Goal: Task Accomplishment & Management: Use online tool/utility

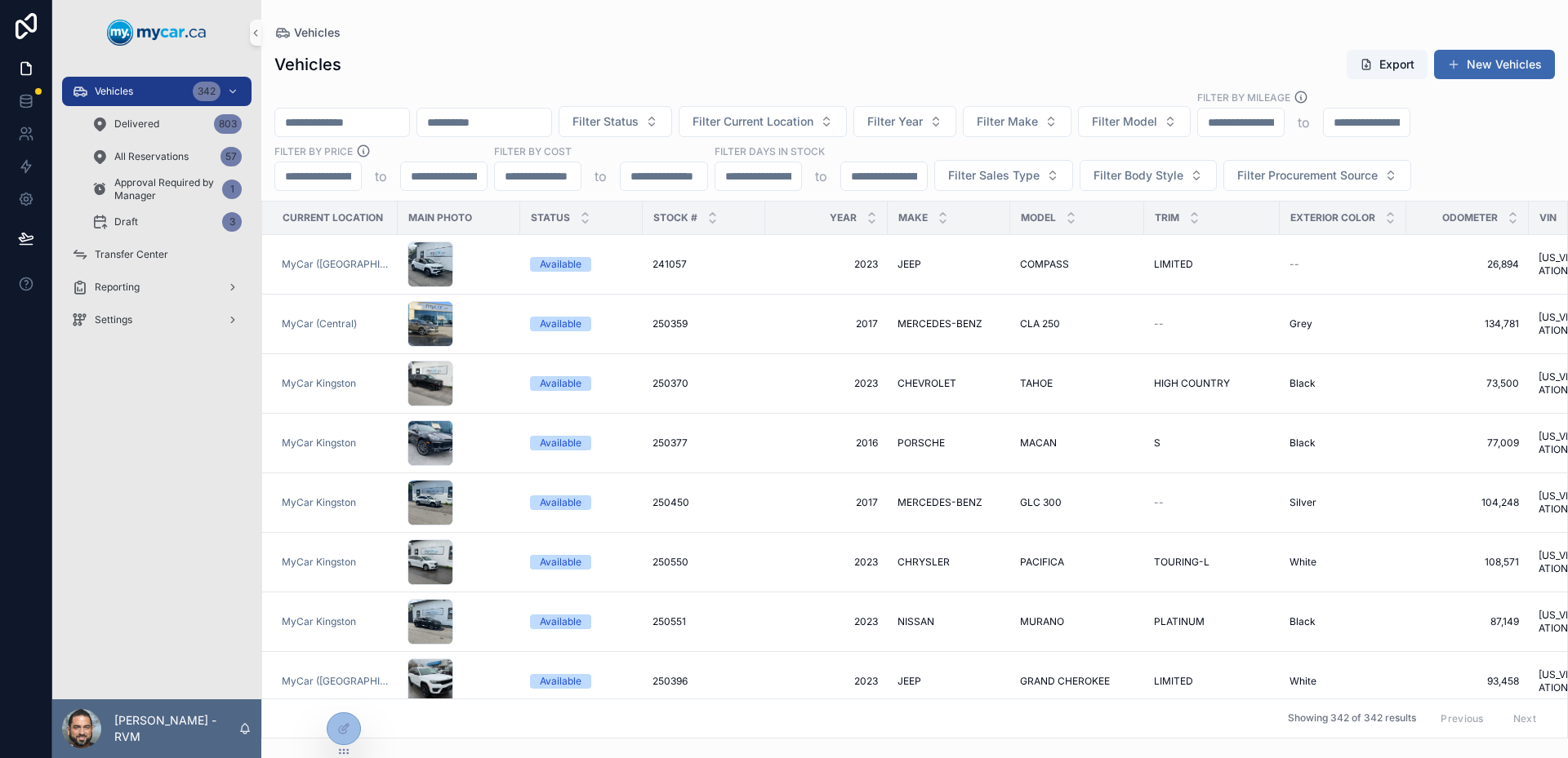
click at [312, 123] on input "scrollable content" at bounding box center [341, 123] width 134 height 23
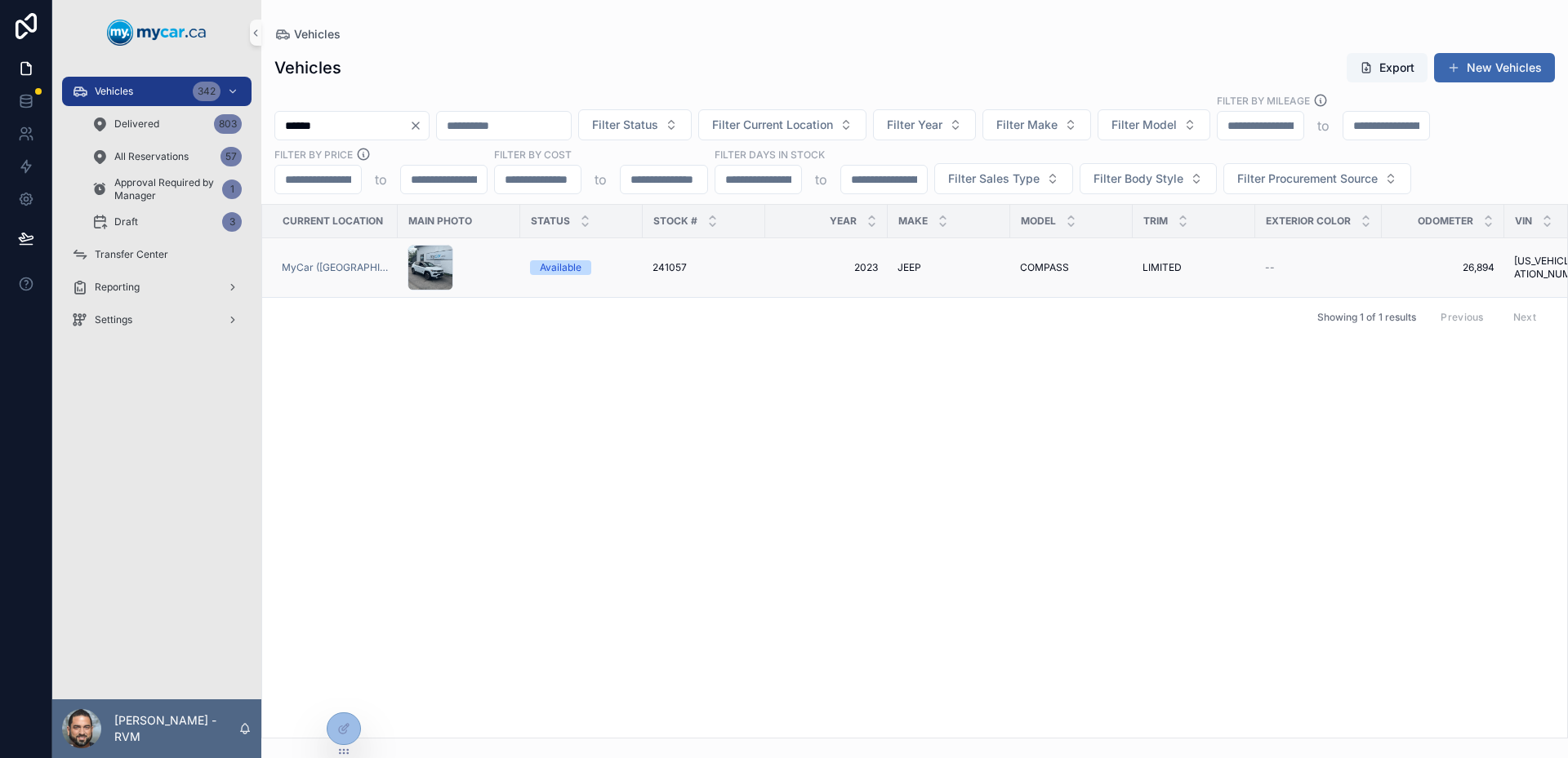
type input "******"
click at [497, 267] on div "scrollable content" at bounding box center [459, 267] width 103 height 46
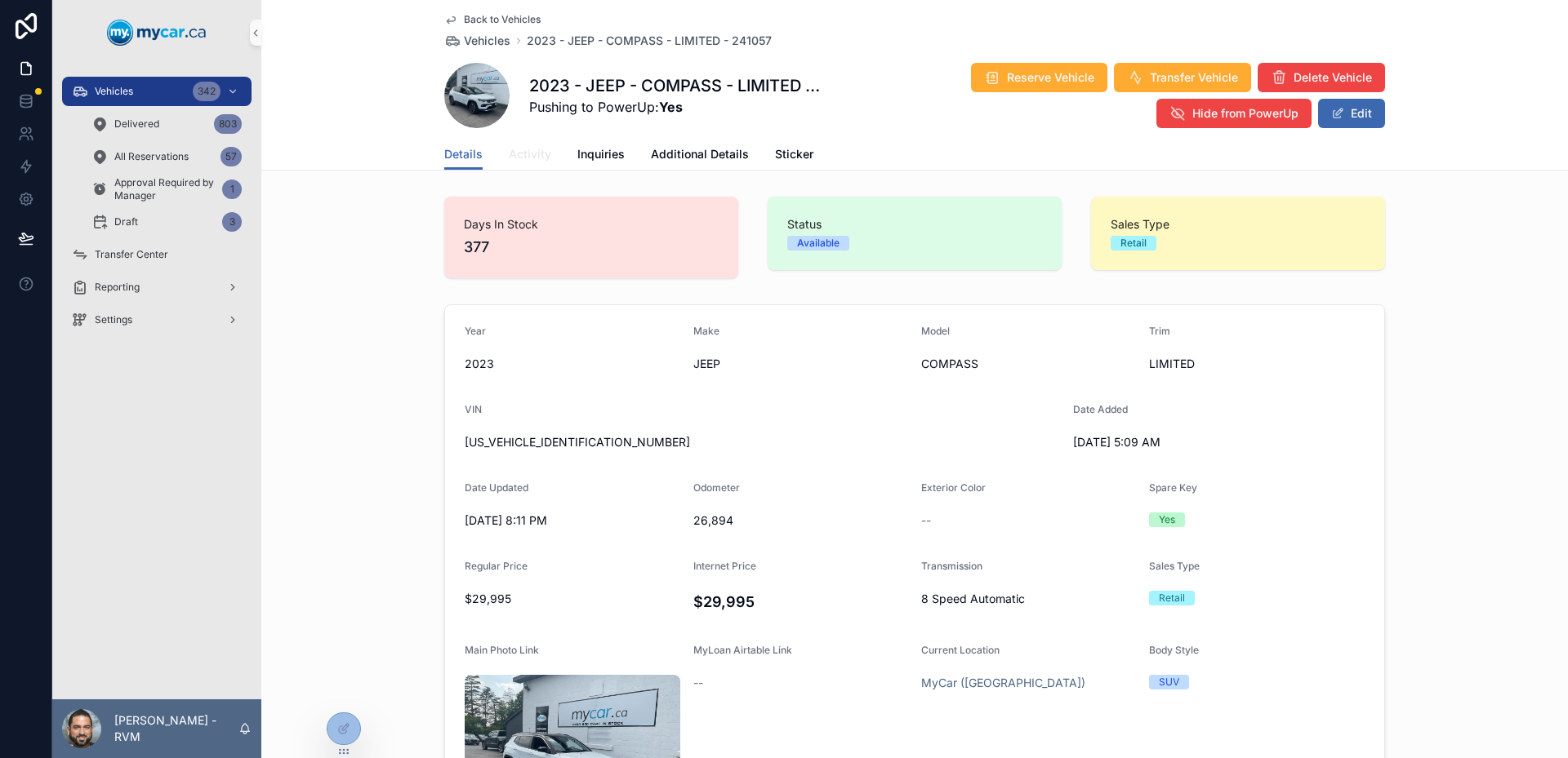
click at [531, 163] on link "Activity" at bounding box center [530, 155] width 42 height 32
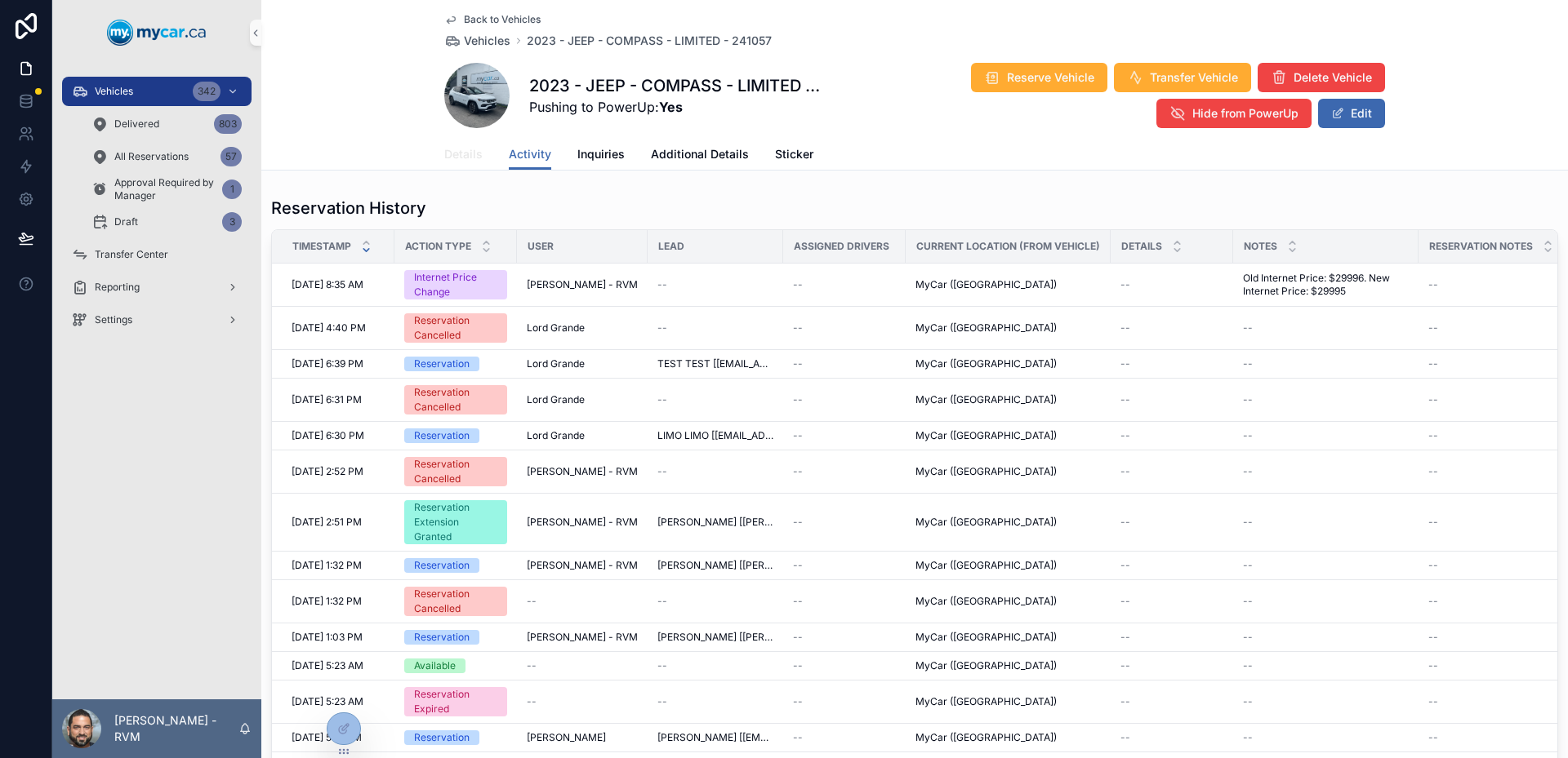
click at [468, 164] on link "Details" at bounding box center [463, 155] width 38 height 32
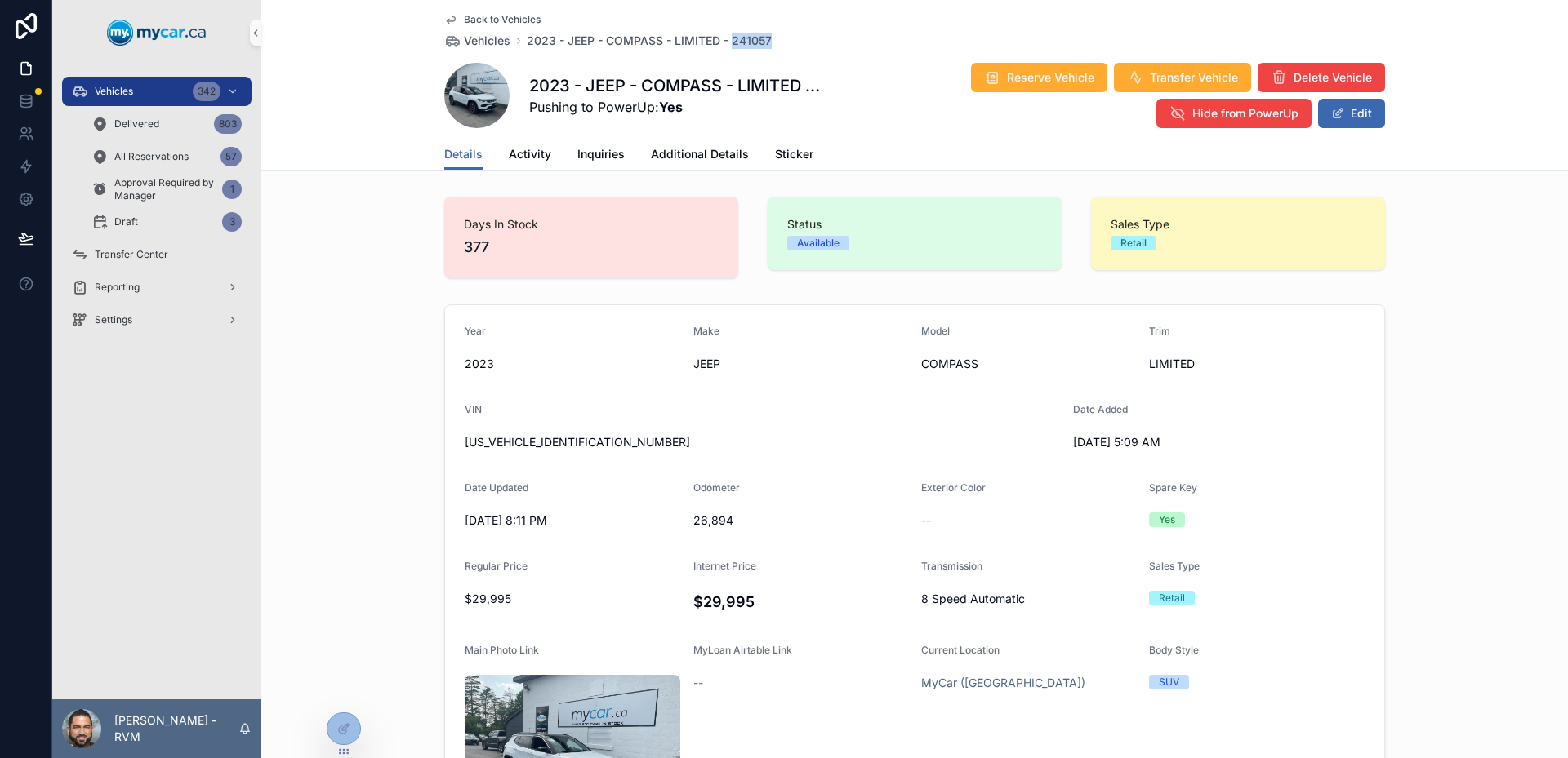
drag, startPoint x: 771, startPoint y: 42, endPoint x: 726, endPoint y: 49, distance: 45.5
click at [726, 49] on div "Back to Vehicles Vehicles 2023 - JEEP - COMPASS - LIMITED - 241057 2023 - JEEP …" at bounding box center [914, 69] width 941 height 139
copy span "241057"
click at [1338, 116] on span "scrollable content" at bounding box center [1338, 114] width 13 height 13
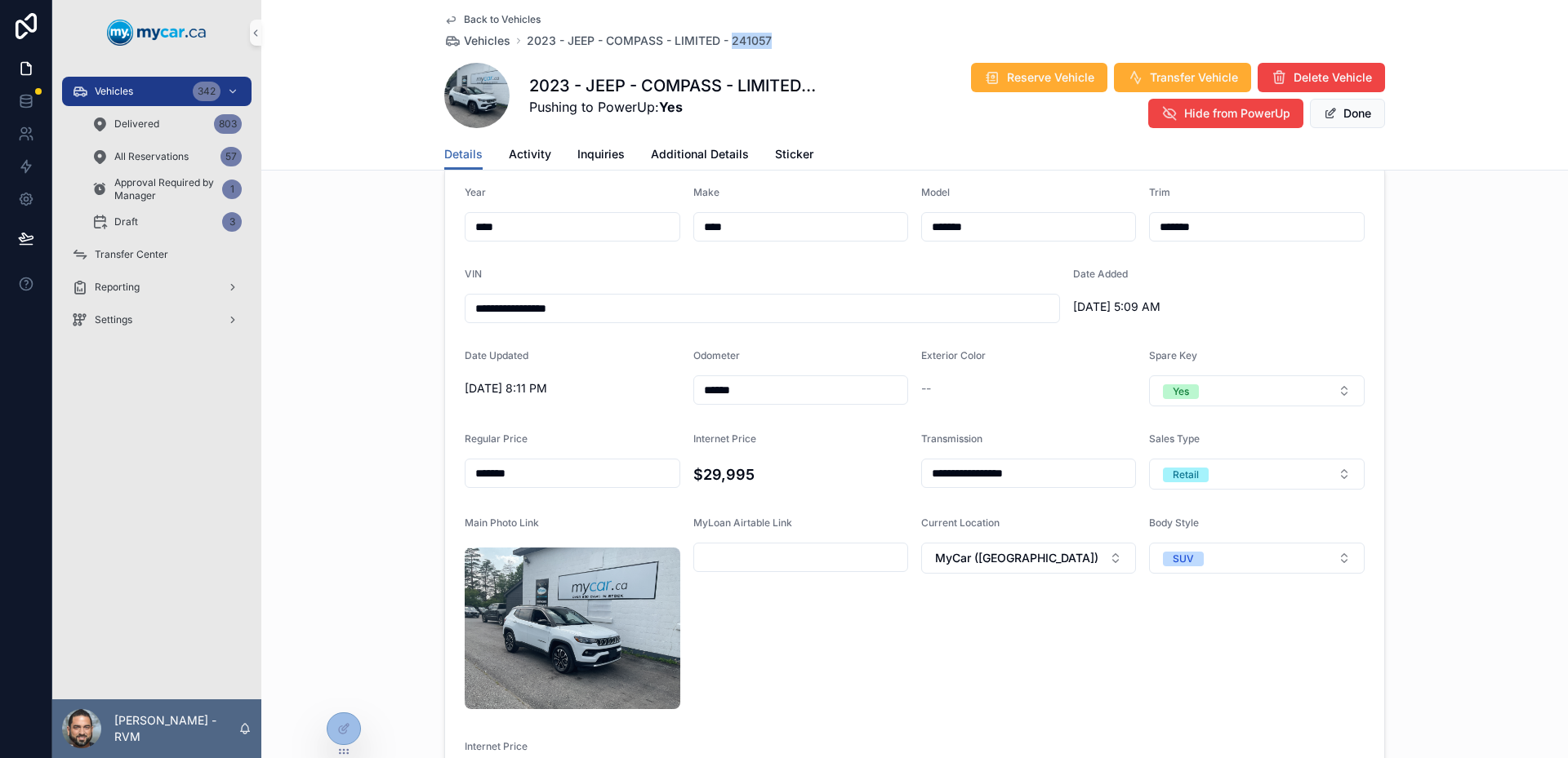
scroll to position [326, 0]
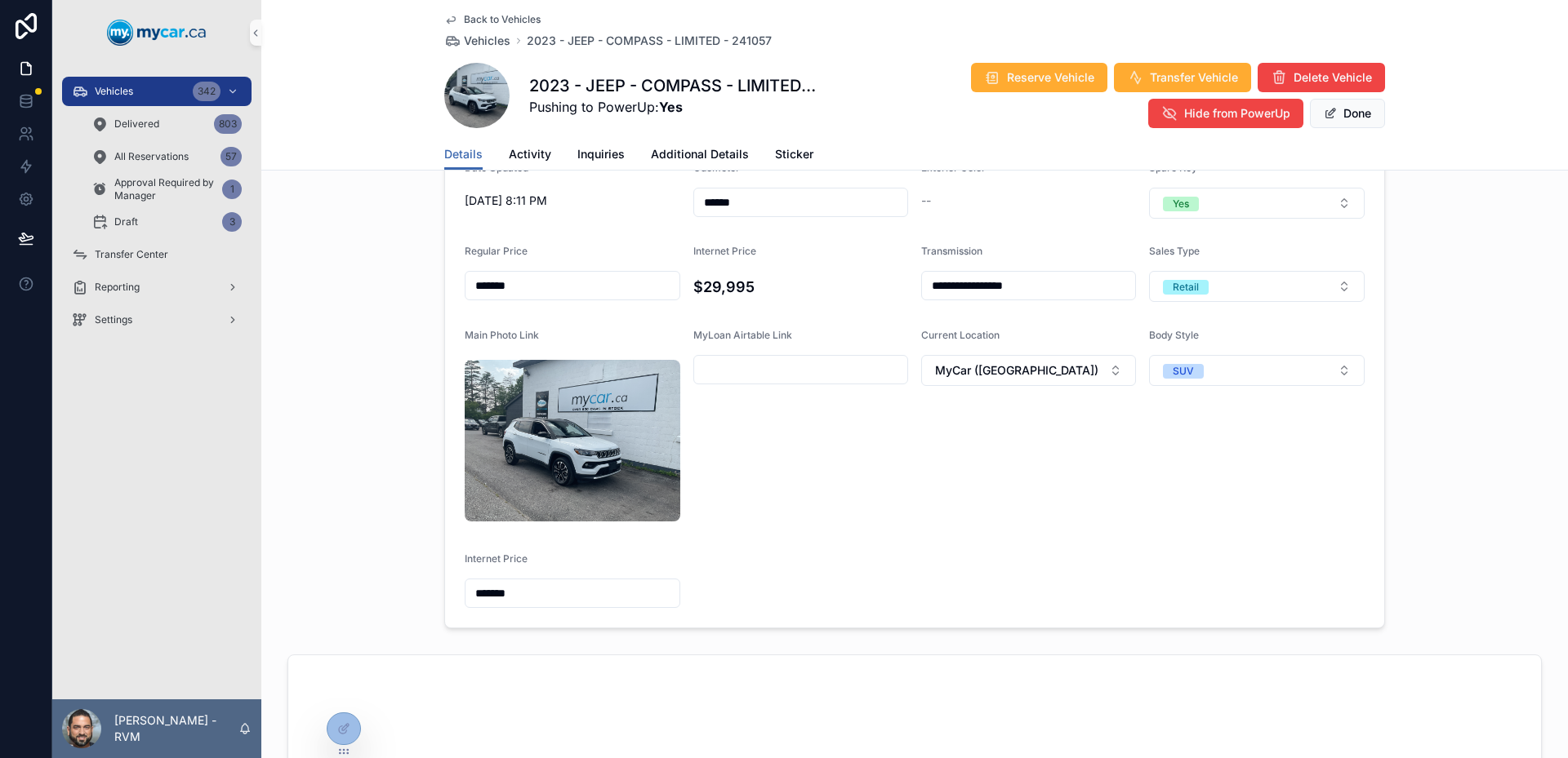
click at [559, 579] on div "*******" at bounding box center [572, 593] width 216 height 29
click at [555, 582] on input "*******" at bounding box center [572, 594] width 214 height 23
type input "*******"
click at [562, 286] on input "*******" at bounding box center [572, 286] width 214 height 23
type input "*******"
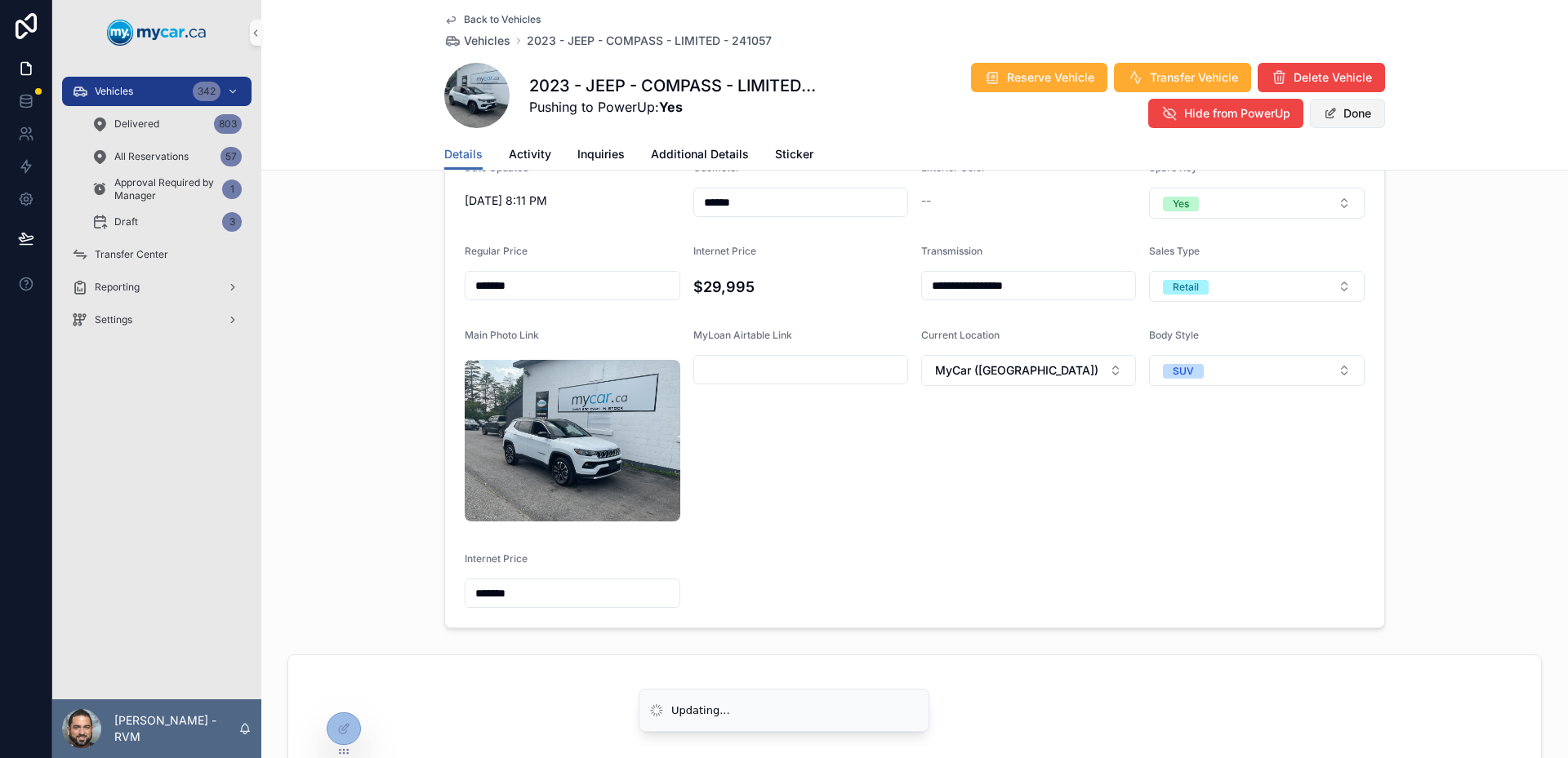
click at [1331, 117] on button "Done" at bounding box center [1347, 113] width 75 height 29
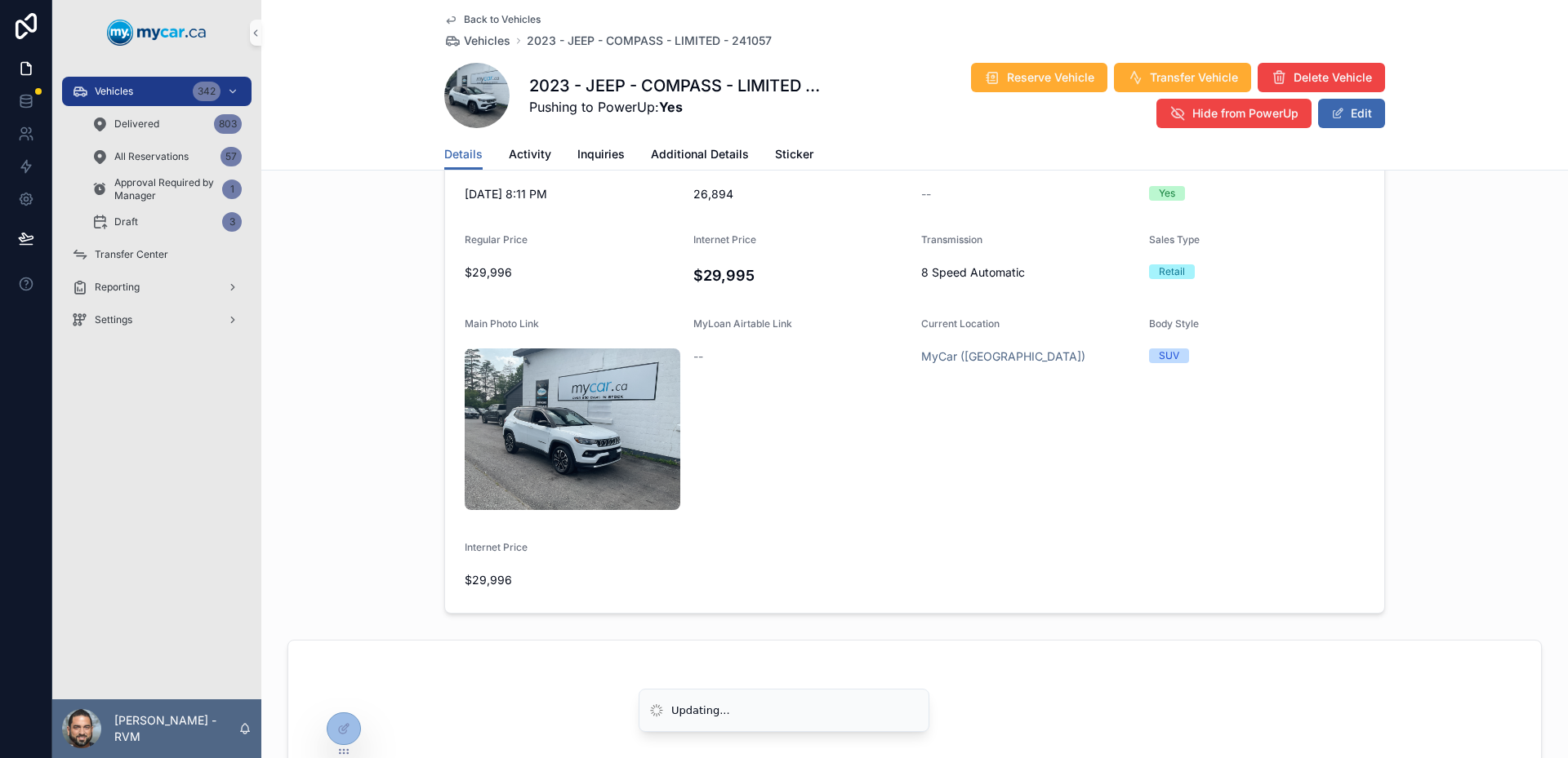
scroll to position [0, 0]
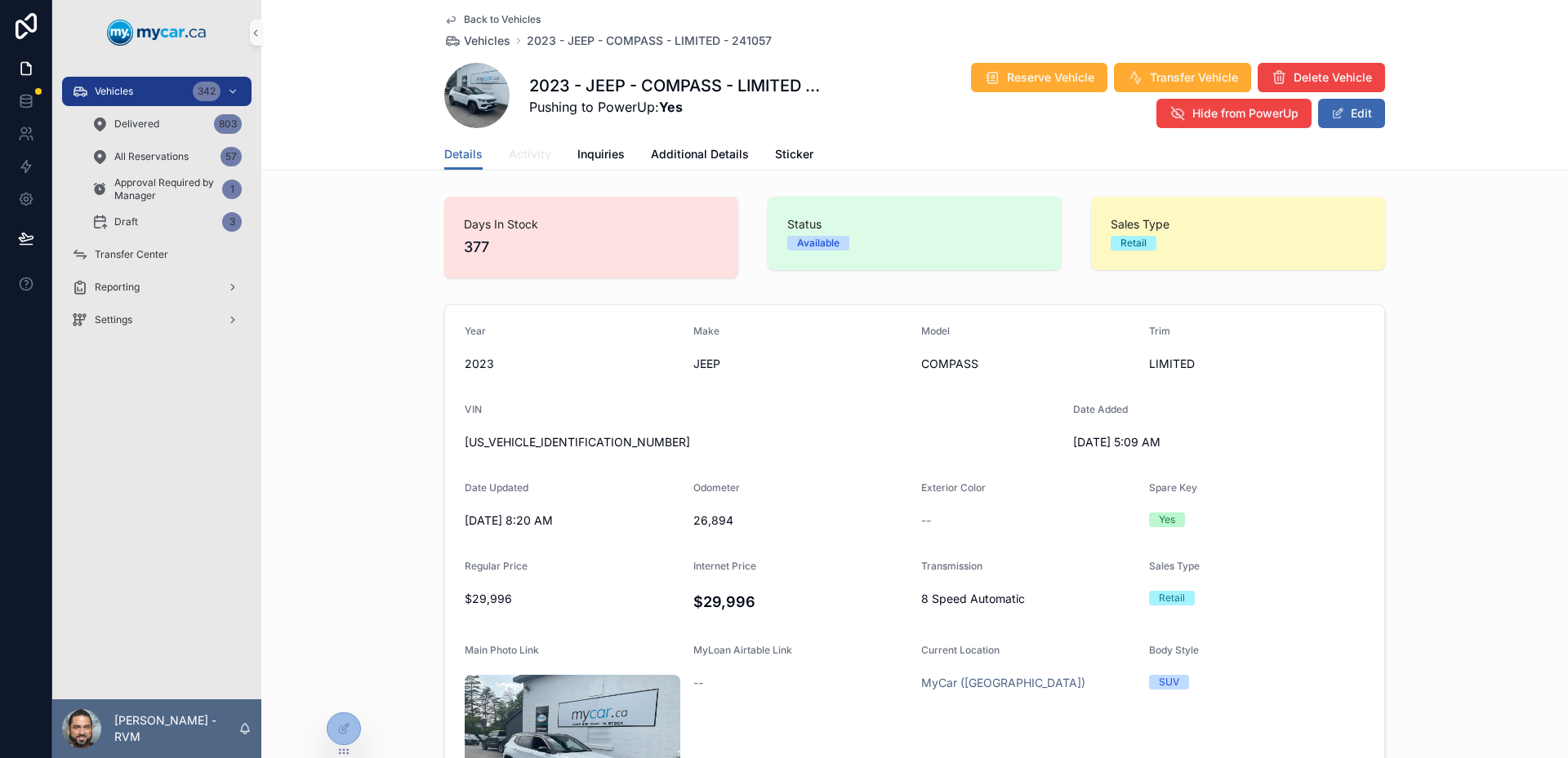
click at [524, 159] on span "Activity" at bounding box center [530, 154] width 42 height 17
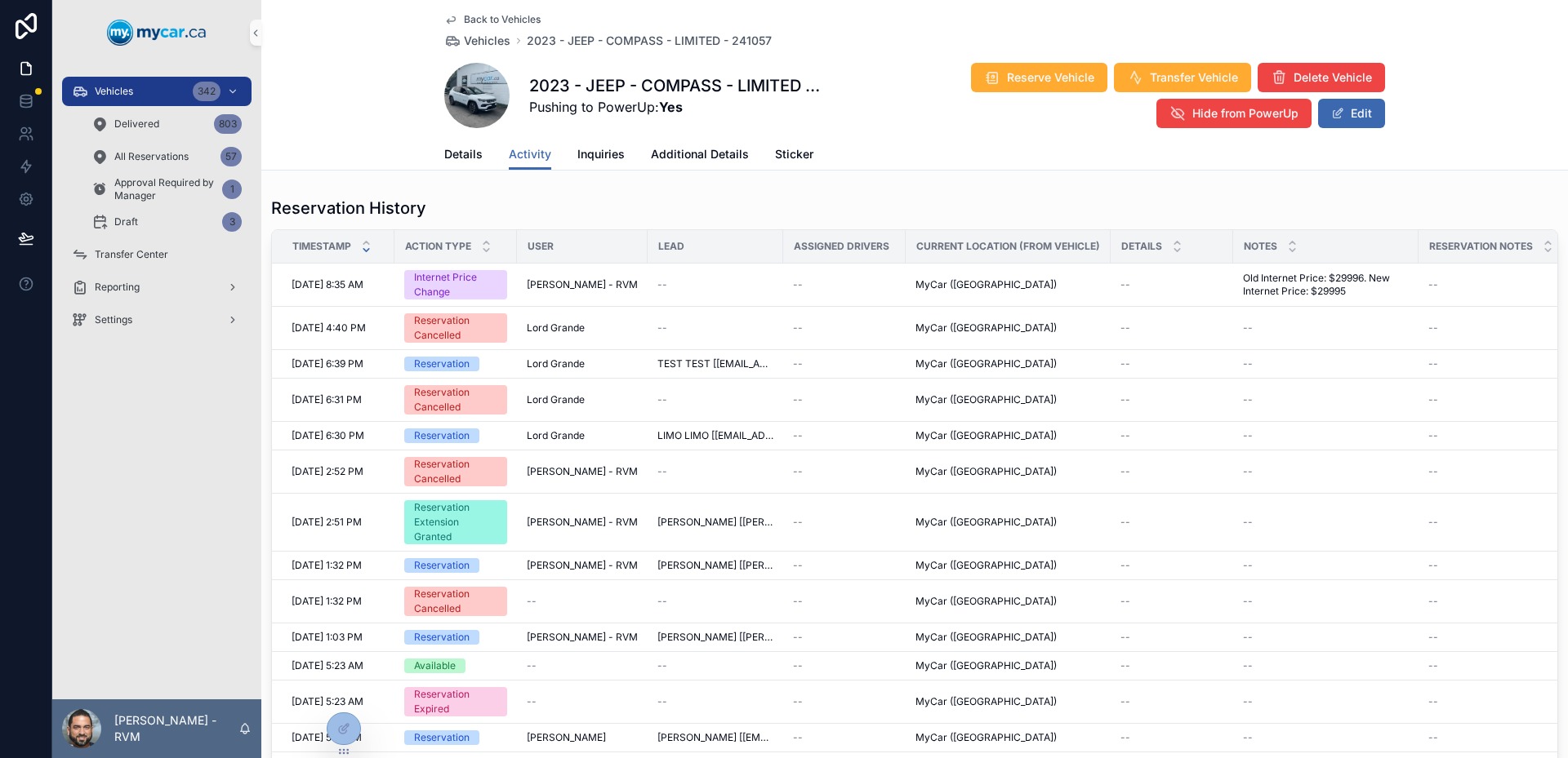
click at [576, 195] on div "Reservation History Timestamp Action Type User Lead Assigned Drivers Current Lo…" at bounding box center [914, 498] width 1306 height 616
click at [379, 145] on div "Details Activity Inquiries Additional Details Sticker" at bounding box center [914, 154] width 1287 height 31
click at [444, 154] on span "Details" at bounding box center [463, 154] width 38 height 17
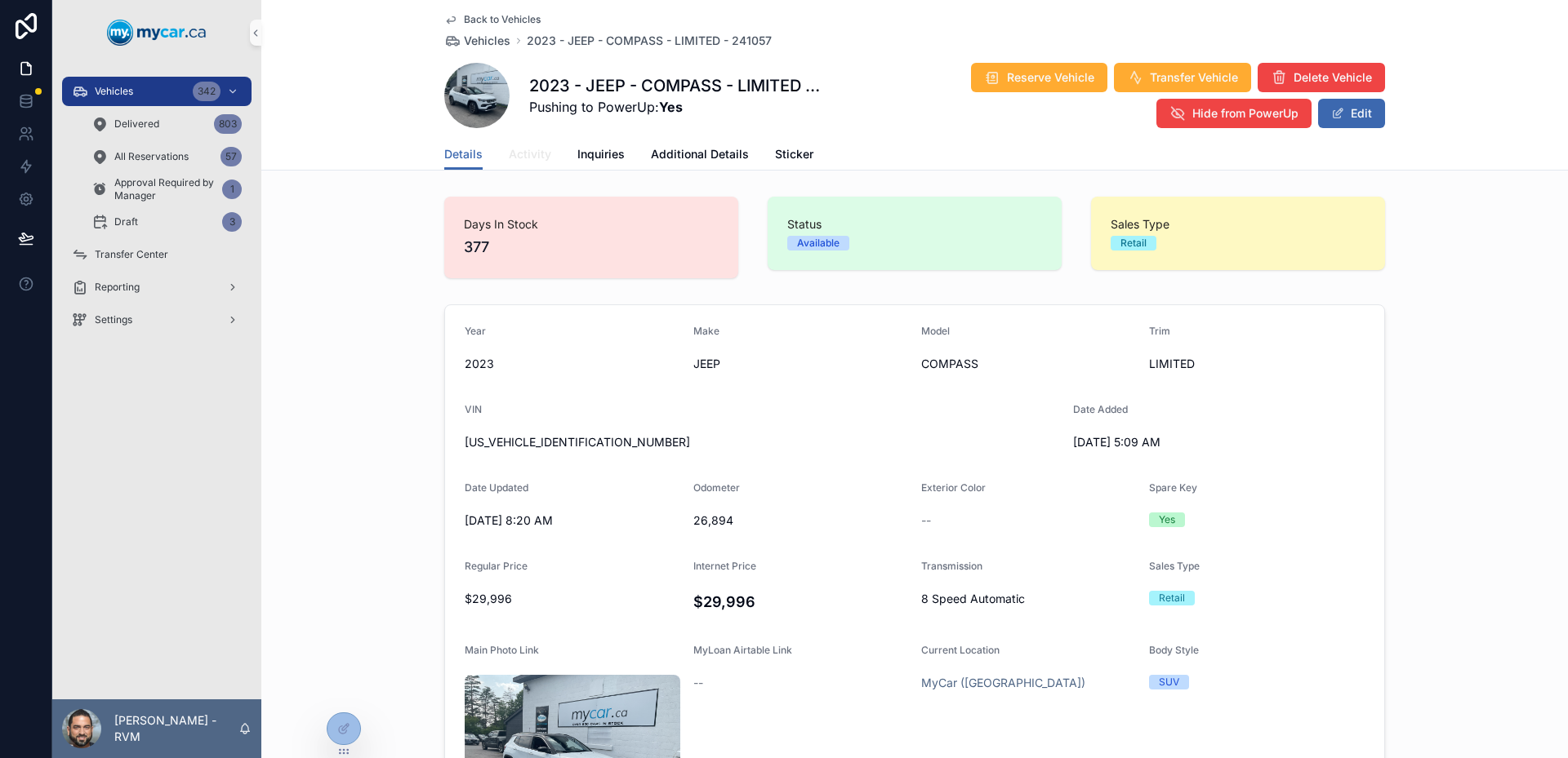
click at [522, 151] on span "Activity" at bounding box center [530, 154] width 42 height 17
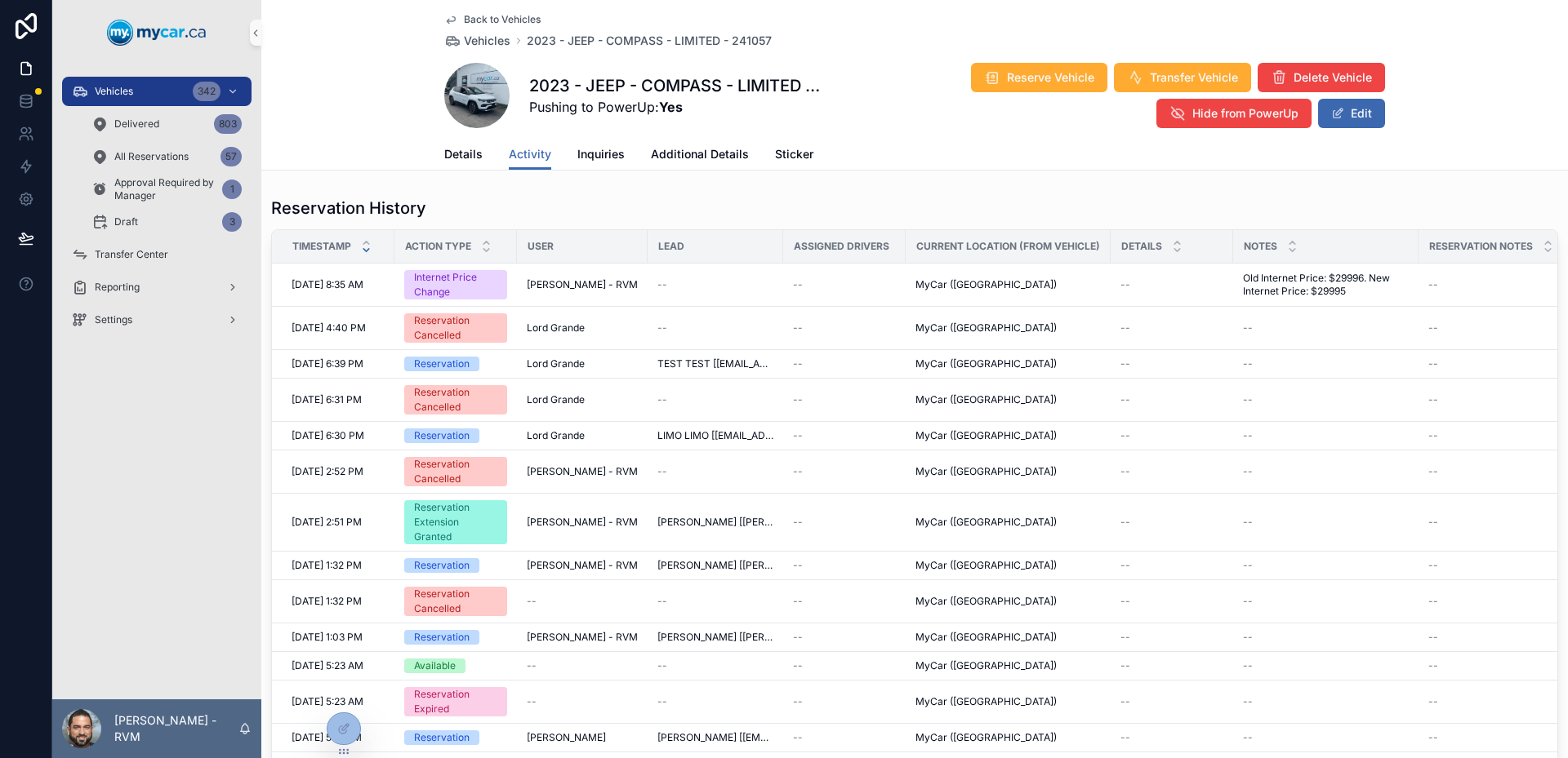
click at [847, 203] on div "Reservation History" at bounding box center [914, 208] width 1287 height 23
click at [547, 194] on div "Reservation History Timestamp Action Type User Lead Assigned Drivers Current Lo…" at bounding box center [914, 498] width 1306 height 616
click at [465, 163] on link "Details" at bounding box center [463, 155] width 38 height 32
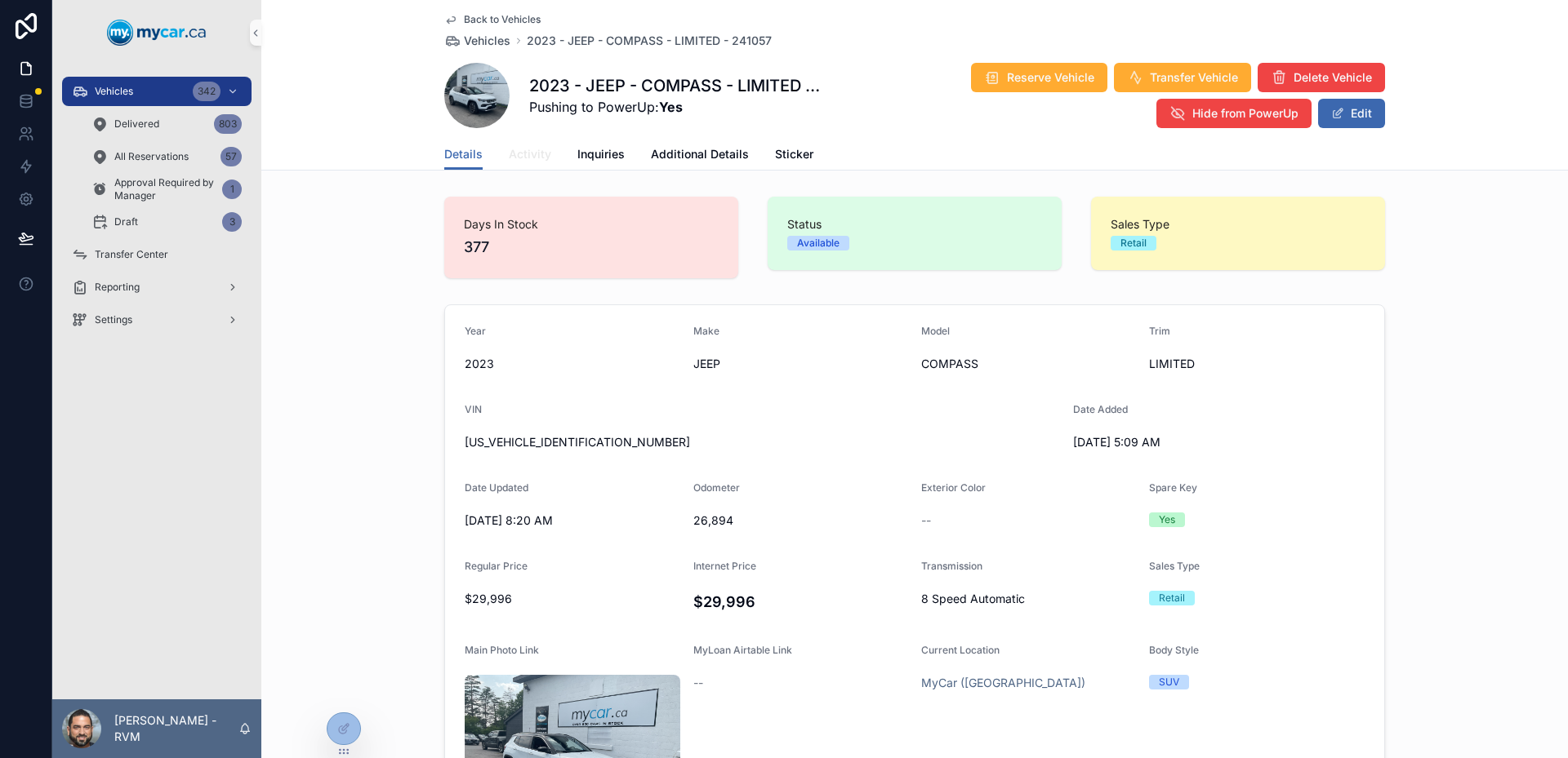
click at [540, 159] on span "Activity" at bounding box center [530, 154] width 42 height 17
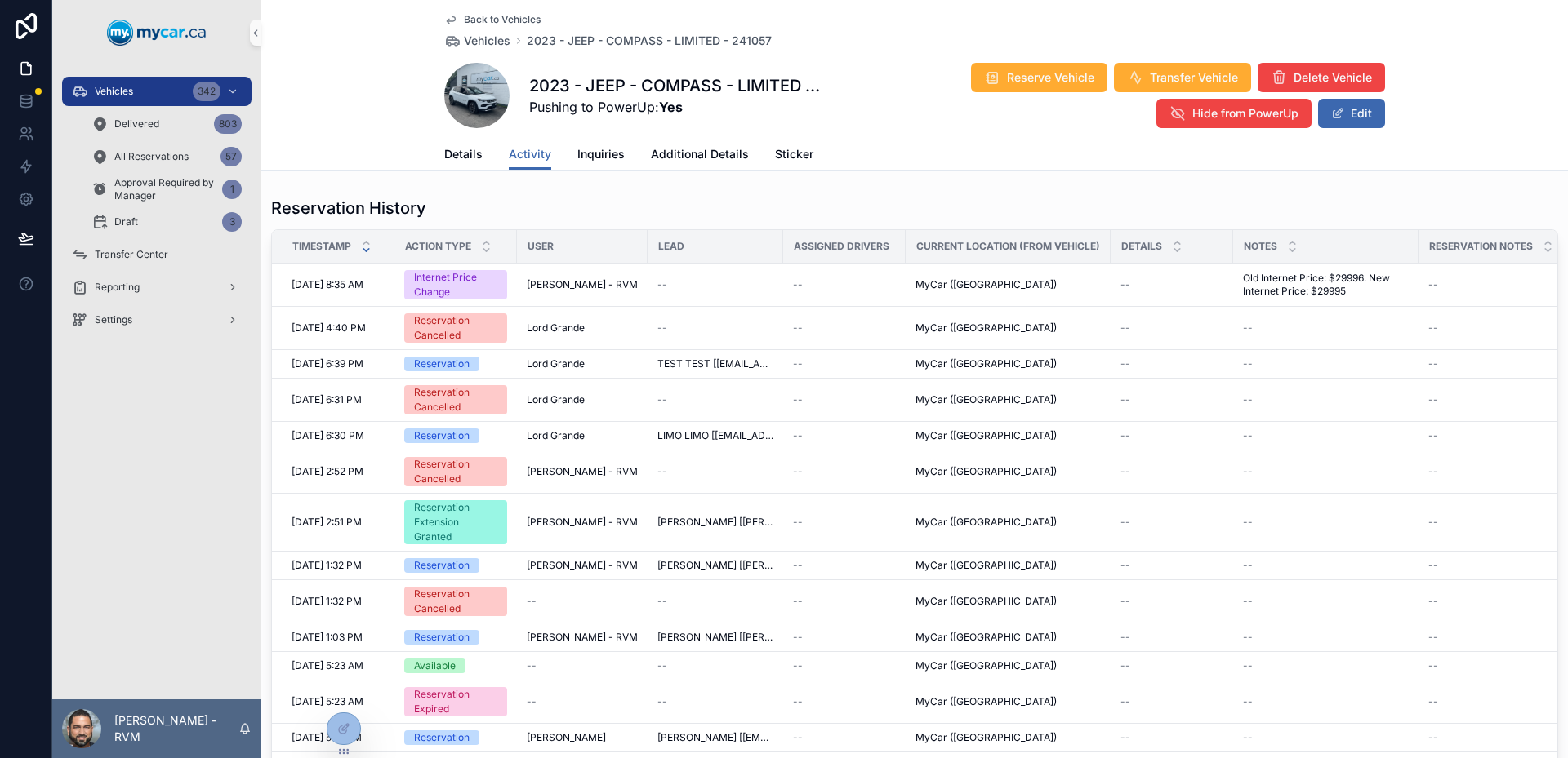
click at [654, 208] on div "Reservation History" at bounding box center [914, 208] width 1287 height 23
click at [26, 170] on icon at bounding box center [27, 167] width 10 height 12
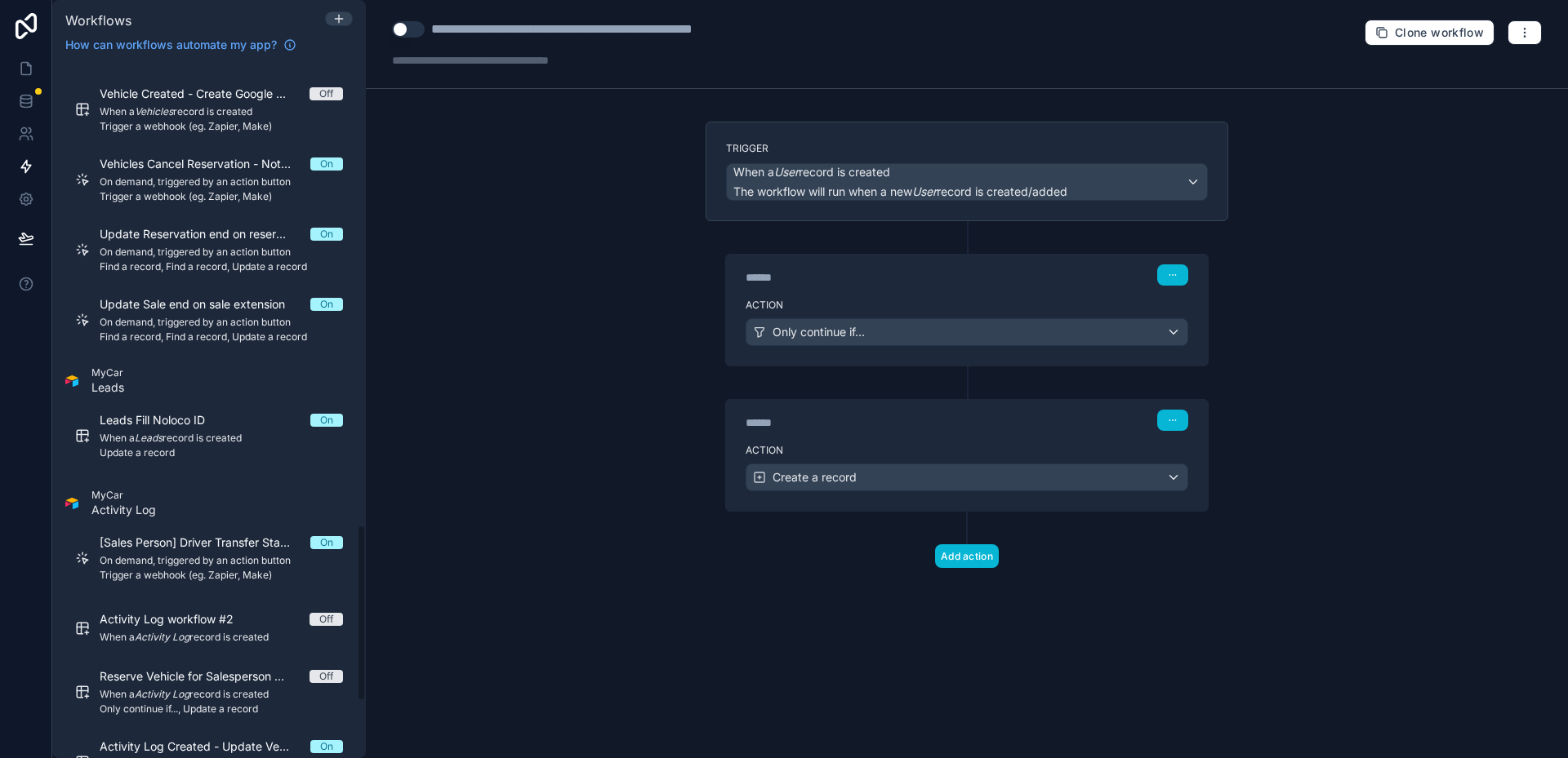
scroll to position [1959, 0]
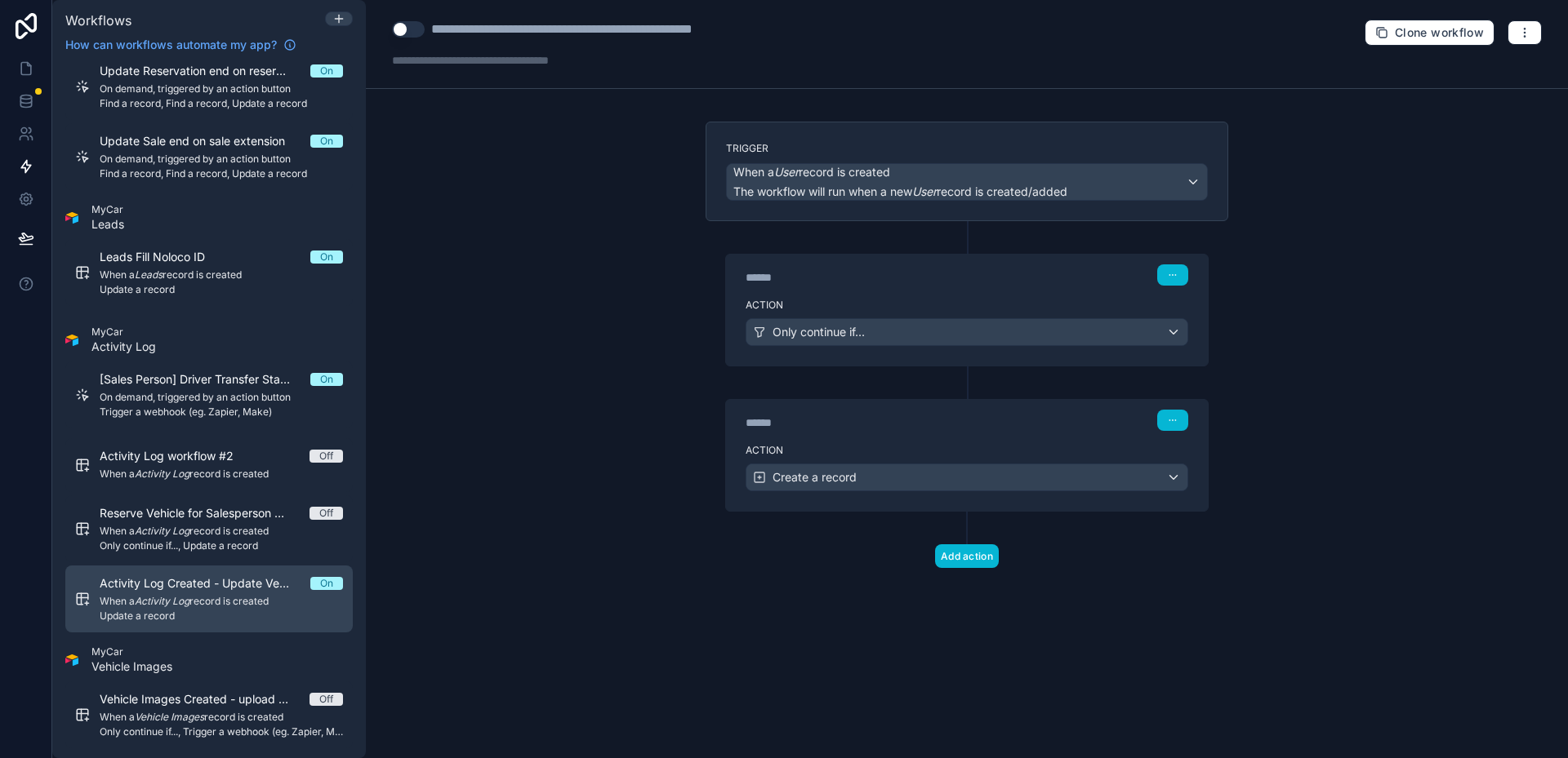
click at [254, 618] on span "Update a record" at bounding box center [221, 616] width 243 height 13
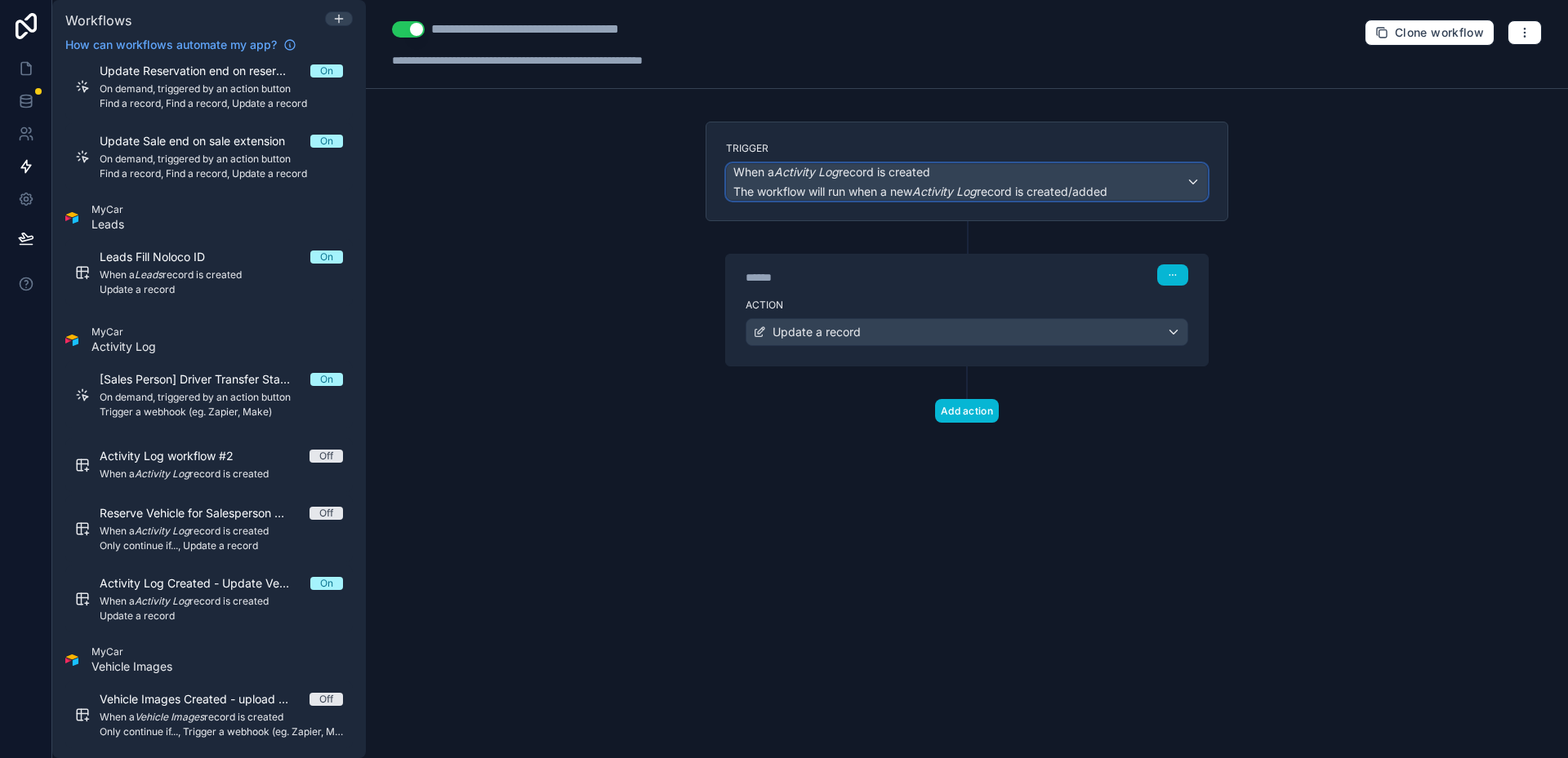
click at [801, 174] on em "Activity Log" at bounding box center [806, 172] width 65 height 14
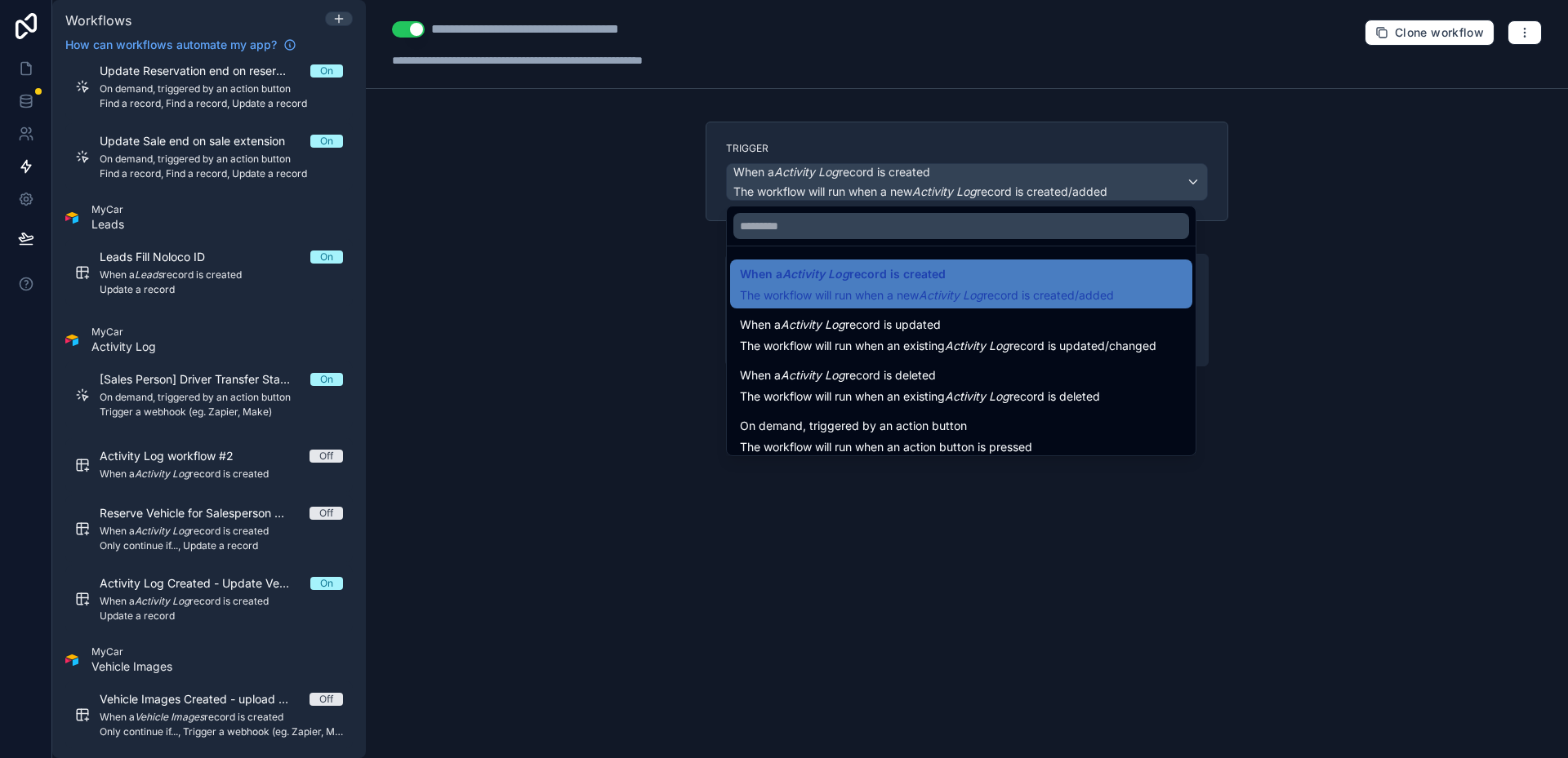
click at [801, 174] on div at bounding box center [784, 379] width 1568 height 758
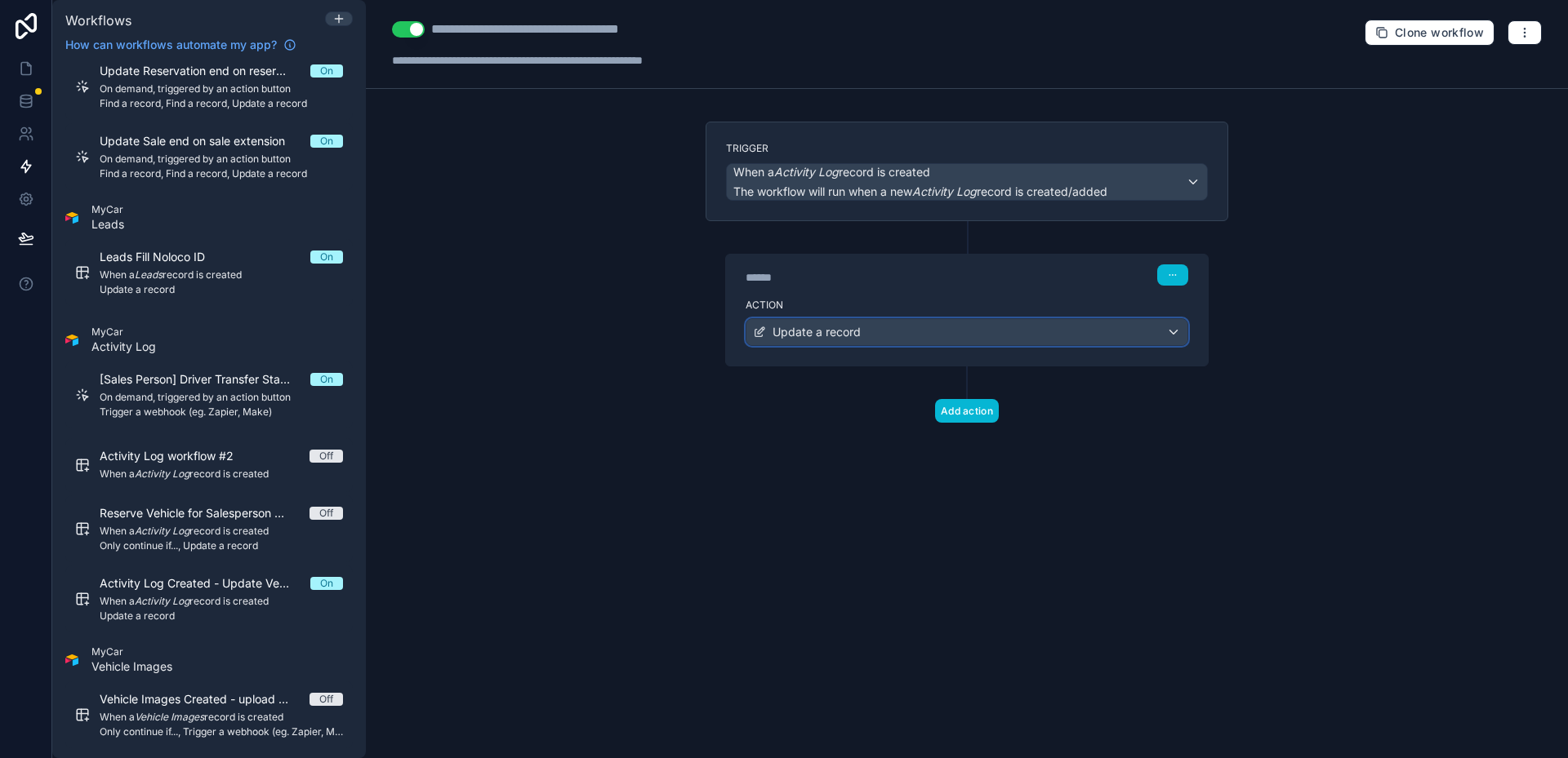
click at [790, 341] on div "Update a record" at bounding box center [967, 331] width 441 height 26
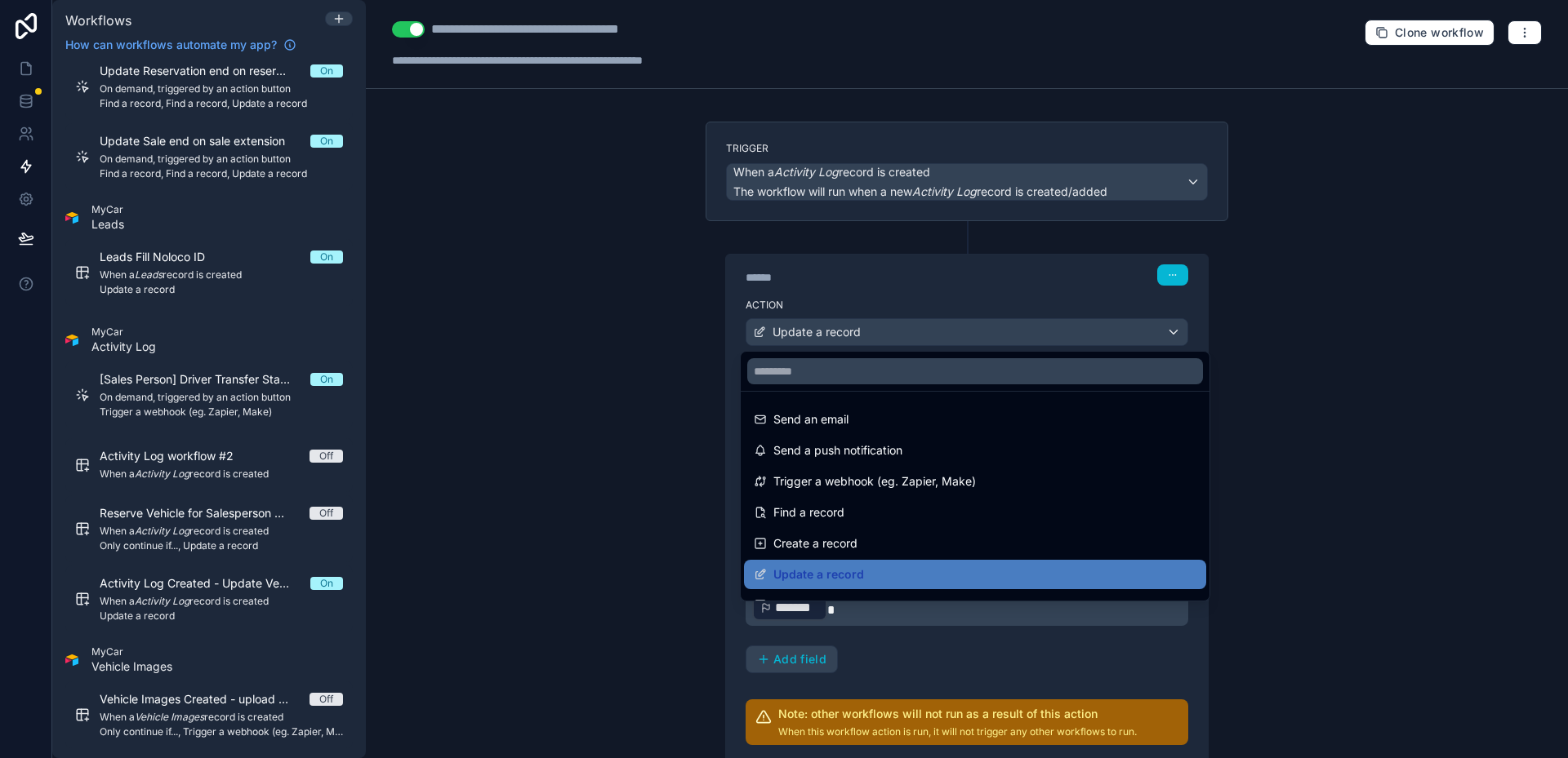
click at [790, 341] on div at bounding box center [784, 379] width 1568 height 758
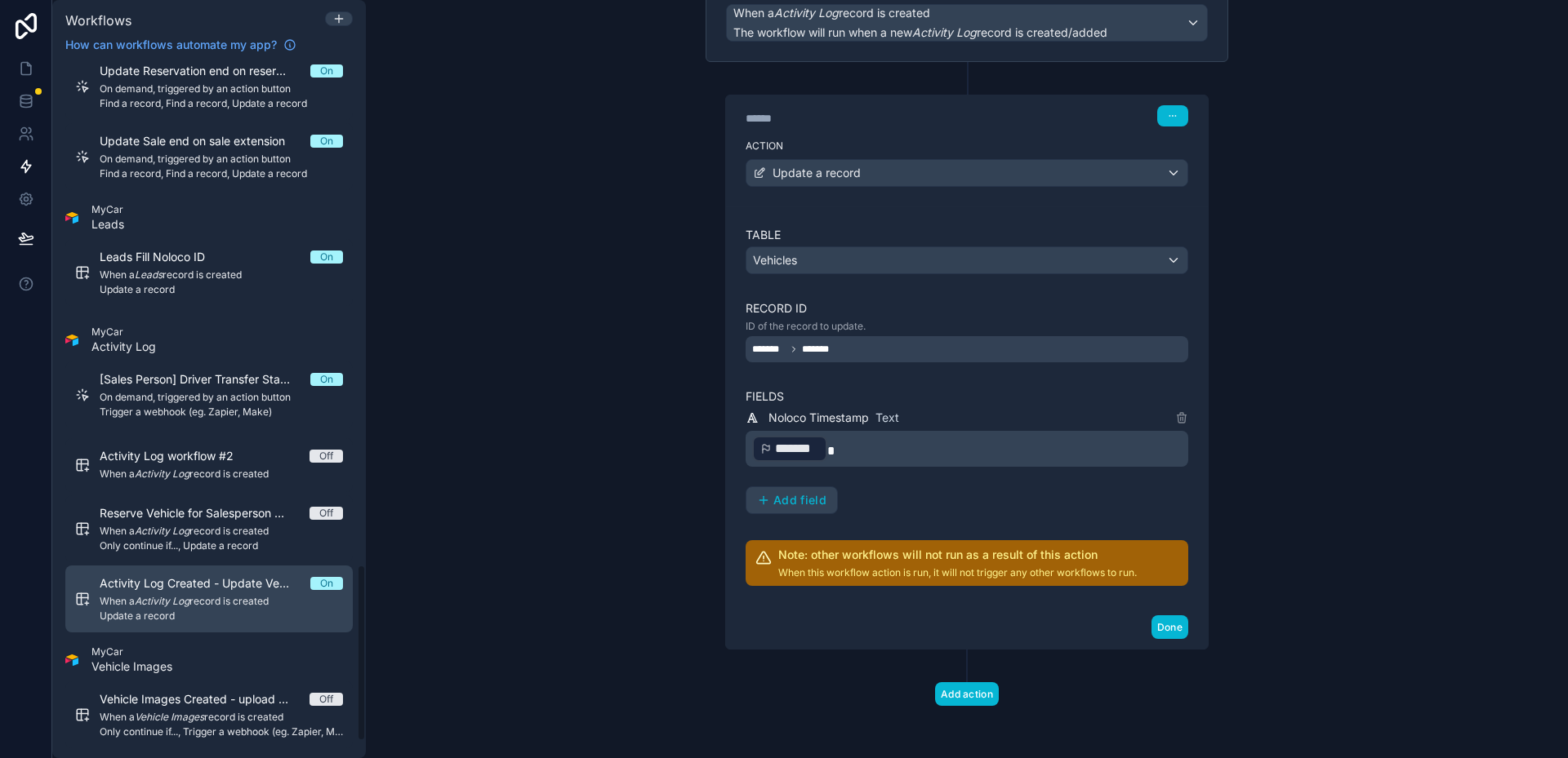
scroll to position [2046, 0]
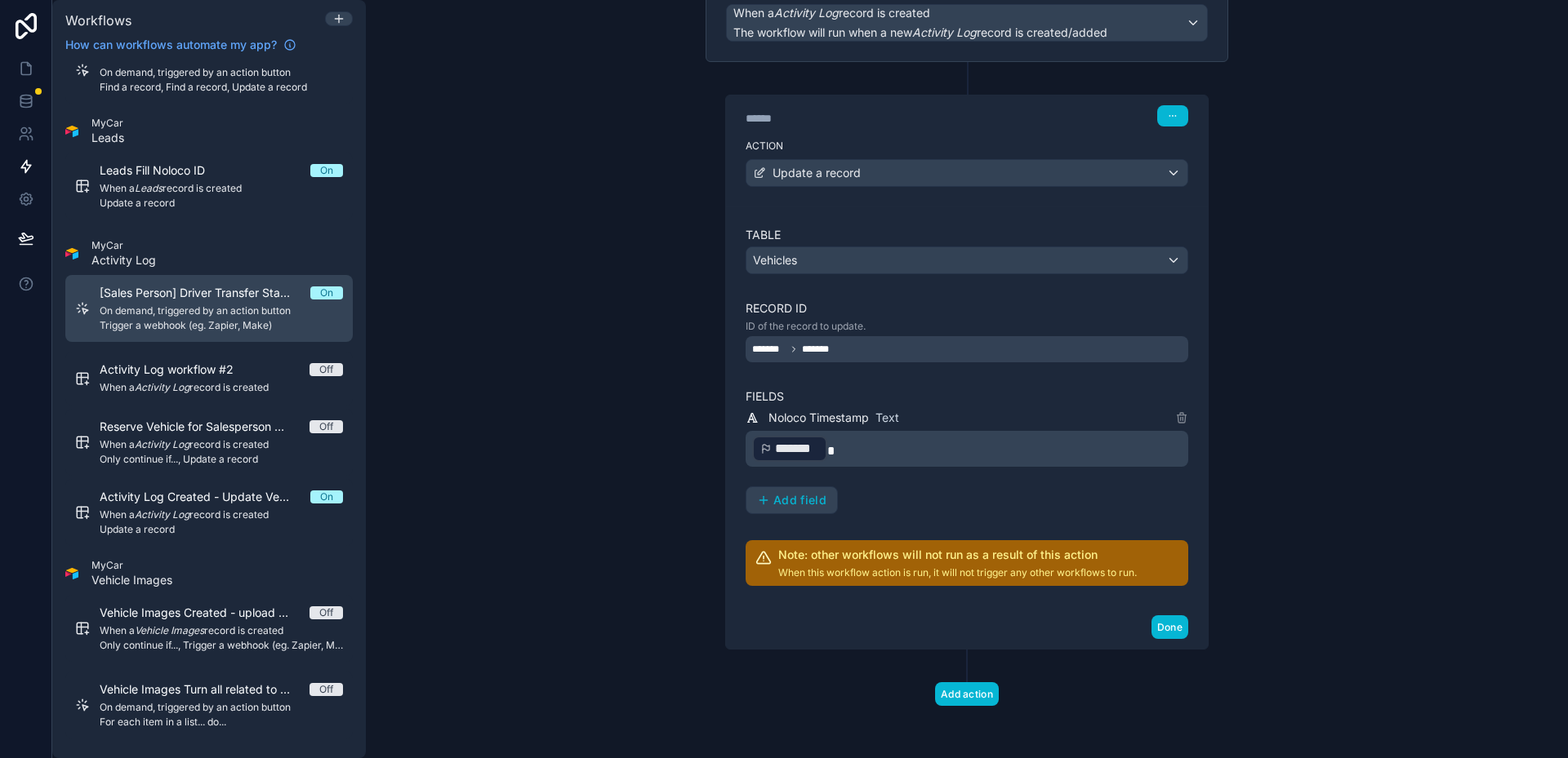
click at [248, 318] on div "[Sales Person] Driver Transfer Status Changes On On demand, triggered by an act…" at bounding box center [221, 308] width 243 height 47
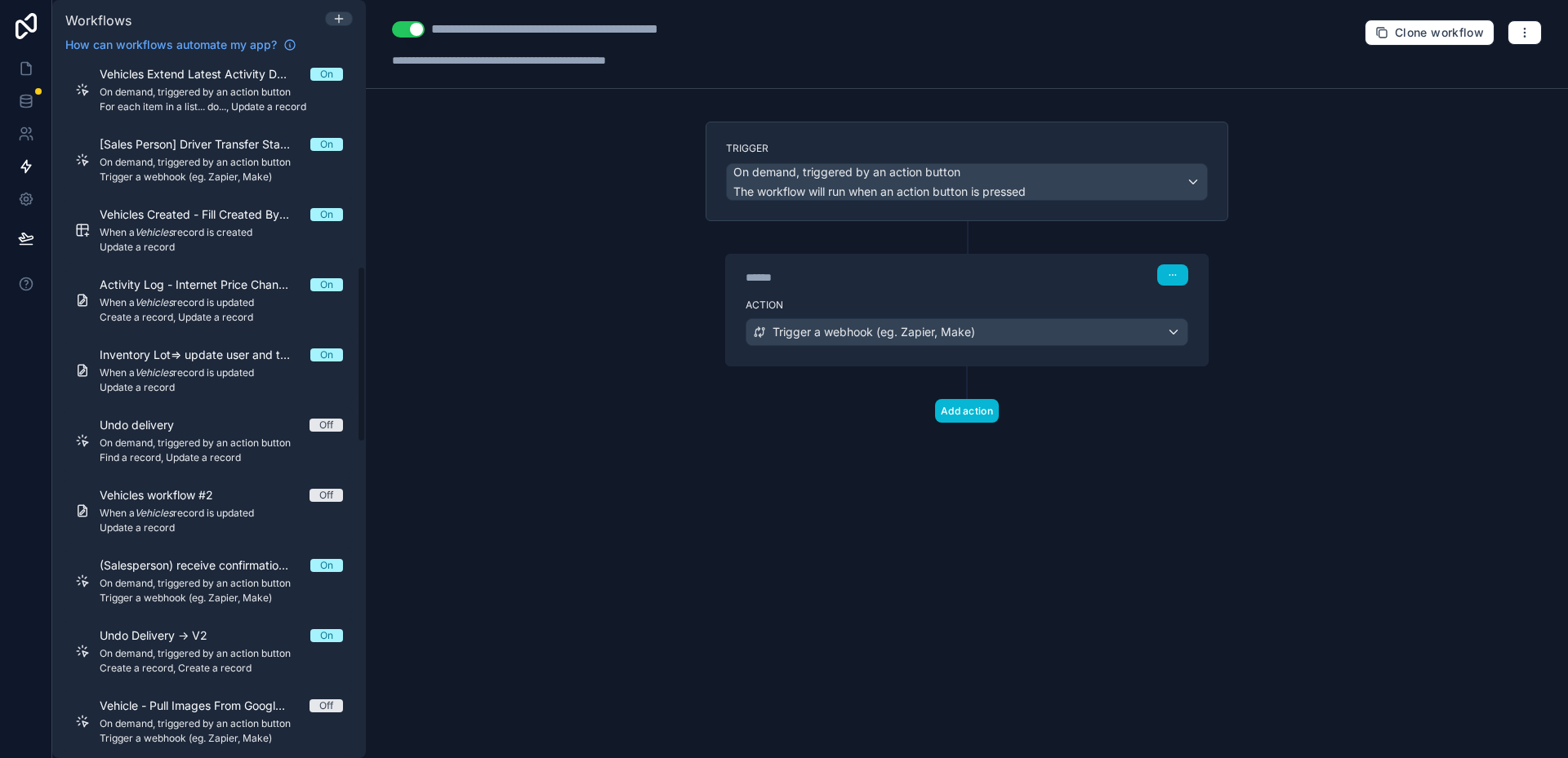
scroll to position [740, 0]
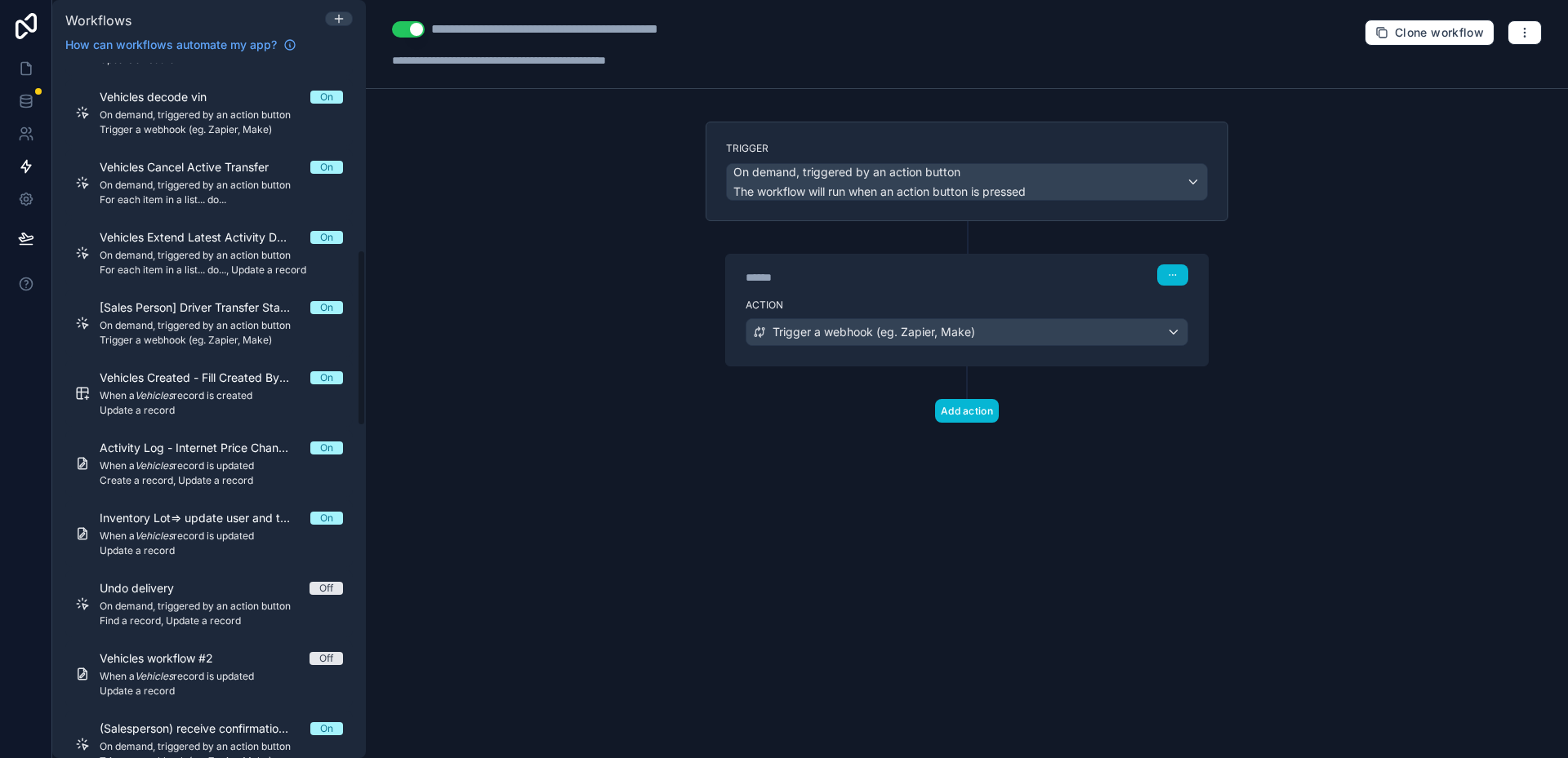
click at [280, 457] on div "Activity Log - Internet Price Change - Create Log On When a Vehicles record is …" at bounding box center [221, 463] width 243 height 47
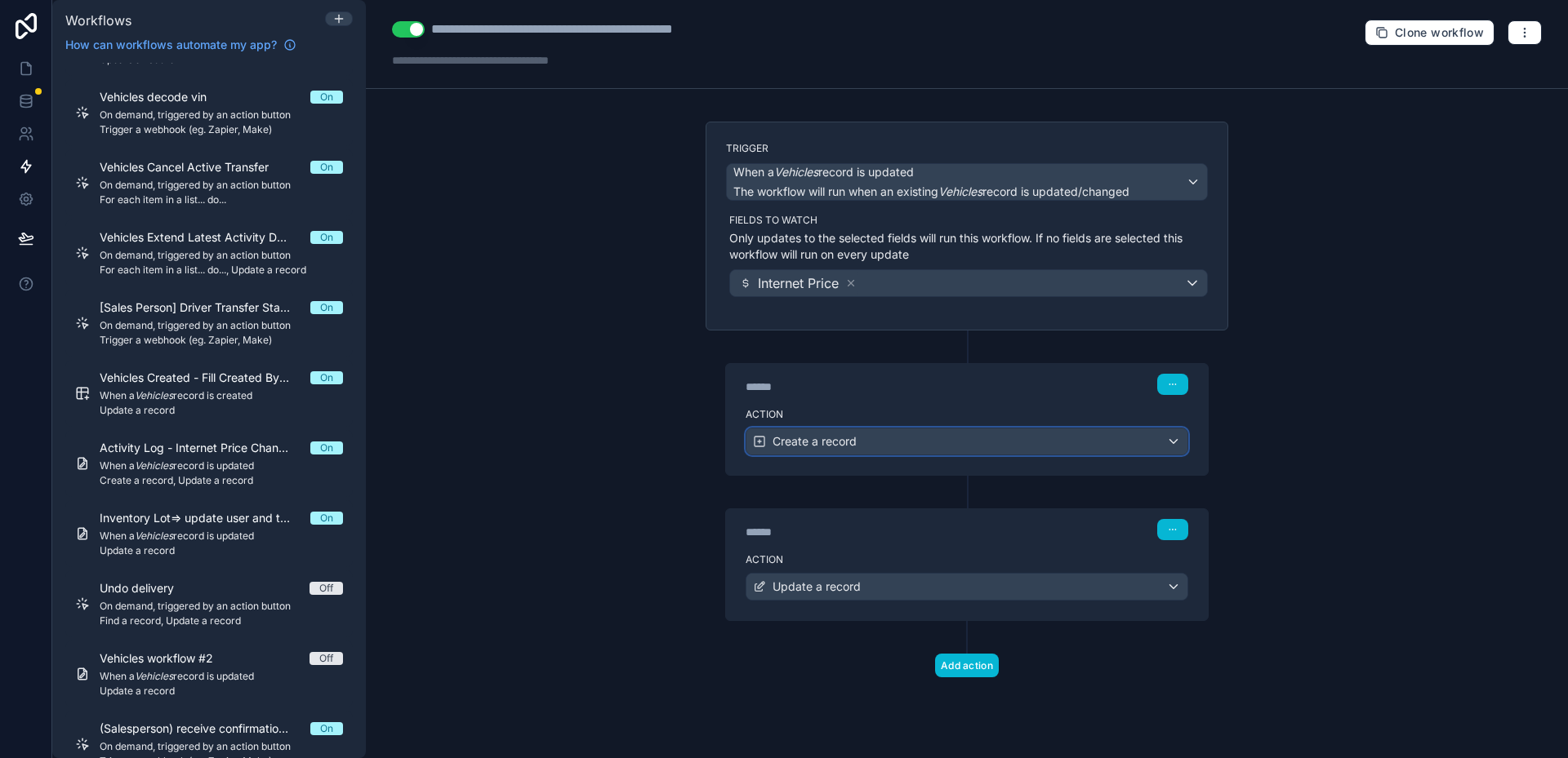
click at [854, 441] on span "Create a record" at bounding box center [814, 442] width 84 height 17
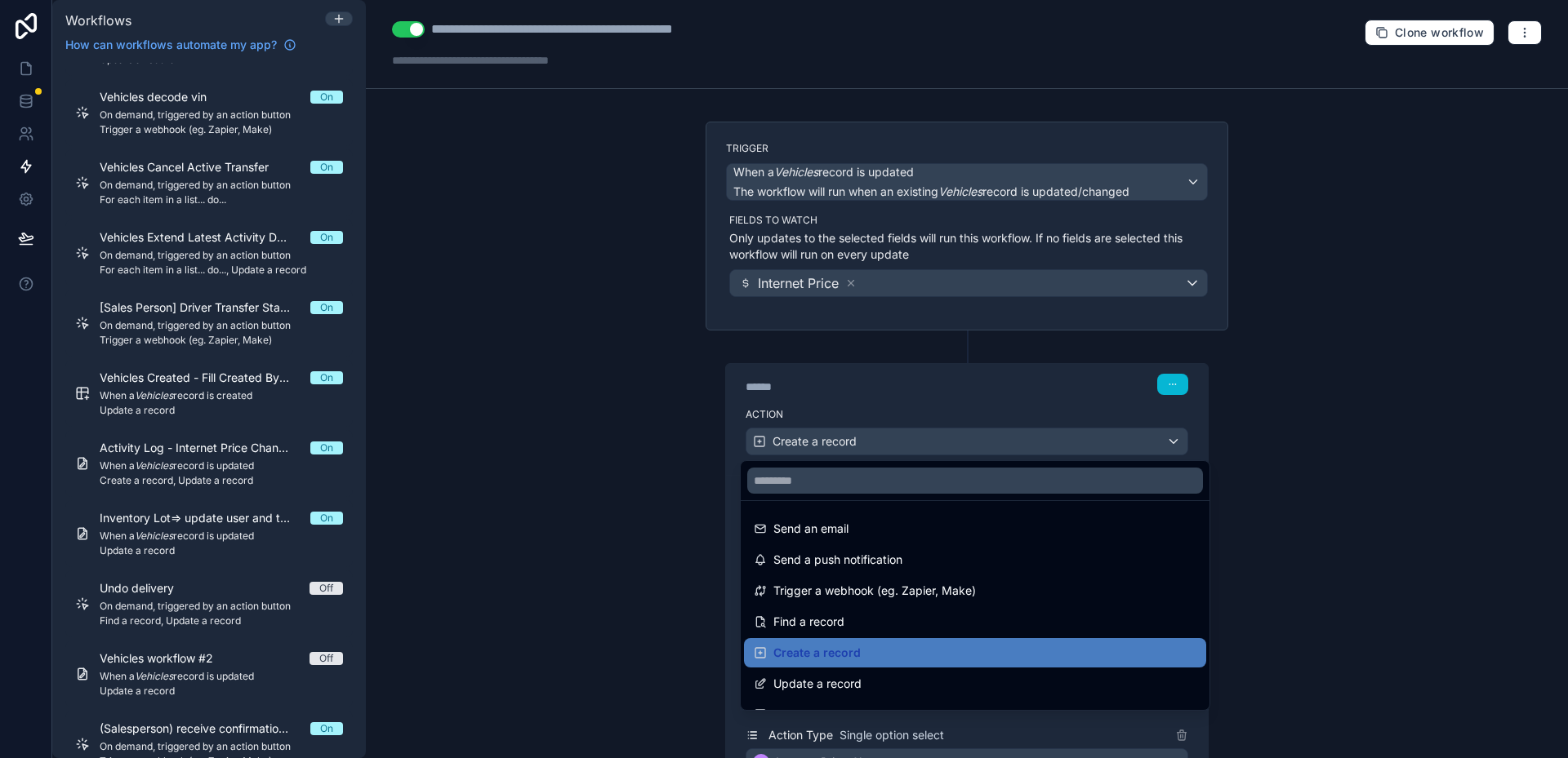
click at [631, 427] on div at bounding box center [784, 379] width 1568 height 758
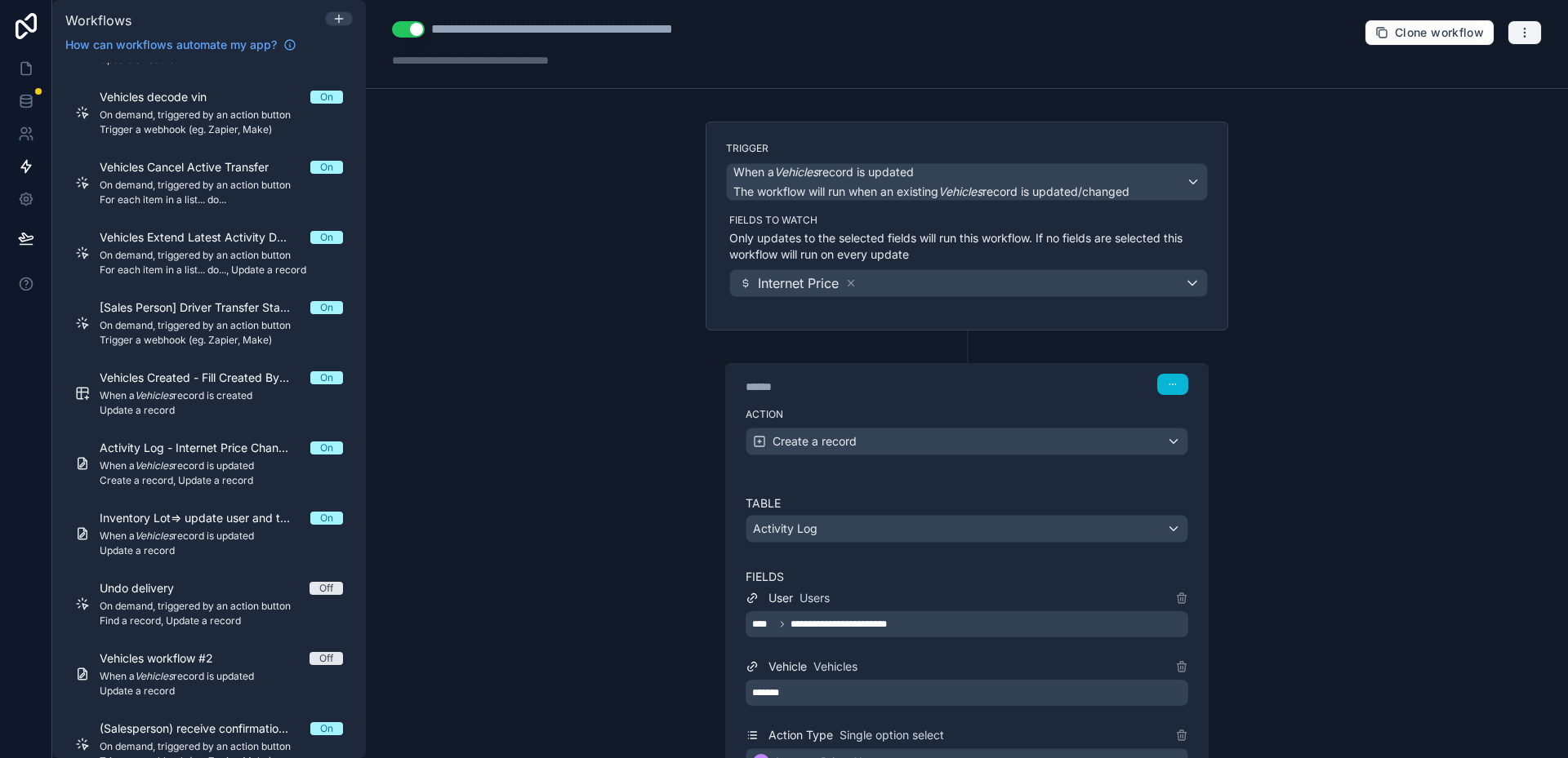
click at [1507, 25] on button "button" at bounding box center [1524, 32] width 34 height 24
click at [1447, 91] on span "Run history" at bounding box center [1469, 97] width 78 height 13
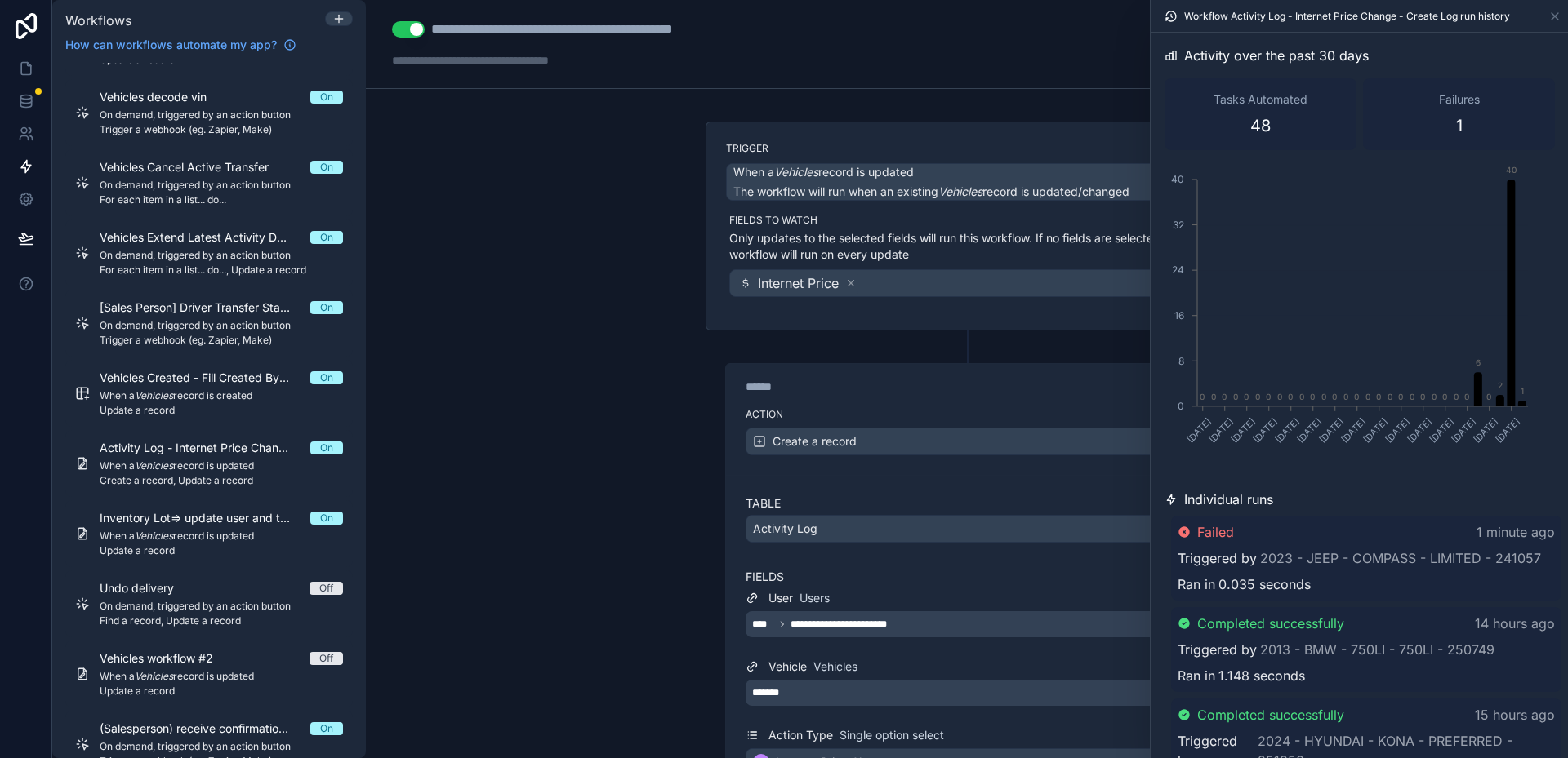
click at [1374, 582] on div "Ran in 0.035 seconds" at bounding box center [1366, 584] width 377 height 20
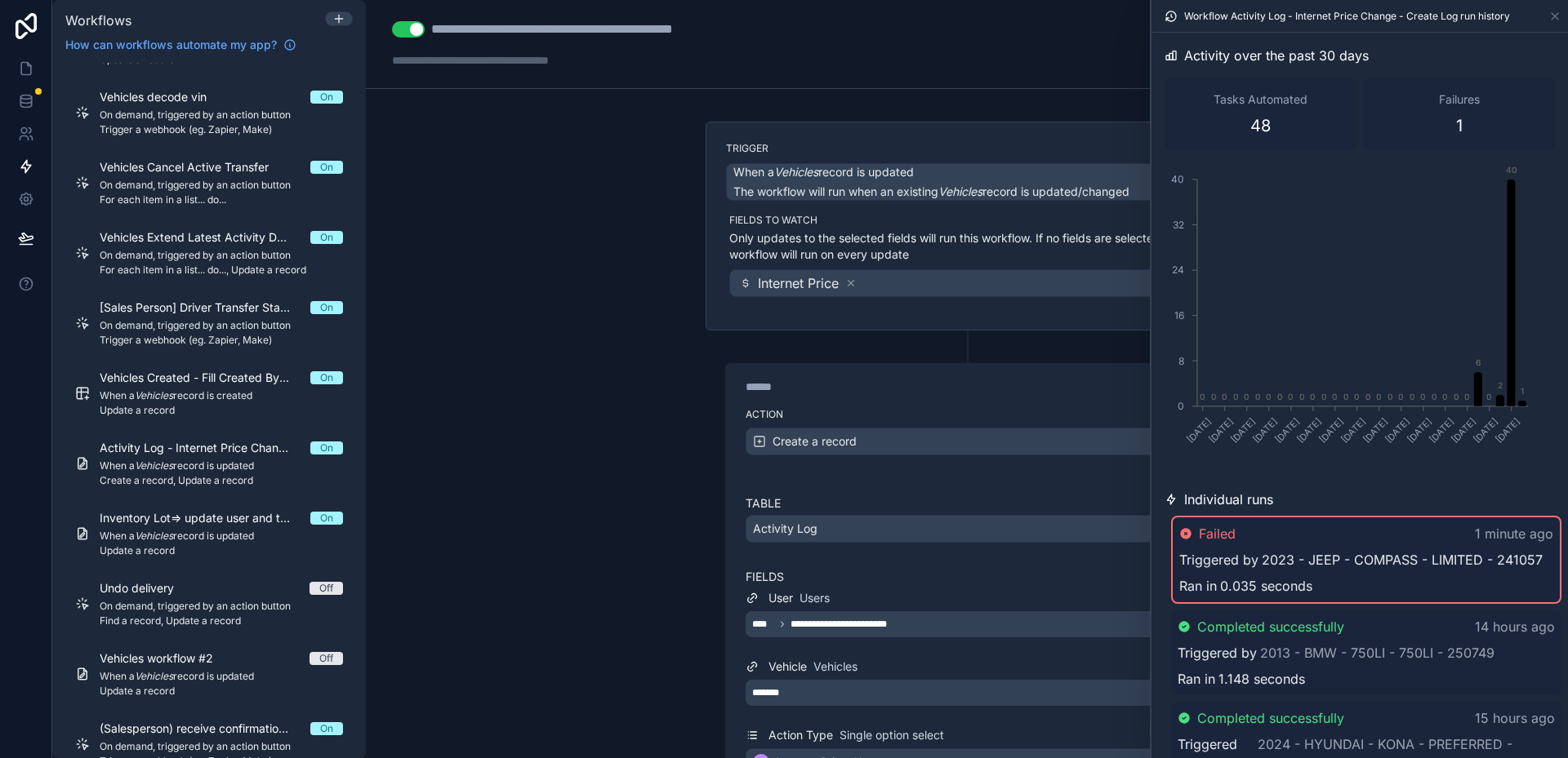
click at [1353, 553] on link "2023 - JEEP - COMPASS - LIMITED - 241057" at bounding box center [1402, 560] width 281 height 20
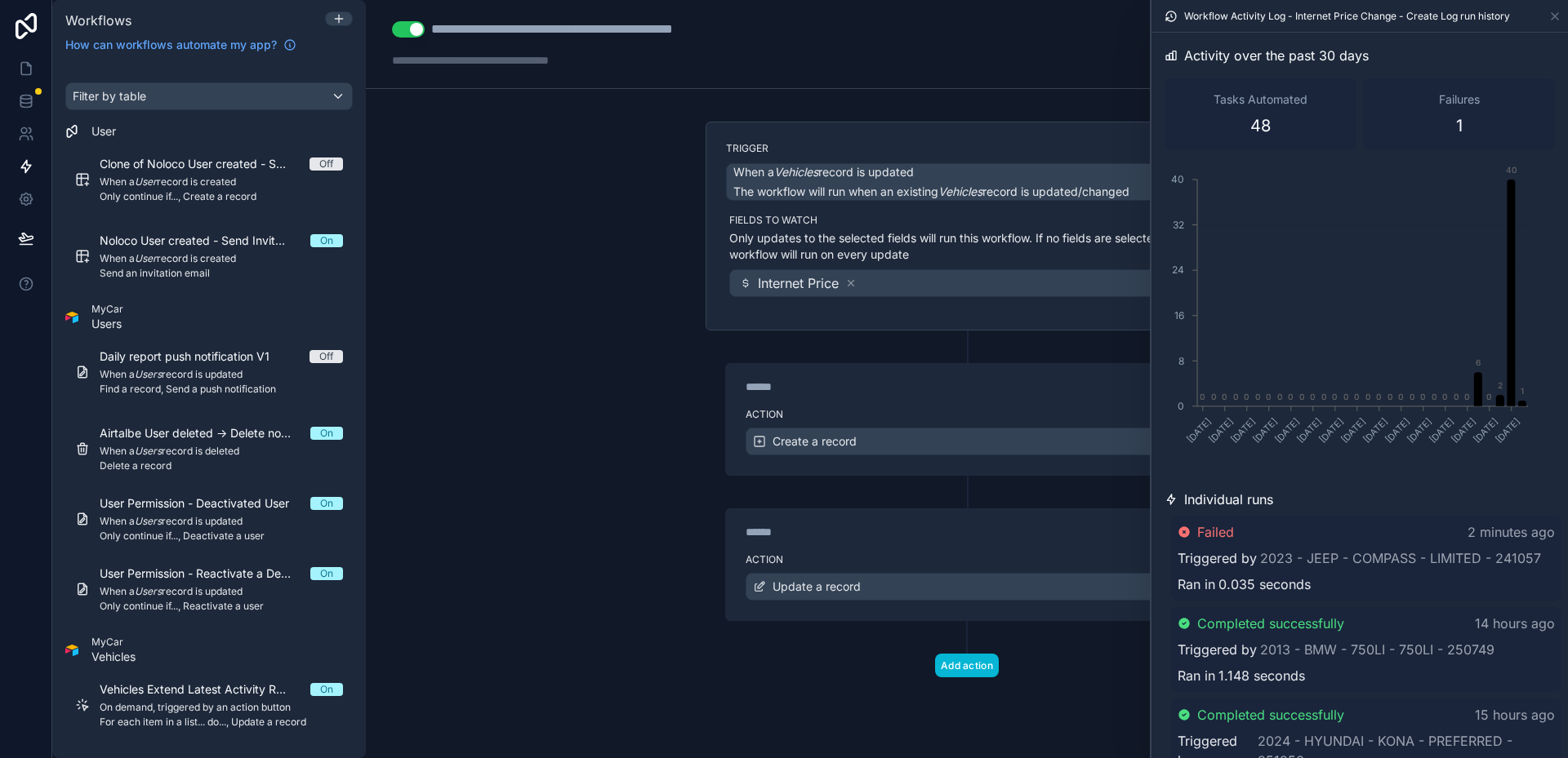
click at [1200, 531] on span "Failed" at bounding box center [1215, 532] width 37 height 20
click at [1200, 531] on span "Failed" at bounding box center [1217, 534] width 37 height 20
click at [1200, 531] on span "Failed" at bounding box center [1215, 532] width 37 height 20
click at [1196, 532] on div "Failed" at bounding box center [1208, 534] width 56 height 20
click at [1196, 532] on div "Failed" at bounding box center [1206, 532] width 56 height 20
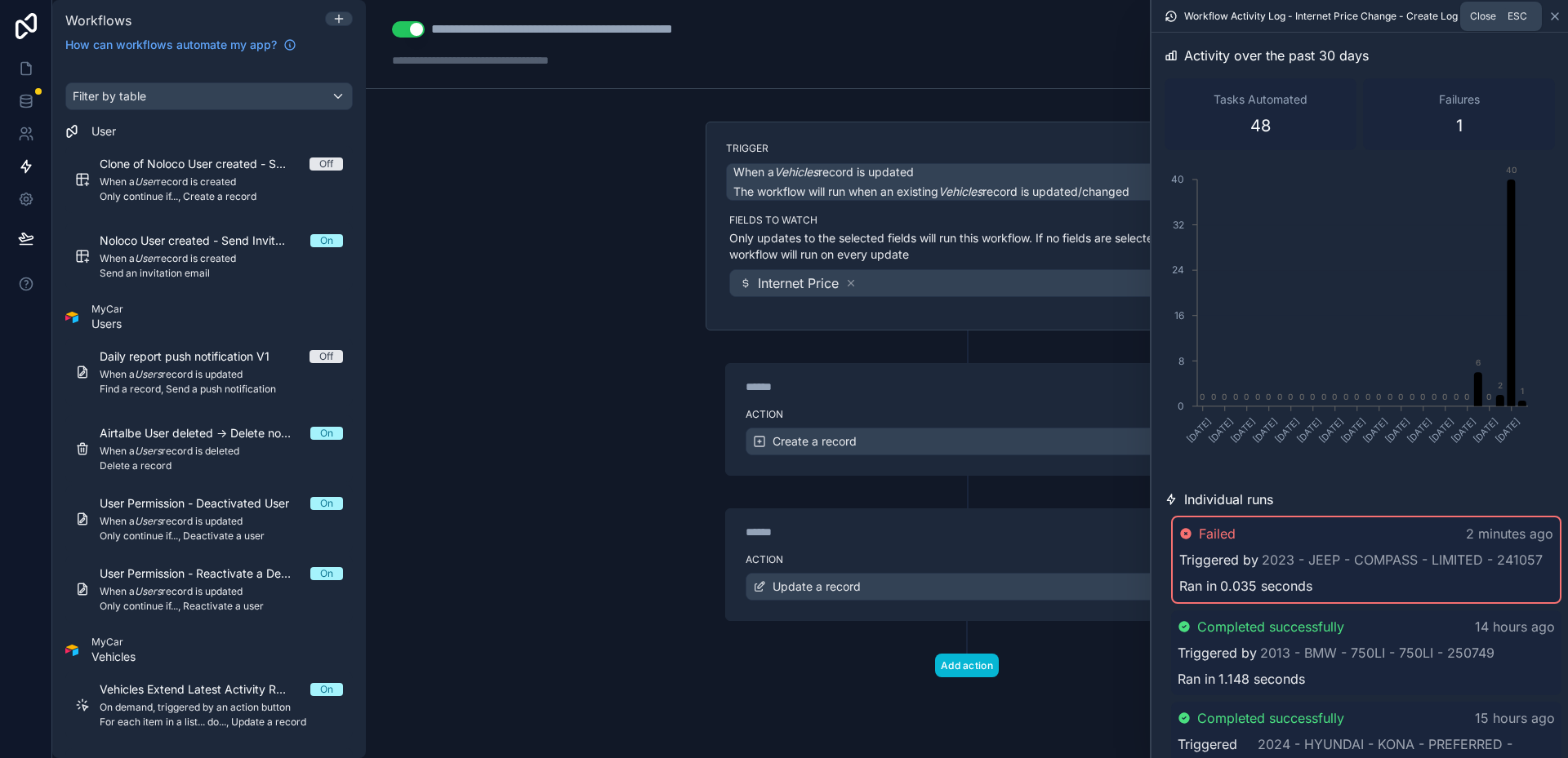
click at [1551, 17] on icon at bounding box center [1555, 17] width 13 height 13
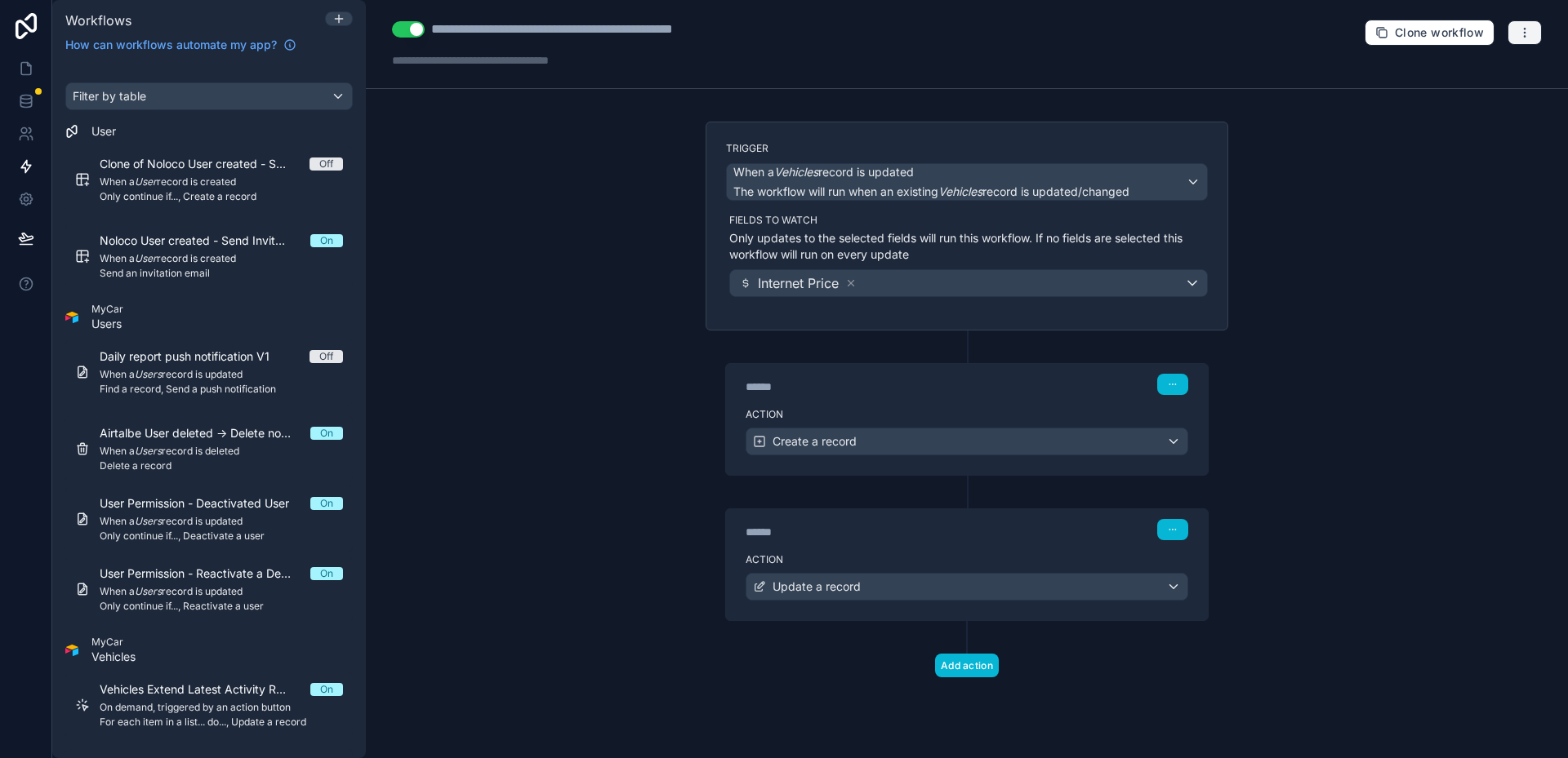
click at [1527, 33] on icon "button" at bounding box center [1525, 32] width 13 height 13
click at [1466, 71] on span "Test workflow" at bounding box center [1481, 71] width 78 height 13
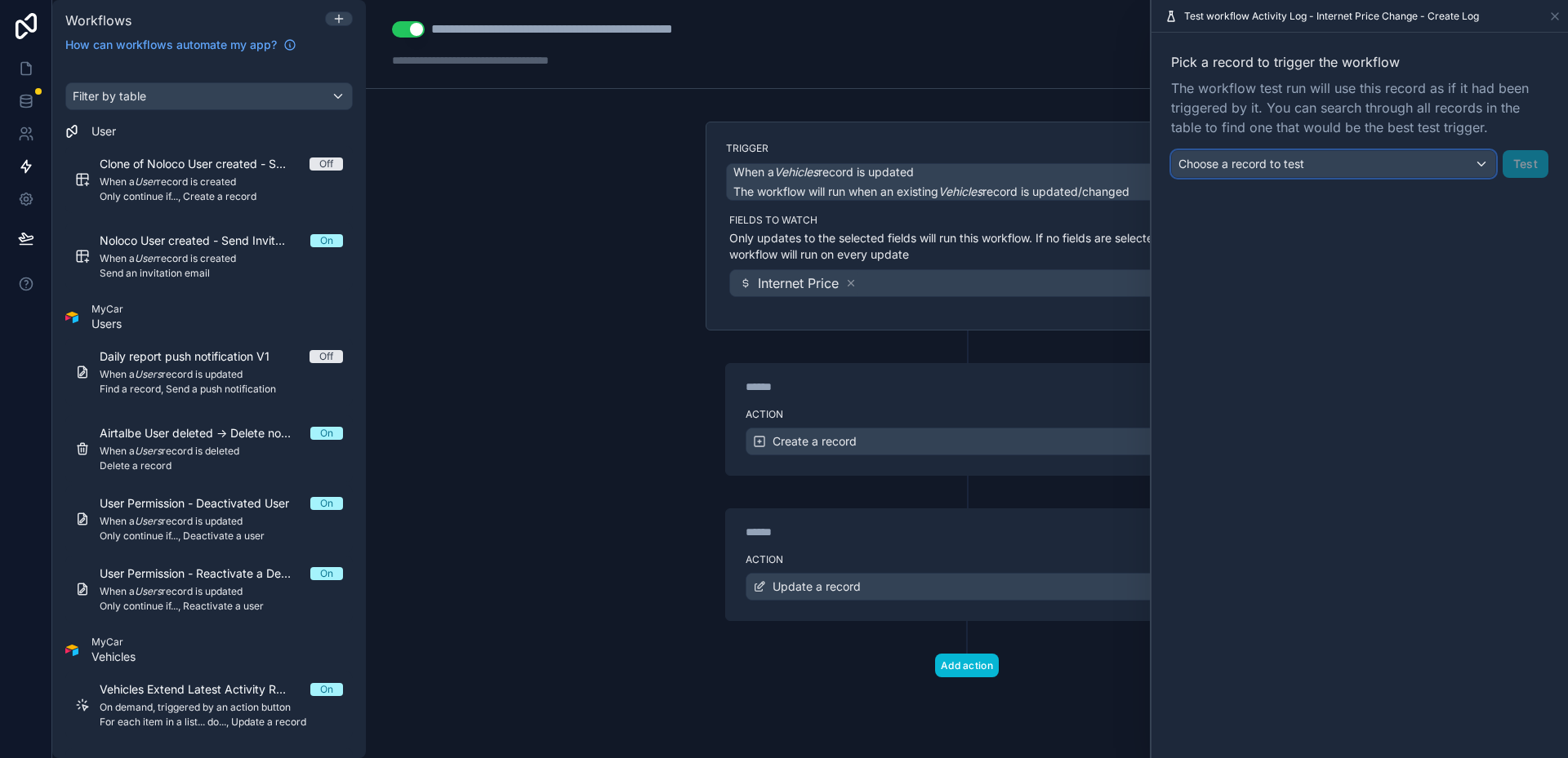
click at [1271, 163] on span "Choose a record to test" at bounding box center [1241, 164] width 125 height 14
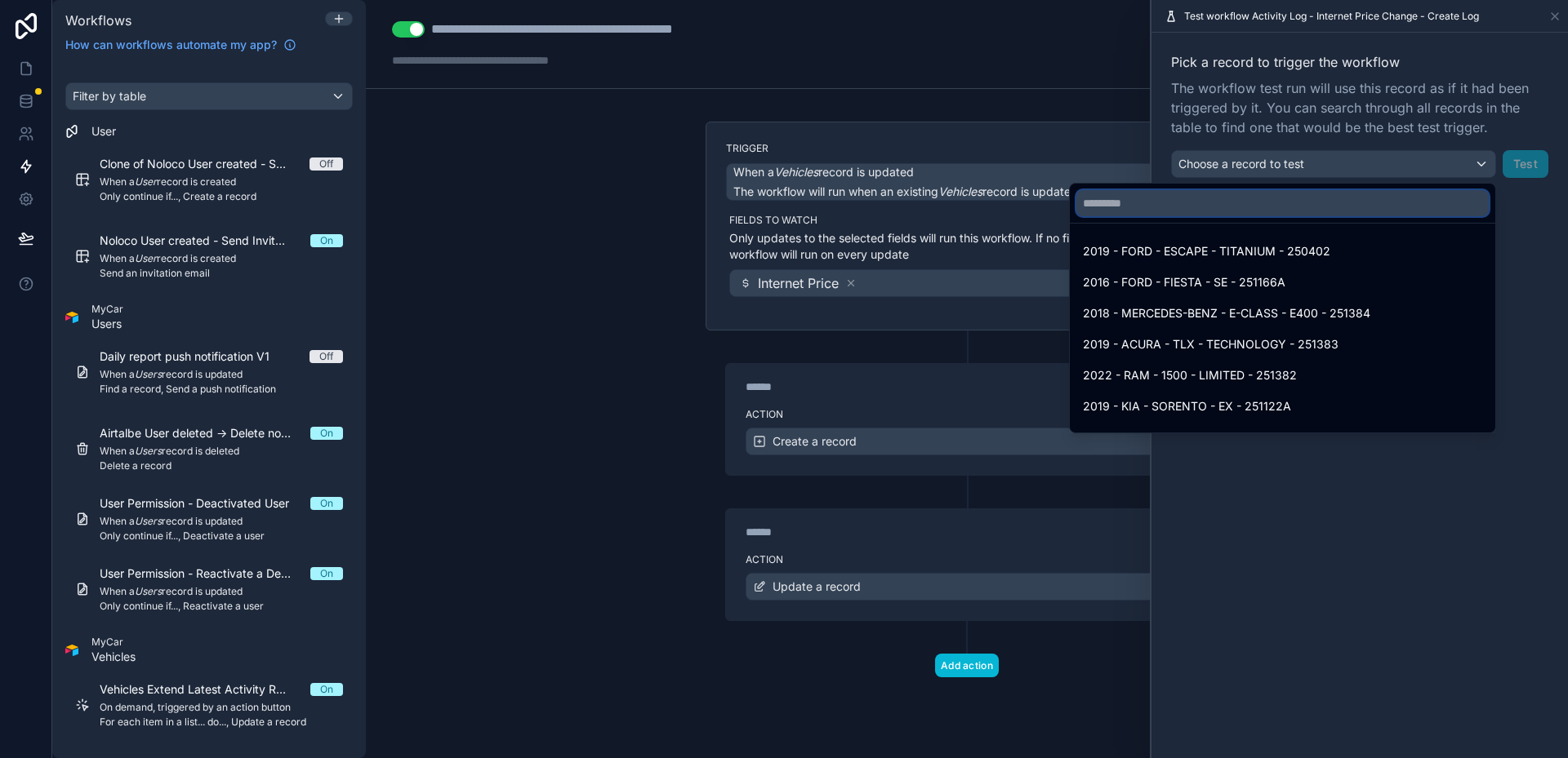
click at [1309, 198] on input "text" at bounding box center [1282, 203] width 413 height 26
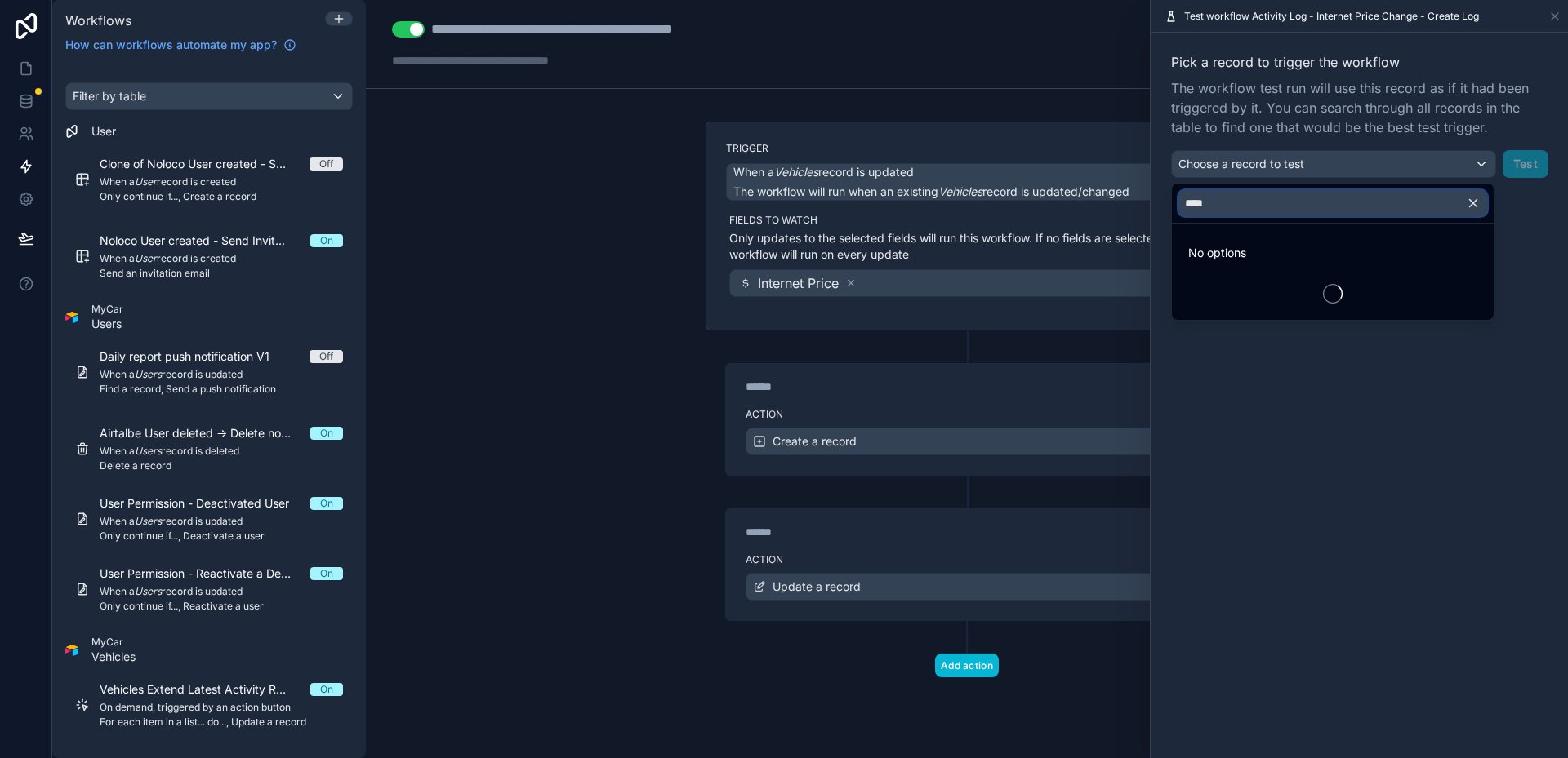
type input "*****"
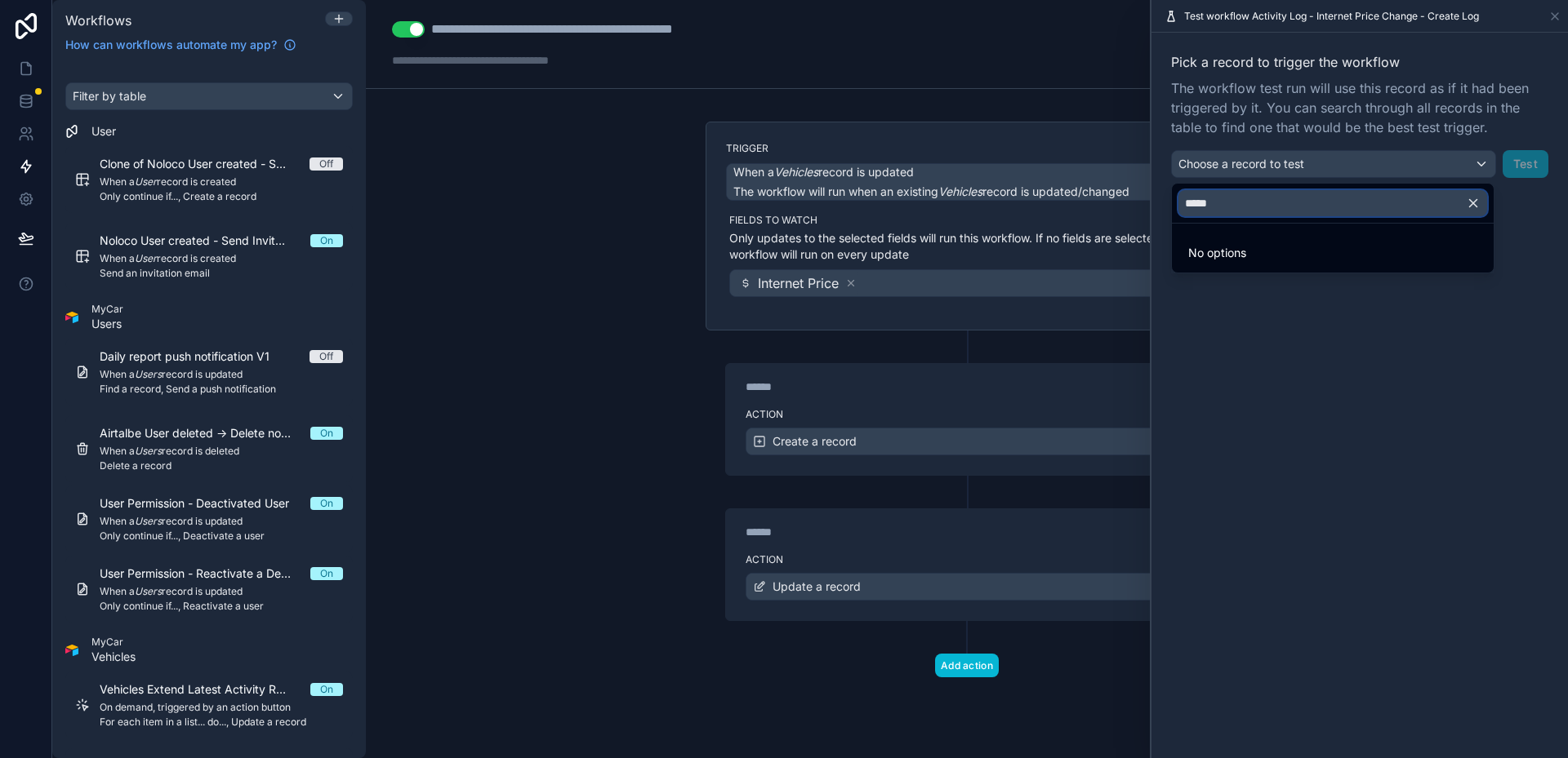
click at [1213, 203] on input "*****" at bounding box center [1333, 203] width 309 height 26
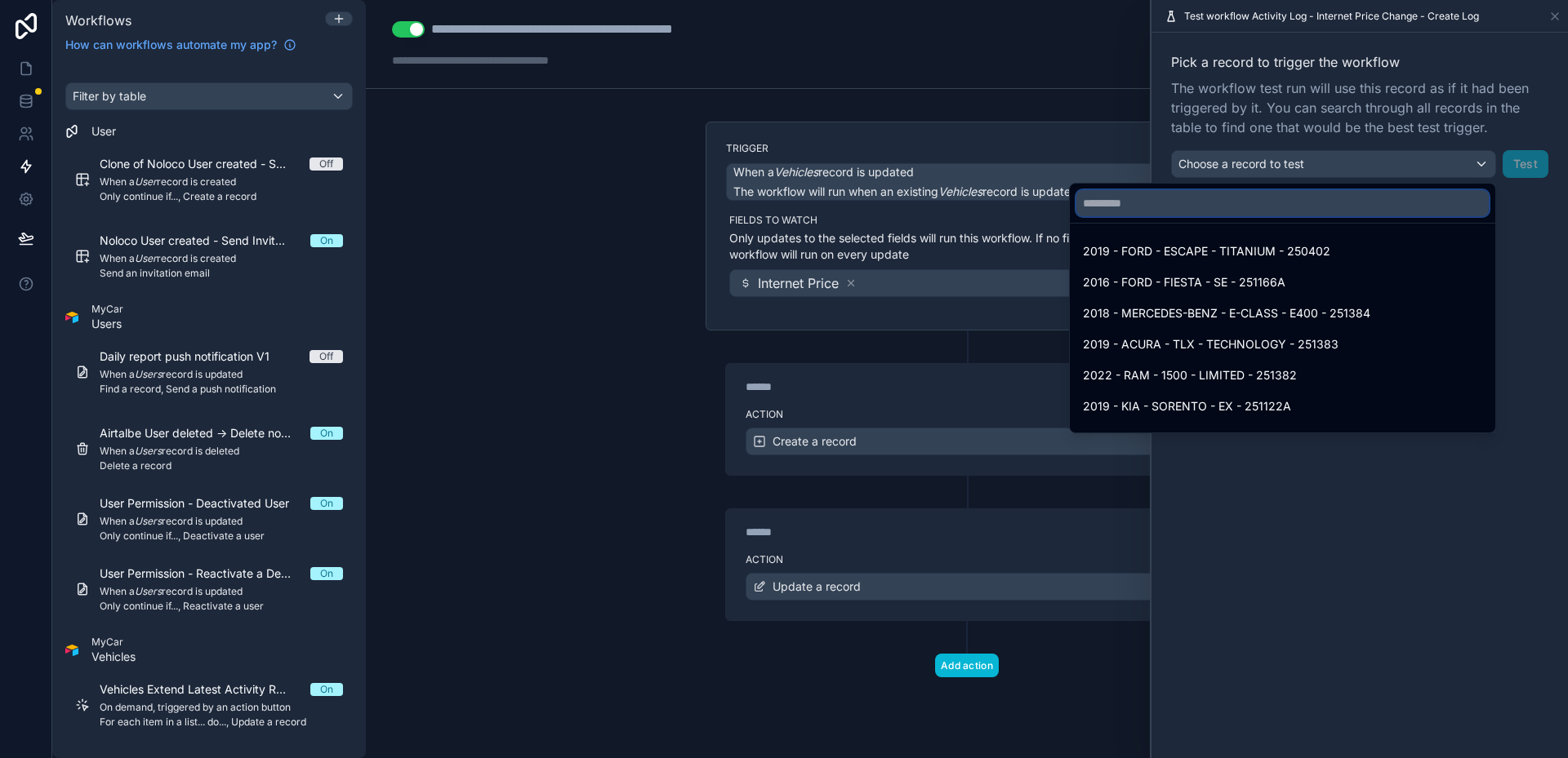
paste input "**********"
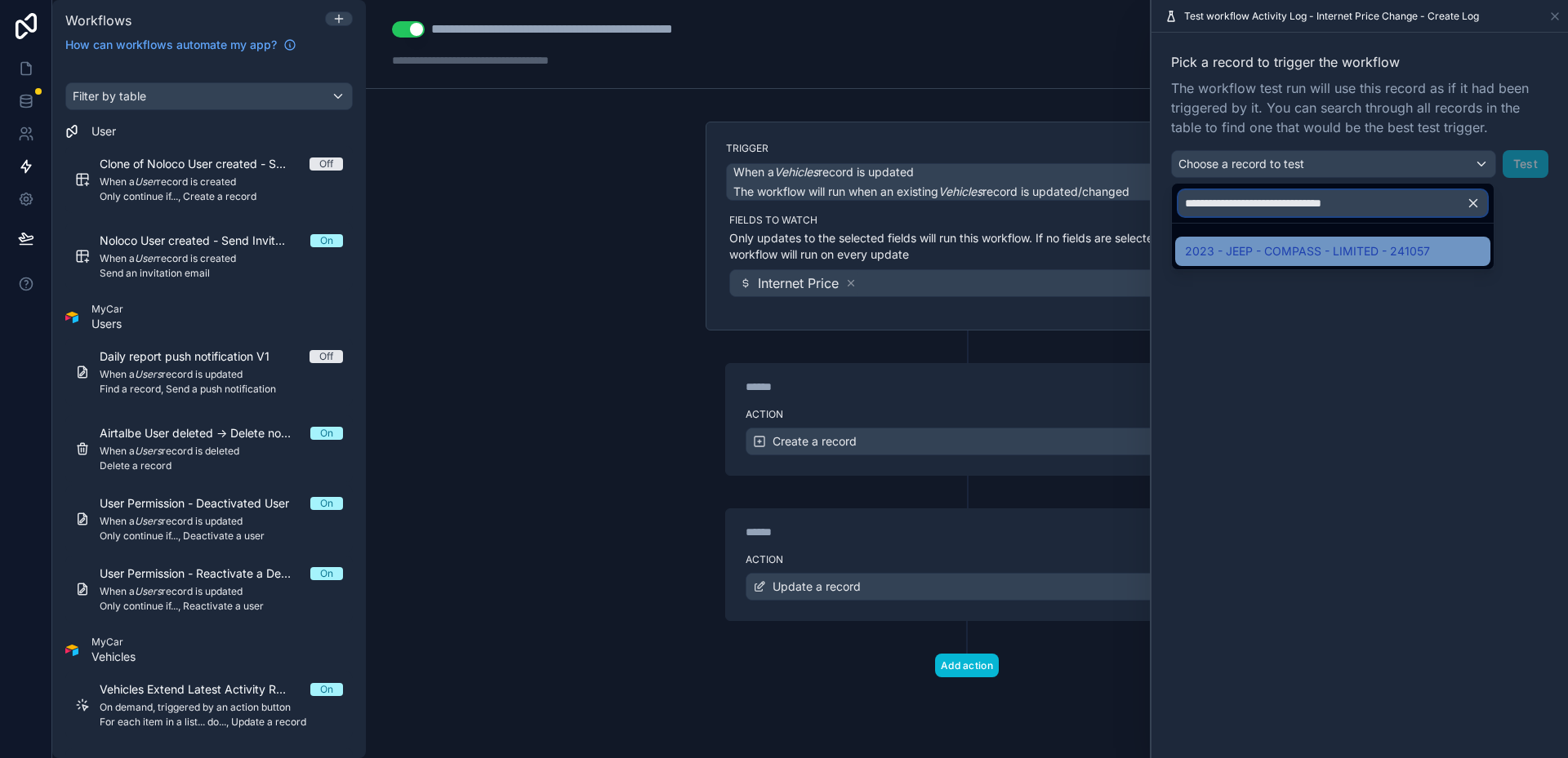
type input "**********"
click at [1272, 238] on div "2023 - JEEP - COMPASS - LIMITED - 241057" at bounding box center [1333, 251] width 316 height 29
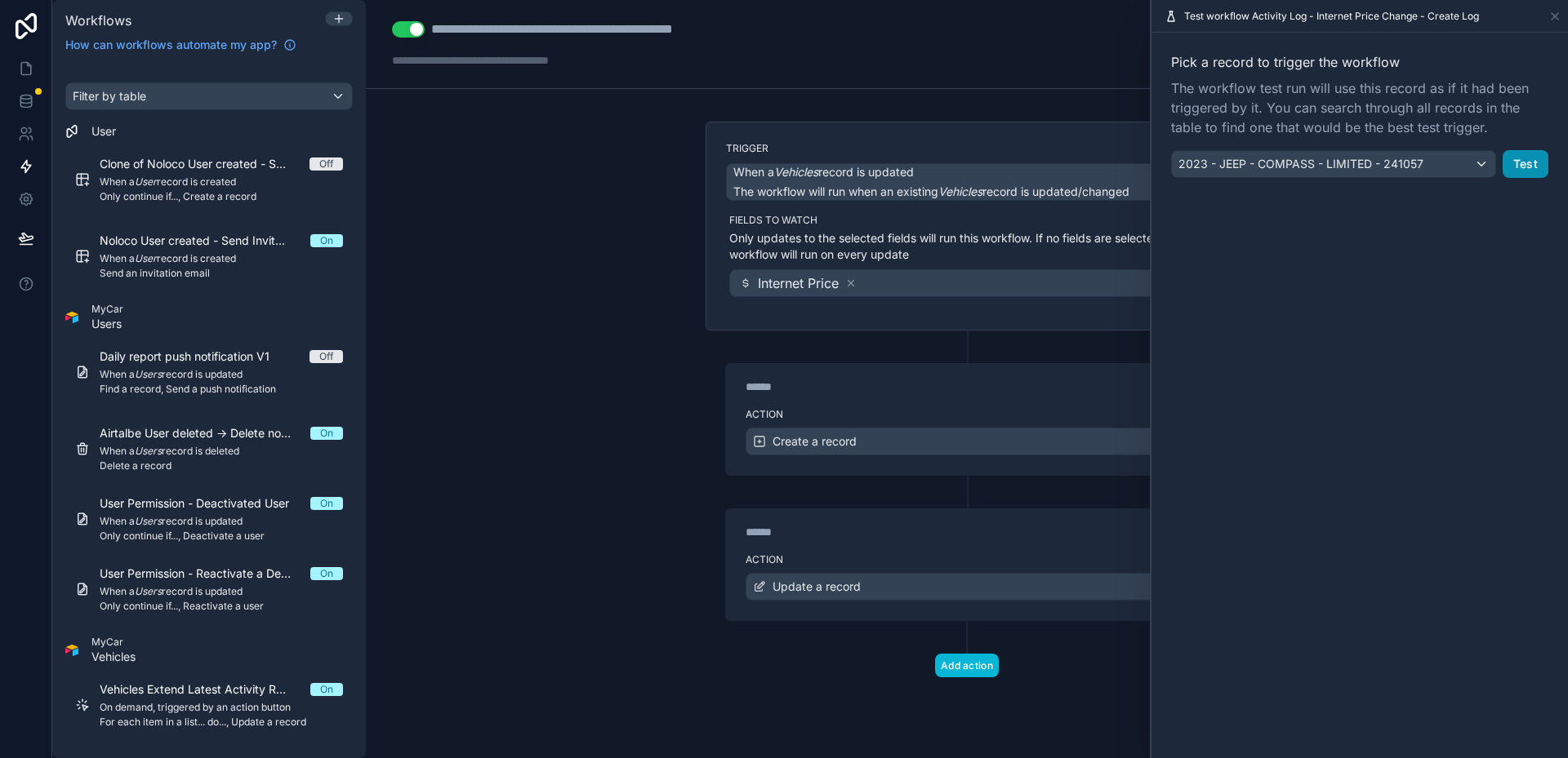
click at [1512, 154] on button "Test" at bounding box center [1525, 164] width 46 height 27
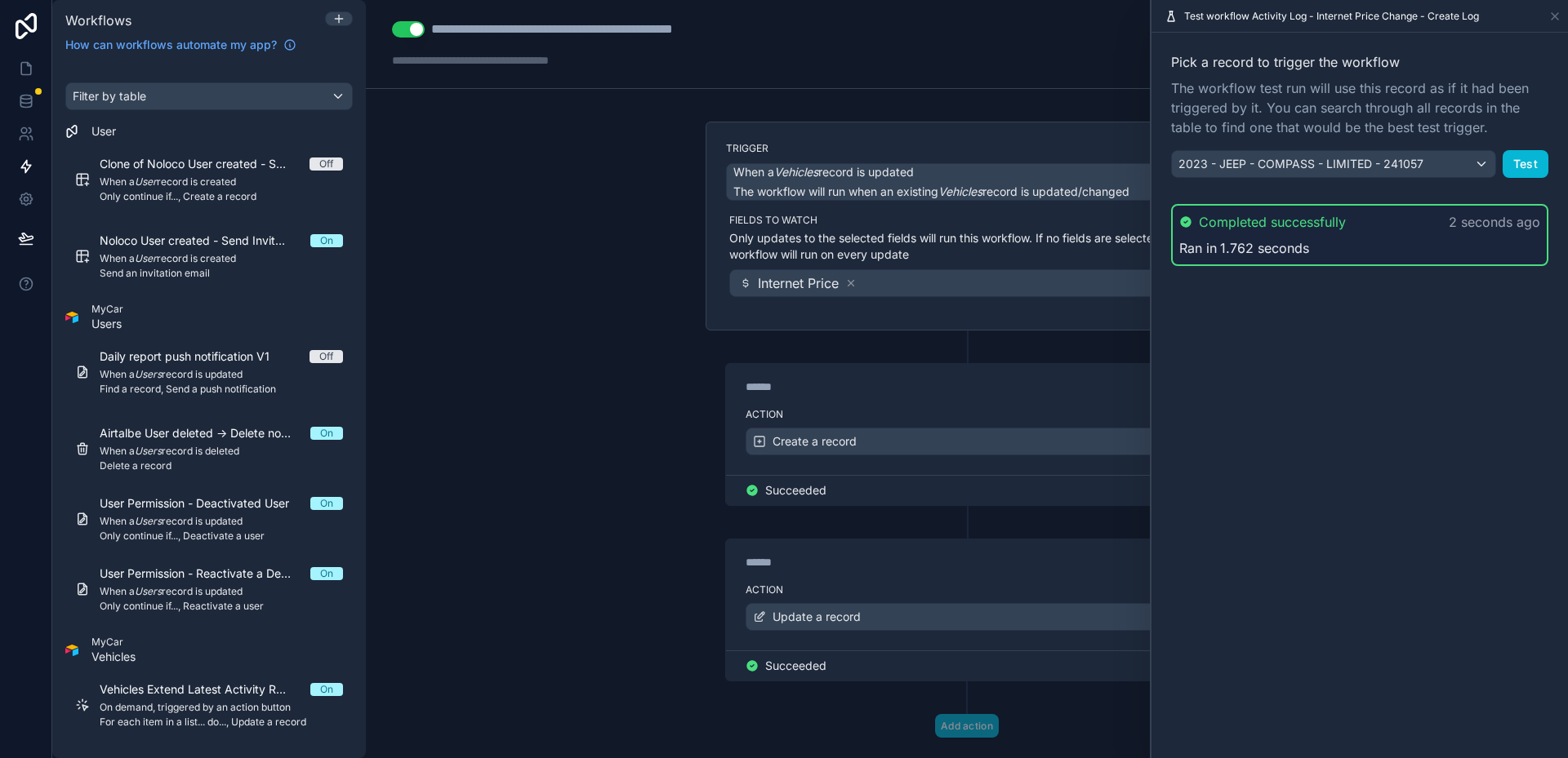
click at [625, 384] on div "**********" at bounding box center [966, 379] width 1202 height 758
drag, startPoint x: 1453, startPoint y: 412, endPoint x: 1463, endPoint y: 386, distance: 27.9
click at [1458, 395] on div "Pick a record to trigger the workflow The workflow test run will use this recor…" at bounding box center [1359, 395] width 416 height 726
click at [1552, 17] on icon at bounding box center [1555, 17] width 13 height 13
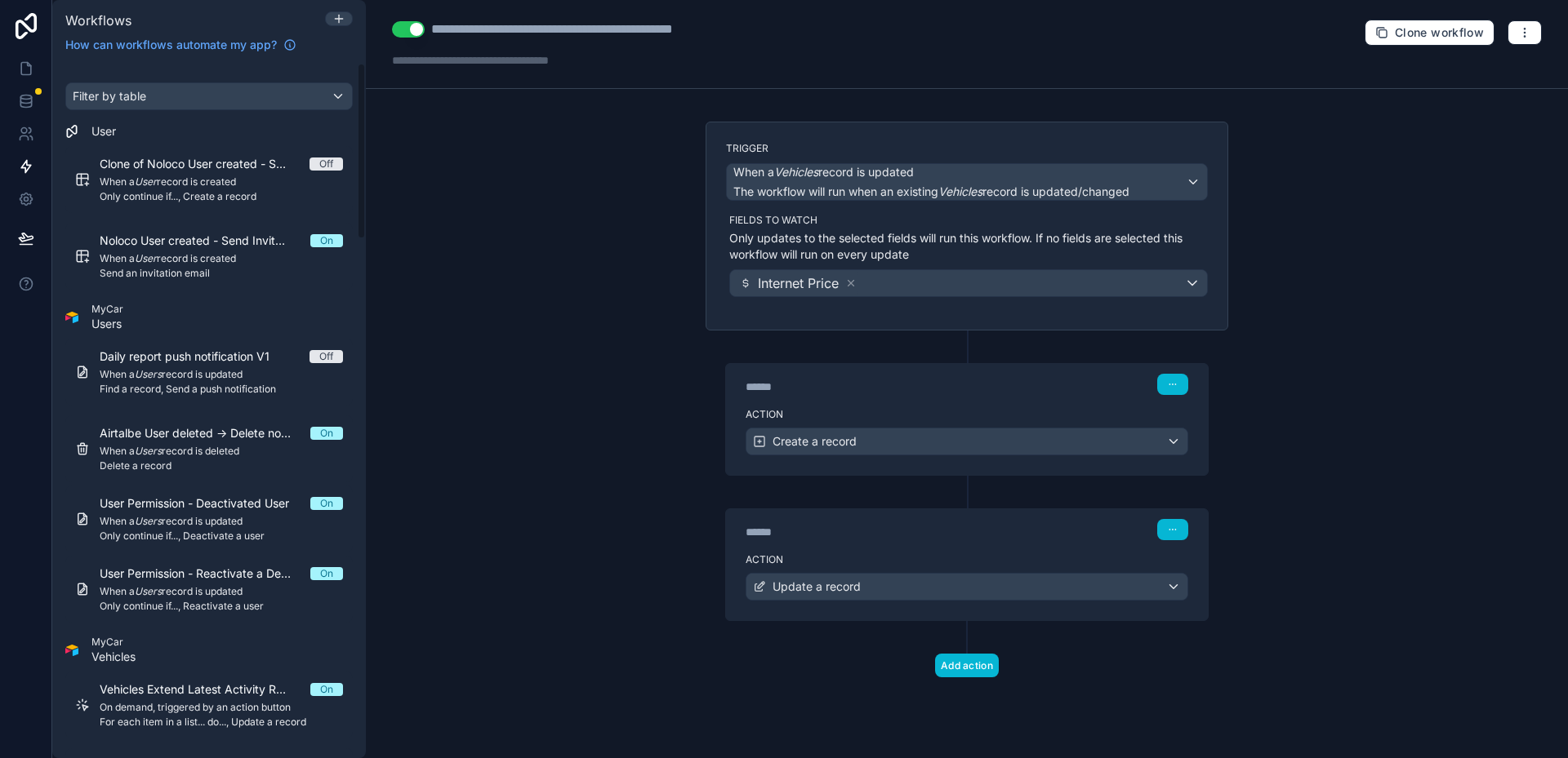
click at [443, 208] on div "**********" at bounding box center [966, 379] width 1202 height 758
click at [1529, 17] on div "**********" at bounding box center [966, 44] width 1202 height 89
click at [1534, 37] on button "button" at bounding box center [1524, 32] width 34 height 24
click at [1481, 90] on button "Run history" at bounding box center [1468, 96] width 118 height 26
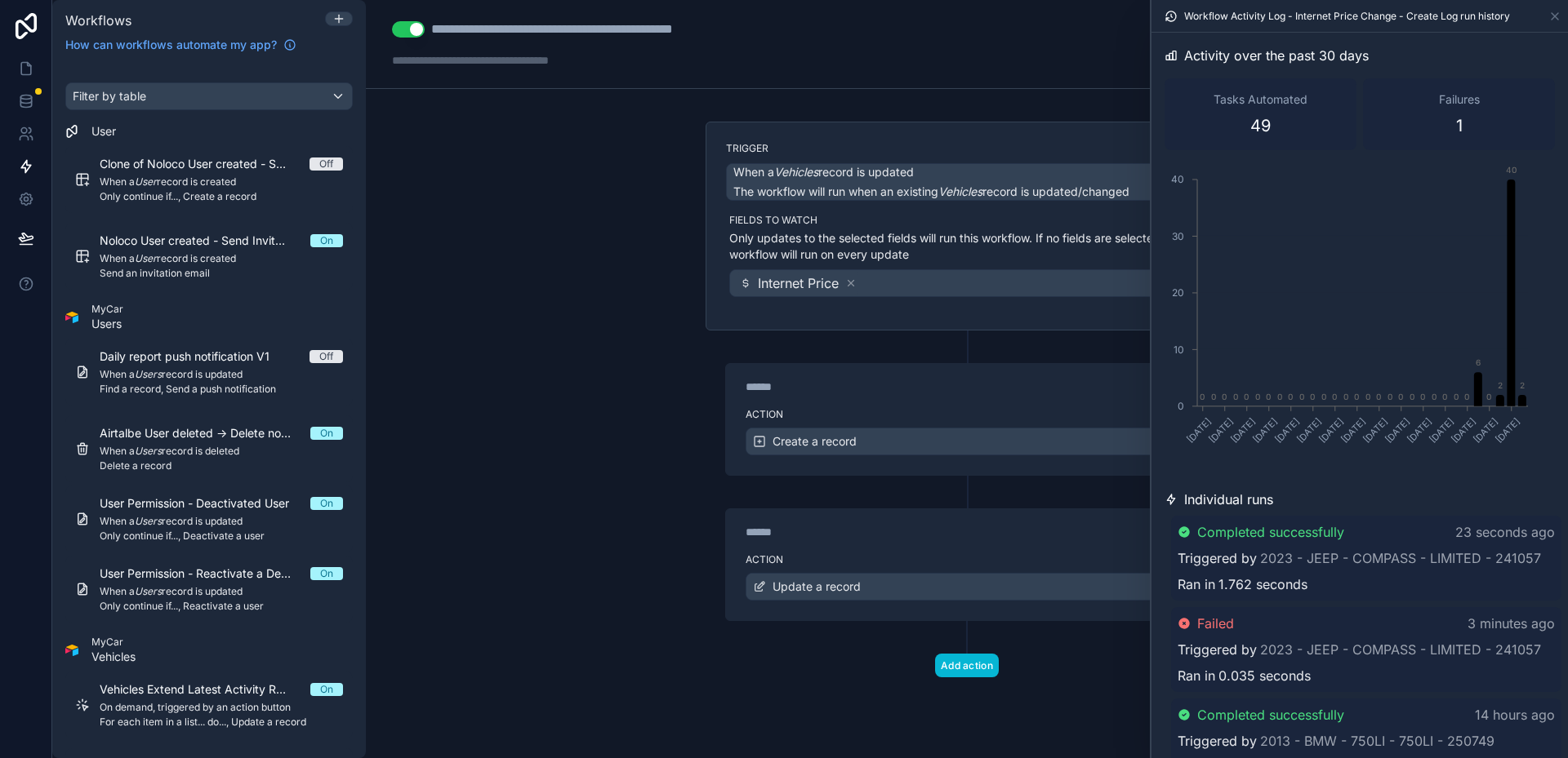
click at [1259, 675] on span "0.035 seconds" at bounding box center [1264, 676] width 92 height 20
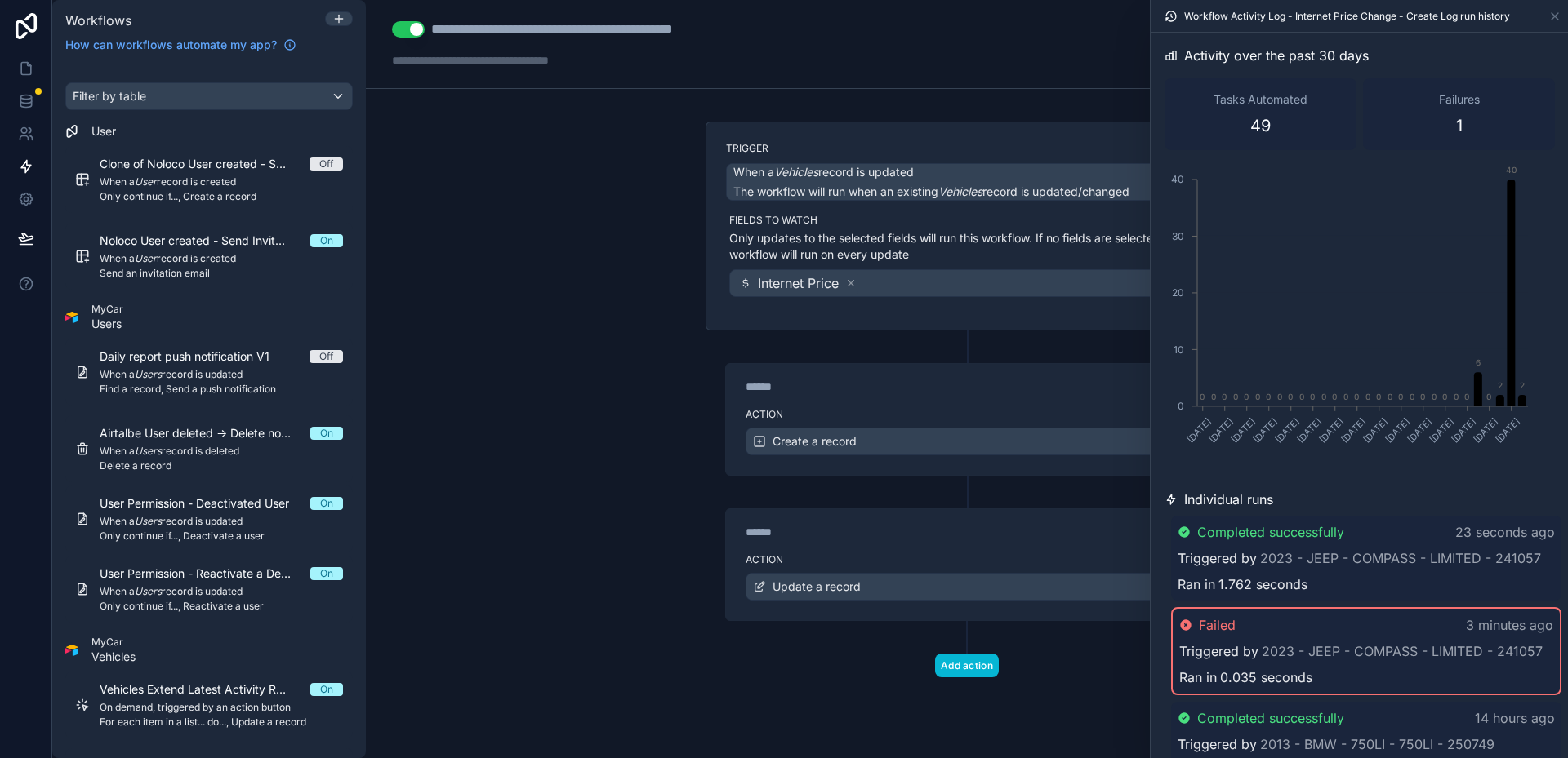
drag, startPoint x: 1259, startPoint y: 675, endPoint x: 1249, endPoint y: 679, distance: 10.8
click at [1249, 679] on span "0.035 seconds" at bounding box center [1266, 677] width 92 height 20
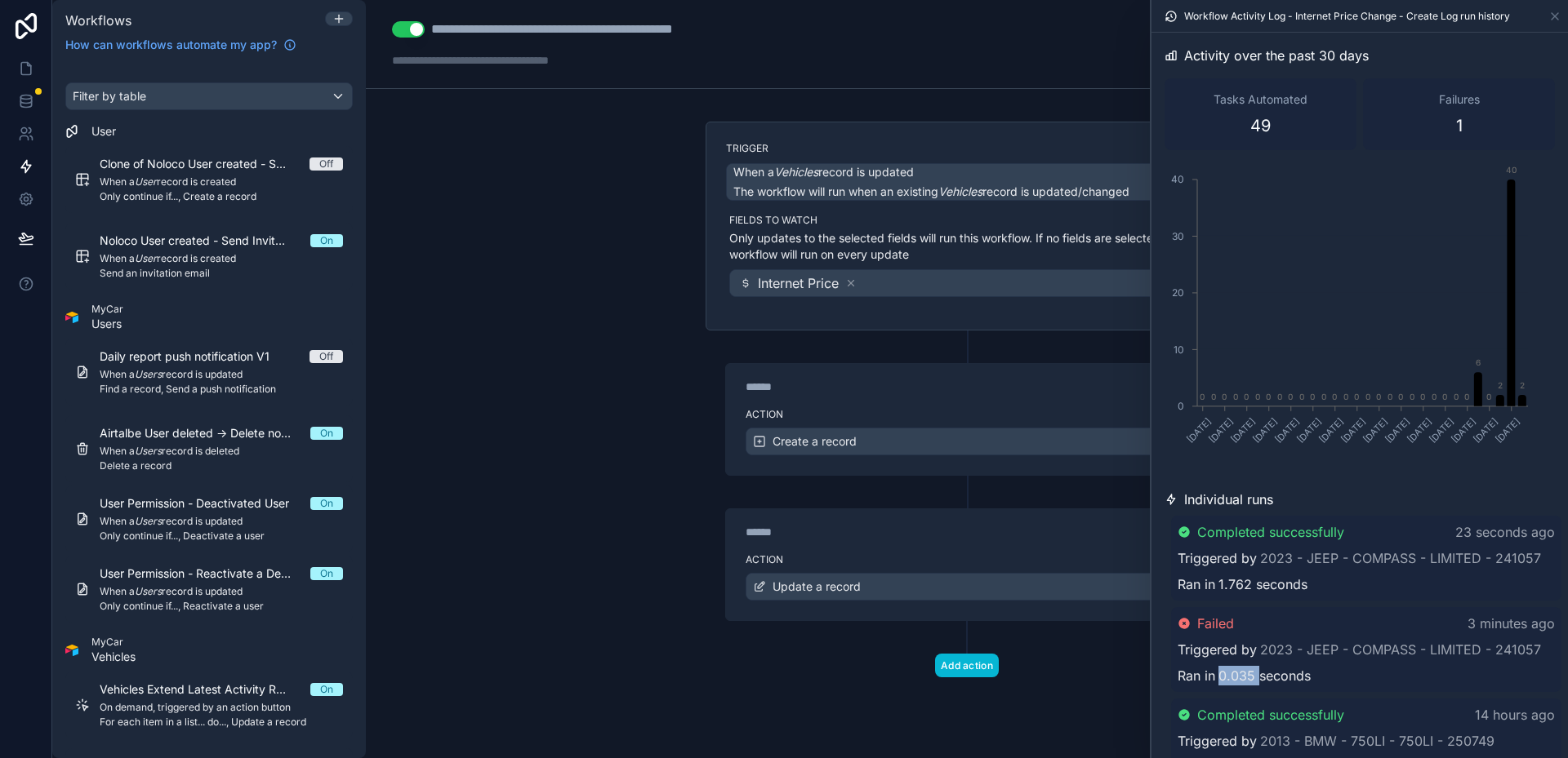
click at [1249, 679] on span "0.035 seconds" at bounding box center [1264, 676] width 92 height 20
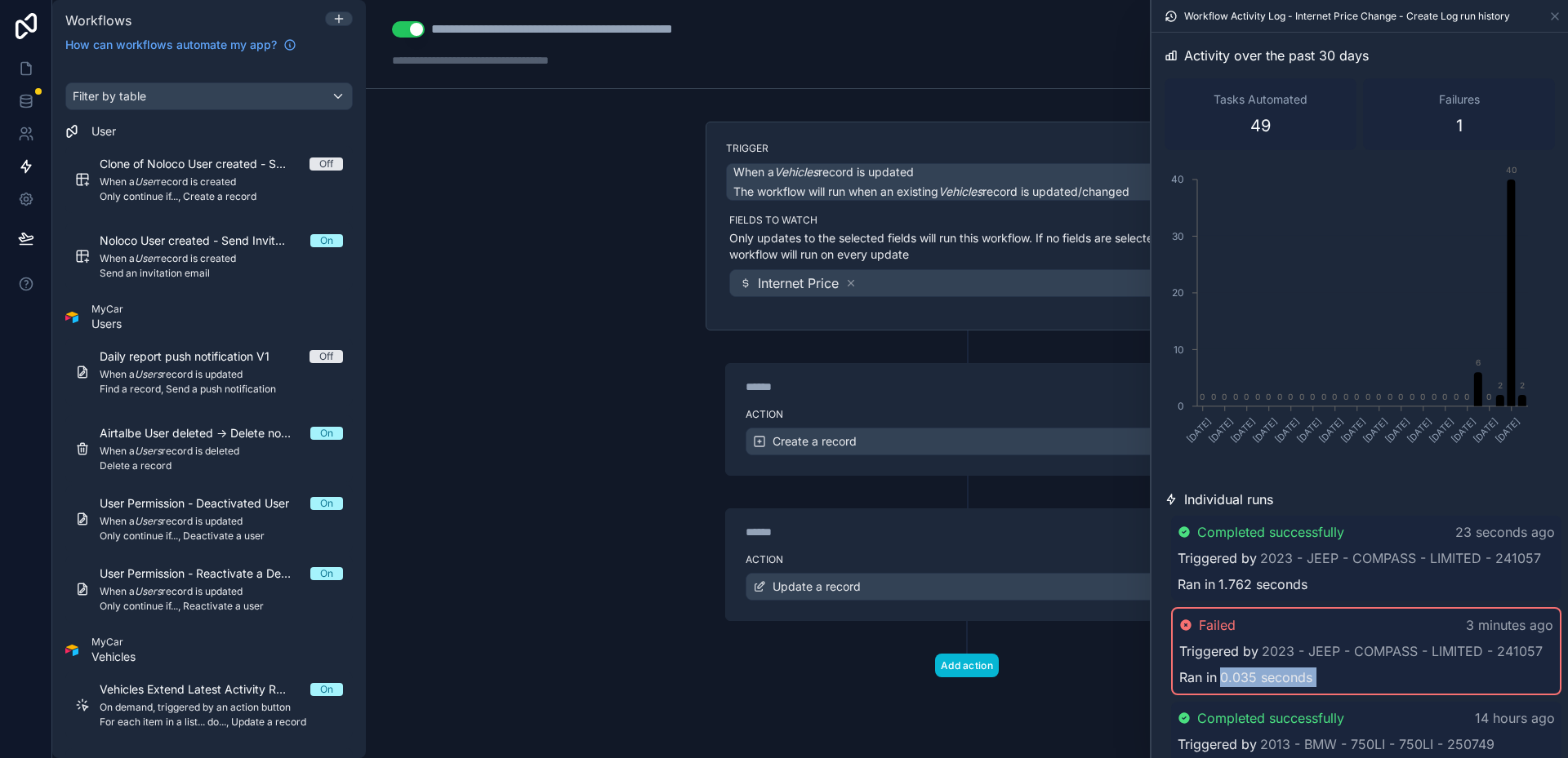
click at [1249, 679] on span "0.035 seconds" at bounding box center [1266, 677] width 92 height 20
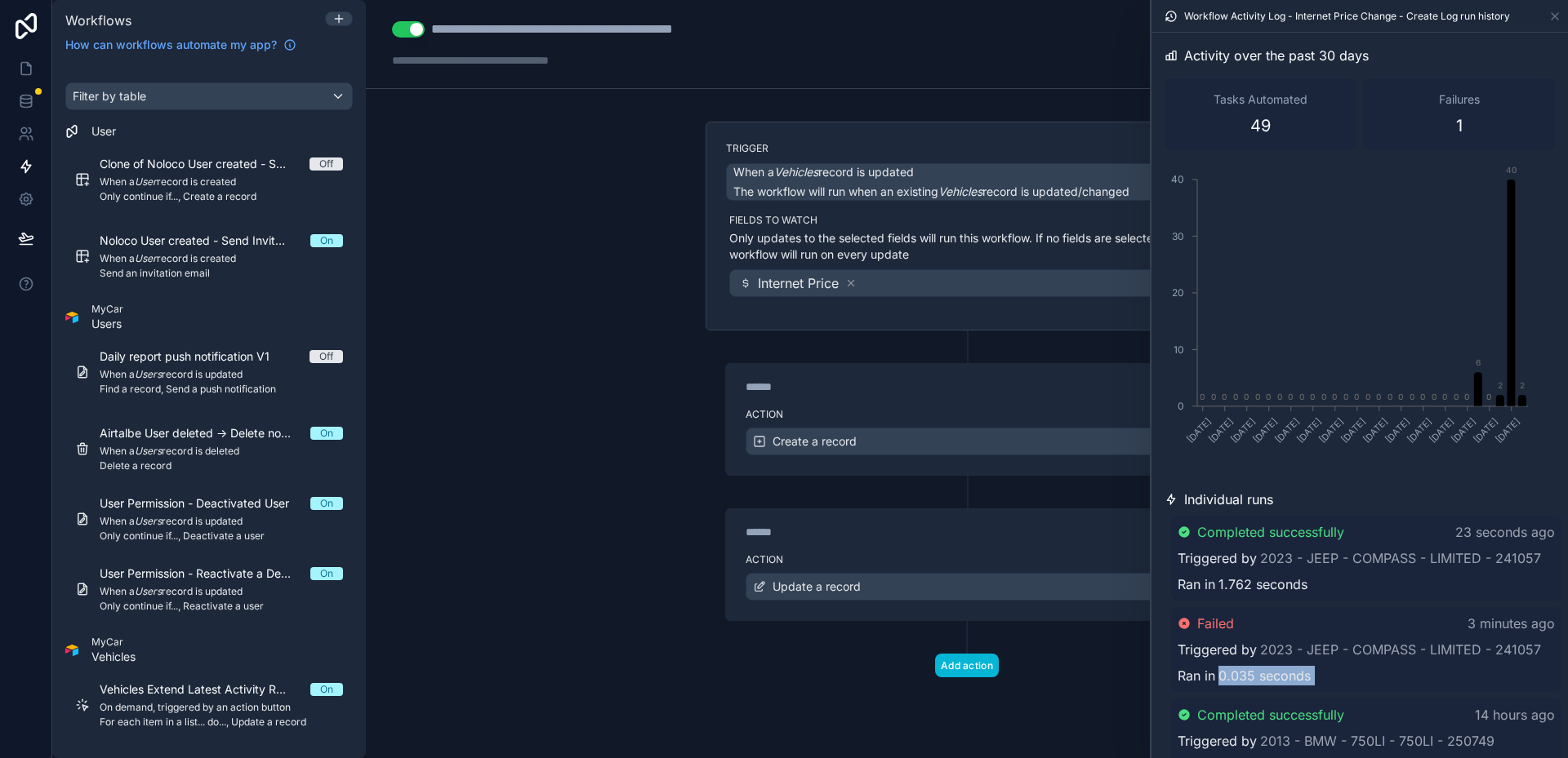
click at [1249, 679] on span "0.035 seconds" at bounding box center [1264, 676] width 92 height 20
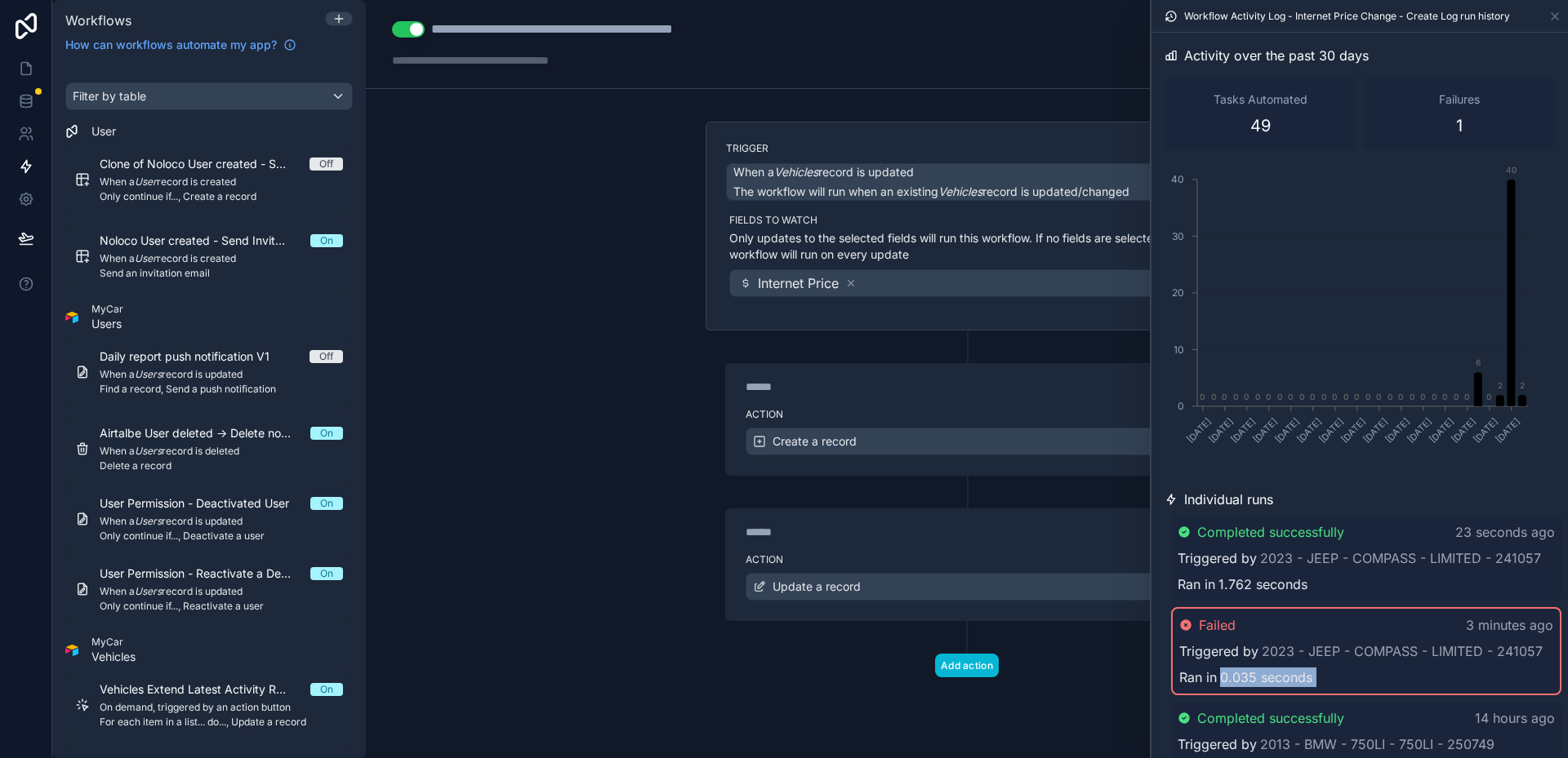
click at [1249, 679] on span "0.035 seconds" at bounding box center [1266, 677] width 92 height 20
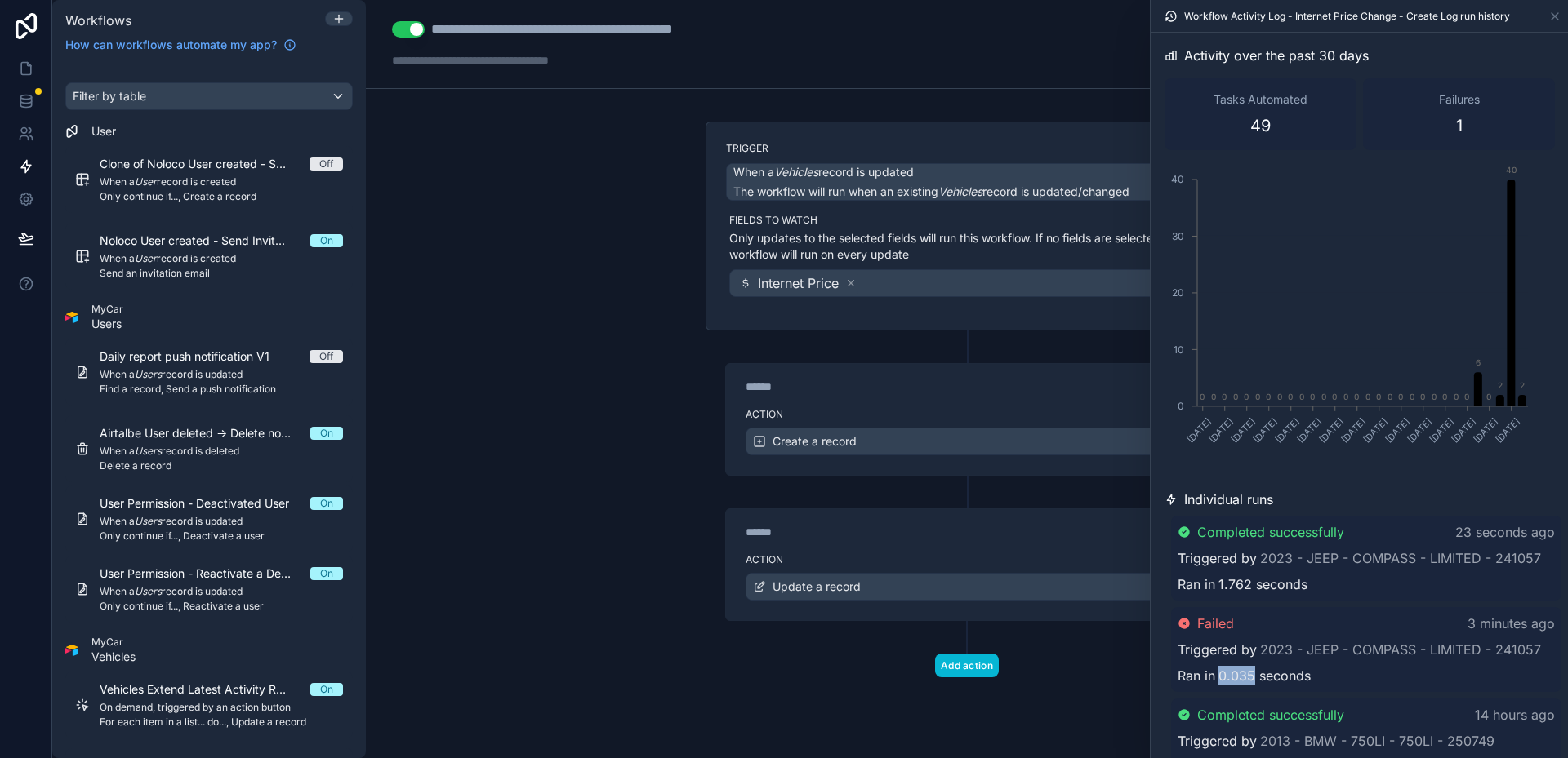
drag, startPoint x: 1249, startPoint y: 679, endPoint x: 1213, endPoint y: 683, distance: 36.2
click at [1213, 683] on div "Ran in 0.035 seconds" at bounding box center [1366, 676] width 377 height 20
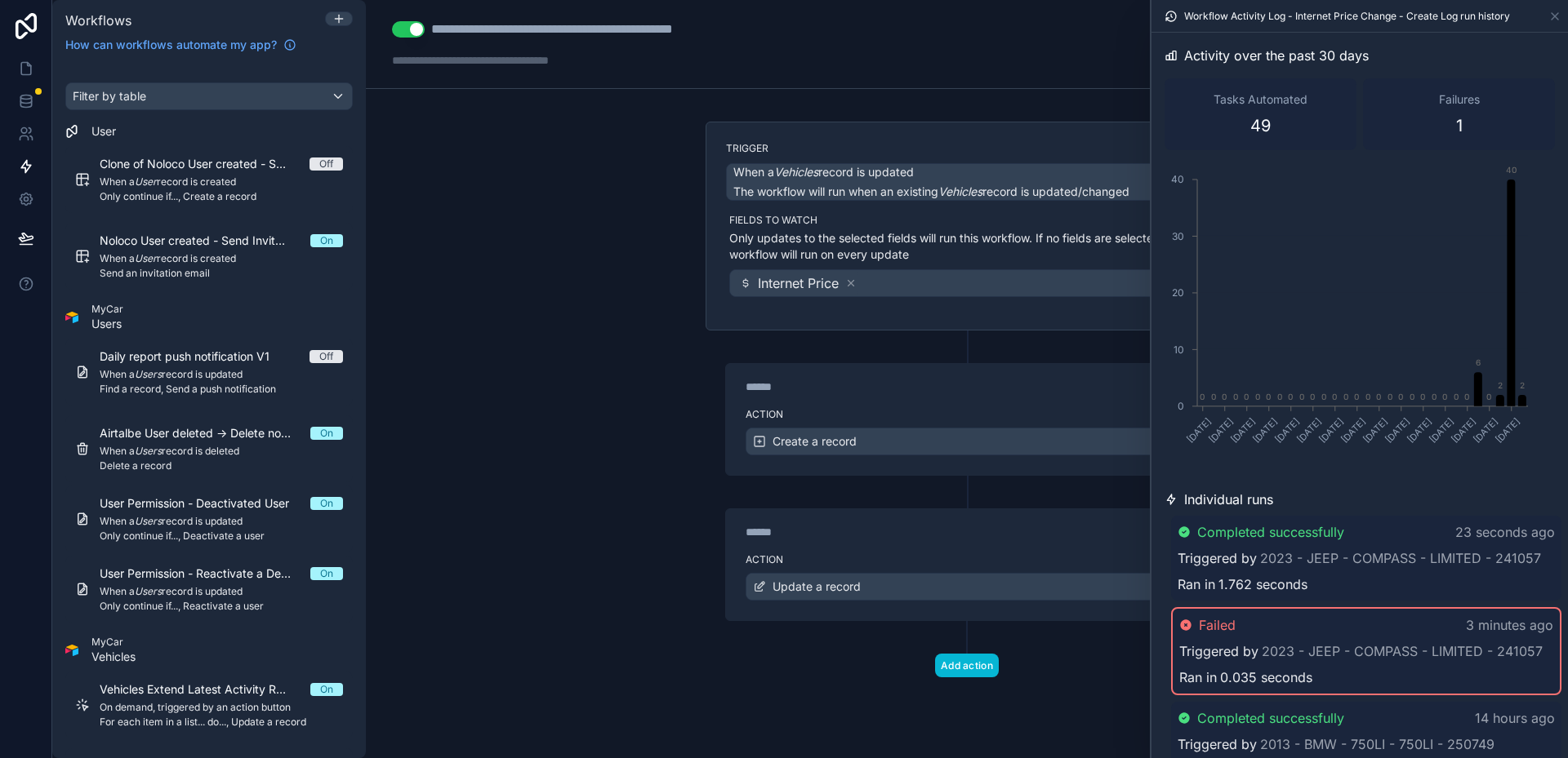
click at [1213, 683] on span "Ran in" at bounding box center [1198, 677] width 37 height 20
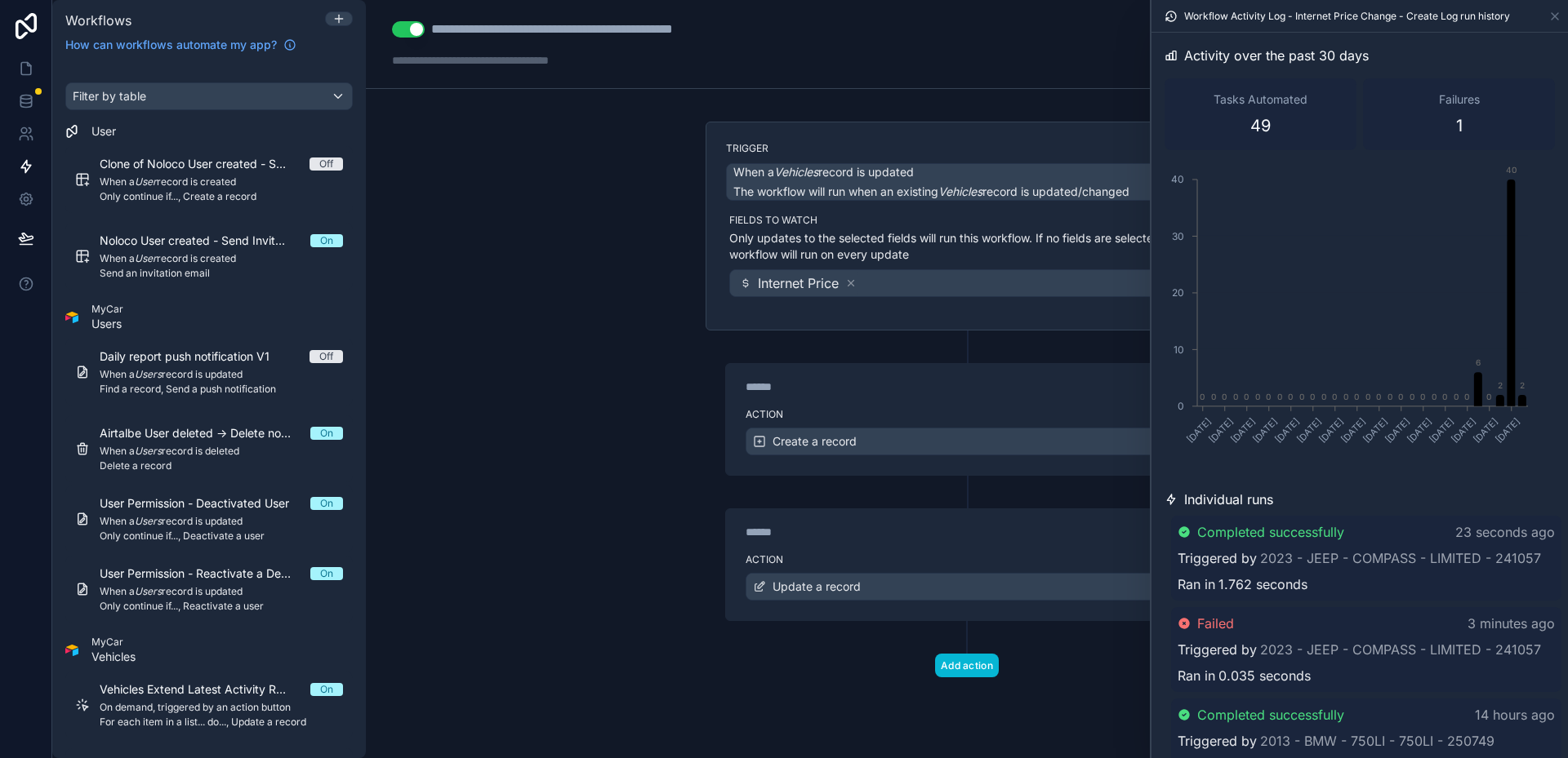
click at [523, 332] on div "**********" at bounding box center [966, 379] width 1202 height 758
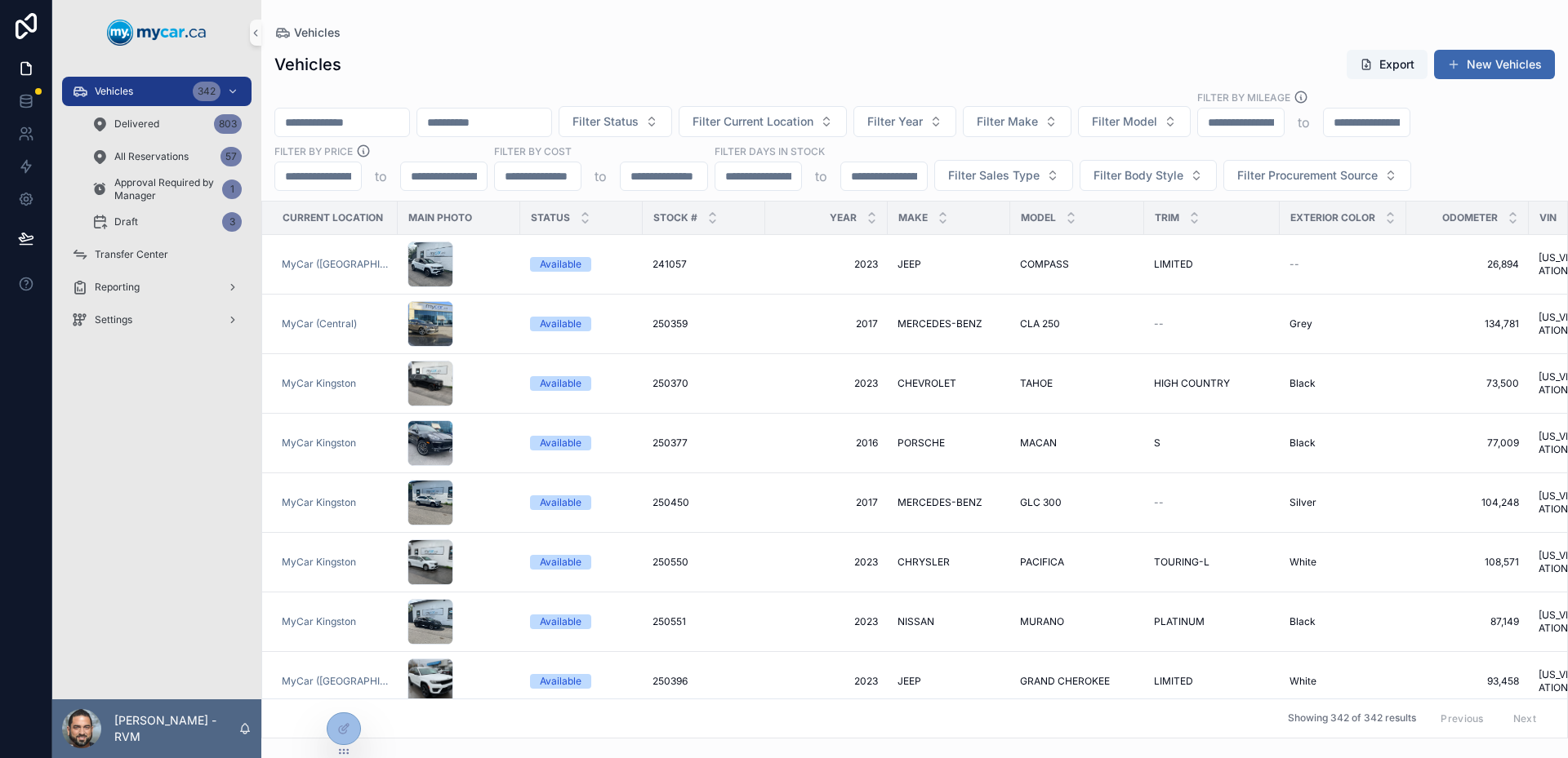
click at [344, 125] on input "scrollable content" at bounding box center [341, 123] width 134 height 23
paste input "******"
type input "******"
click at [431, 64] on div "Vehicles Export New Vehicles" at bounding box center [914, 64] width 1281 height 31
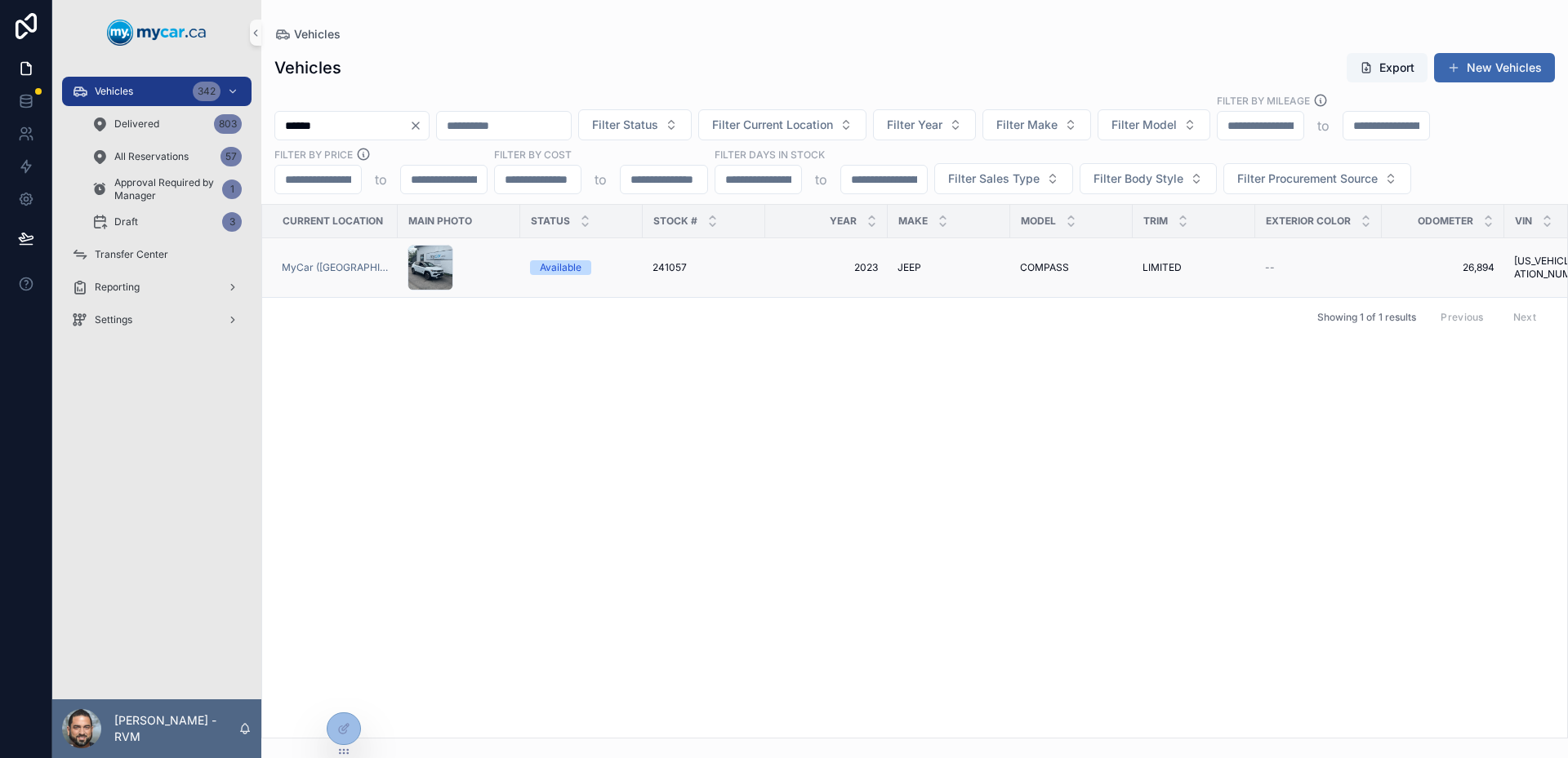
click at [505, 253] on div "scrollable content" at bounding box center [459, 267] width 103 height 46
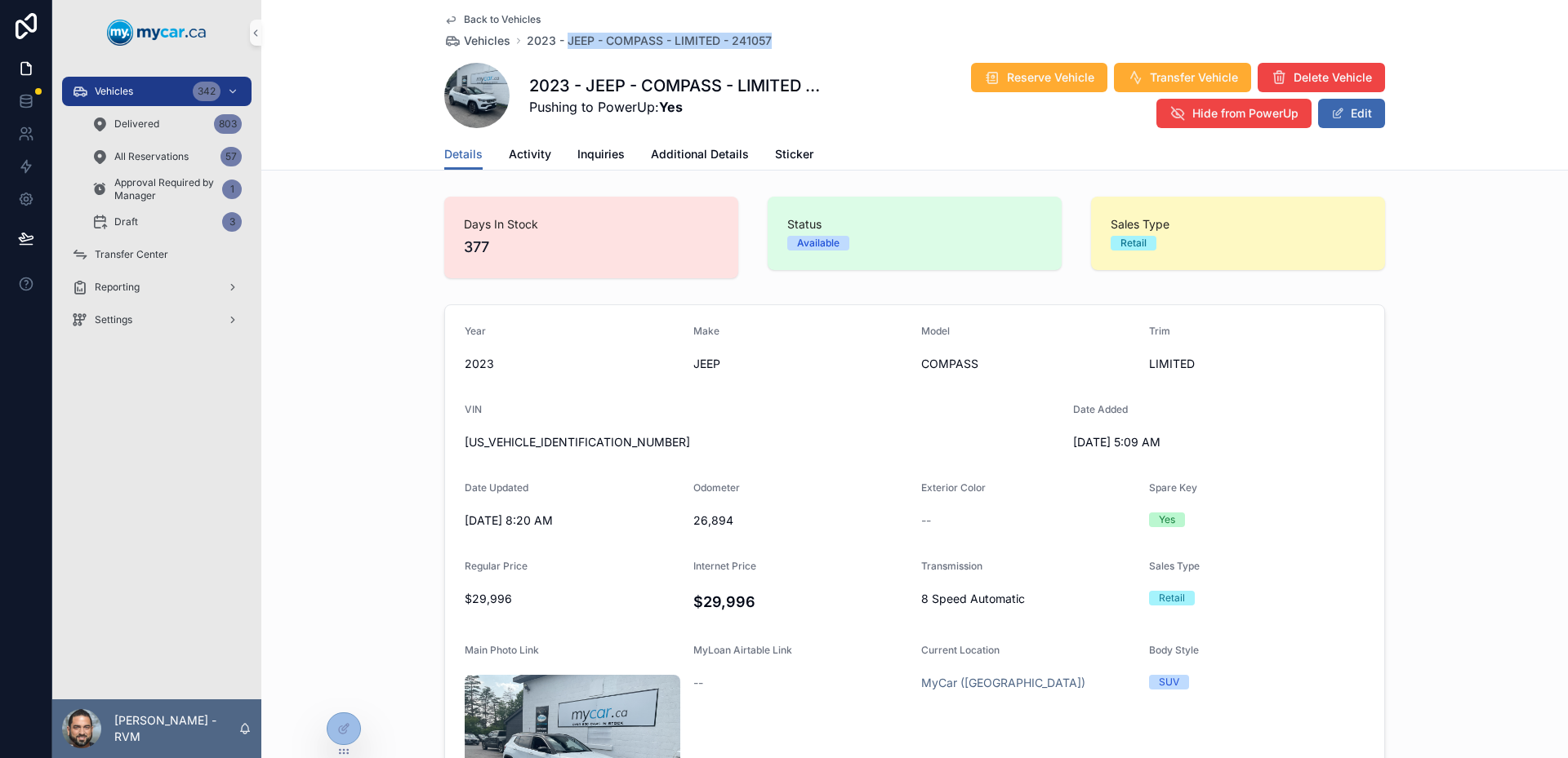
drag, startPoint x: 776, startPoint y: 42, endPoint x: 561, endPoint y: 52, distance: 215.2
click at [561, 52] on div "Back to Vehicles Vehicles 2023 - JEEP - COMPASS - LIMITED - 241057 2023 - JEEP …" at bounding box center [914, 69] width 941 height 139
copy span "JEEP - COMPASS - LIMITED - 241057"
click at [512, 162] on span "Activity" at bounding box center [530, 154] width 42 height 17
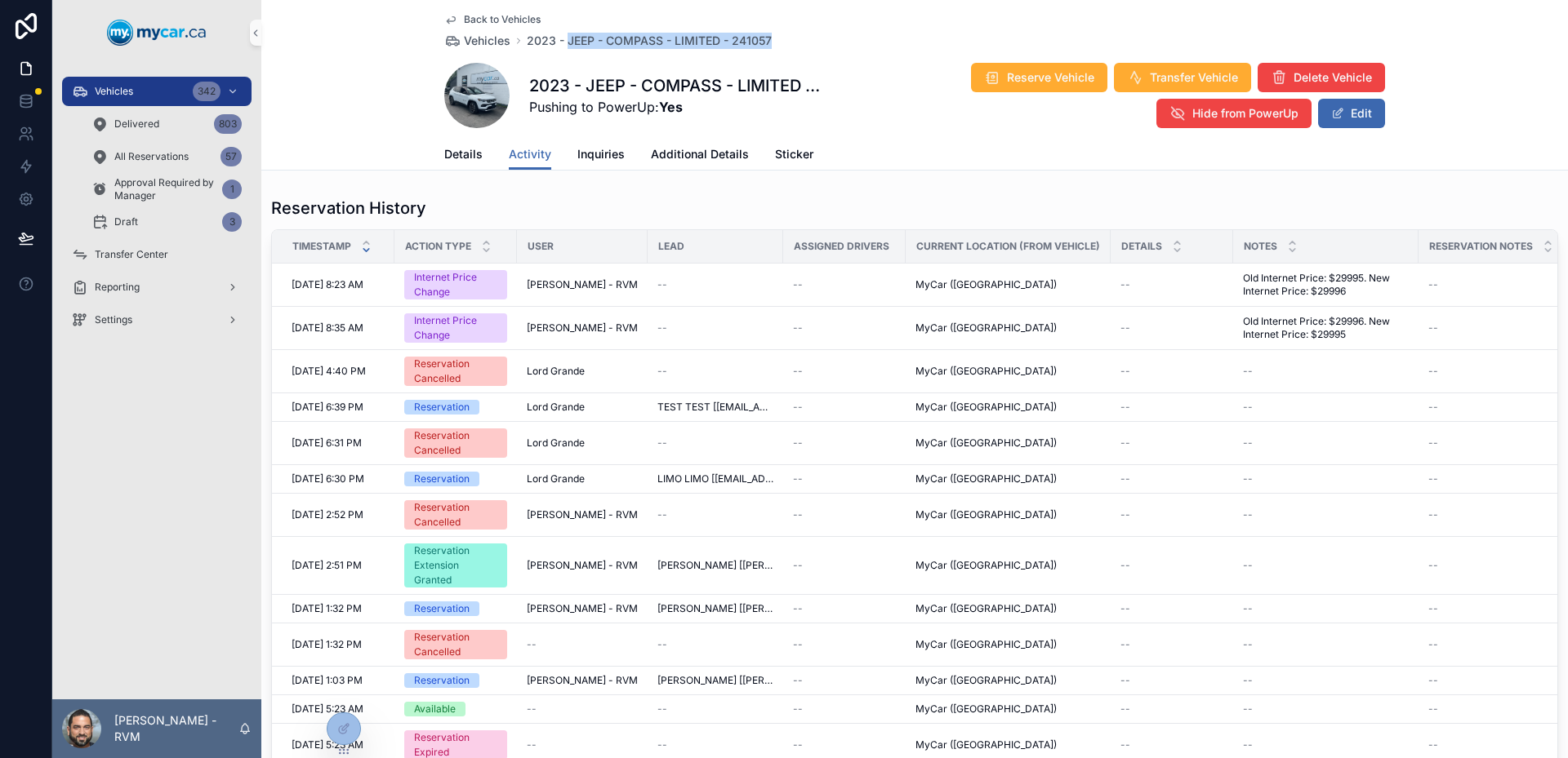
click at [861, 54] on div "Back to Vehicles Vehicles 2023 - JEEP - COMPASS - LIMITED - 241057 2023 - JEEP …" at bounding box center [914, 69] width 941 height 139
click at [467, 160] on span "Details" at bounding box center [463, 154] width 38 height 17
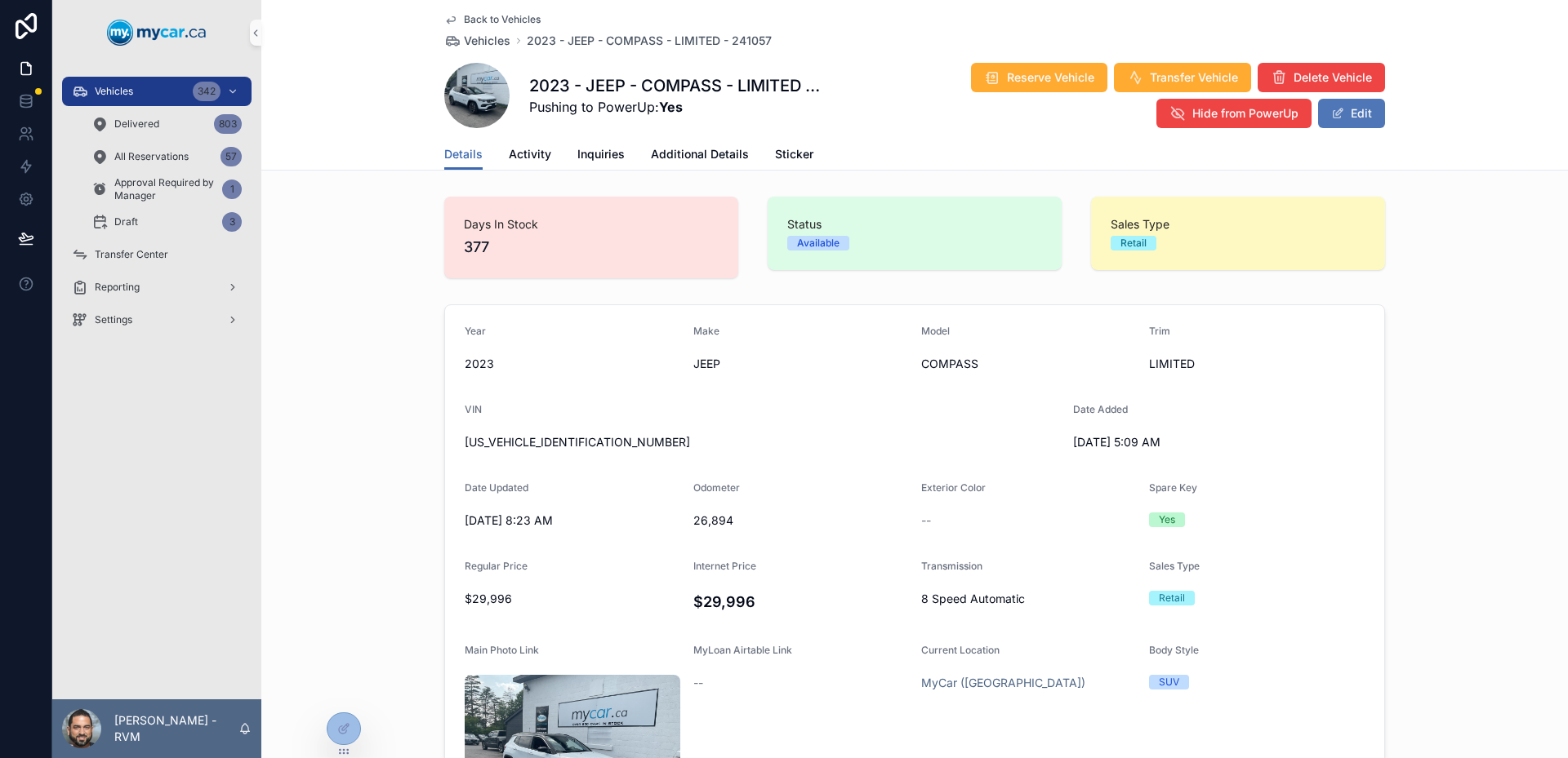
click at [1331, 110] on span "scrollable content" at bounding box center [1338, 114] width 13 height 13
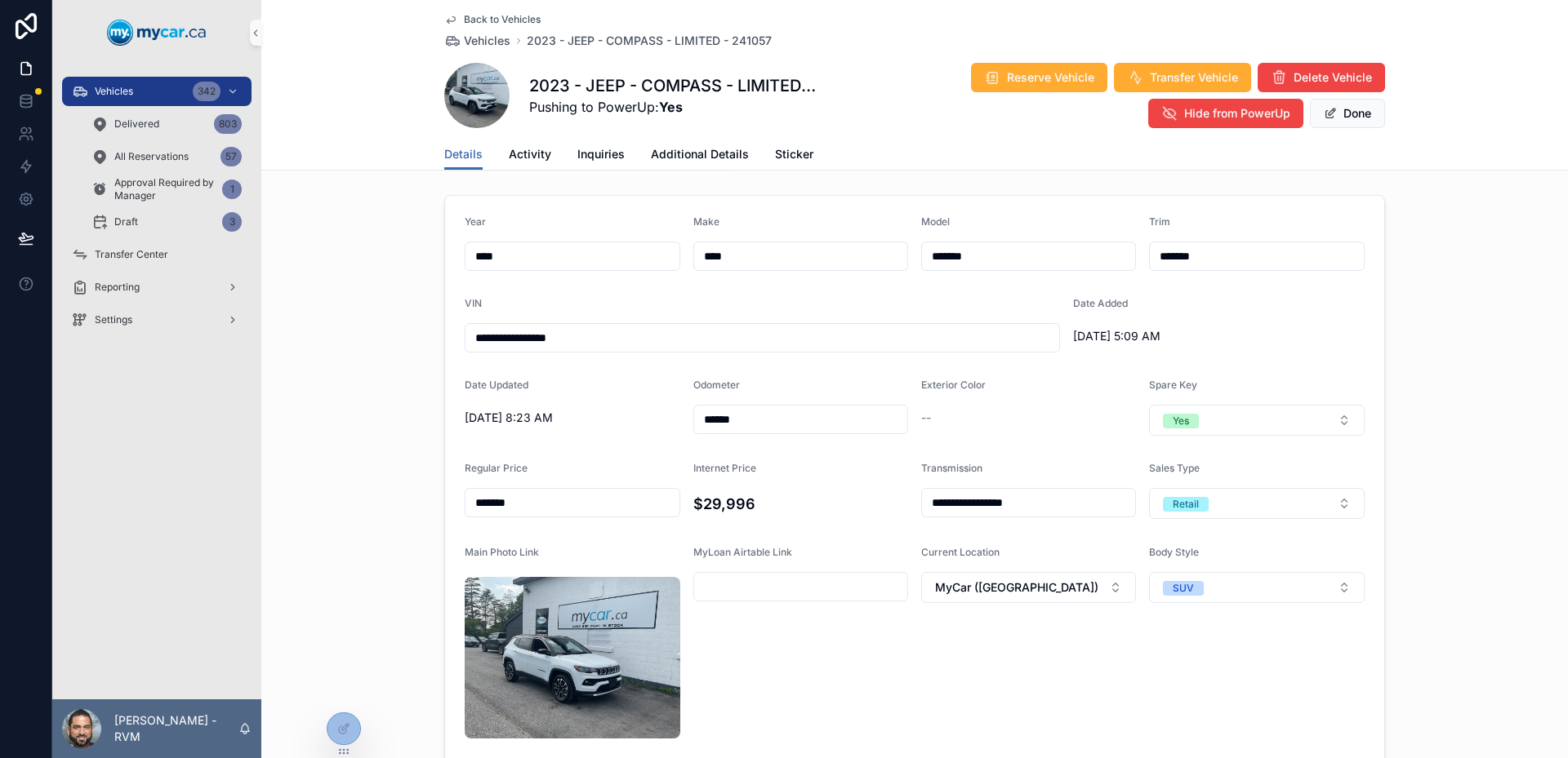
scroll to position [164, 0]
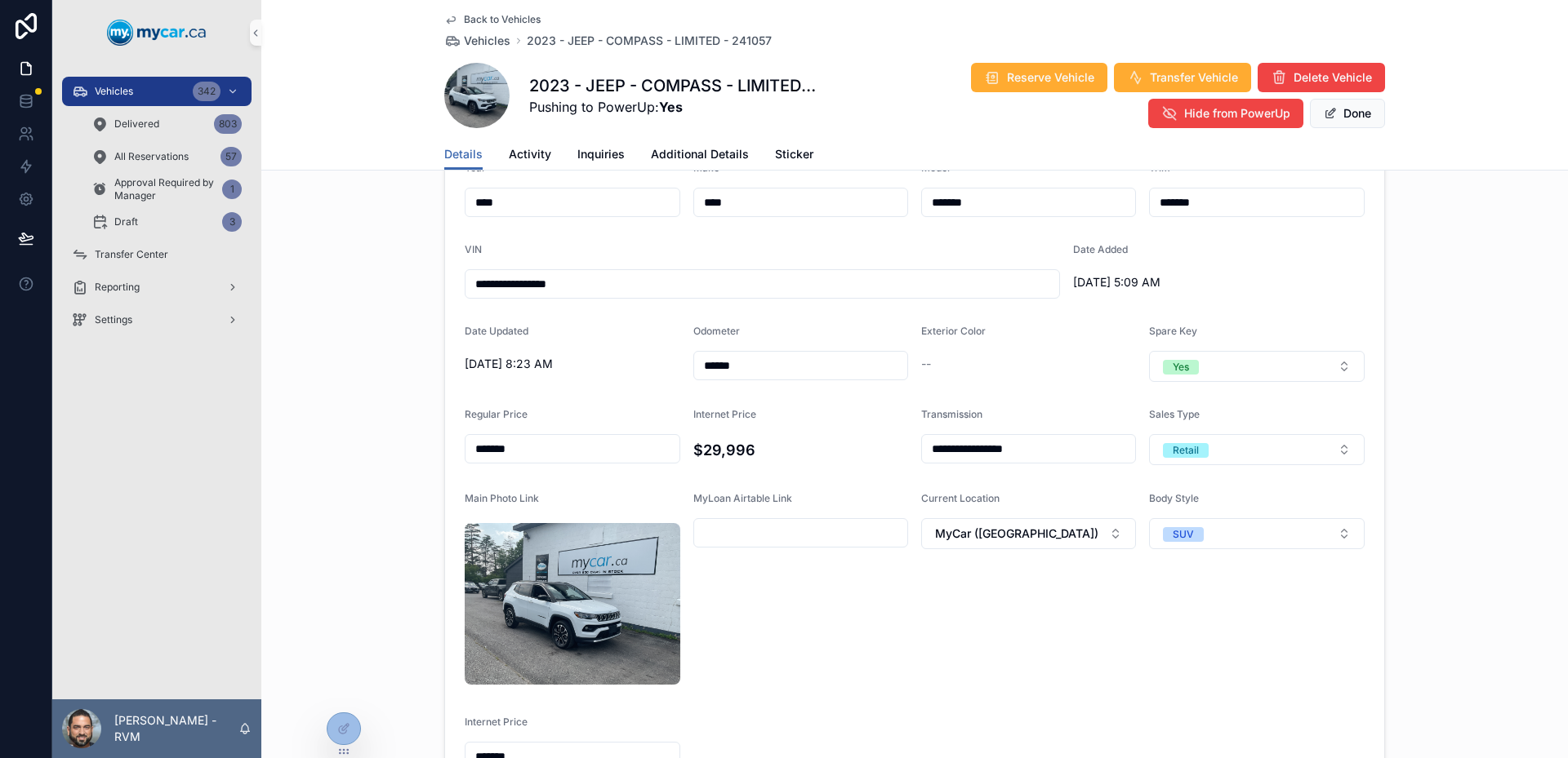
click at [594, 452] on input "*******" at bounding box center [572, 449] width 214 height 23
type input "*******"
click at [546, 746] on input "*******" at bounding box center [572, 757] width 214 height 23
type input "*******"
click at [1331, 116] on button "Done" at bounding box center [1347, 113] width 75 height 29
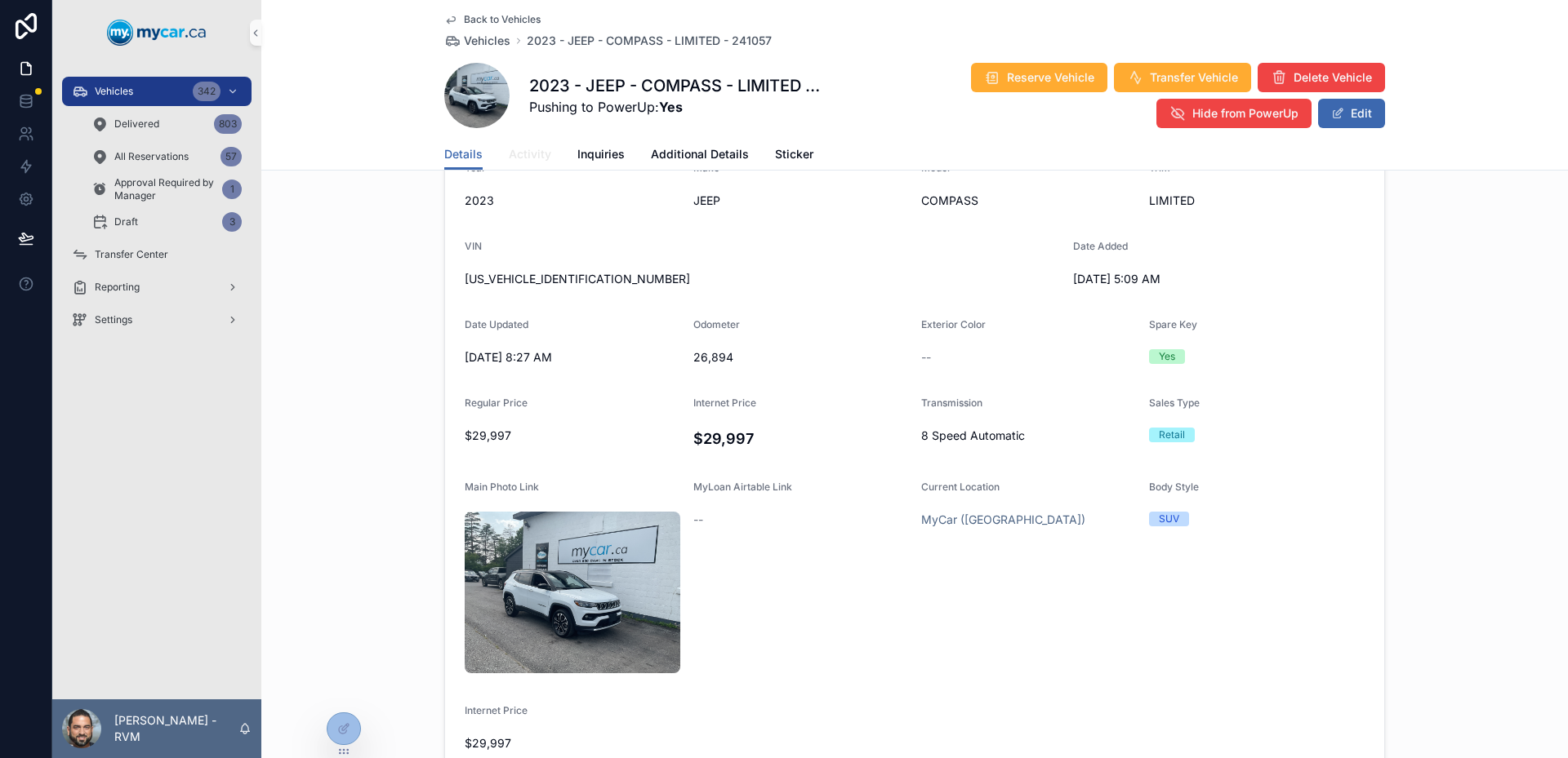
click at [537, 140] on link "Activity" at bounding box center [530, 155] width 42 height 32
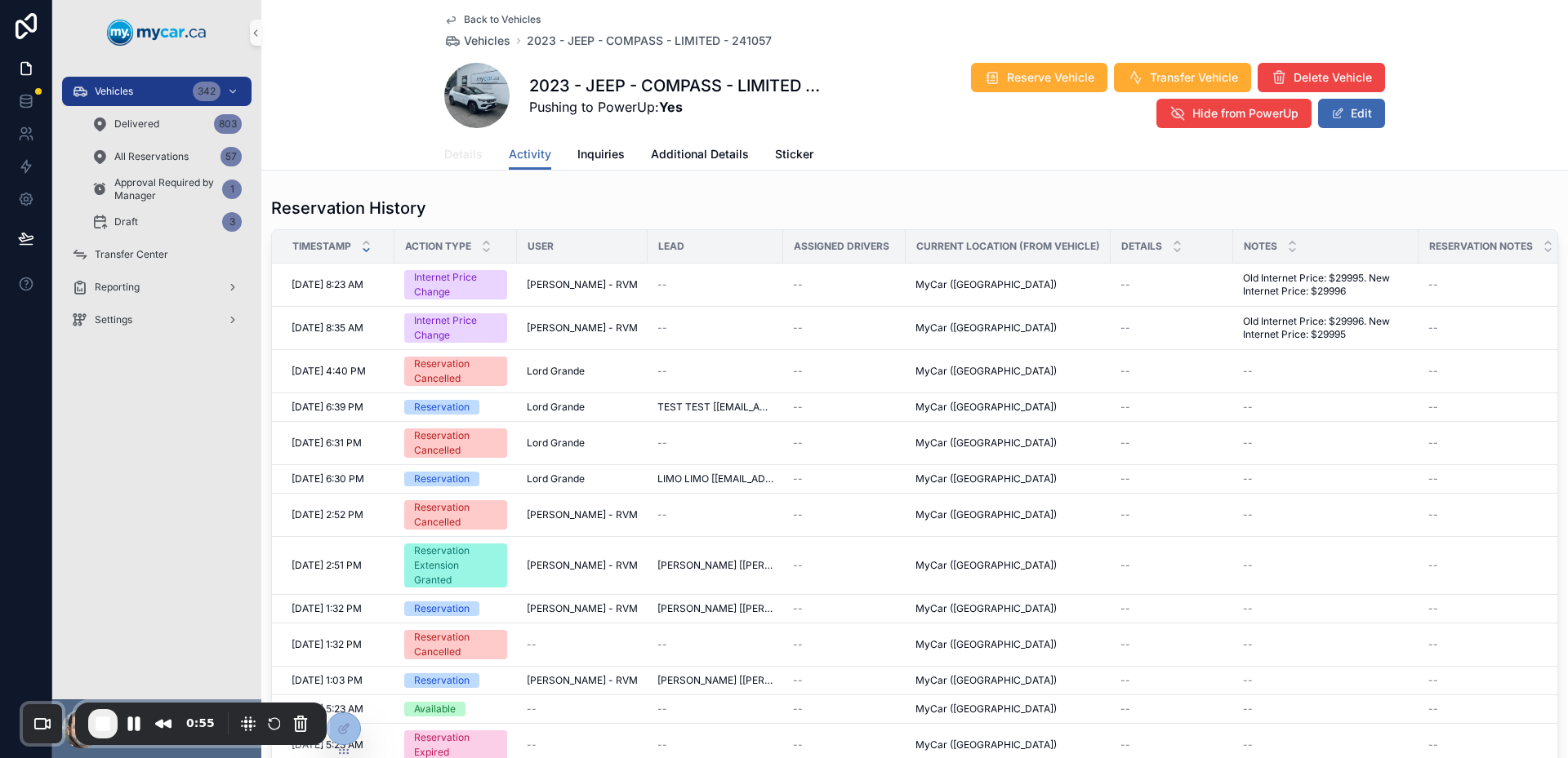
click at [461, 147] on span "Details" at bounding box center [463, 154] width 38 height 17
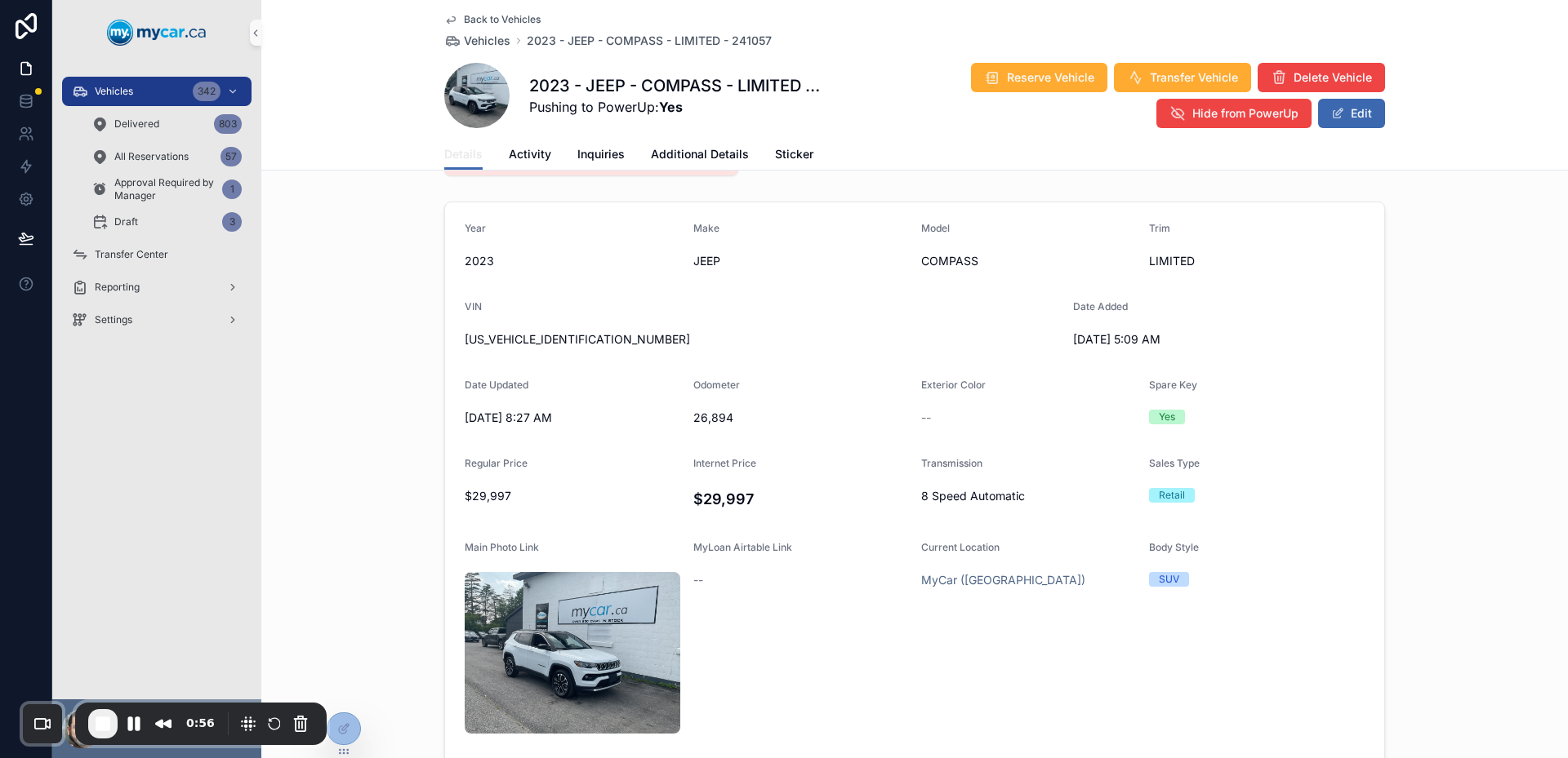
scroll to position [164, 0]
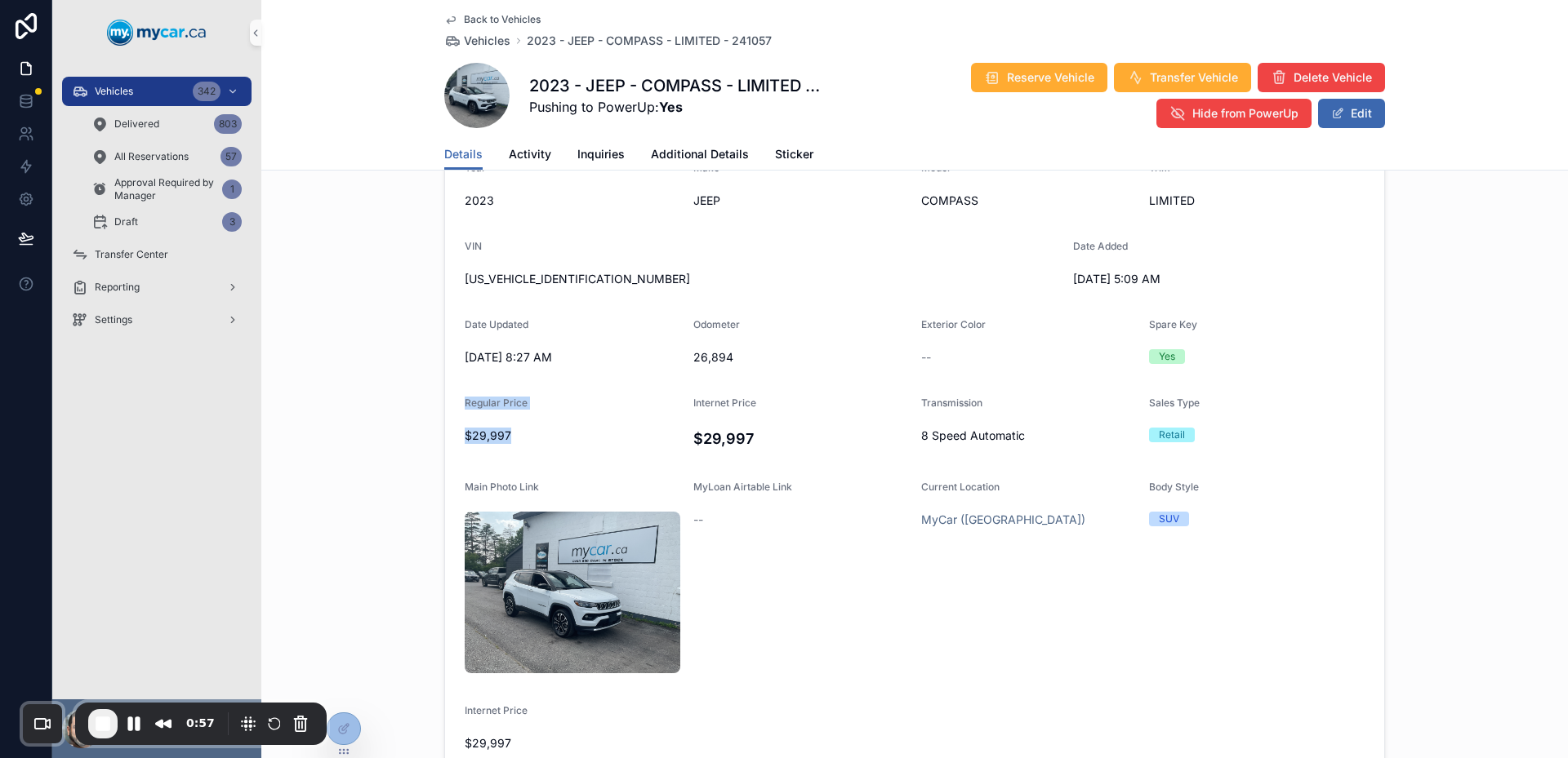
drag, startPoint x: 458, startPoint y: 415, endPoint x: 514, endPoint y: 449, distance: 65.5
click at [514, 449] on div "Regular Price $29,997" at bounding box center [572, 426] width 216 height 58
click at [511, 445] on div "$29,997" at bounding box center [572, 435] width 216 height 26
drag, startPoint x: 511, startPoint y: 445, endPoint x: 437, endPoint y: 435, distance: 74.7
click at [437, 435] on div "Year 2023 Make JEEP Model COMPASS Trim LIMITED VIN 3C4NJDCN3PT567477 Date Added…" at bounding box center [914, 459] width 1306 height 649
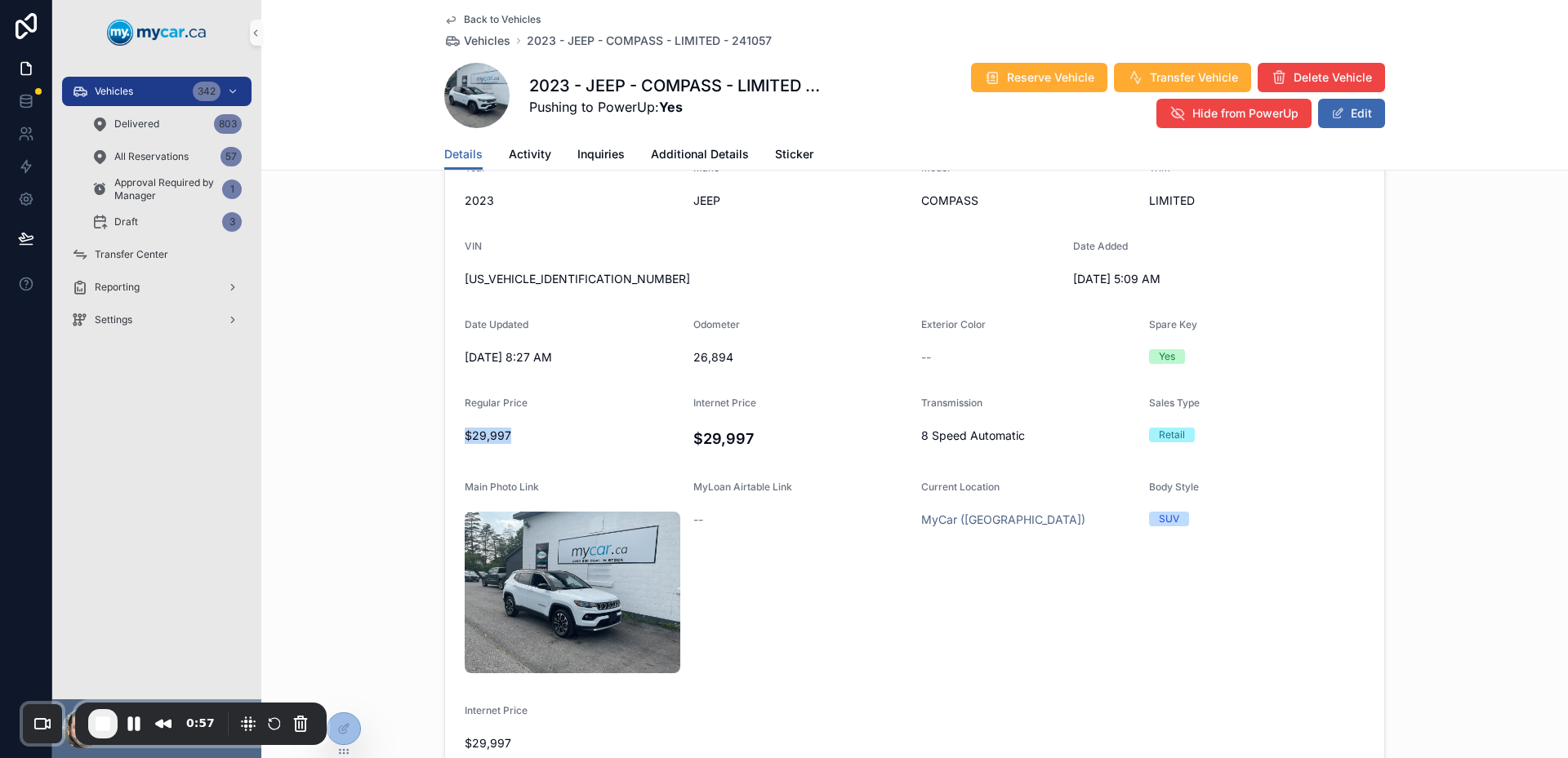
click at [437, 435] on div "Year 2023 Make JEEP Model COMPASS Trim LIMITED VIN 3C4NJDCN3PT567477 Date Added…" at bounding box center [914, 459] width 1306 height 649
drag, startPoint x: 437, startPoint y: 435, endPoint x: 532, endPoint y: 458, distance: 97.7
click at [527, 459] on div "Year 2023 Make JEEP Model COMPASS Trim LIMITED VIN 3C4NJDCN3PT567477 Date Added…" at bounding box center [914, 459] width 1306 height 649
drag, startPoint x: 523, startPoint y: 611, endPoint x: 439, endPoint y: 608, distance: 84.1
click at [445, 608] on form "Year 2023 Make JEEP Model COMPASS Trim LIMITED VIN 3C4NJDCN3PT567477 Date Added…" at bounding box center [914, 459] width 939 height 634
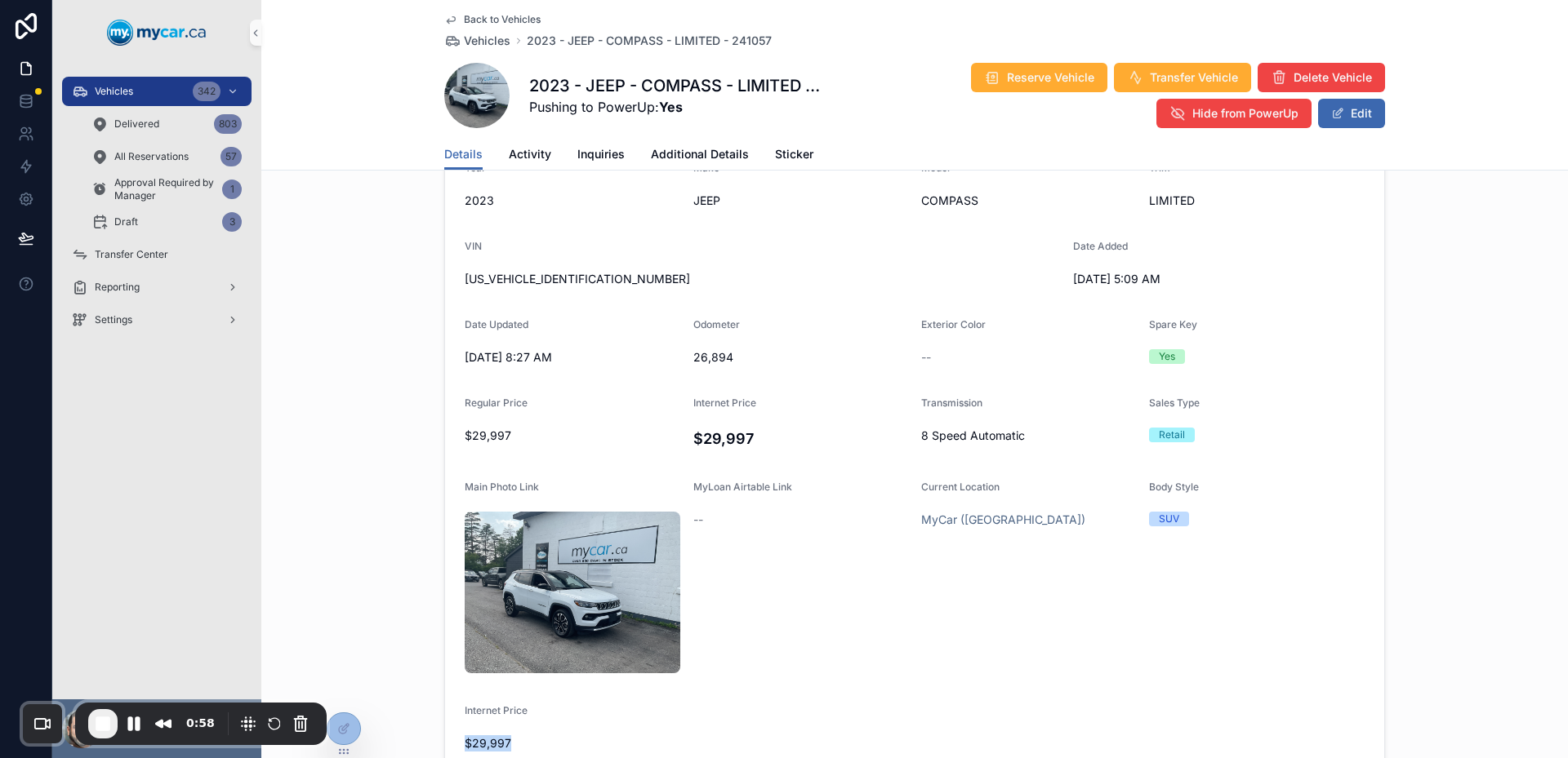
click at [445, 608] on form "Year 2023 Make JEEP Model COMPASS Trim LIMITED VIN 3C4NJDCN3PT567477 Date Added…" at bounding box center [914, 459] width 939 height 634
drag, startPoint x: 439, startPoint y: 608, endPoint x: 567, endPoint y: 595, distance: 128.7
click at [567, 595] on form "Year 2023 Make JEEP Model COMPASS Trim LIMITED VIN 3C4NJDCN3PT567477 Date Added…" at bounding box center [914, 459] width 939 height 634
click at [568, 736] on span "$29,997" at bounding box center [572, 744] width 216 height 17
drag, startPoint x: 557, startPoint y: 601, endPoint x: 424, endPoint y: 613, distance: 133.5
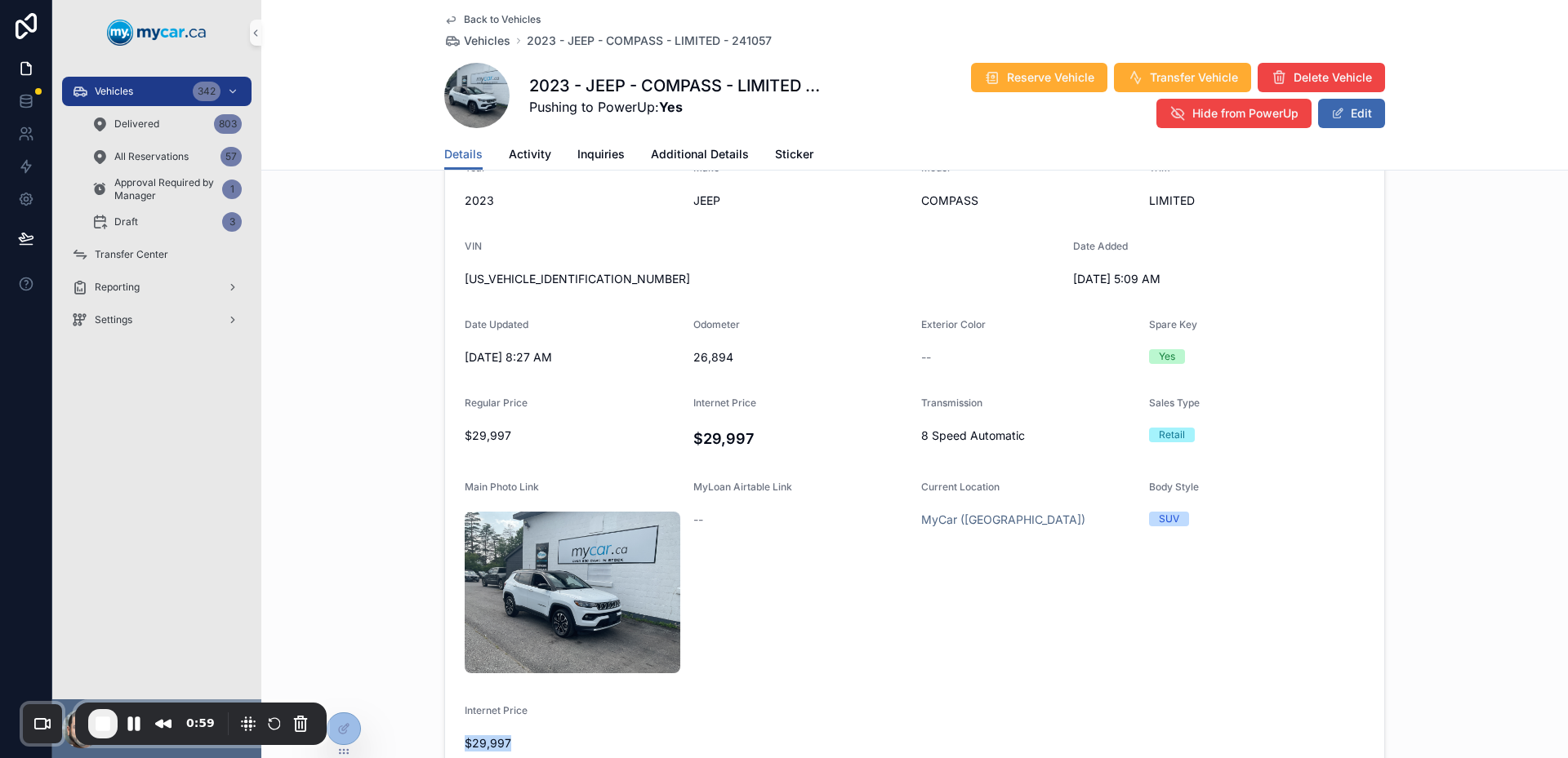
click at [424, 613] on div "Year 2023 Make JEEP Model COMPASS Trim LIMITED VIN 3C4NJDCN3PT567477 Date Added…" at bounding box center [914, 459] width 1306 height 649
drag, startPoint x: 424, startPoint y: 613, endPoint x: 467, endPoint y: 617, distance: 43.2
click at [425, 613] on div "Year 2023 Make JEEP Model COMPASS Trim LIMITED VIN 3C4NJDCN3PT567477 Date Added…" at bounding box center [914, 459] width 1306 height 649
click at [594, 736] on span "$29,997" at bounding box center [572, 744] width 216 height 17
drag, startPoint x: 502, startPoint y: 588, endPoint x: 561, endPoint y: 572, distance: 61.1
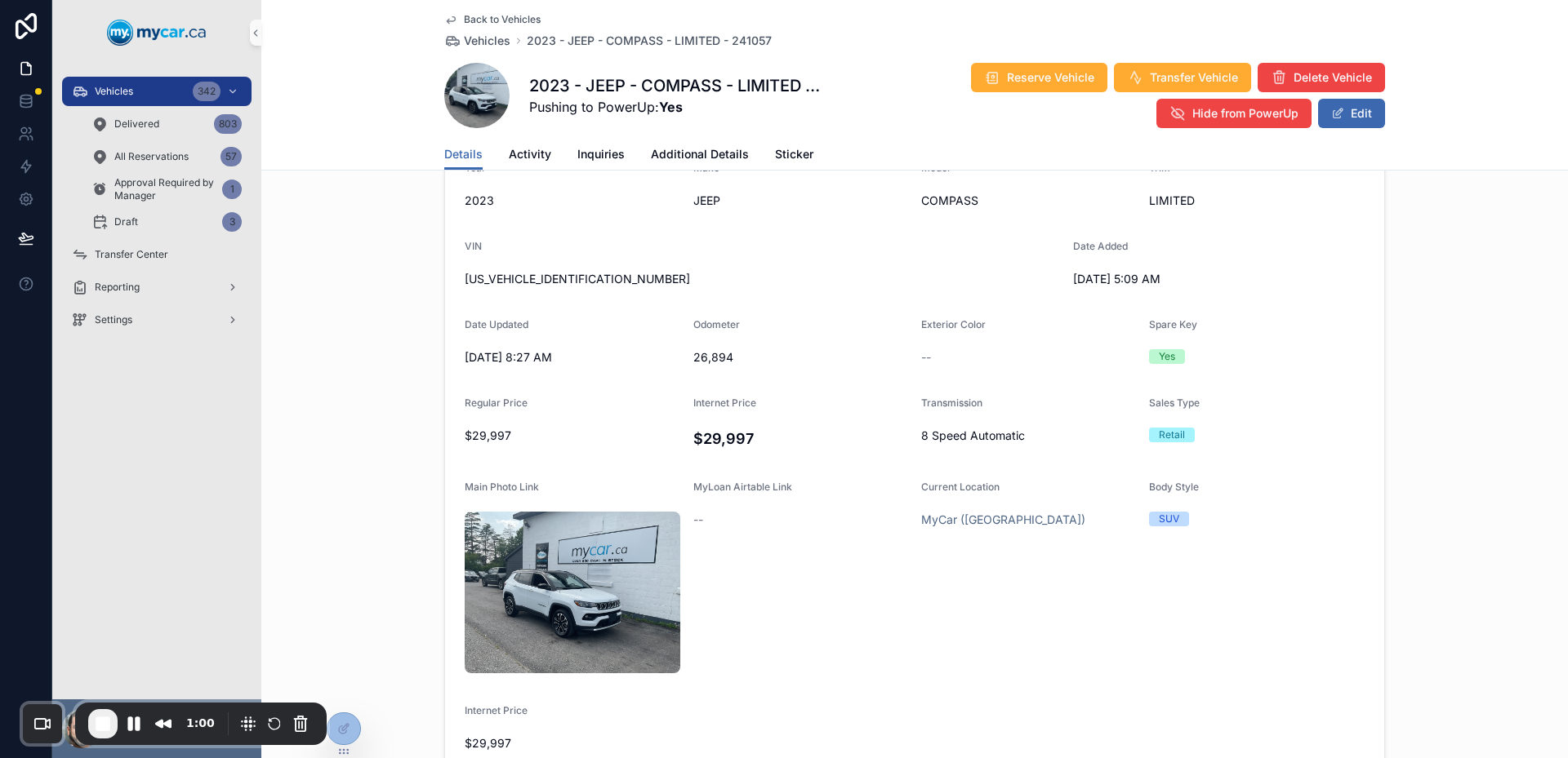
click at [551, 575] on form "Year 2023 Make JEEP Model COMPASS Trim LIMITED VIN 3C4NJDCN3PT567477 Date Added…" at bounding box center [914, 459] width 939 height 634
click at [1365, 119] on button "Edit" at bounding box center [1351, 113] width 67 height 29
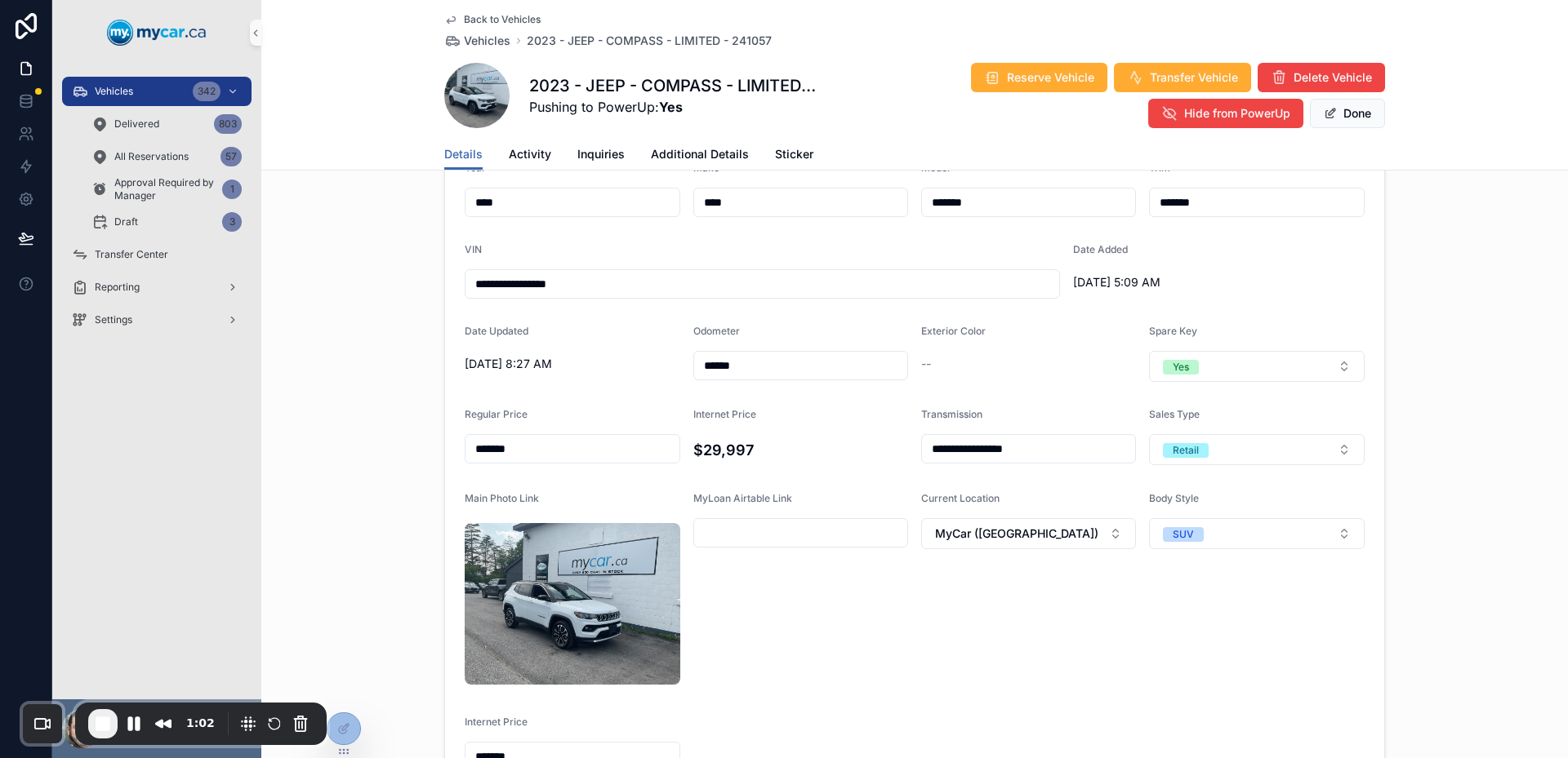
click at [602, 746] on input "*******" at bounding box center [572, 757] width 214 height 23
type input "*******"
click at [1216, 621] on form "**********" at bounding box center [914, 467] width 939 height 649
click at [1345, 112] on button "Done" at bounding box center [1347, 113] width 75 height 29
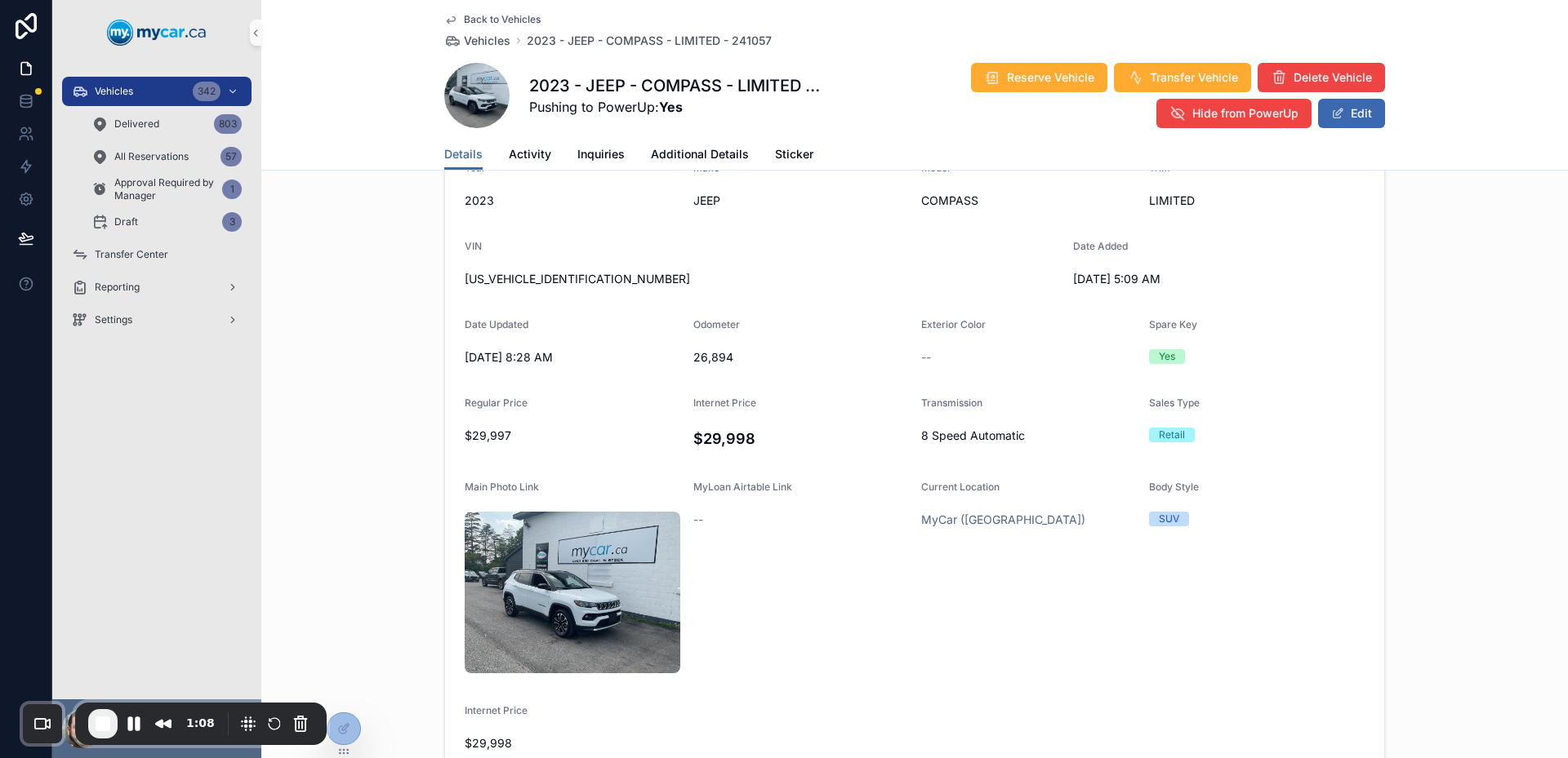
click at [485, 731] on div "$29,998" at bounding box center [572, 743] width 216 height 26
drag, startPoint x: 812, startPoint y: 48, endPoint x: 519, endPoint y: 46, distance: 293.0
click at [520, 46] on div "Back to Vehicles Vehicles 2023 - JEEP - COMPASS - LIMITED - 241057" at bounding box center [914, 31] width 941 height 36
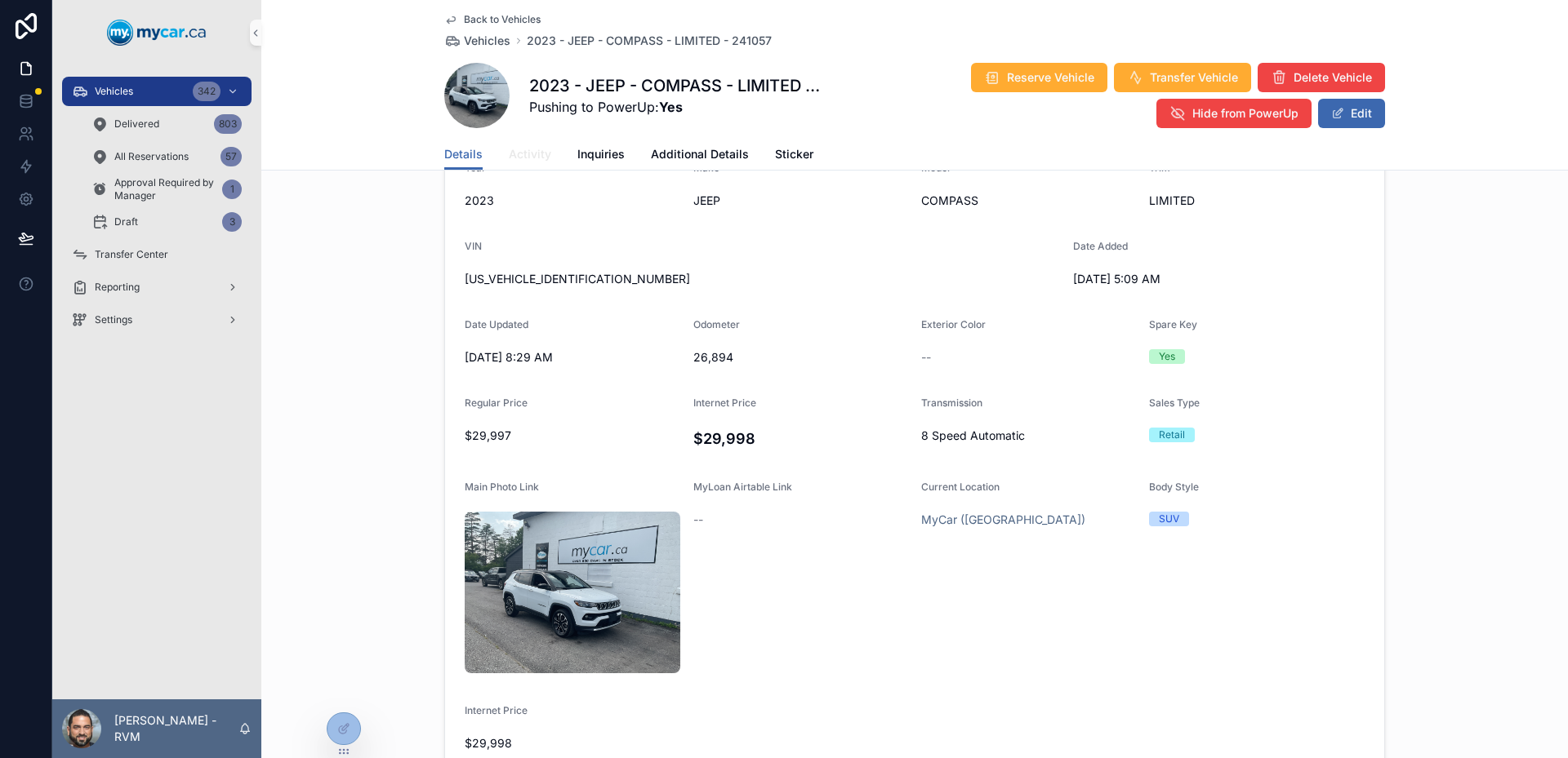
drag, startPoint x: 522, startPoint y: 160, endPoint x: 506, endPoint y: 0, distance: 160.8
click at [522, 160] on span "Activity" at bounding box center [530, 154] width 42 height 17
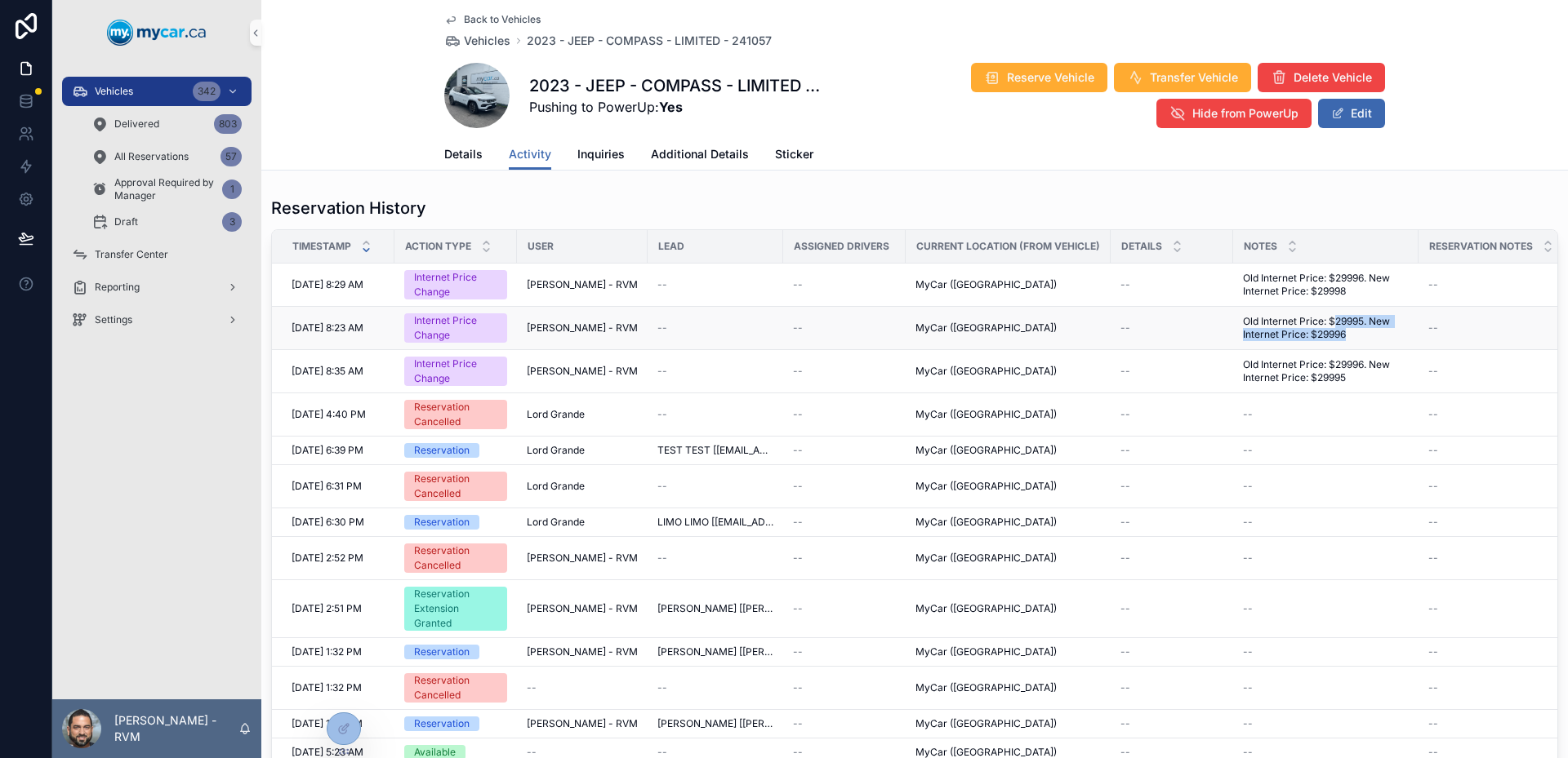
drag, startPoint x: 1358, startPoint y: 340, endPoint x: 1322, endPoint y: 325, distance: 39.0
click at [1323, 325] on span "Old Internet Price: $29995. New Internet Price: $29996" at bounding box center [1325, 328] width 166 height 26
click at [1322, 325] on span "Old Internet Price: $29995. New Internet Price: $29996" at bounding box center [1325, 328] width 166 height 26
click at [1257, 275] on span "Old Internet Price: $29996. New Internet Price: $29998" at bounding box center [1325, 284] width 166 height 26
drag, startPoint x: 1257, startPoint y: 275, endPoint x: 1355, endPoint y: 282, distance: 98.2
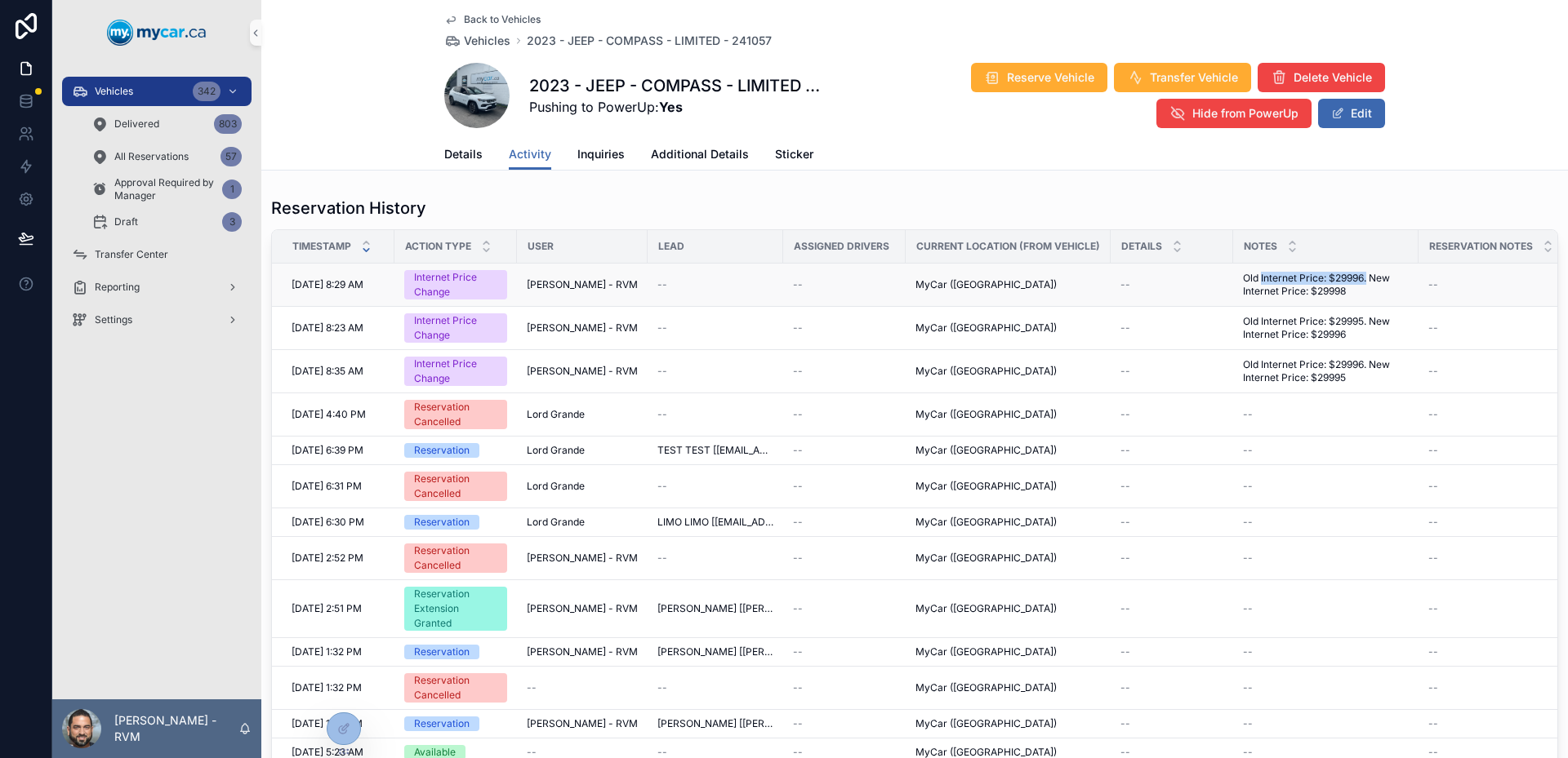
click at [1355, 282] on span "Old Internet Price: $29996. New Internet Price: $29998" at bounding box center [1325, 284] width 166 height 26
click at [444, 153] on span "Details" at bounding box center [463, 154] width 38 height 17
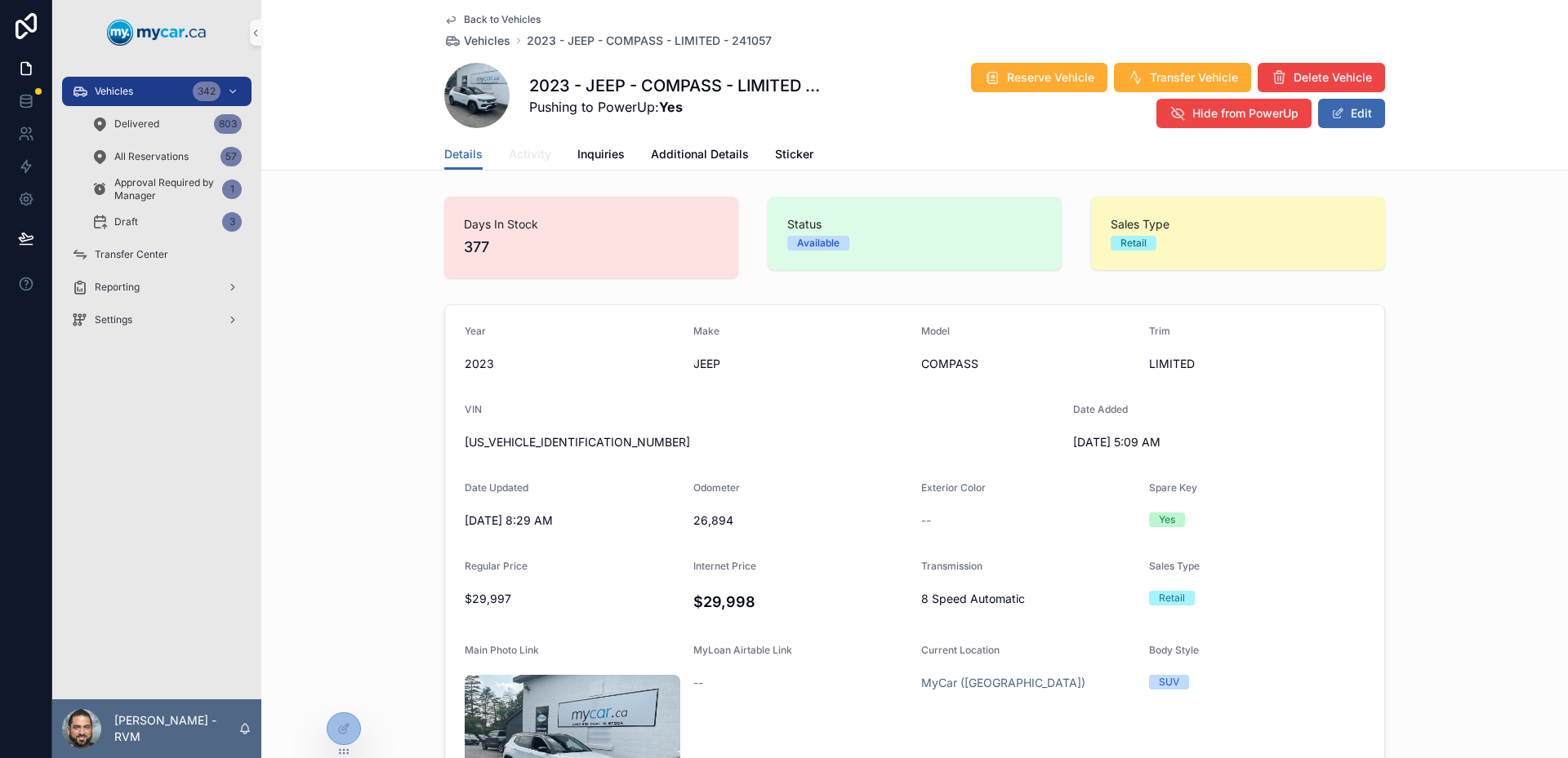
click at [526, 149] on span "Activity" at bounding box center [530, 154] width 42 height 17
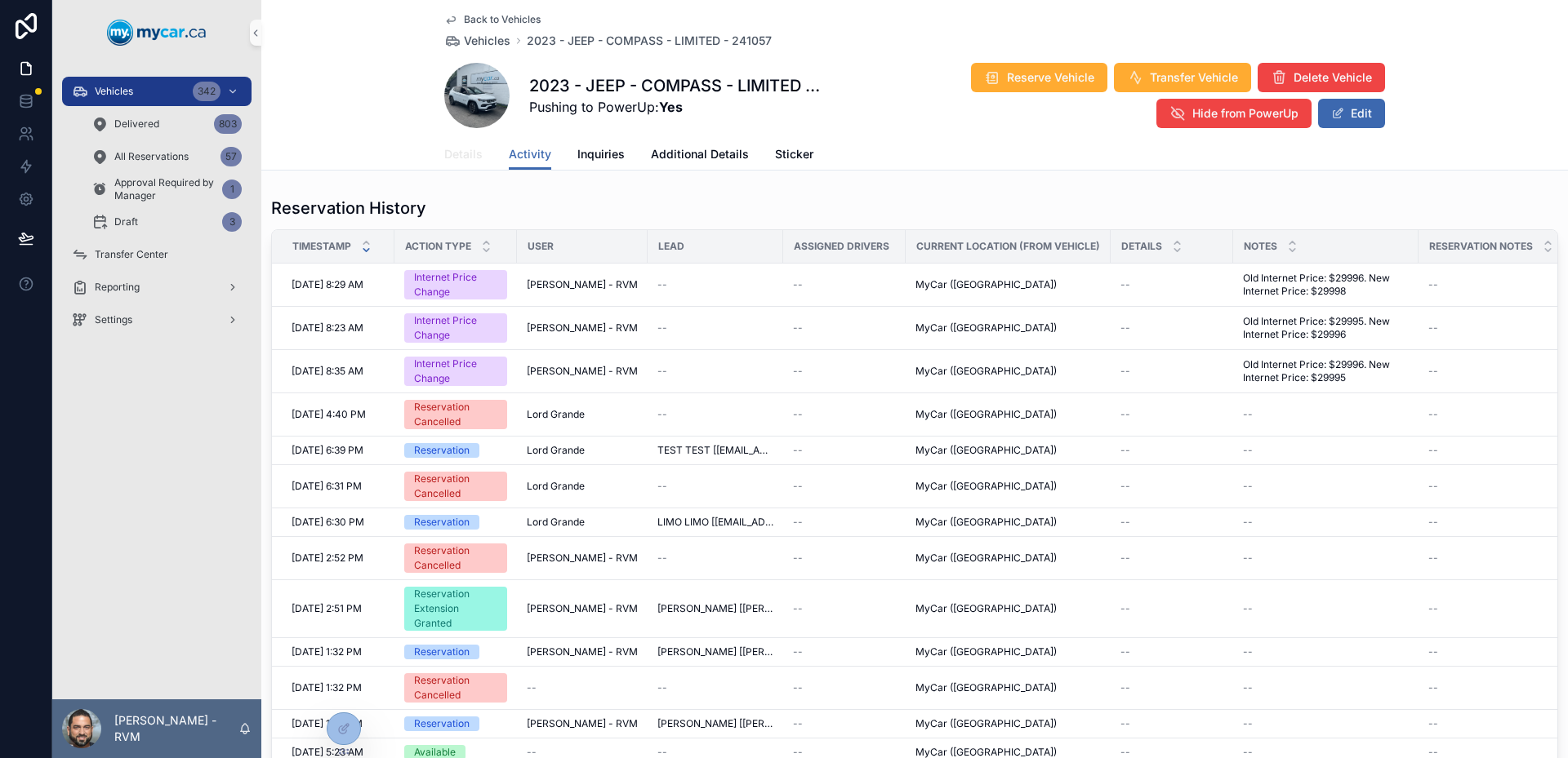
click at [460, 149] on span "Details" at bounding box center [463, 154] width 38 height 17
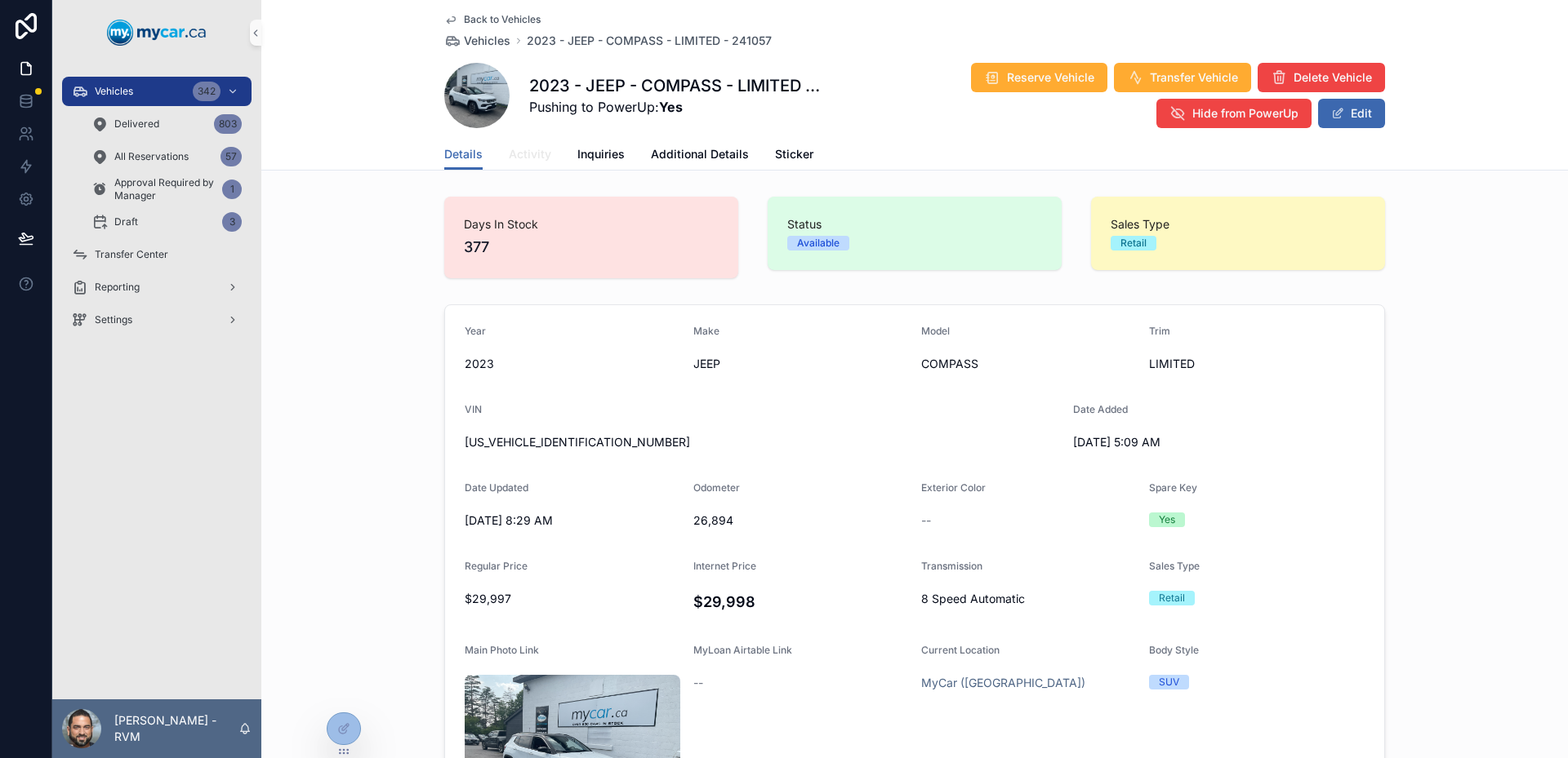
click at [511, 155] on span "Activity" at bounding box center [530, 154] width 42 height 17
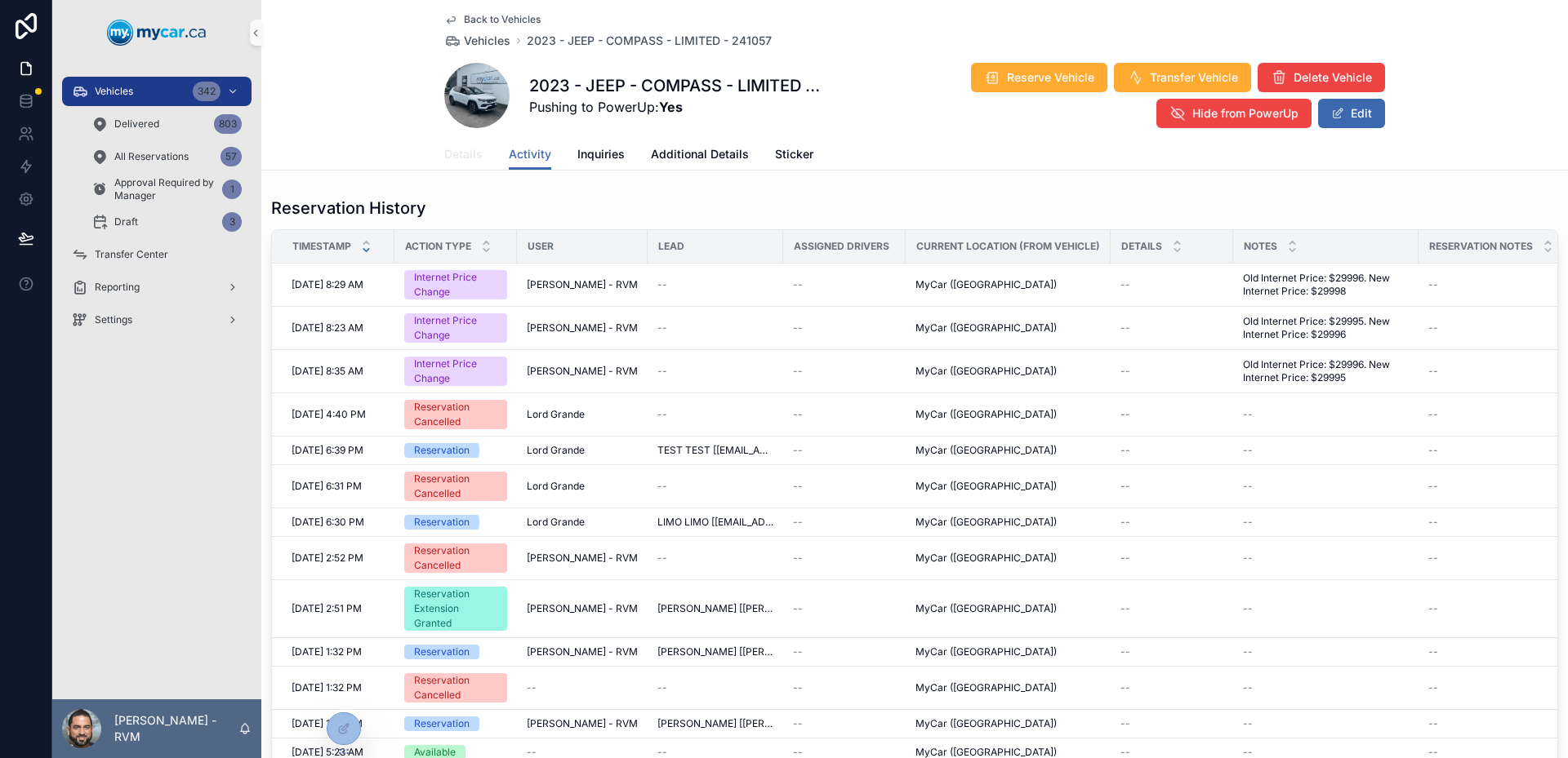
click at [469, 141] on link "Details" at bounding box center [463, 155] width 38 height 32
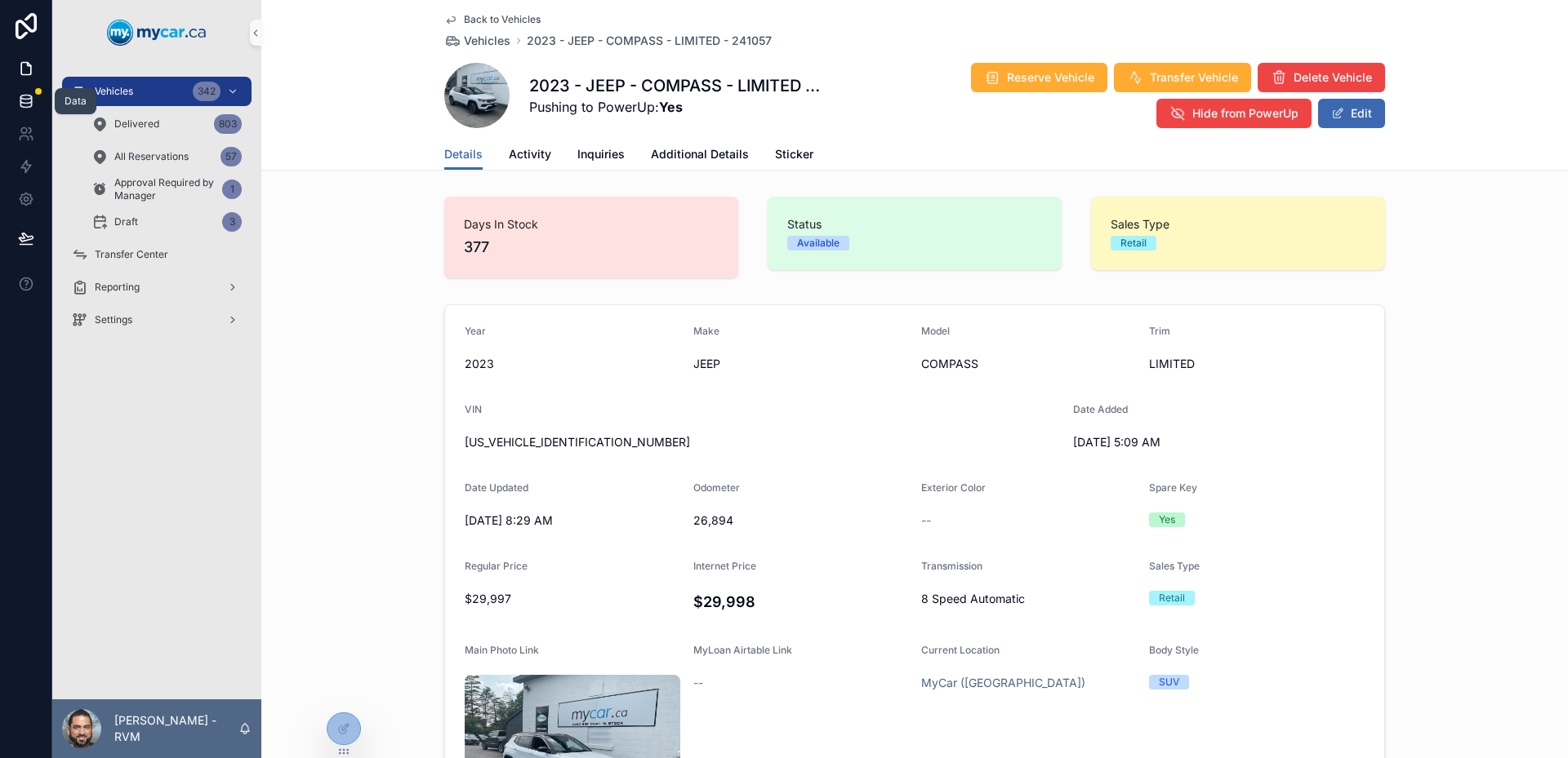
click at [28, 89] on link at bounding box center [26, 100] width 51 height 32
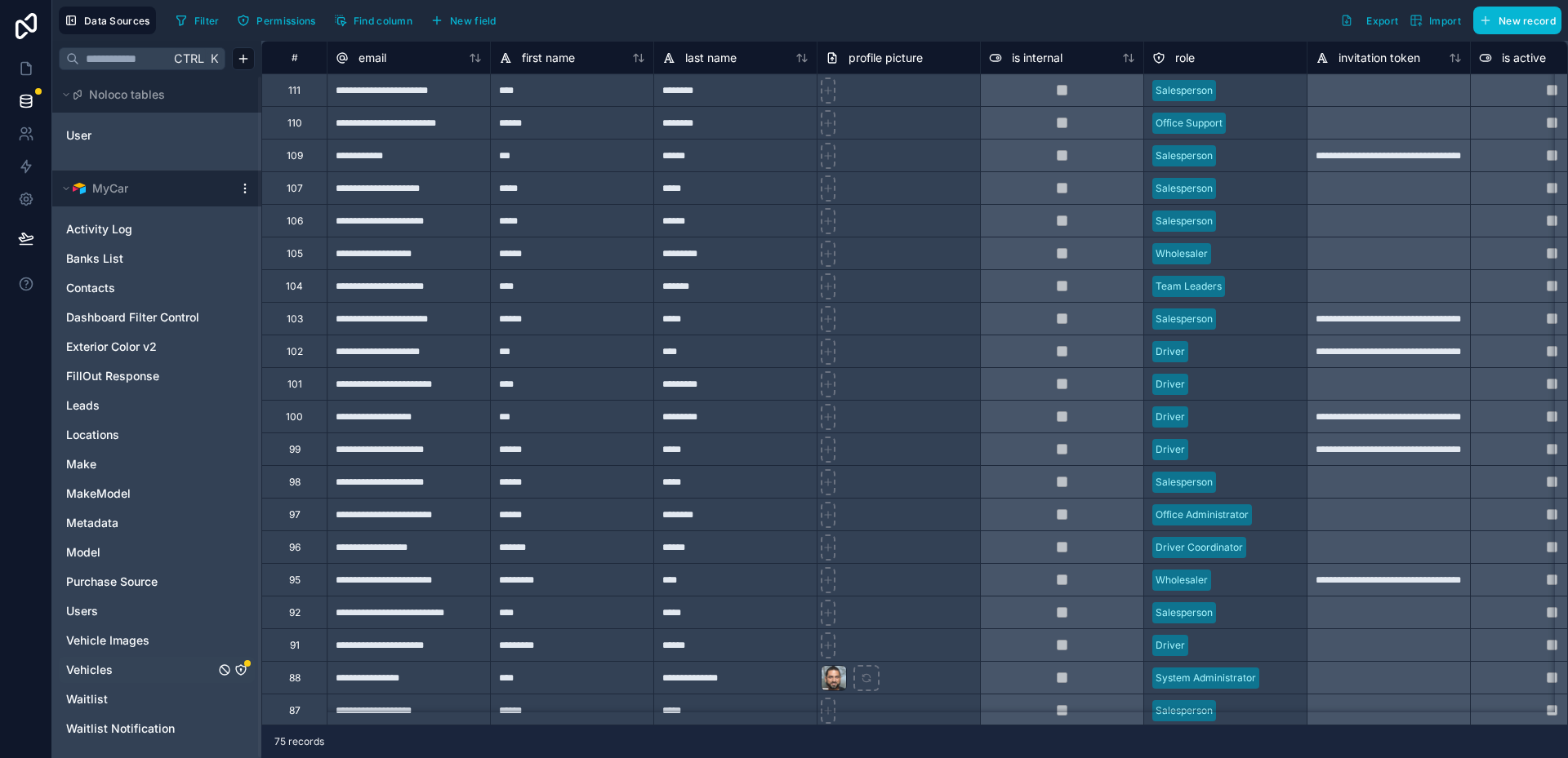
click at [151, 661] on div "Vehicles" at bounding box center [157, 669] width 196 height 26
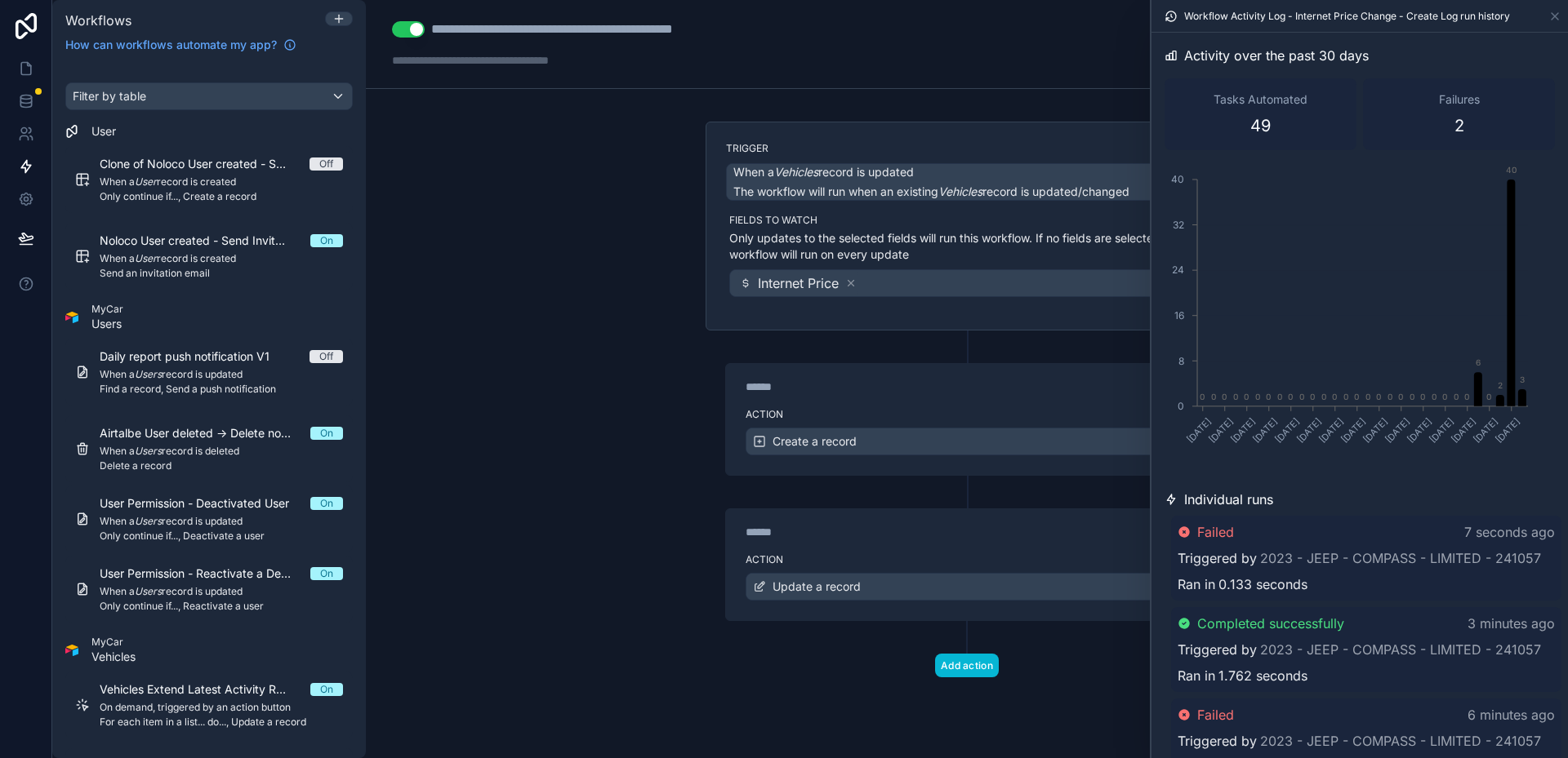
scroll to position [164, 0]
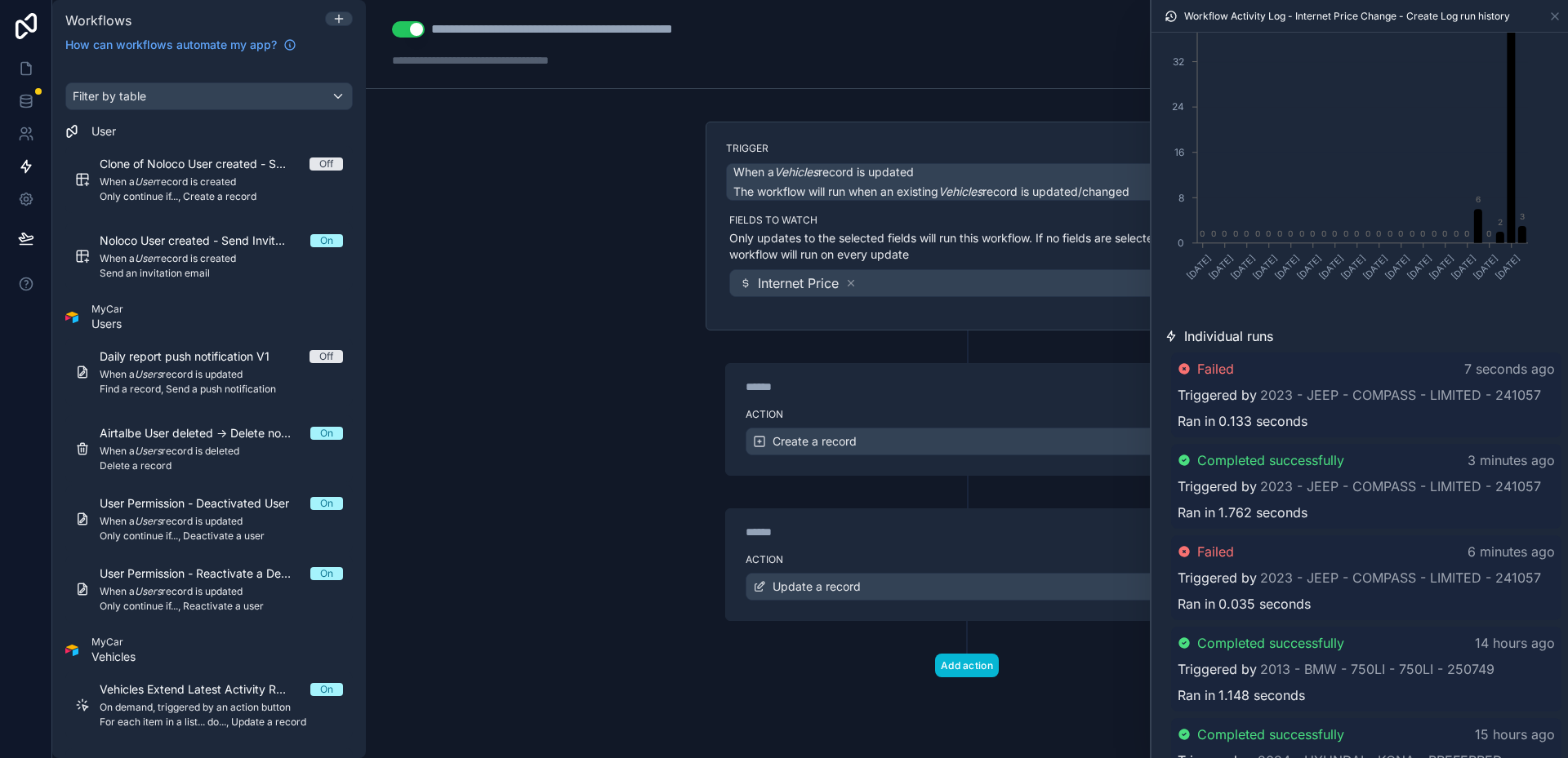
click at [656, 575] on div "**********" at bounding box center [966, 379] width 1202 height 758
click at [916, 235] on p "Only updates to the selected fields will run this workflow. If no fields are se…" at bounding box center [968, 246] width 478 height 32
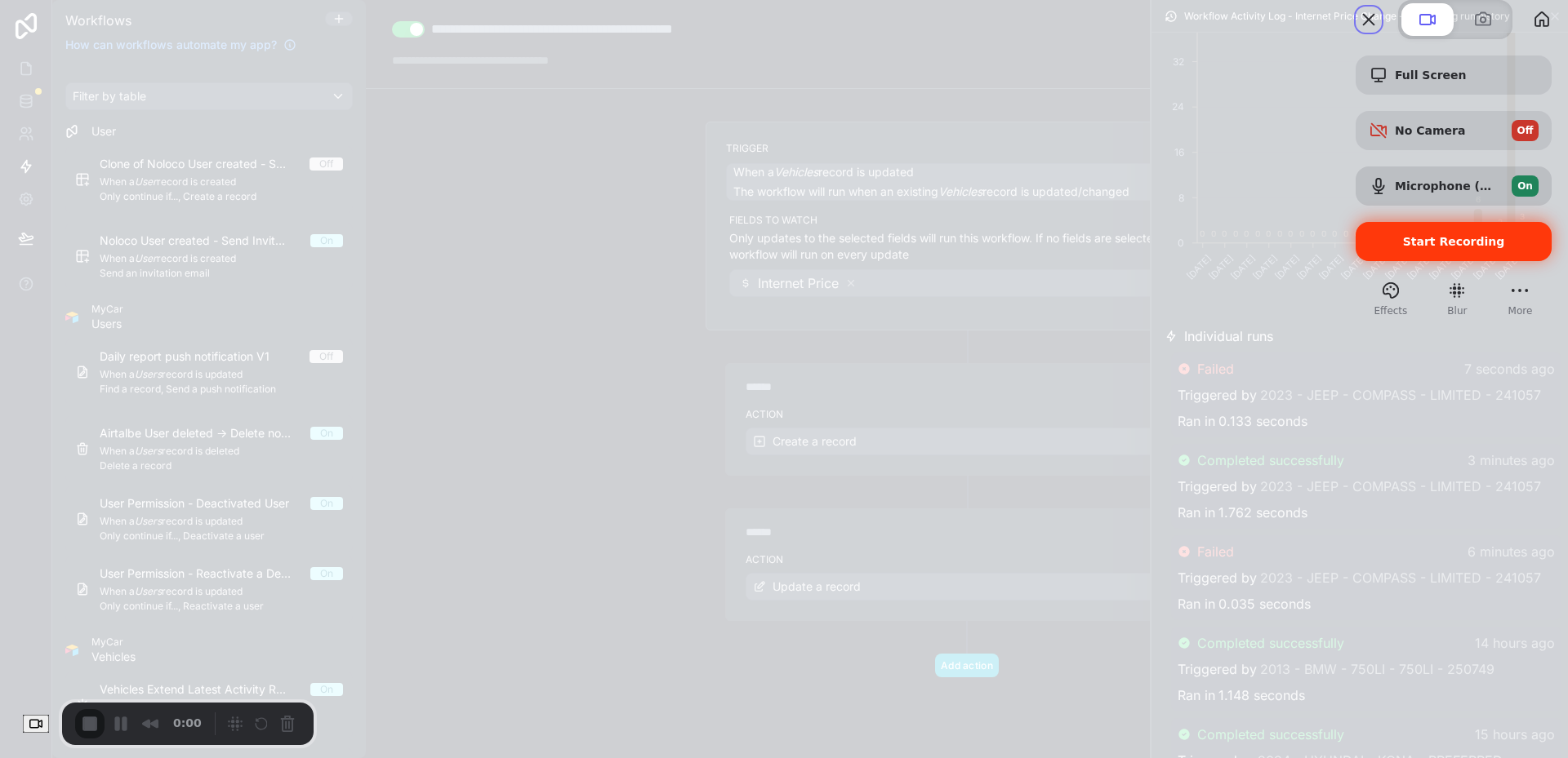
click at [1419, 248] on span "Start Recording" at bounding box center [1453, 242] width 102 height 13
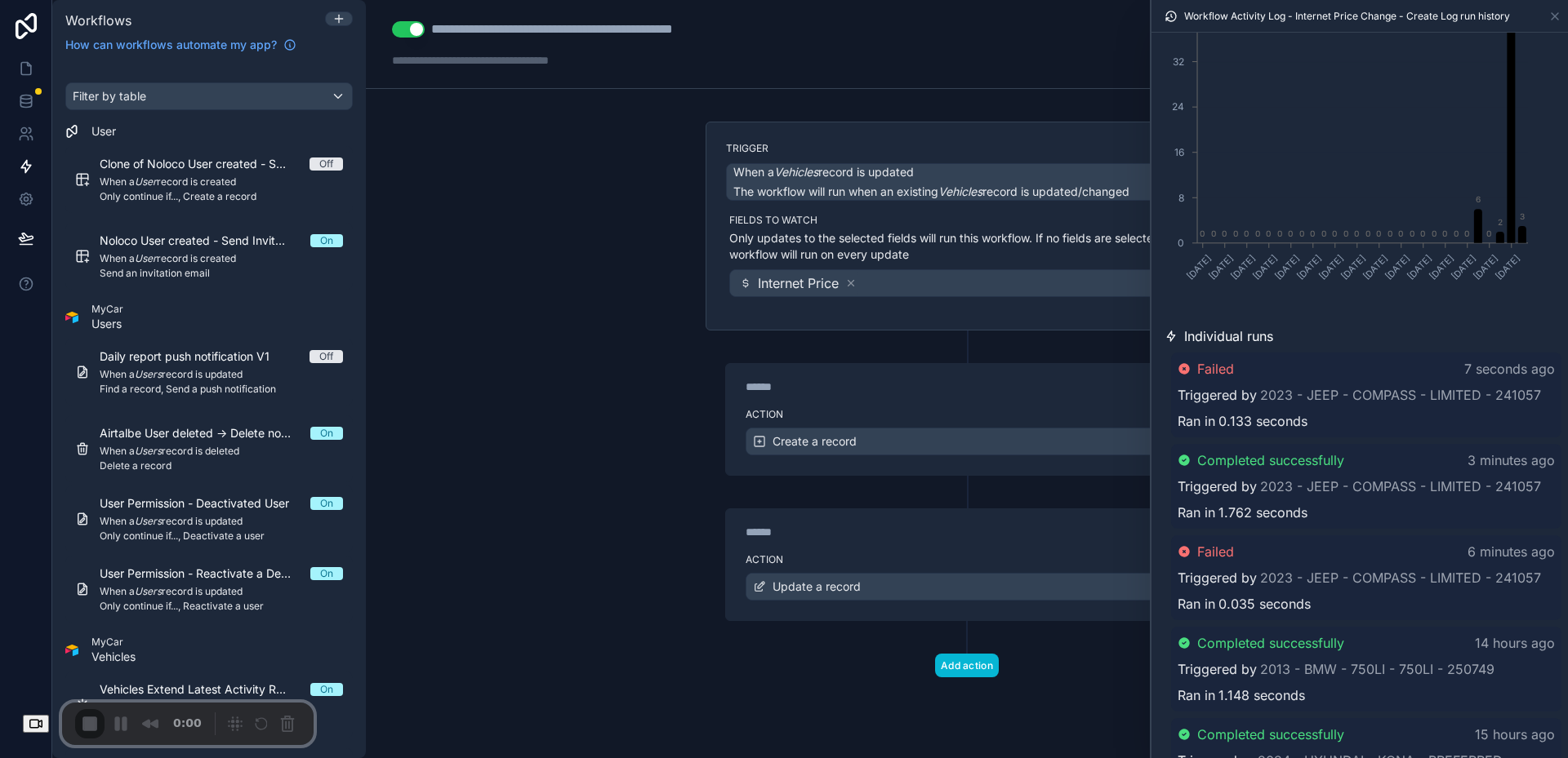
drag, startPoint x: 651, startPoint y: 343, endPoint x: 698, endPoint y: 306, distance: 59.8
click at [655, 339] on div "**********" at bounding box center [966, 379] width 1202 height 758
click at [1548, 22] on icon at bounding box center [1555, 17] width 13 height 13
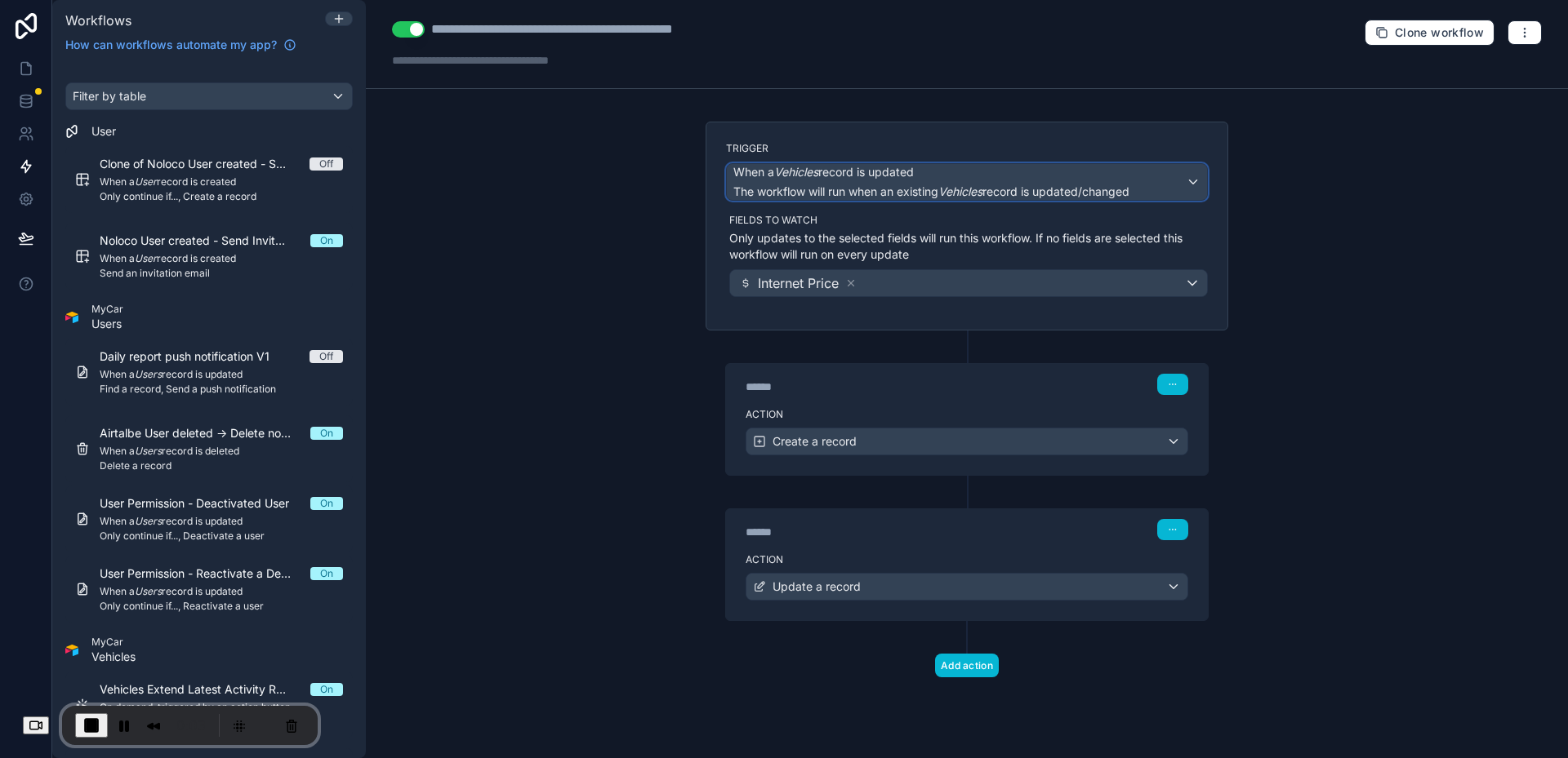
click at [923, 167] on span "When a Vehicles record is updated" at bounding box center [931, 173] width 396 height 17
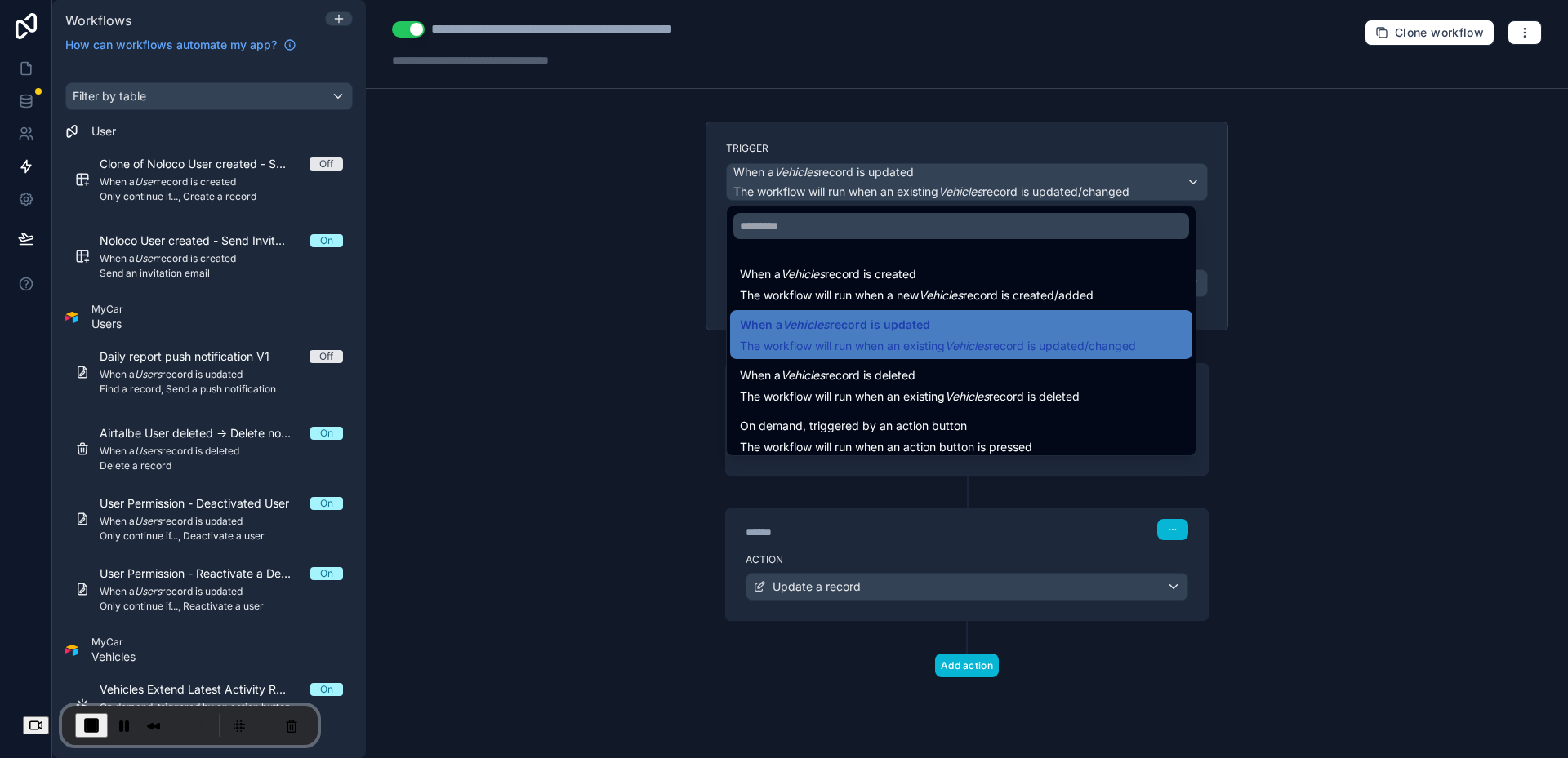
click at [923, 167] on div at bounding box center [784, 379] width 1568 height 758
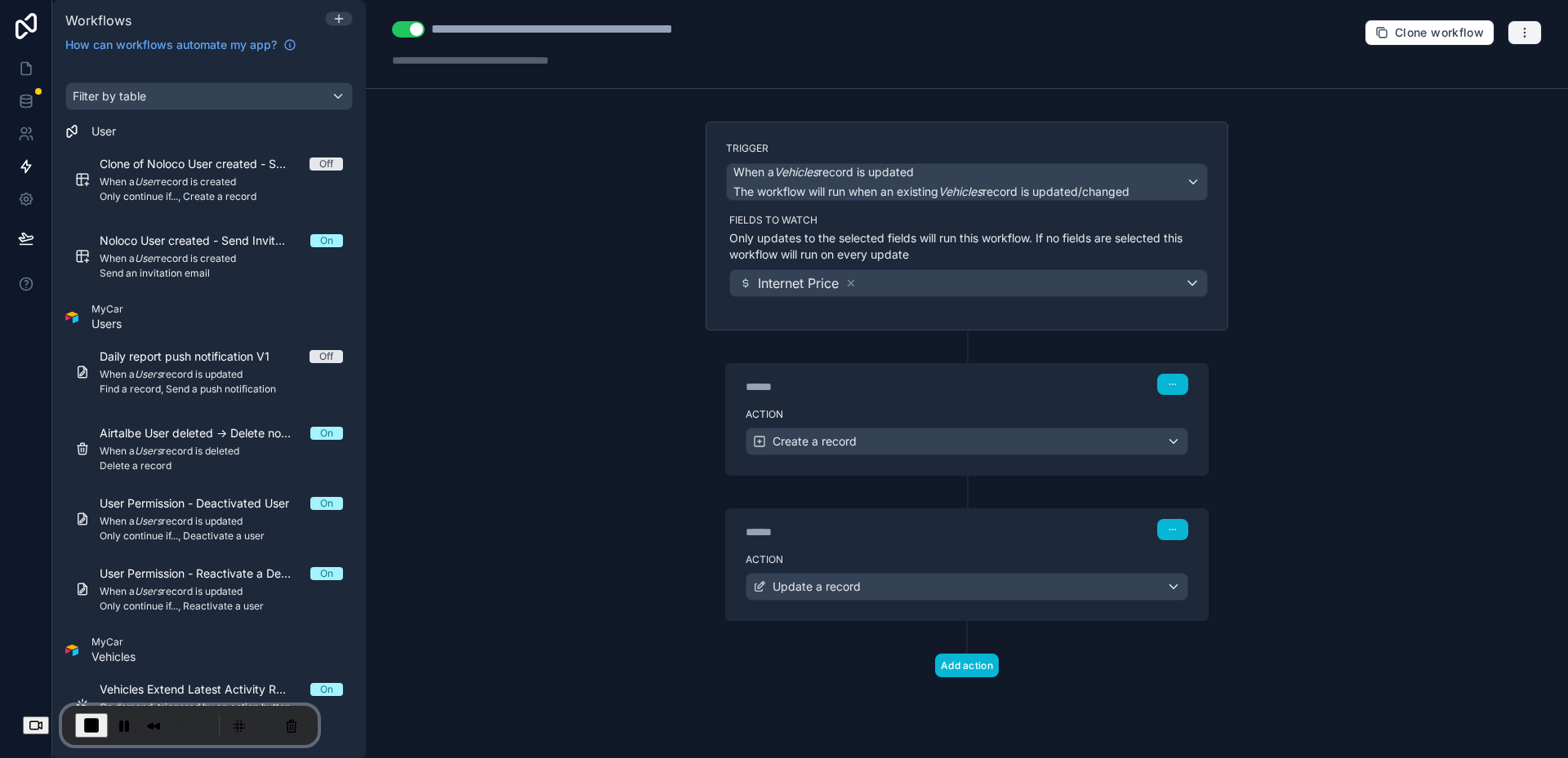
click at [1525, 22] on button "button" at bounding box center [1524, 32] width 34 height 24
click at [1458, 89] on button "Run history" at bounding box center [1468, 96] width 118 height 26
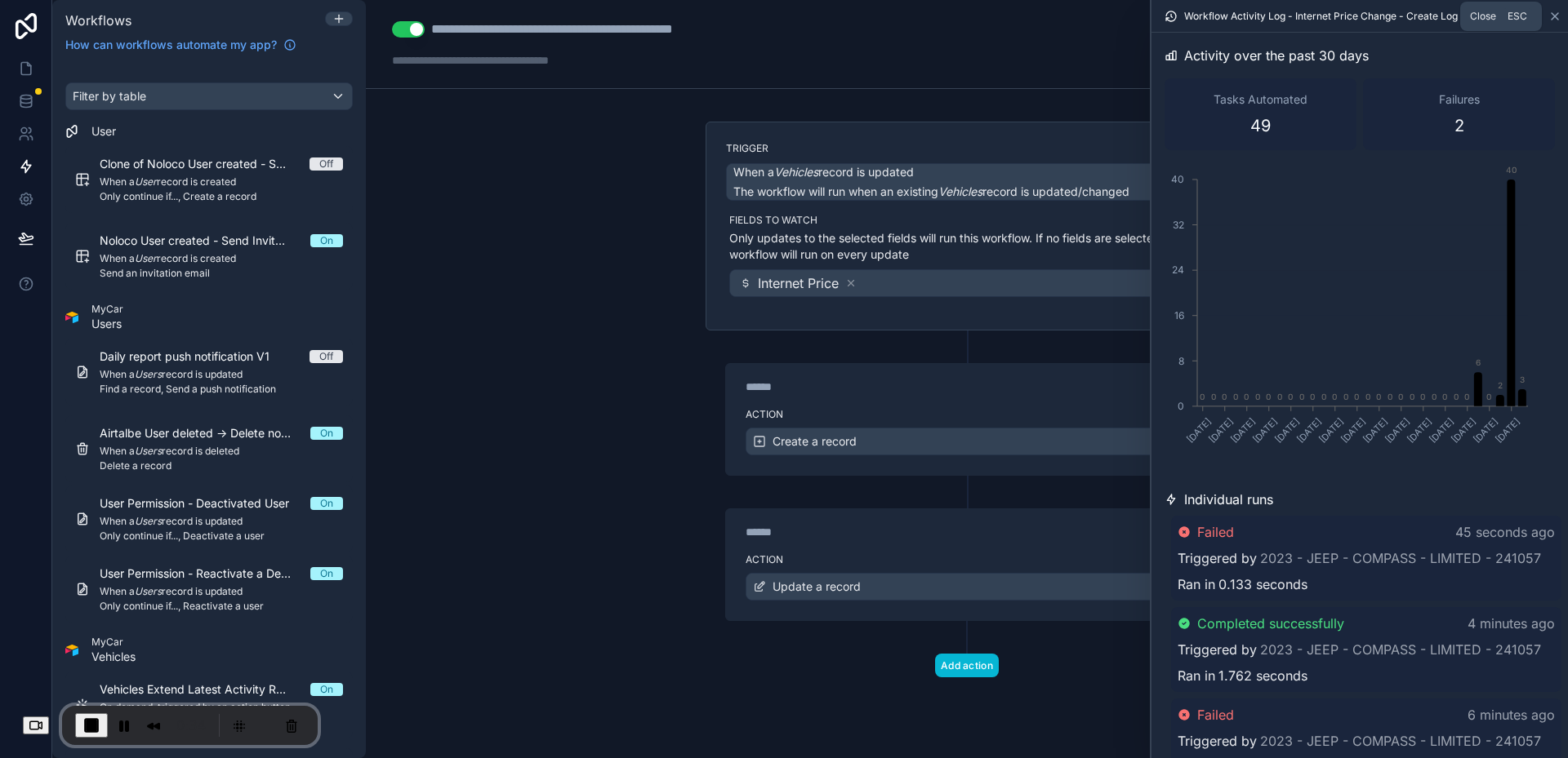
click at [1556, 15] on icon at bounding box center [1555, 17] width 7 height 7
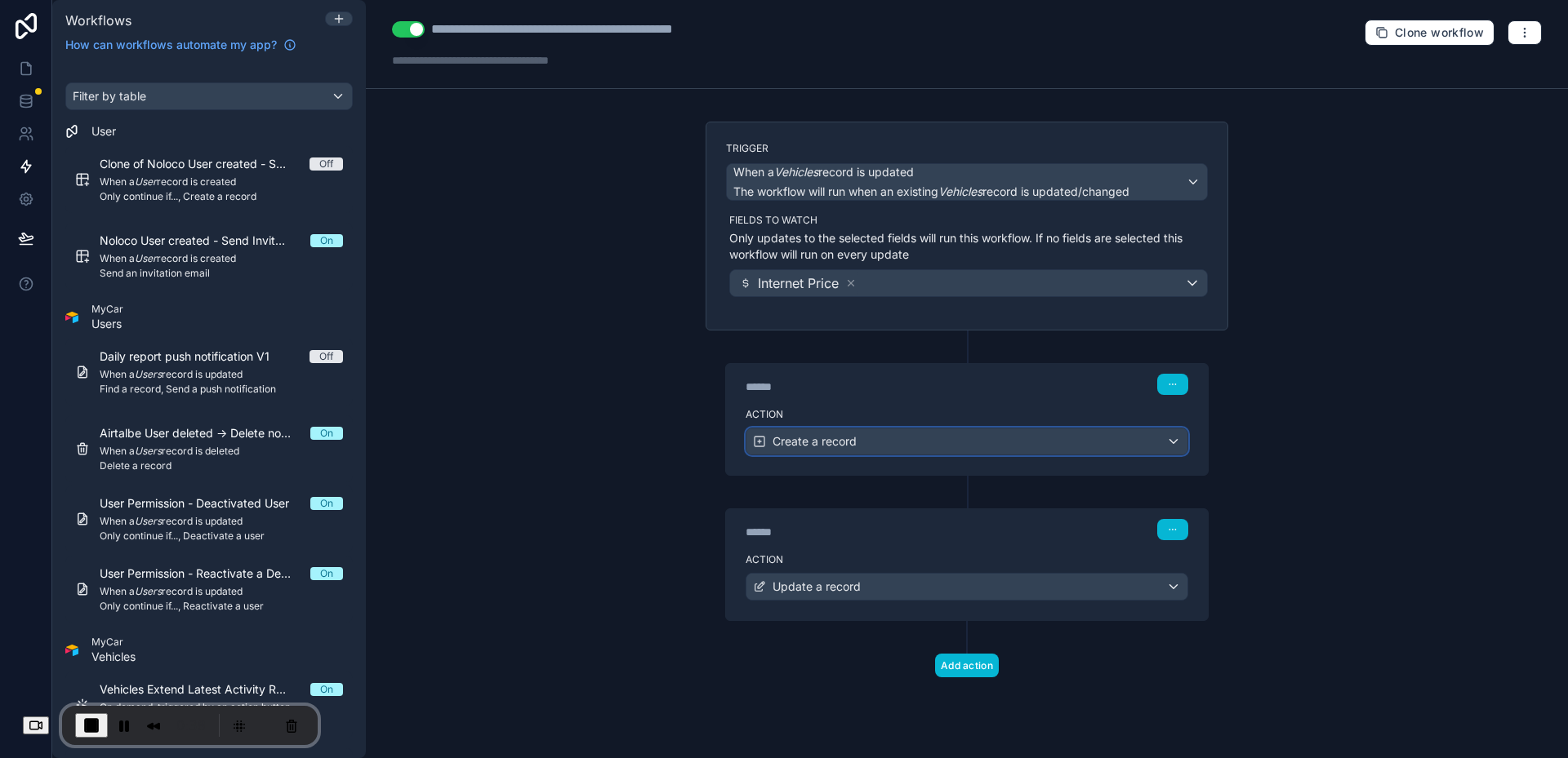
click at [869, 428] on div "Create a record" at bounding box center [967, 441] width 441 height 26
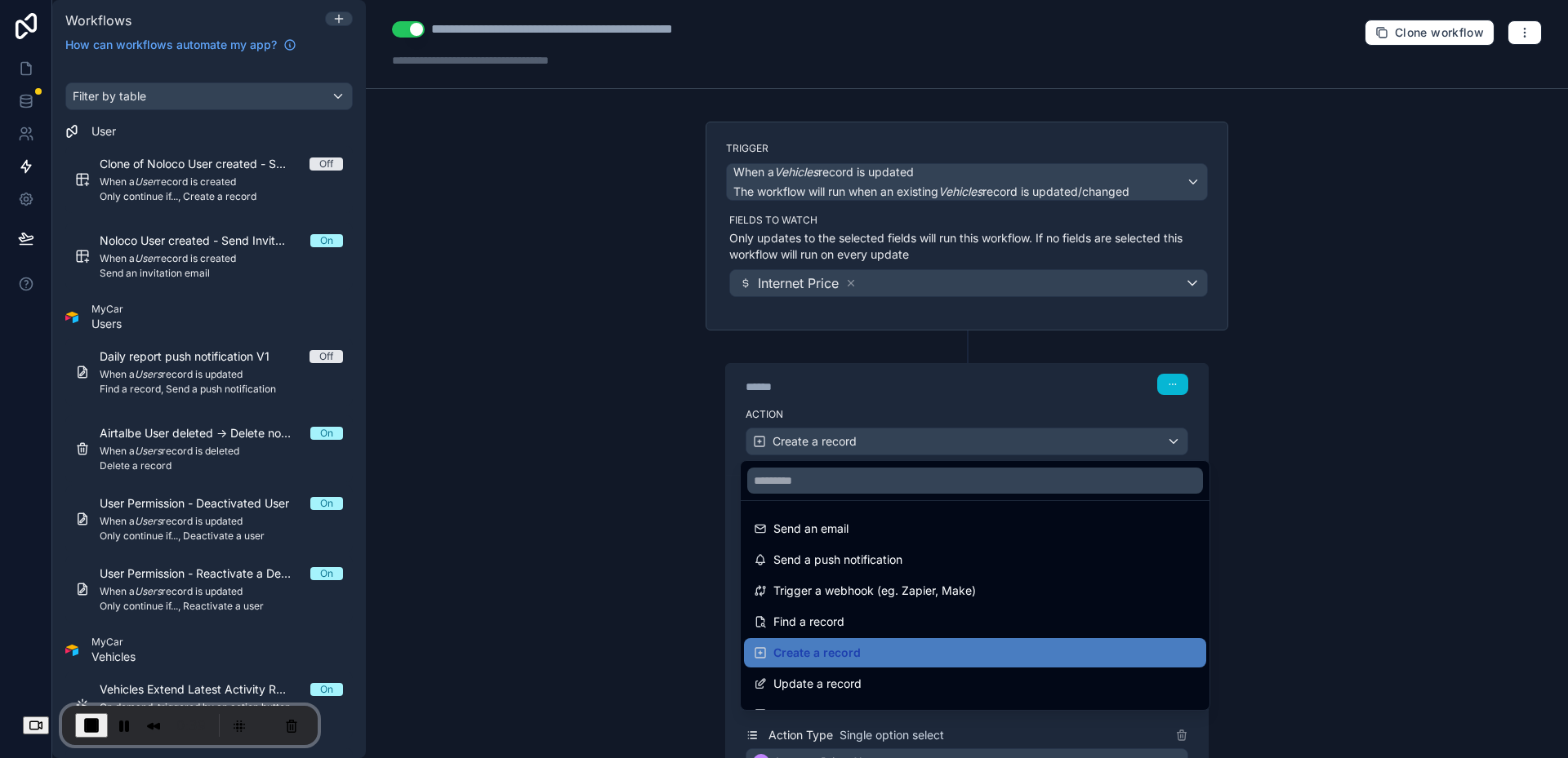
click at [492, 424] on div at bounding box center [784, 379] width 1568 height 758
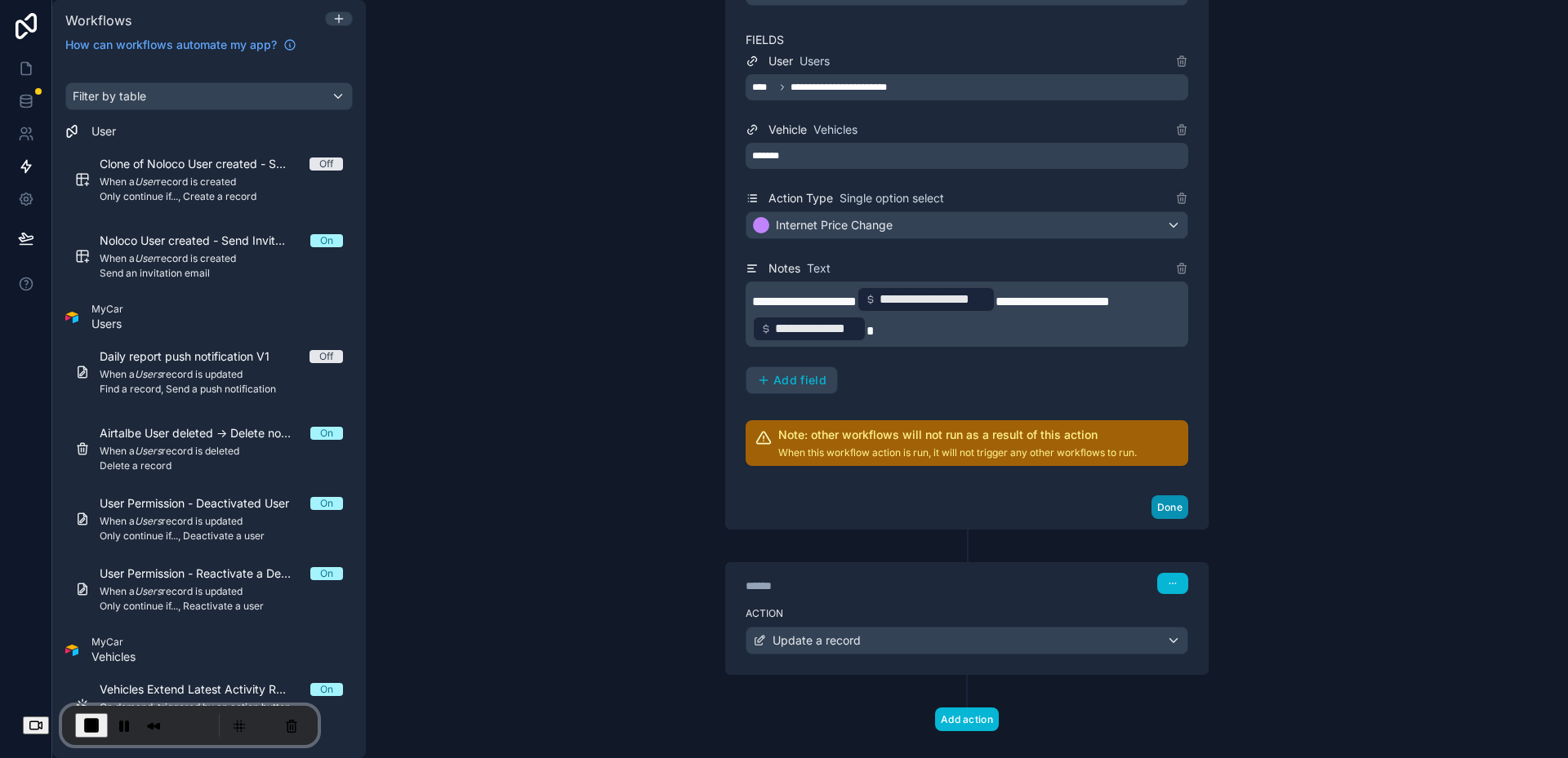
scroll to position [562, 0]
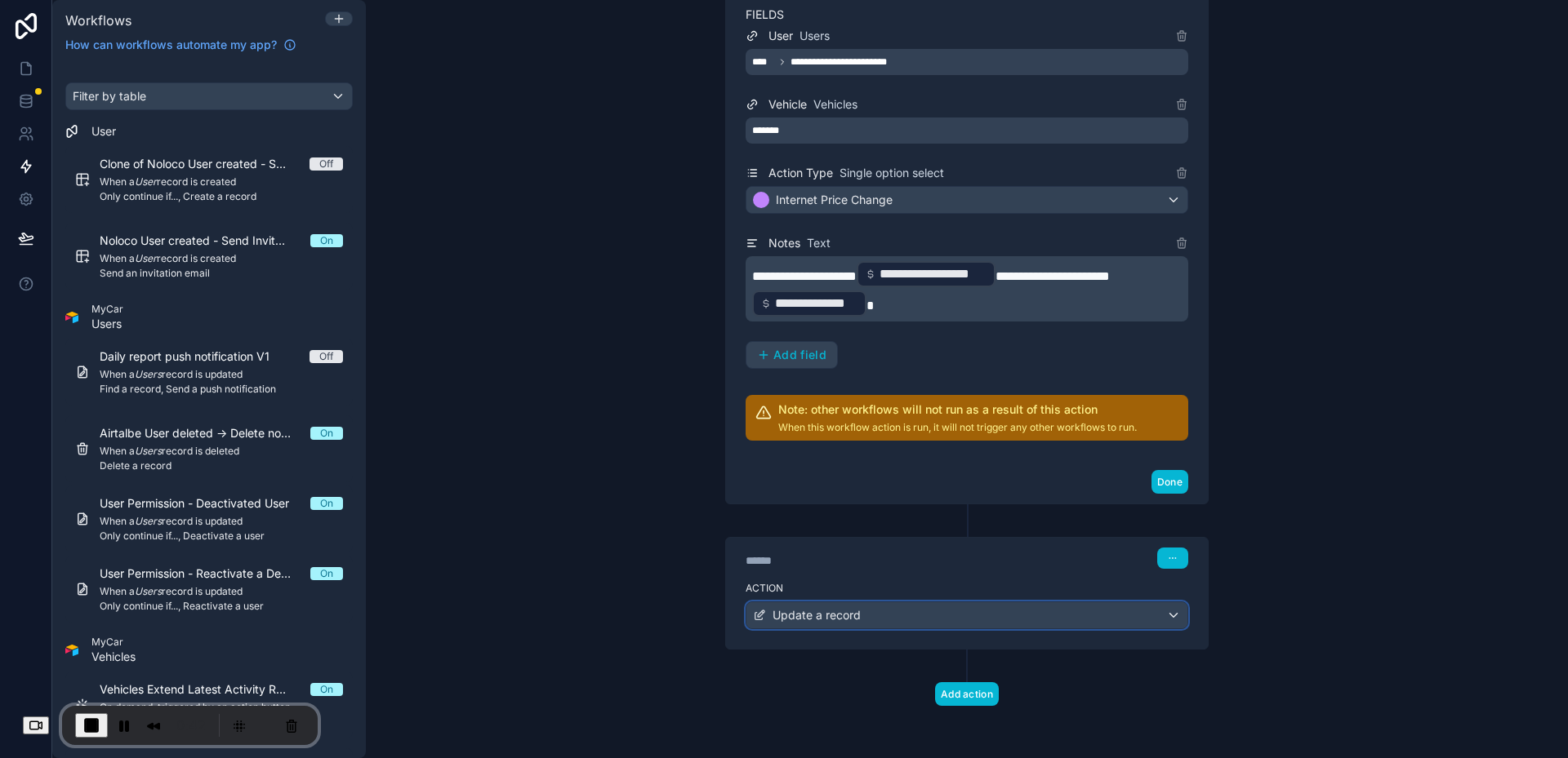
click at [830, 620] on span "Update a record" at bounding box center [816, 616] width 88 height 17
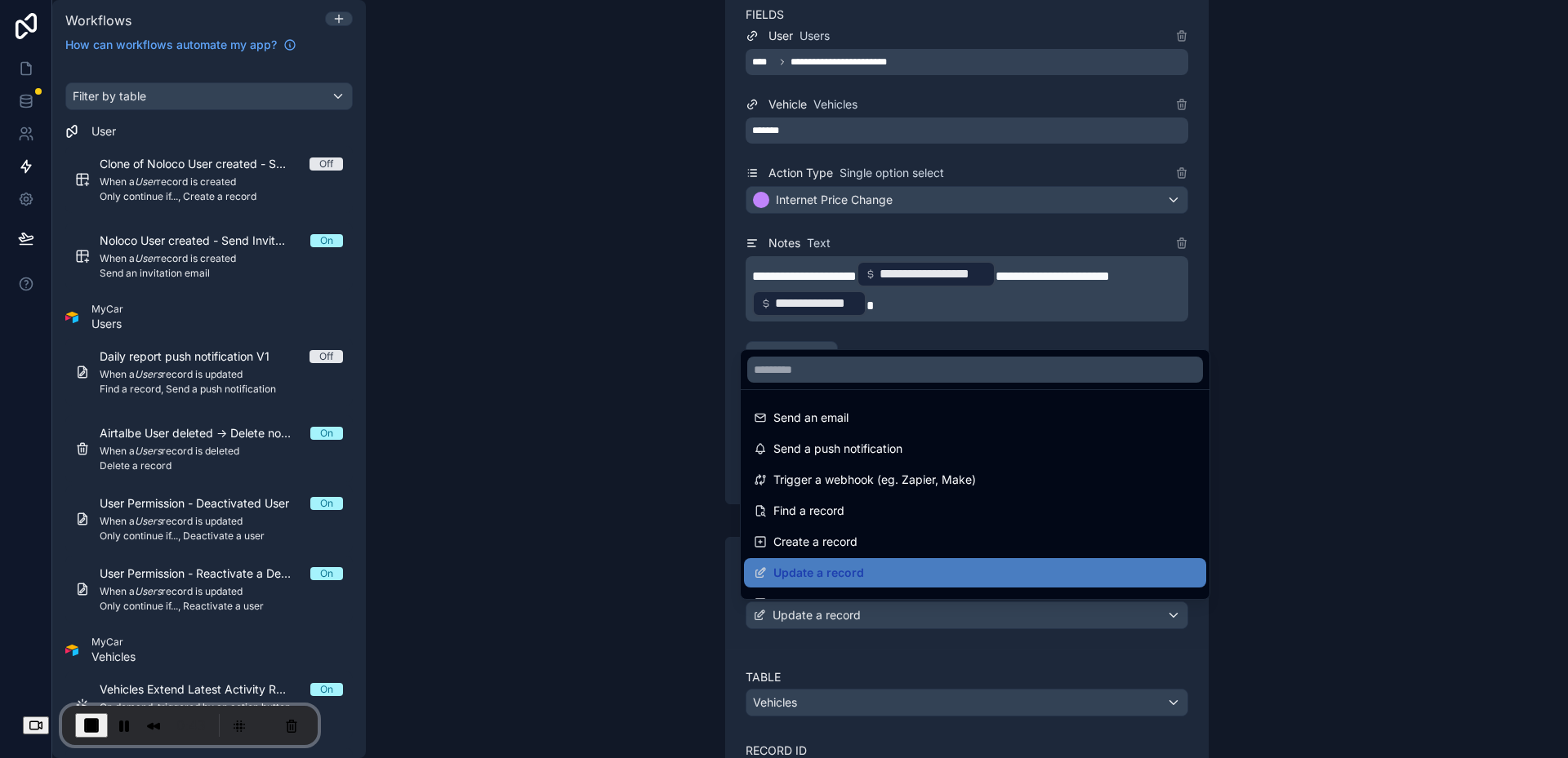
click at [678, 560] on div at bounding box center [784, 379] width 1568 height 758
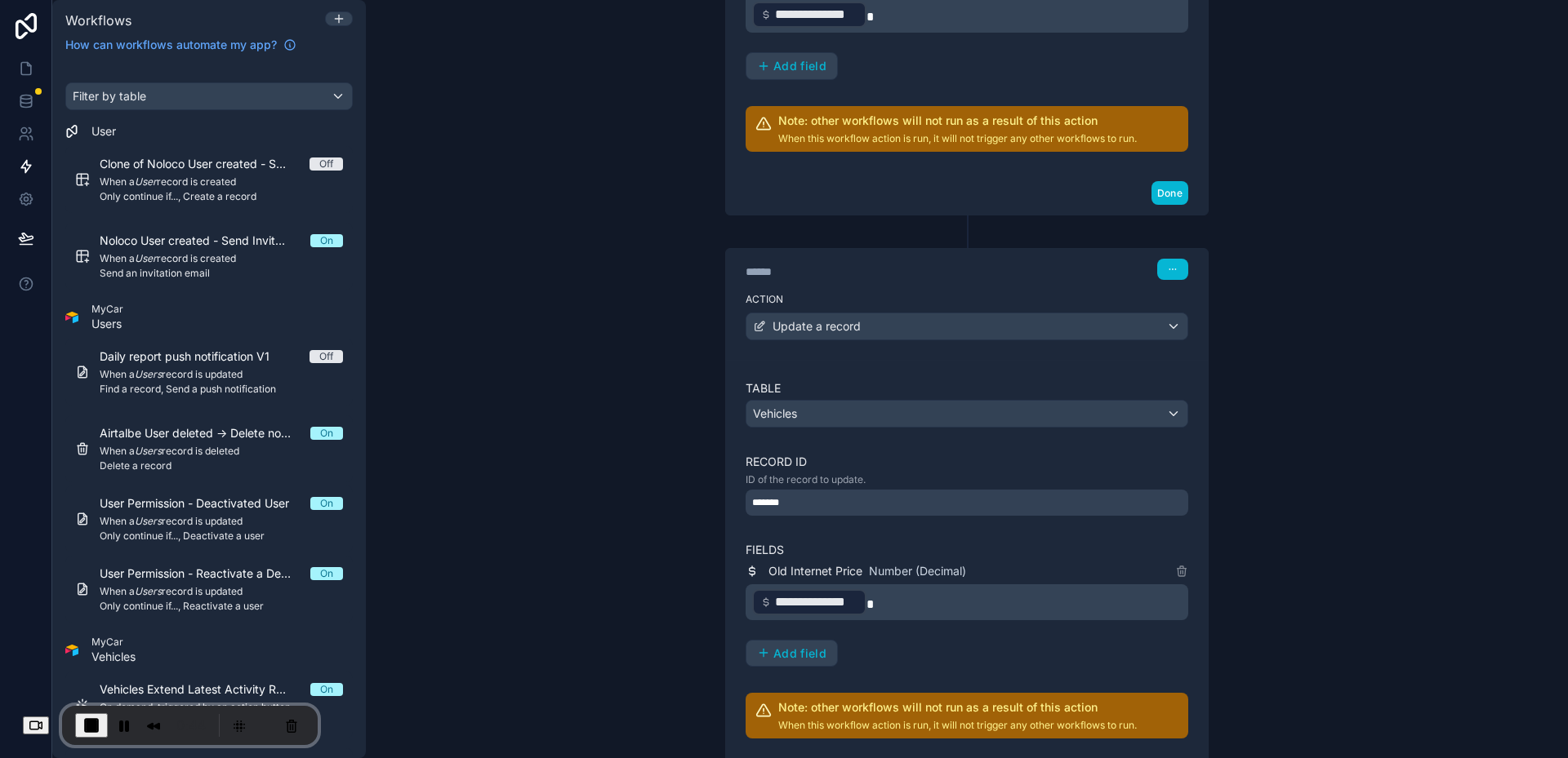
scroll to position [889, 0]
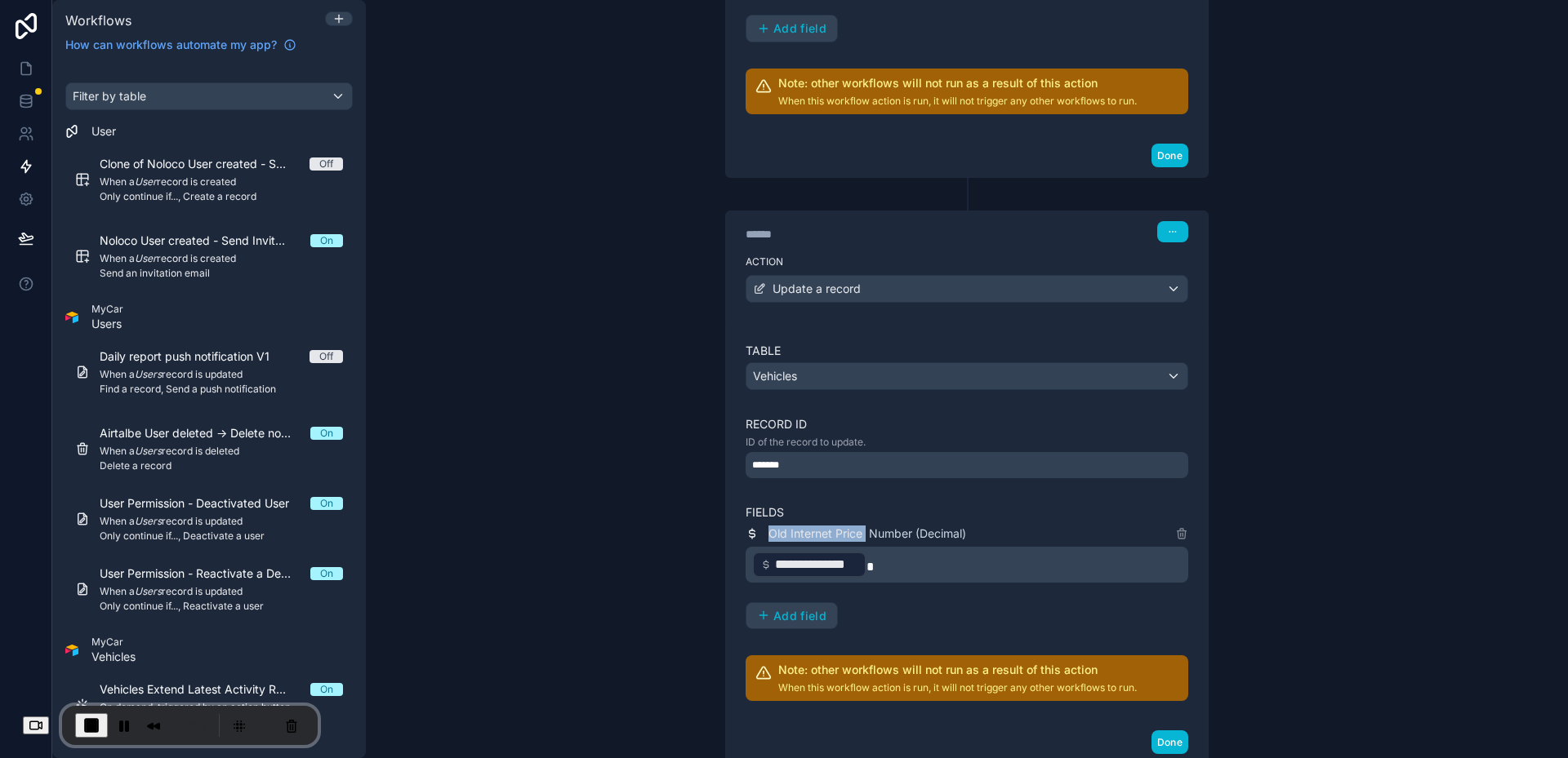
drag, startPoint x: 760, startPoint y: 528, endPoint x: 863, endPoint y: 533, distance: 103.1
click at [863, 533] on div "Old Internet Price Number (Decimal)" at bounding box center [855, 534] width 220 height 20
click at [869, 533] on span "Number (Decimal)" at bounding box center [917, 534] width 97 height 17
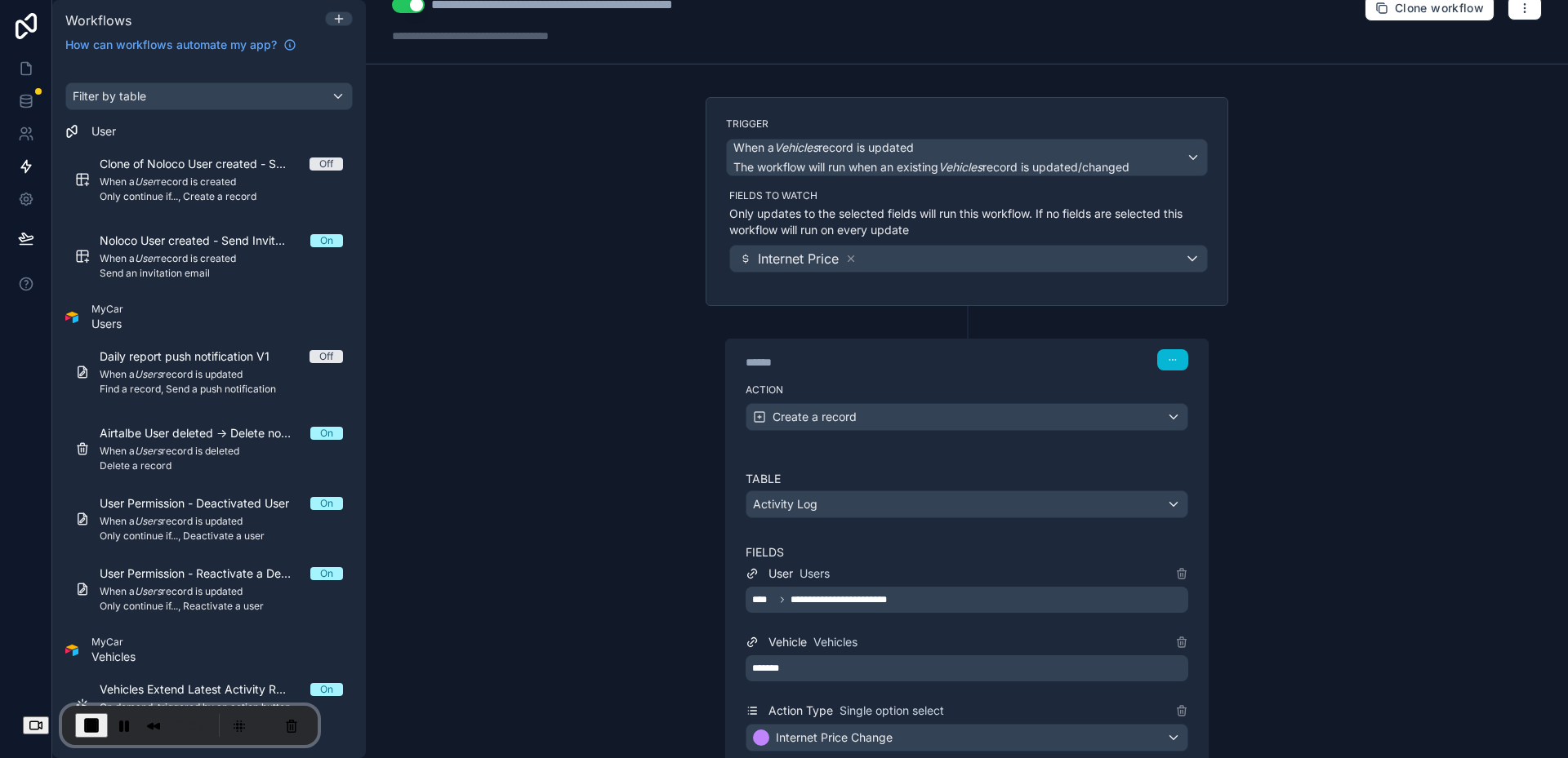
scroll to position [0, 0]
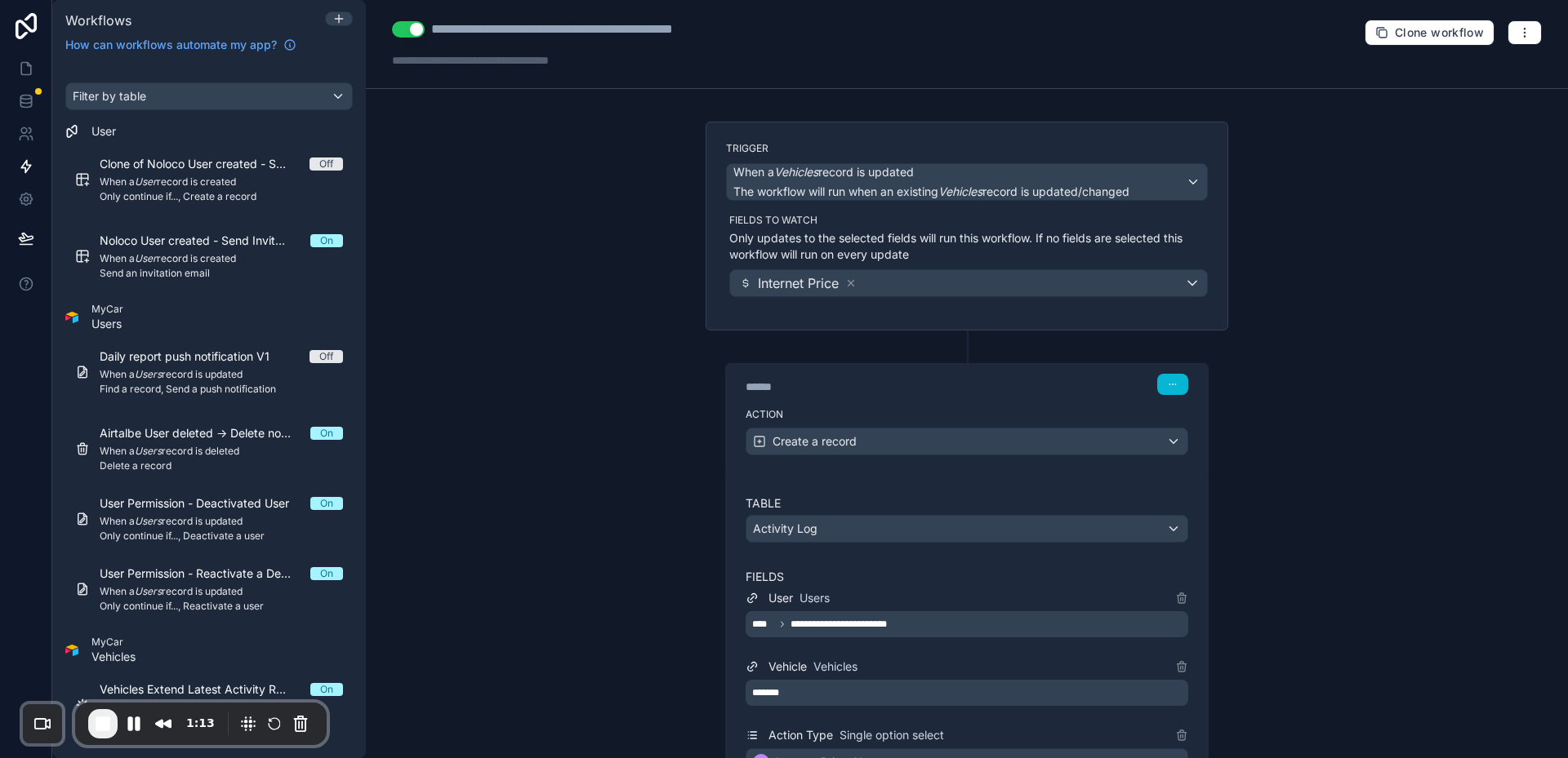
click at [1356, 271] on div "**********" at bounding box center [966, 379] width 1202 height 758
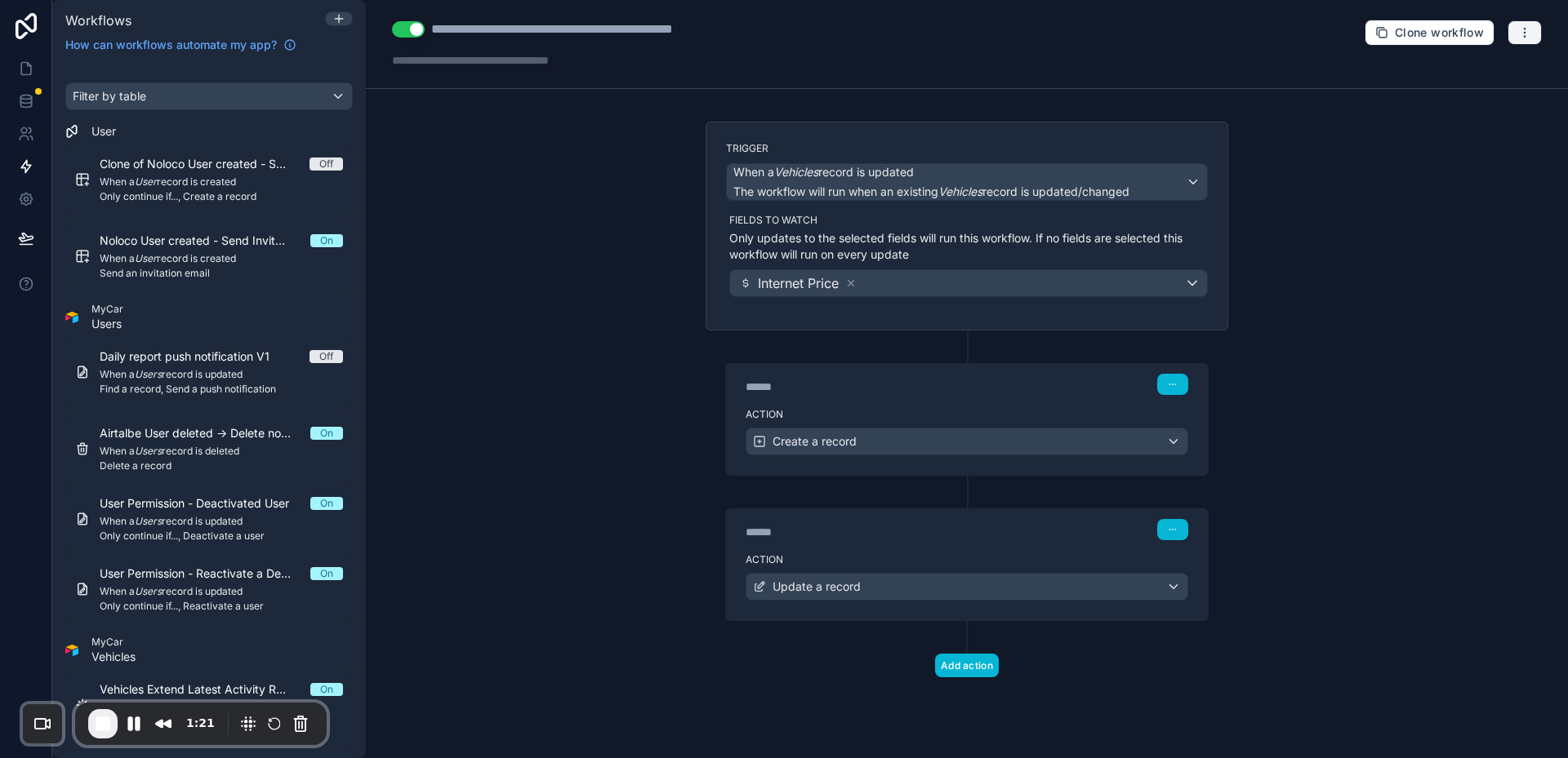
click at [1517, 36] on button "button" at bounding box center [1524, 32] width 34 height 24
drag, startPoint x: 1461, startPoint y: 71, endPoint x: 1443, endPoint y: 95, distance: 30.0
click at [1443, 95] on div "Test workflow Run history Delete workflow" at bounding box center [1468, 97] width 130 height 91
click at [1443, 95] on div "**********" at bounding box center [966, 379] width 1202 height 758
click at [1514, 39] on button "button" at bounding box center [1524, 32] width 34 height 24
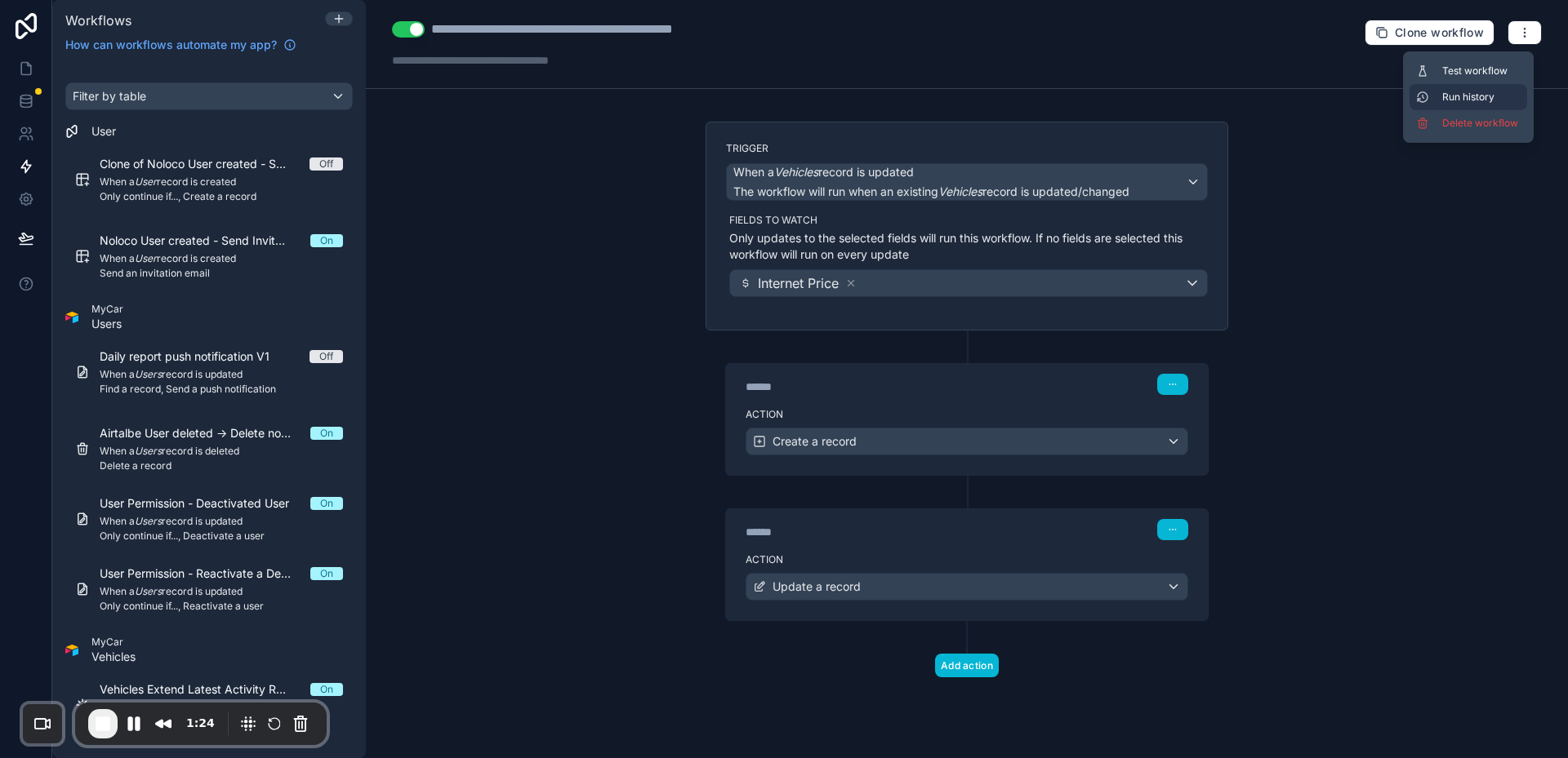
click at [1460, 109] on button "Run history" at bounding box center [1468, 96] width 118 height 26
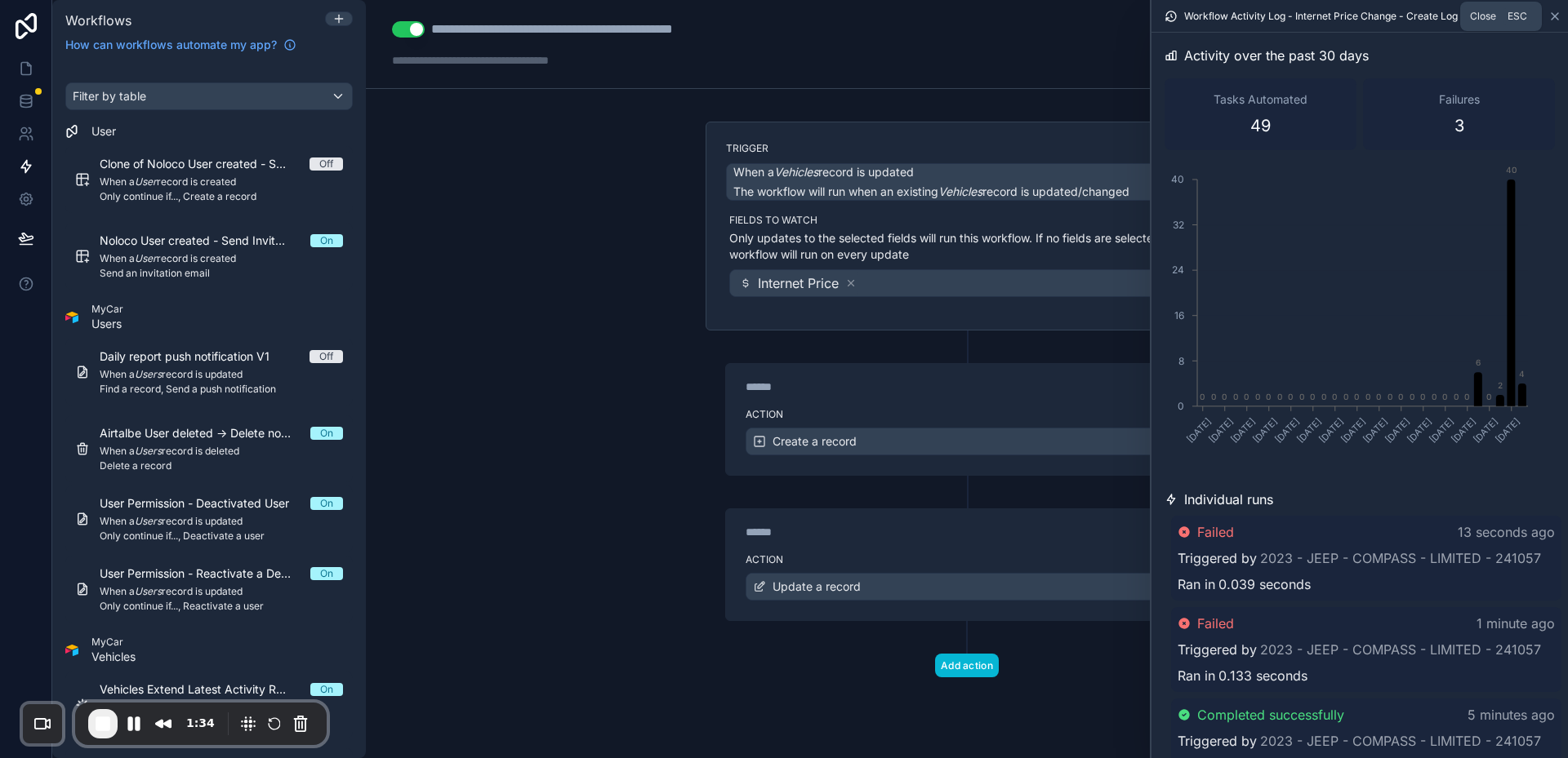
click at [1558, 14] on icon at bounding box center [1555, 17] width 13 height 13
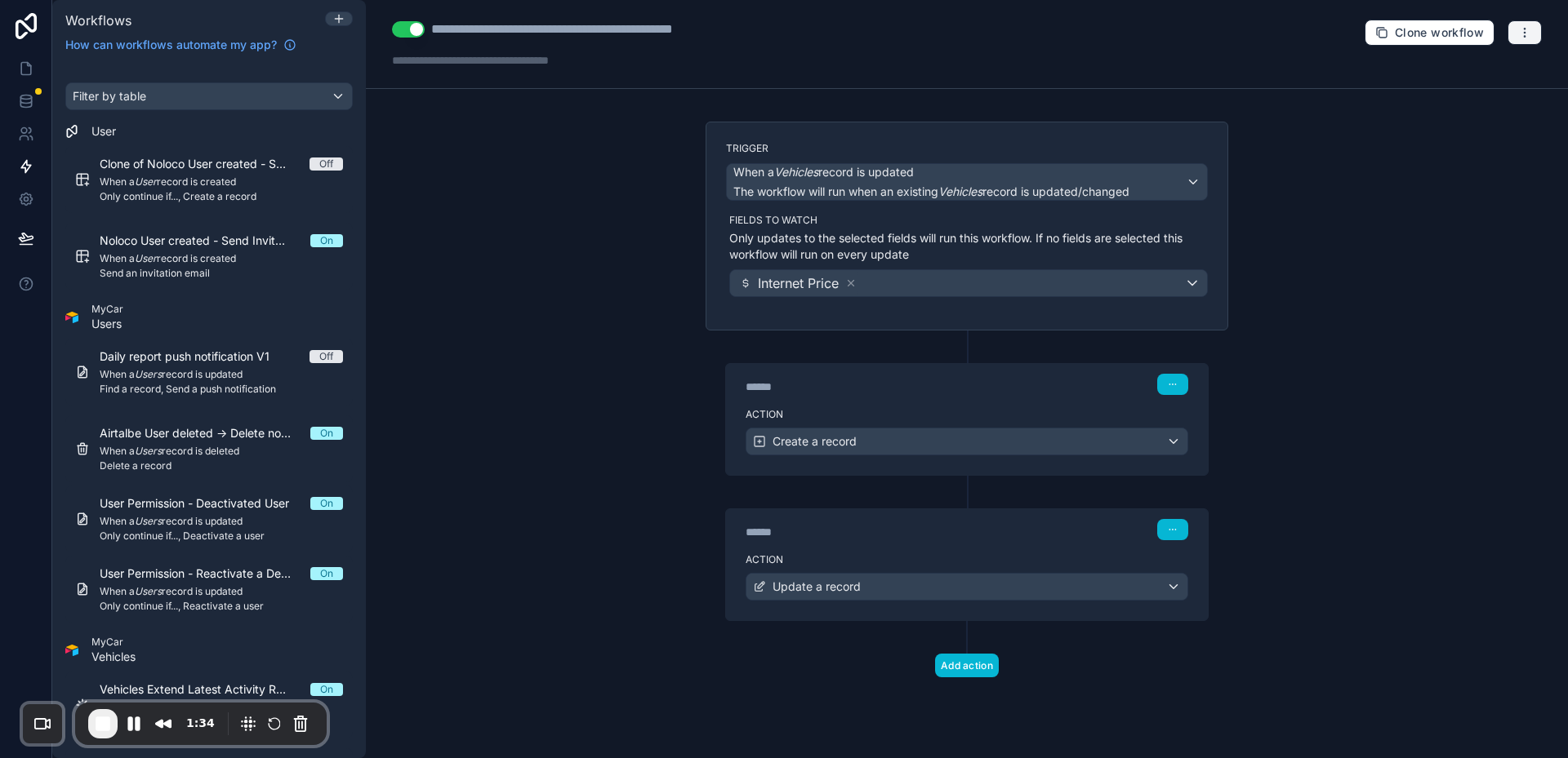
click at [1528, 28] on icon "button" at bounding box center [1525, 32] width 13 height 13
click at [1466, 77] on button "Test workflow" at bounding box center [1468, 71] width 118 height 26
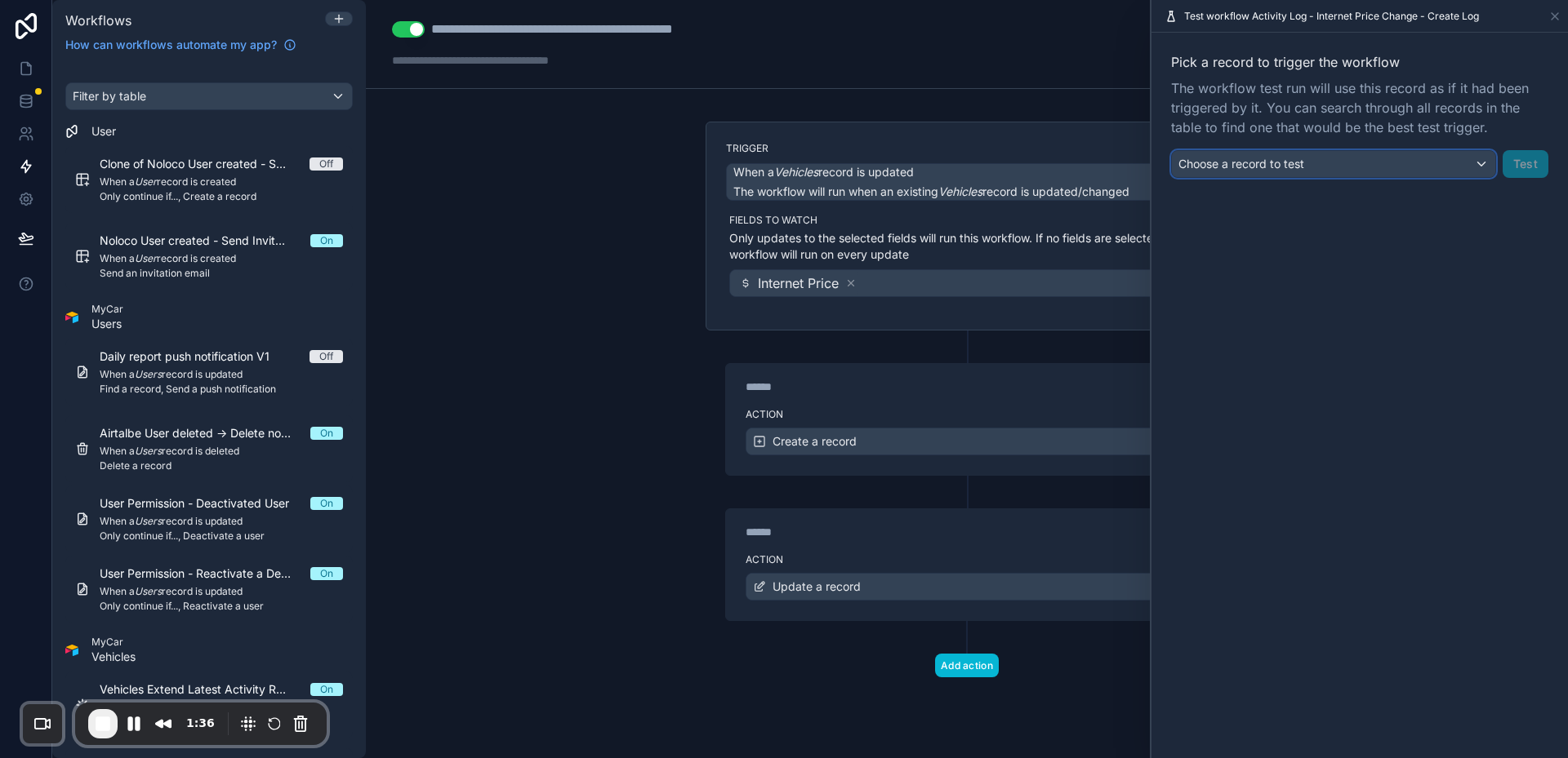
click at [1257, 159] on span "Choose a record to test" at bounding box center [1241, 164] width 125 height 14
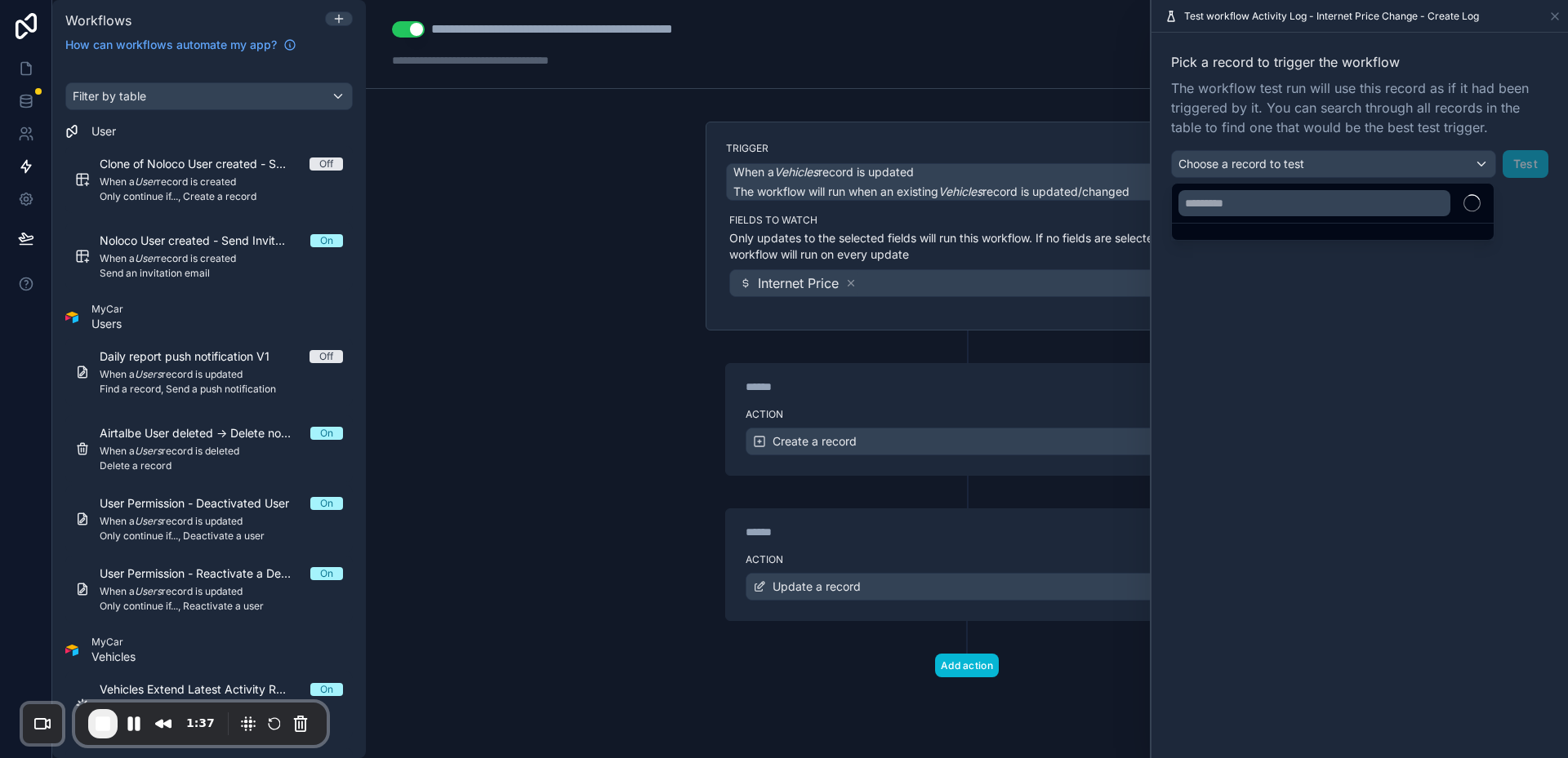
click at [1297, 218] on div at bounding box center [1314, 203] width 285 height 39
click at [1284, 201] on input "text" at bounding box center [1314, 203] width 272 height 26
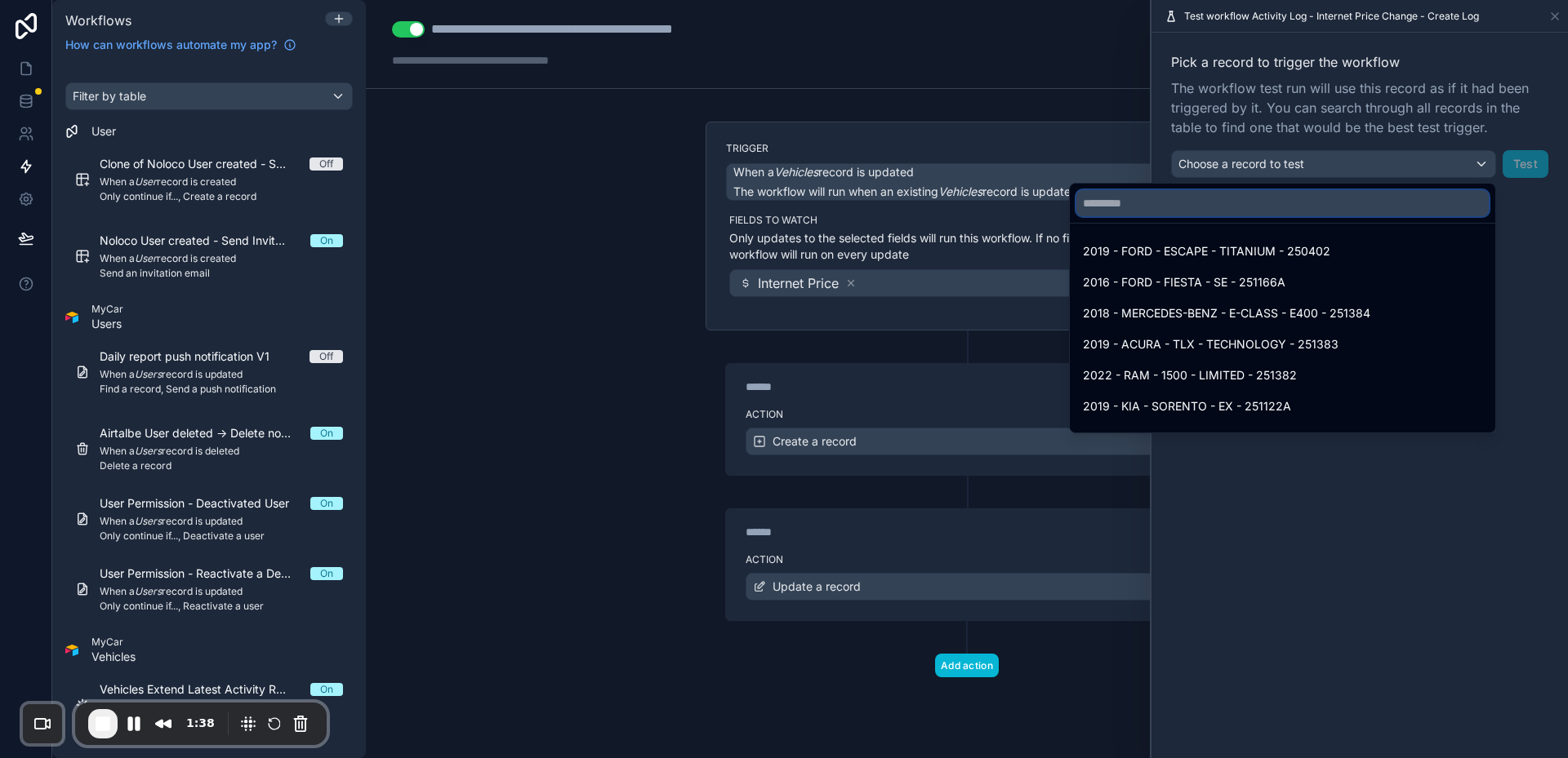
paste input "**********"
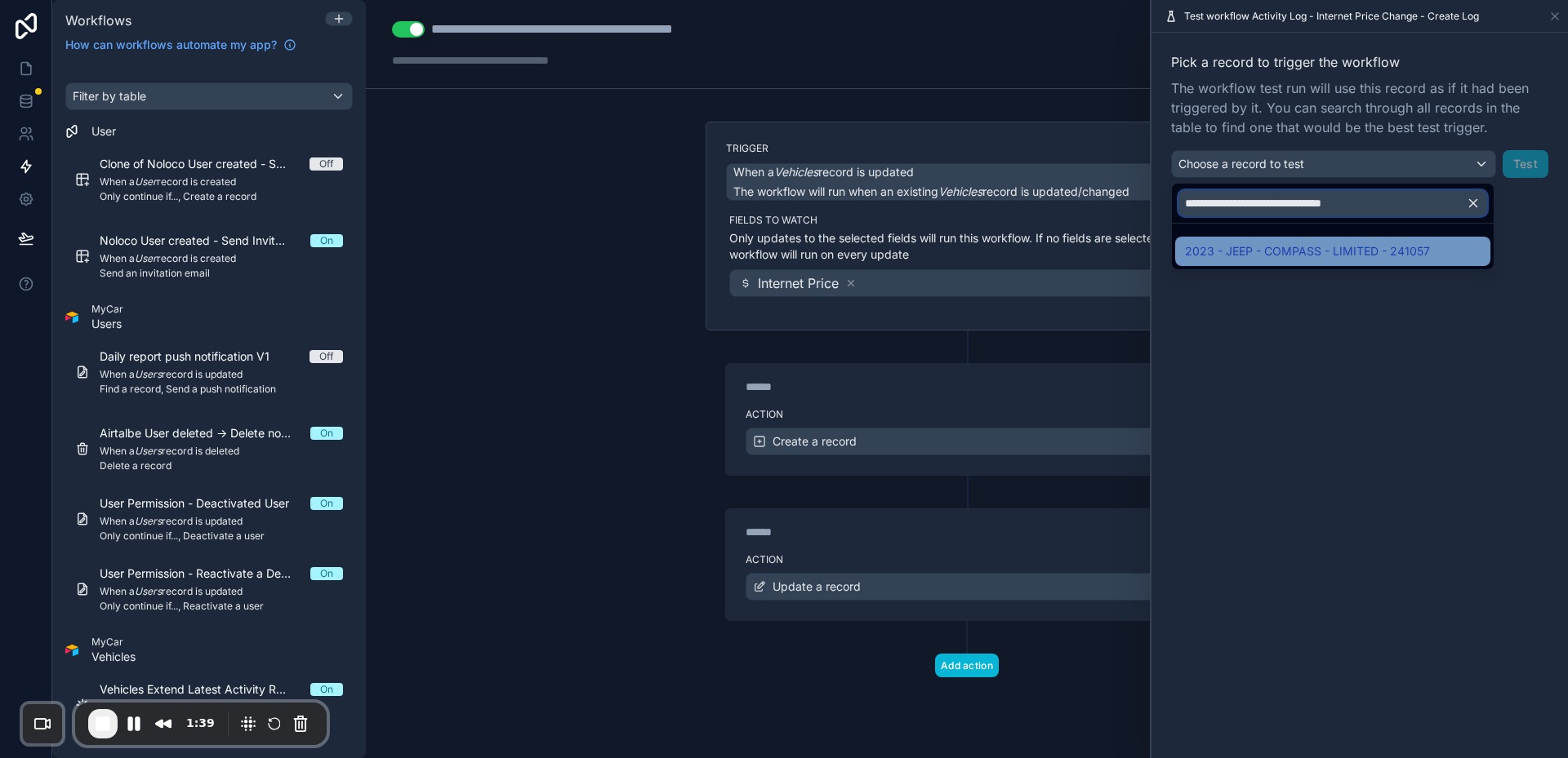
type input "**********"
click at [1337, 251] on span "2023 - JEEP - COMPASS - LIMITED - 241057" at bounding box center [1307, 252] width 245 height 20
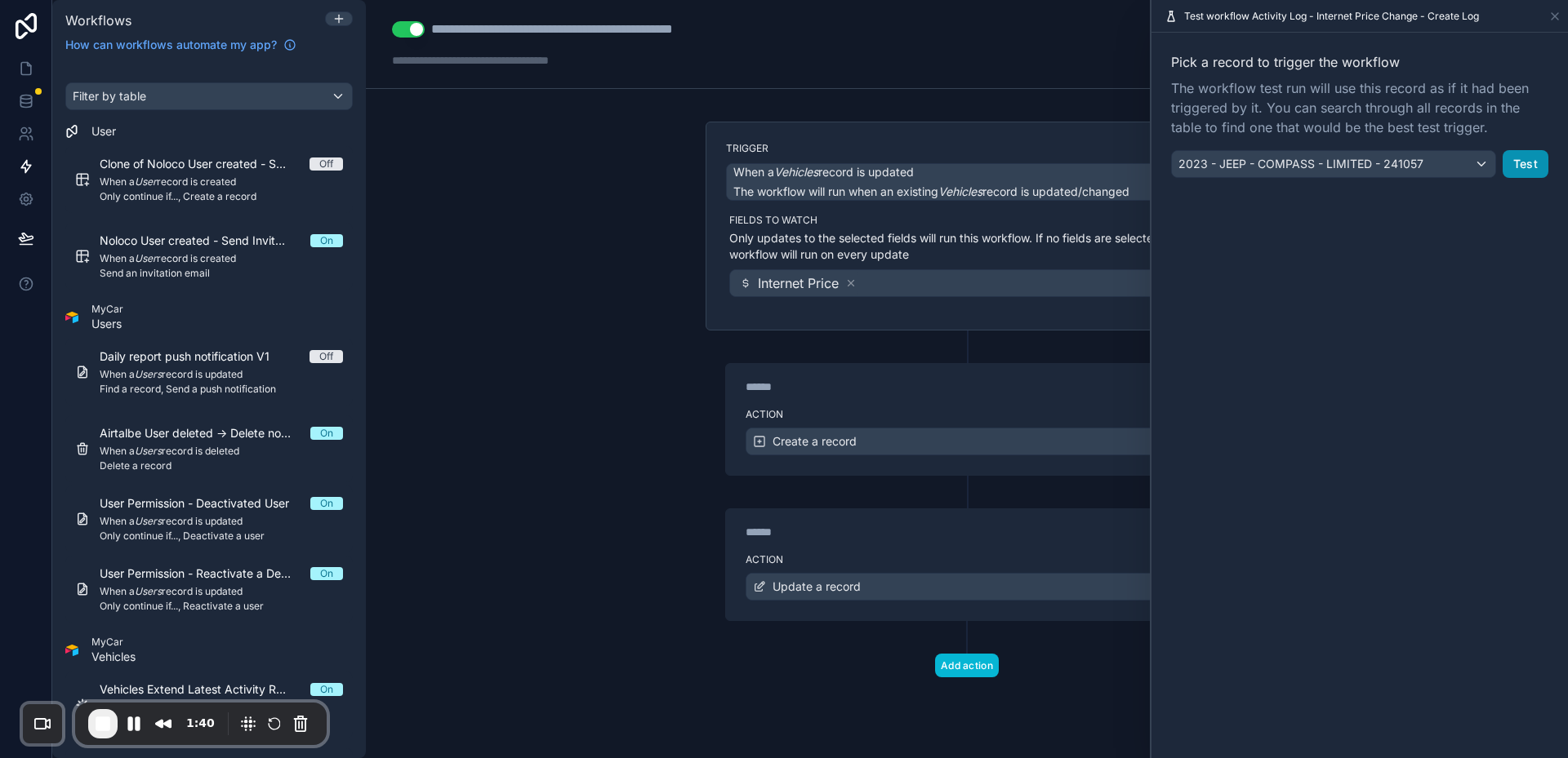
click at [1536, 163] on button "Test" at bounding box center [1525, 164] width 46 height 27
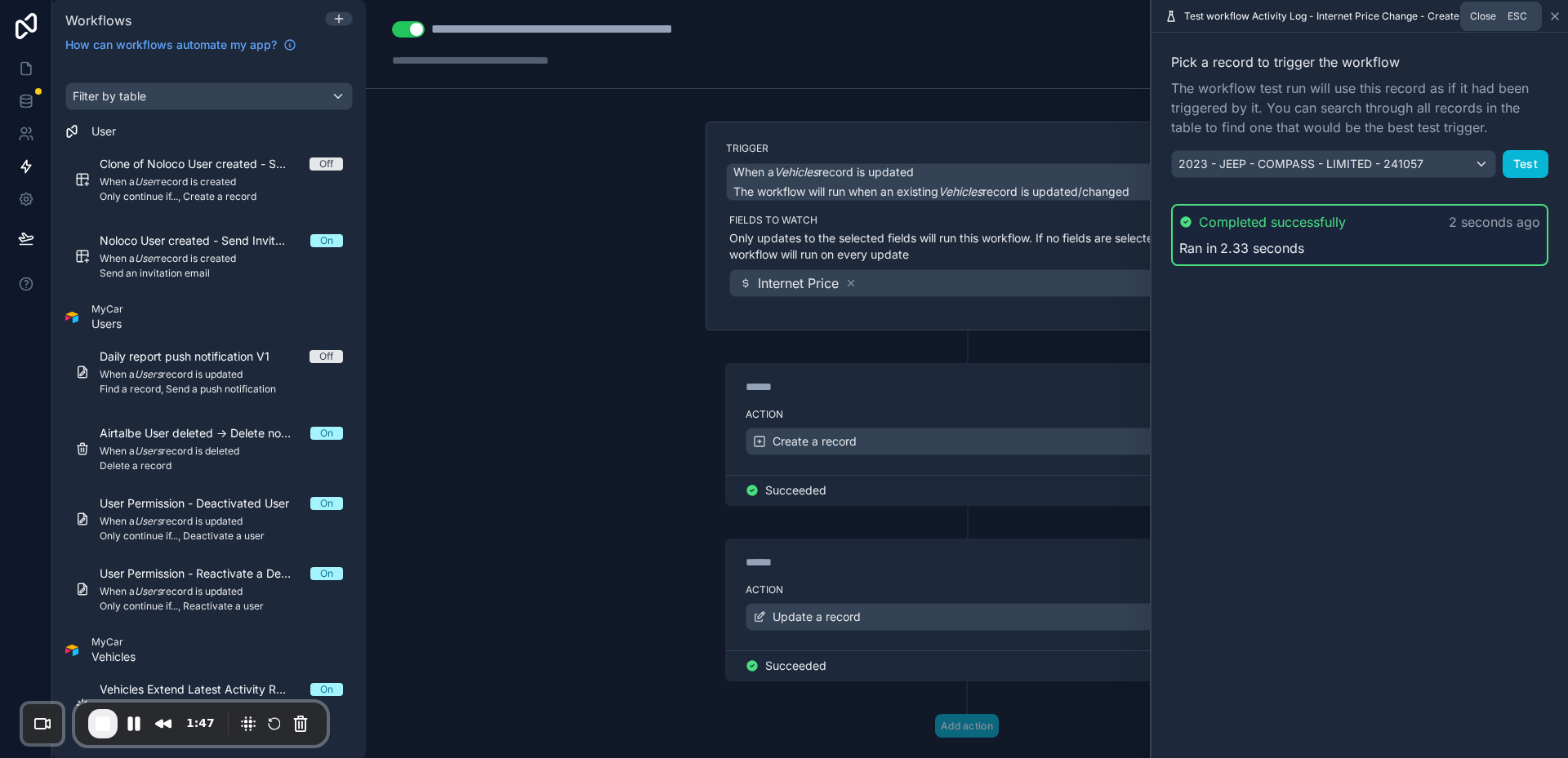
click at [1555, 21] on icon at bounding box center [1555, 17] width 13 height 13
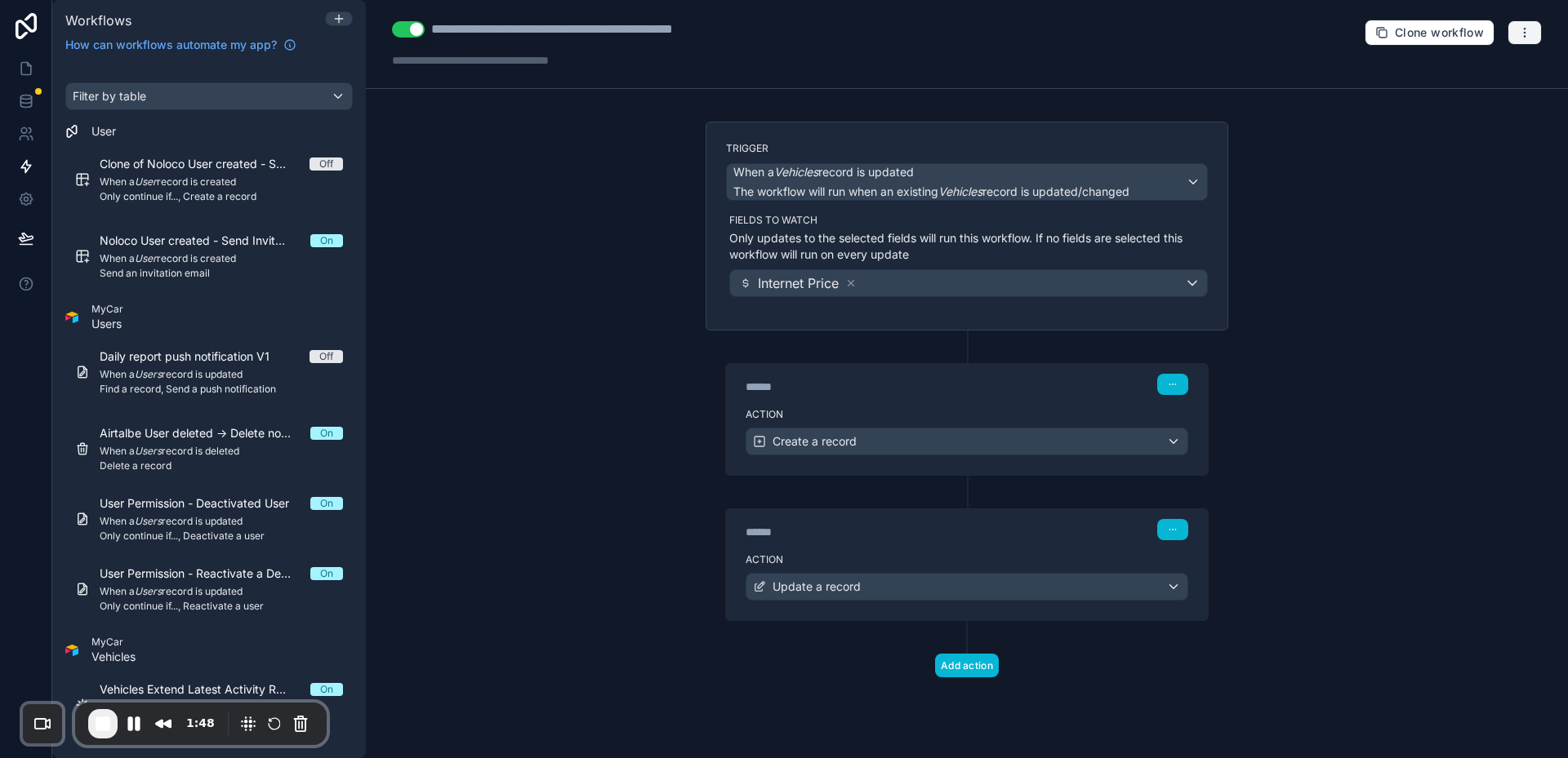
click at [1536, 36] on button "button" at bounding box center [1524, 32] width 34 height 24
click at [1470, 105] on button "Run history" at bounding box center [1468, 96] width 118 height 26
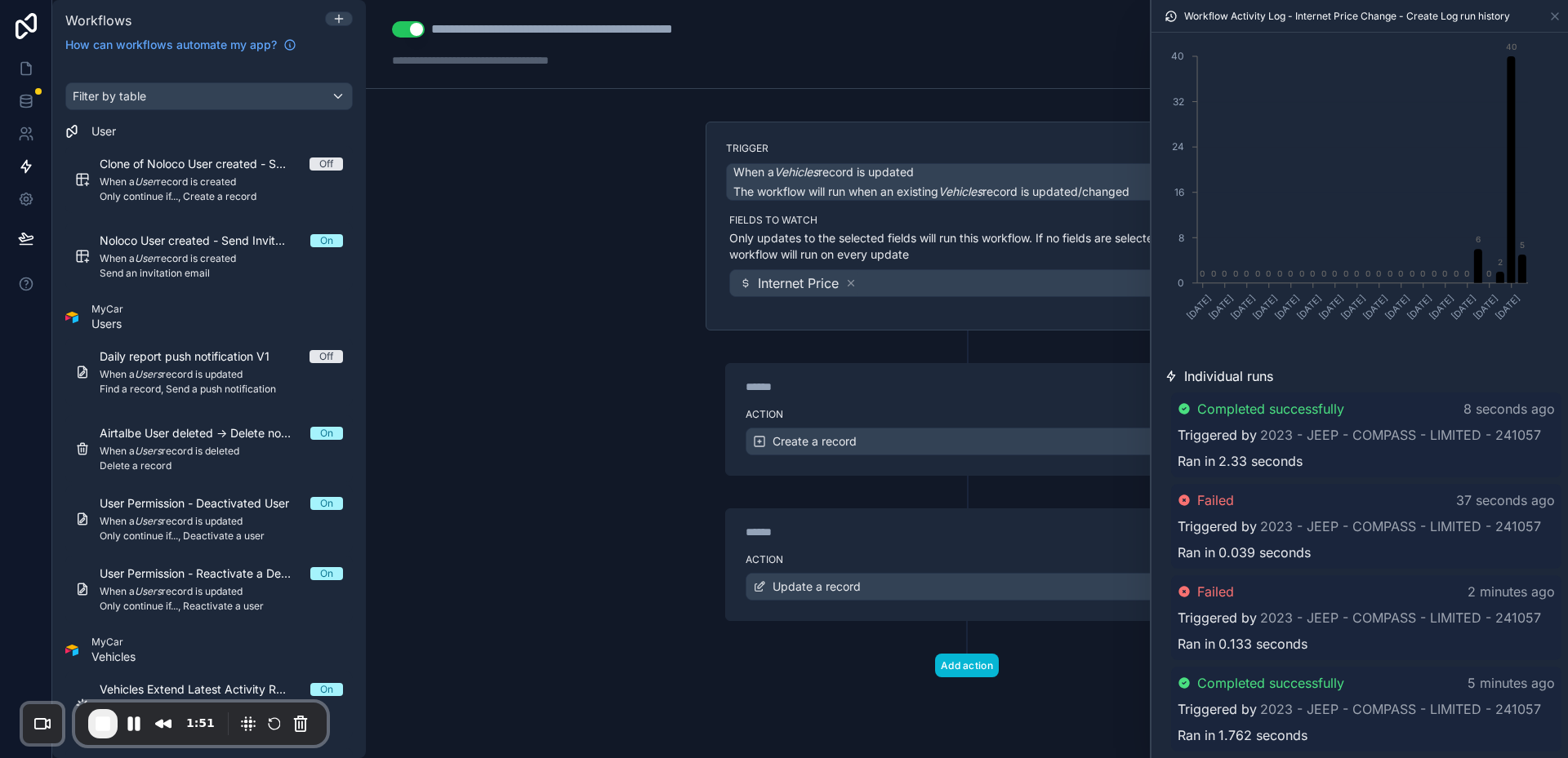
scroll to position [164, 0]
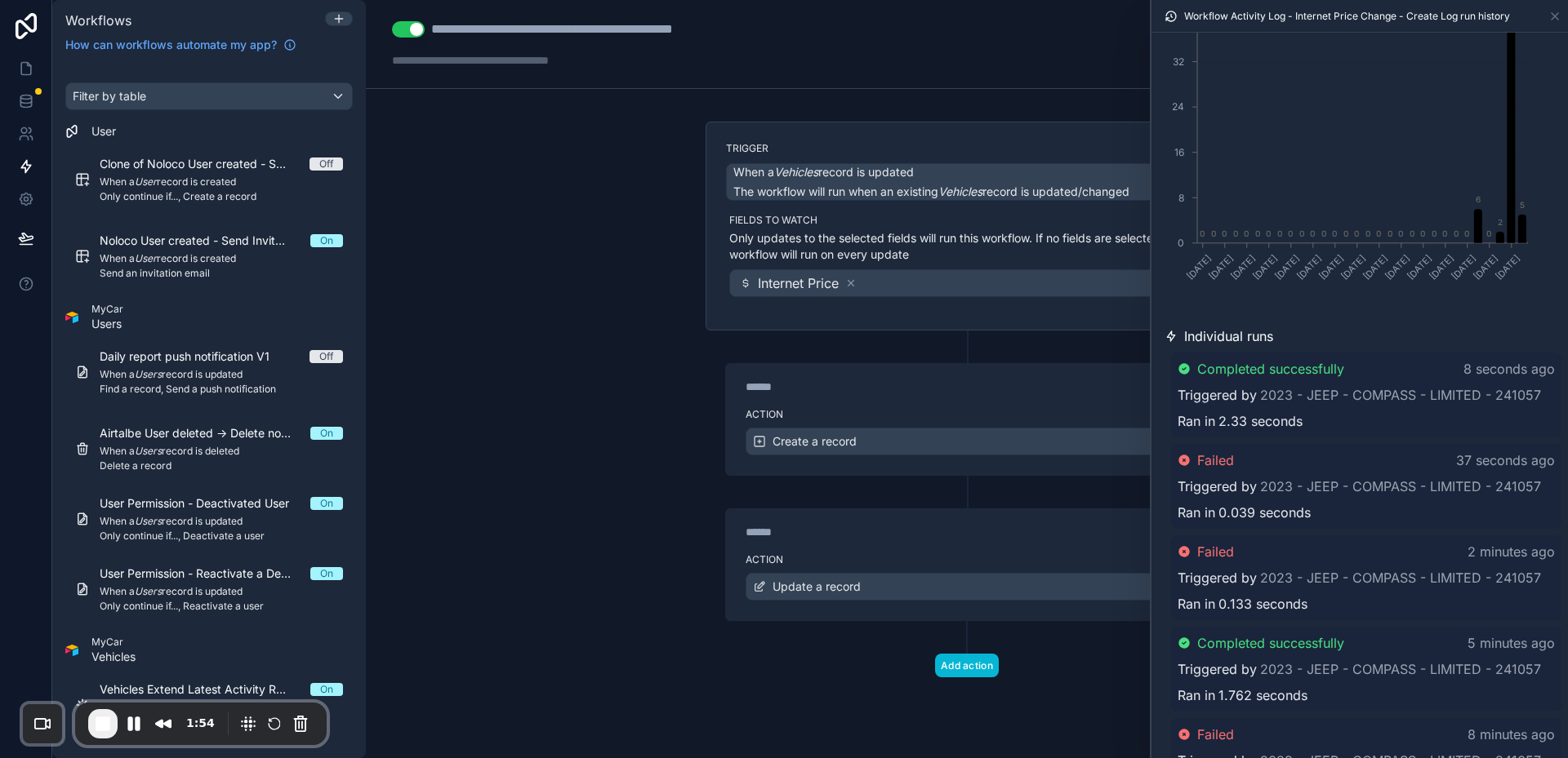
click at [575, 413] on div "**********" at bounding box center [966, 379] width 1202 height 758
click at [1550, 14] on icon at bounding box center [1555, 17] width 13 height 13
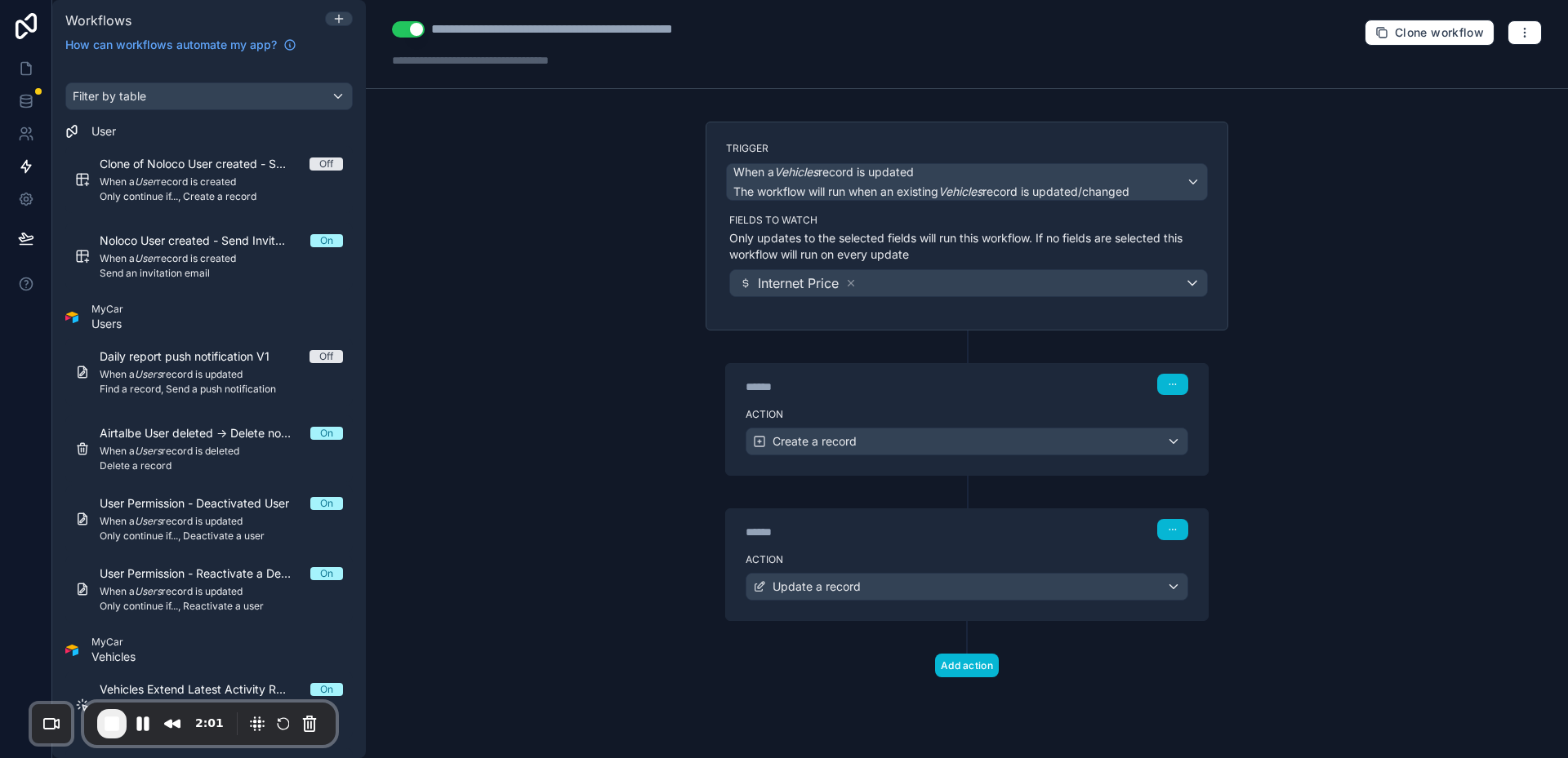
drag, startPoint x: 222, startPoint y: 728, endPoint x: 231, endPoint y: 738, distance: 13.5
click at [231, 738] on div "2:01" at bounding box center [209, 723] width 225 height 29
click at [1534, 35] on button "button" at bounding box center [1524, 32] width 34 height 24
click at [1468, 232] on div "**********" at bounding box center [966, 379] width 1202 height 758
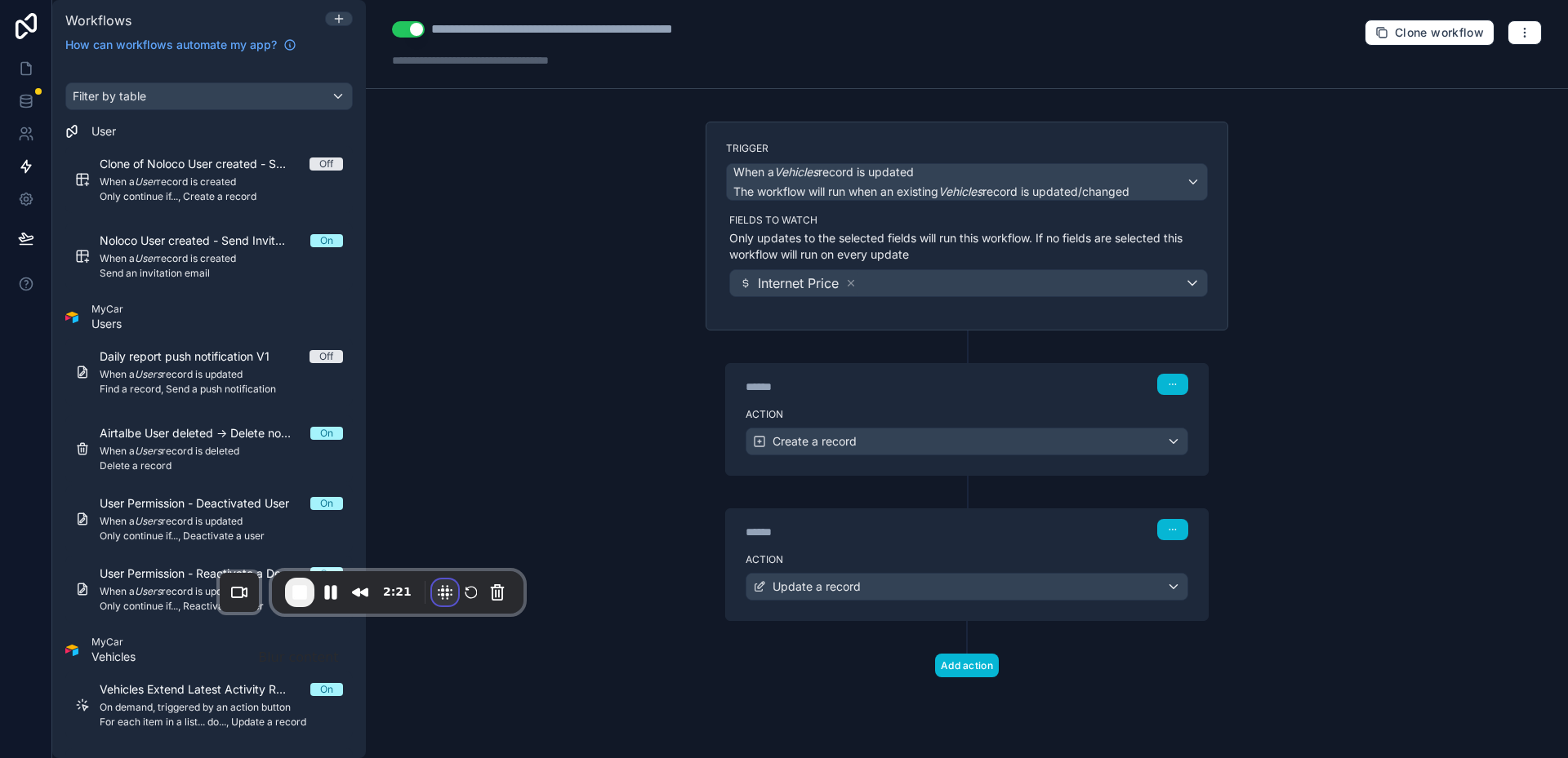
drag, startPoint x: 249, startPoint y: 723, endPoint x: 444, endPoint y: 579, distance: 242.4
click at [443, 580] on button "Blur Content" at bounding box center [444, 592] width 26 height 26
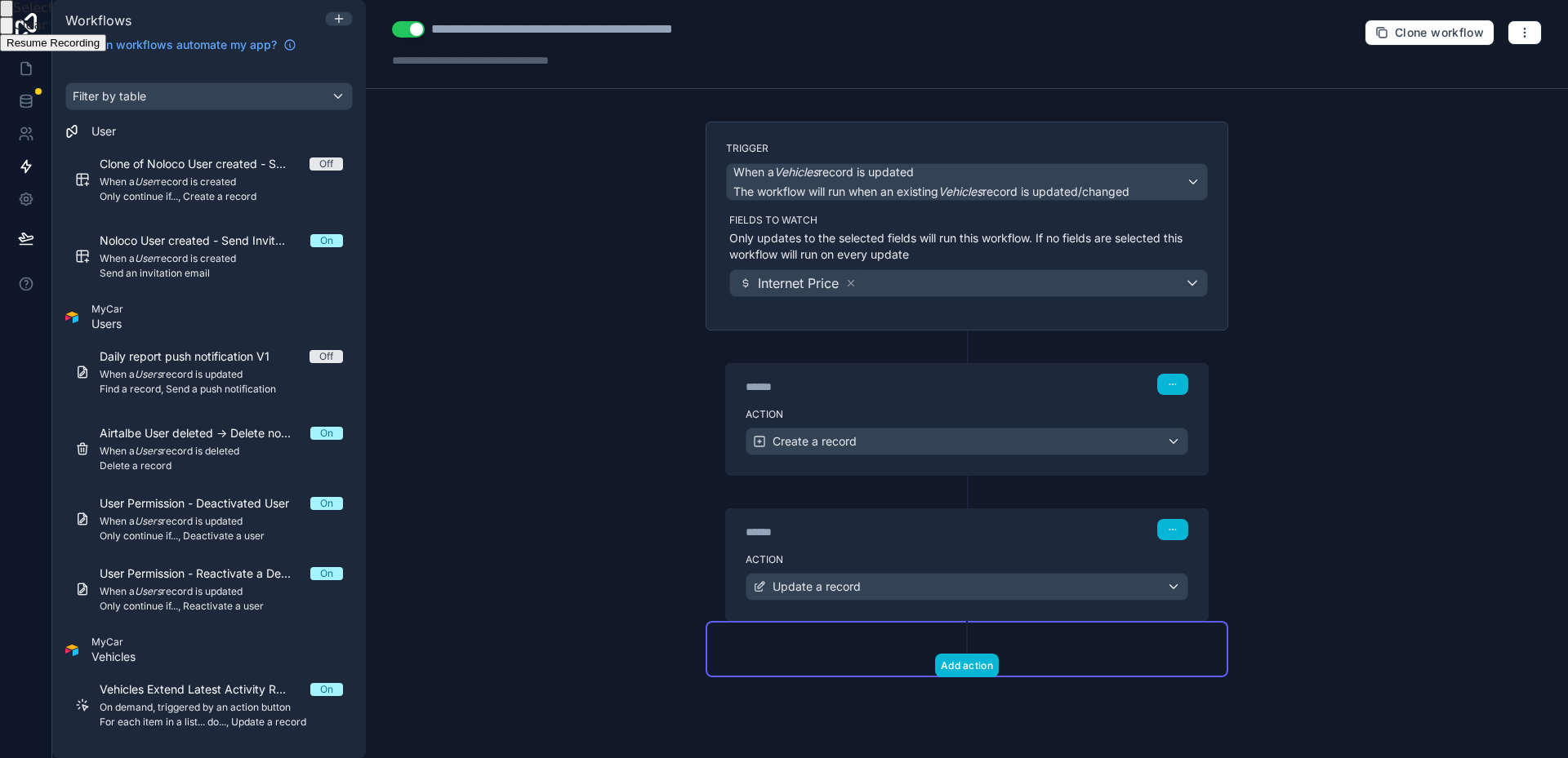
click at [100, 49] on span "Resume Recording" at bounding box center [53, 42] width 93 height 12
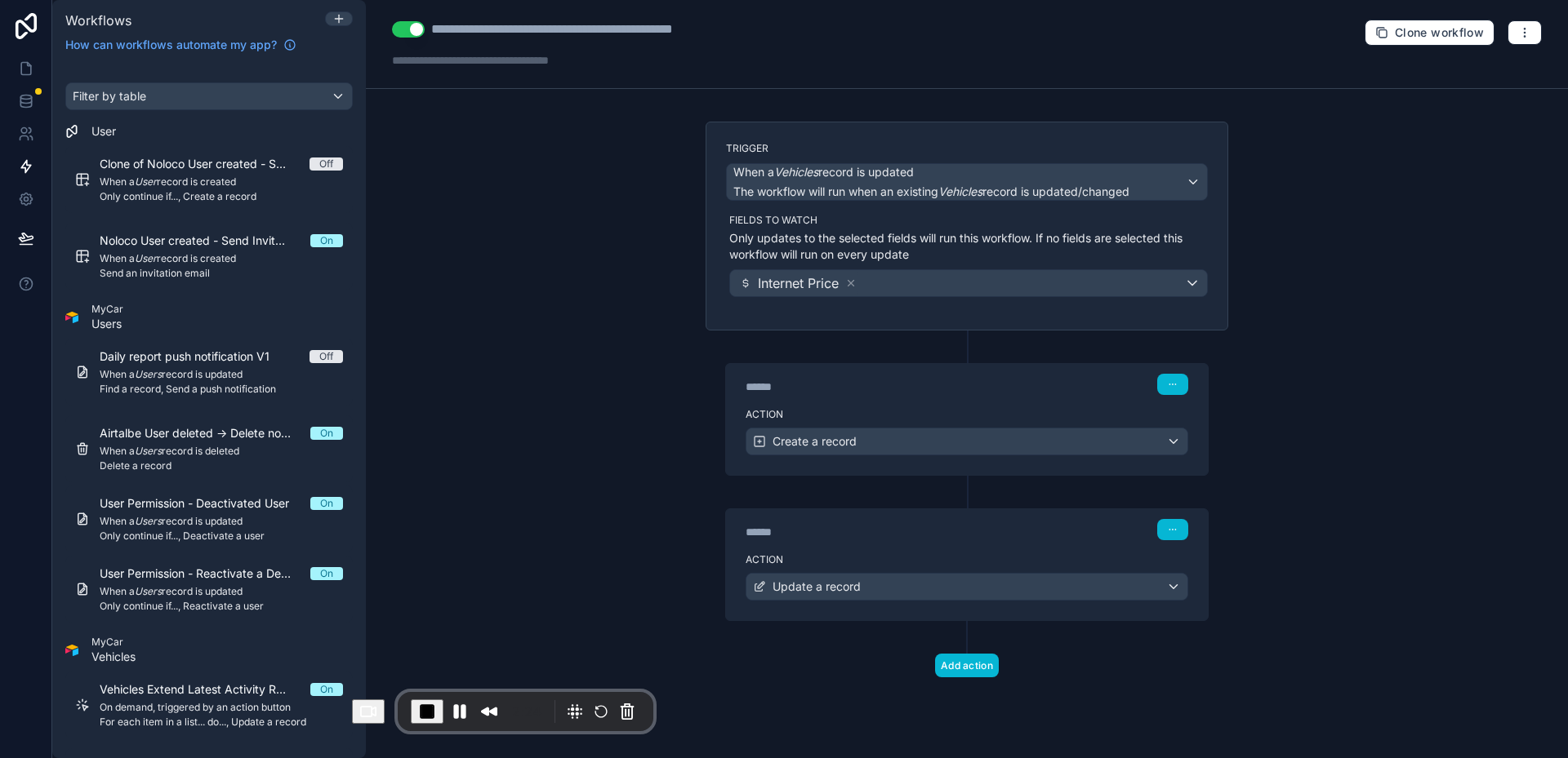
drag, startPoint x: 432, startPoint y: 589, endPoint x: 560, endPoint y: 721, distance: 183.9
click at [560, 721] on div "Recorder controls - play pause" at bounding box center [594, 712] width 92 height 26
click at [436, 719] on span "End Recording" at bounding box center [429, 714] width 20 height 20
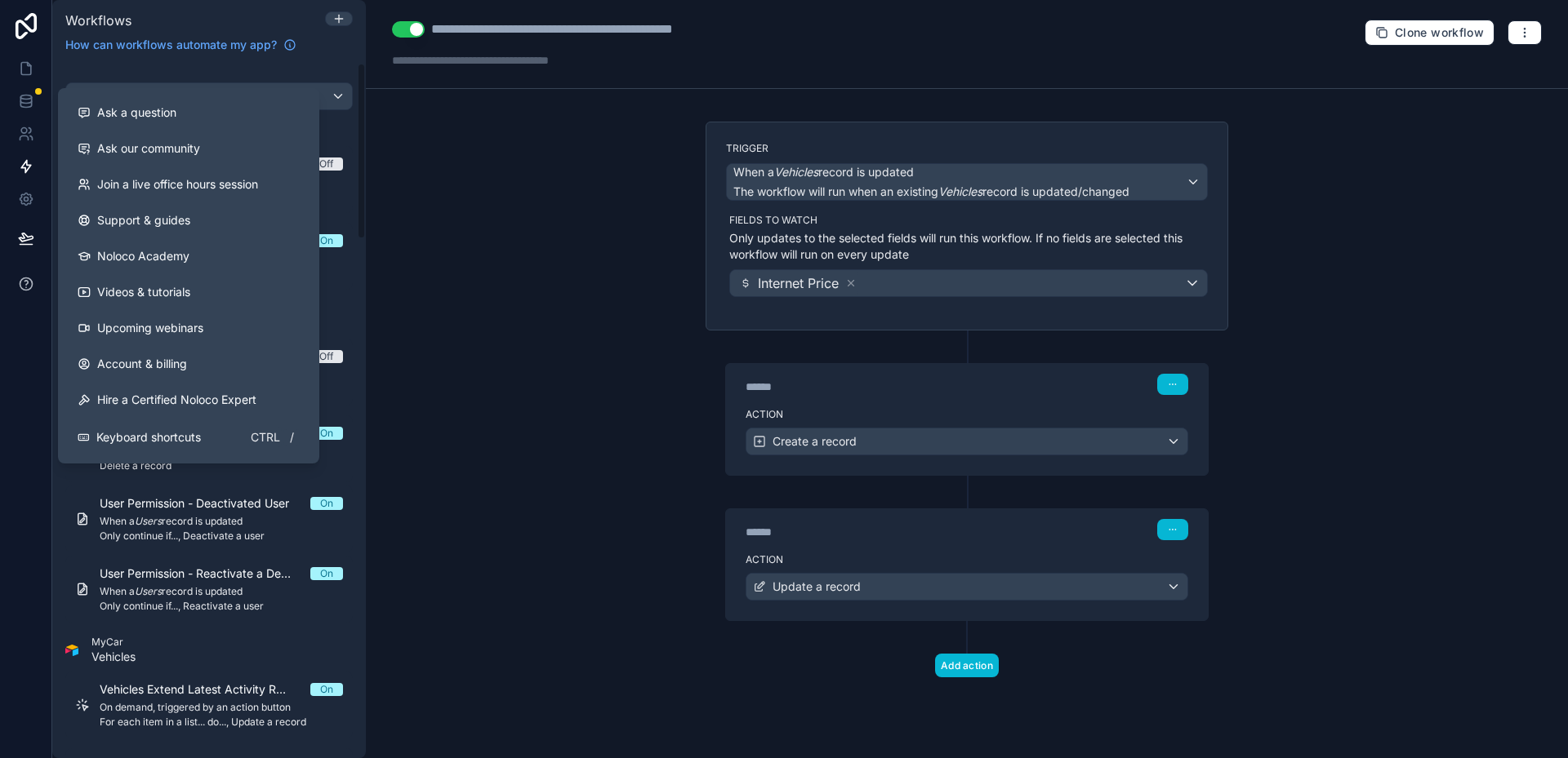
click at [22, 289] on icon at bounding box center [26, 283] width 12 height 12
click at [170, 116] on span "Ask a question" at bounding box center [136, 113] width 79 height 17
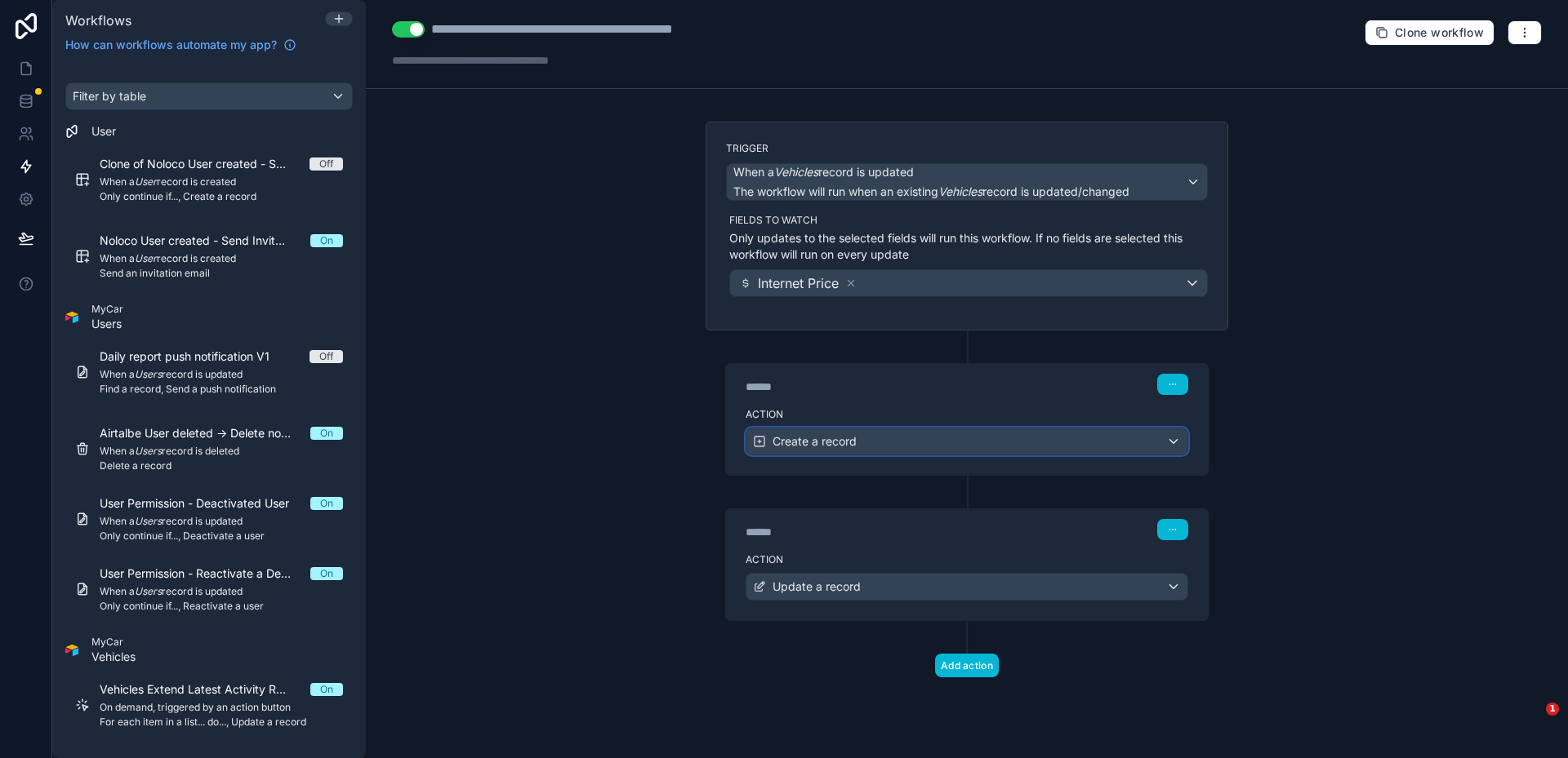
click at [934, 436] on div "Create a record" at bounding box center [967, 441] width 441 height 26
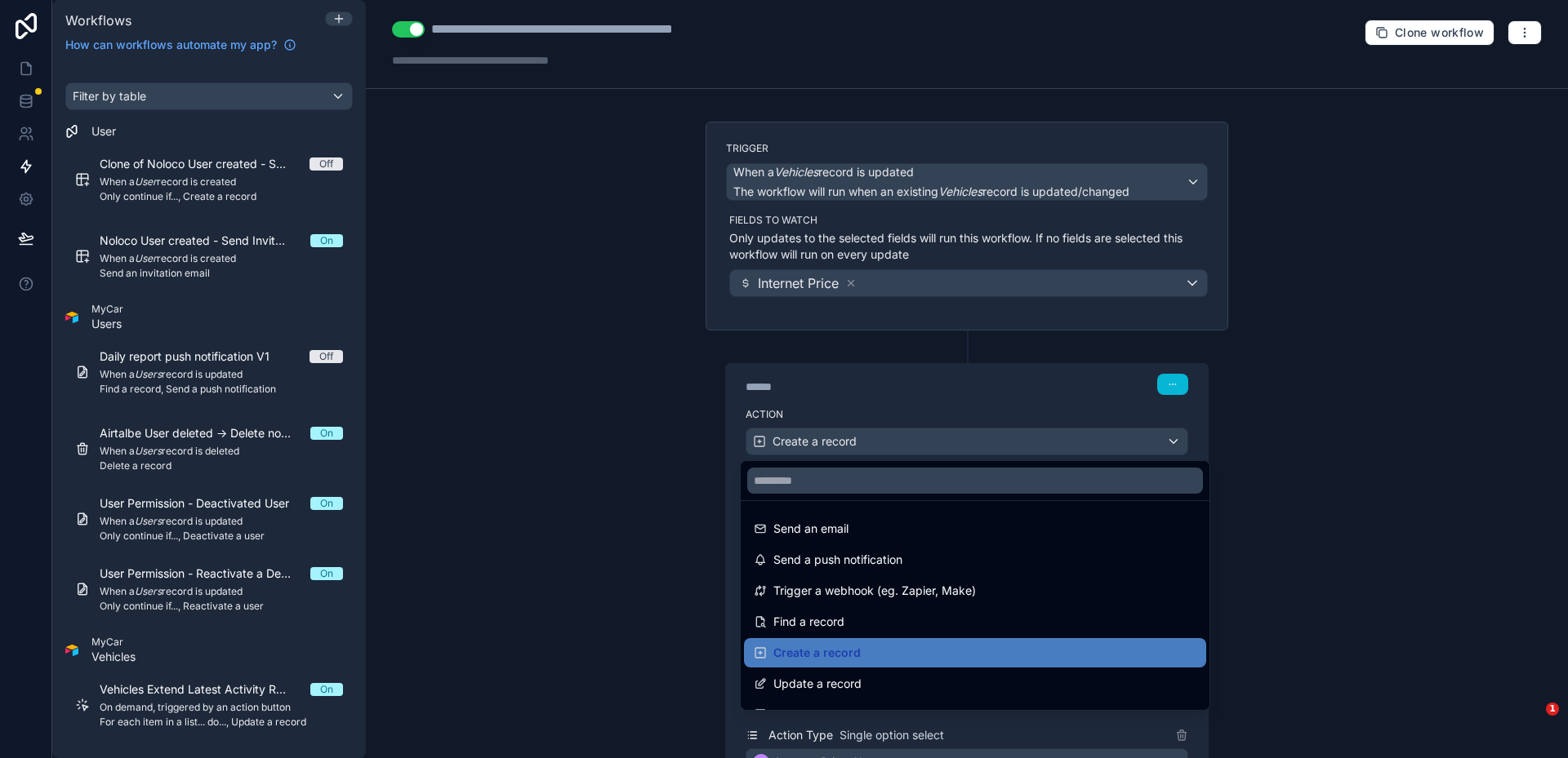
click at [934, 436] on div at bounding box center [784, 379] width 1568 height 758
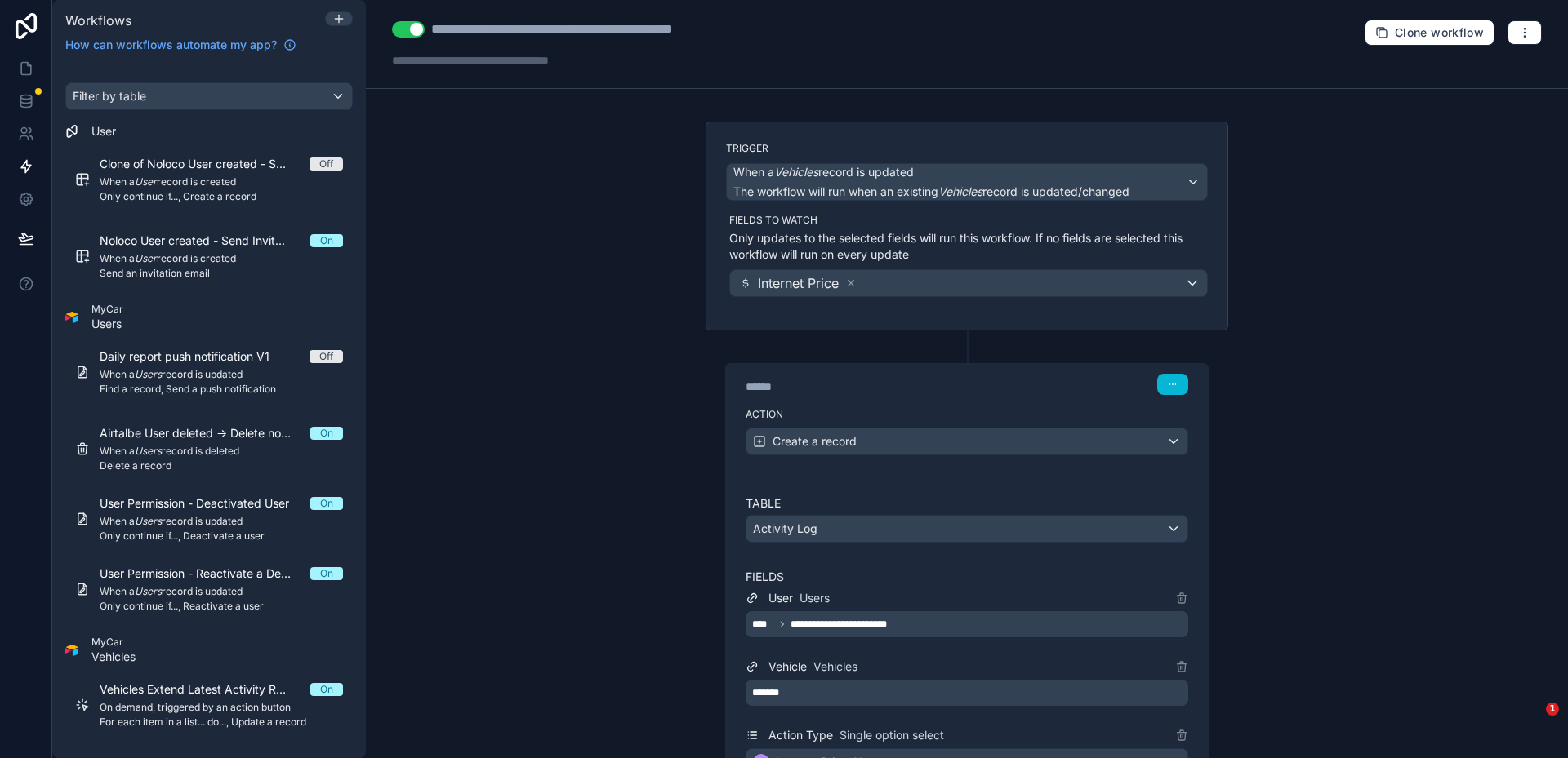
click at [634, 443] on div "**********" at bounding box center [966, 379] width 1202 height 758
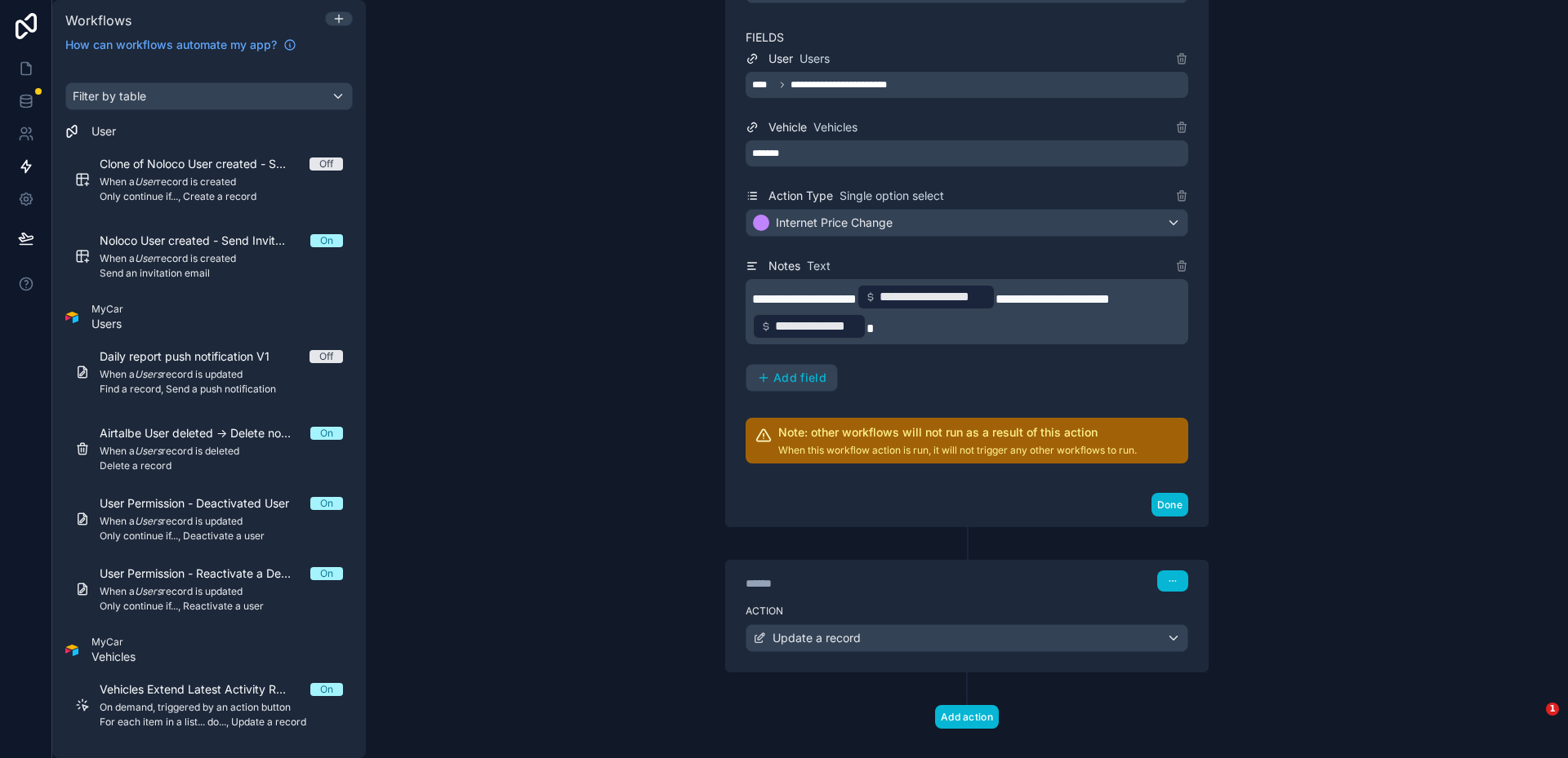
scroll to position [562, 0]
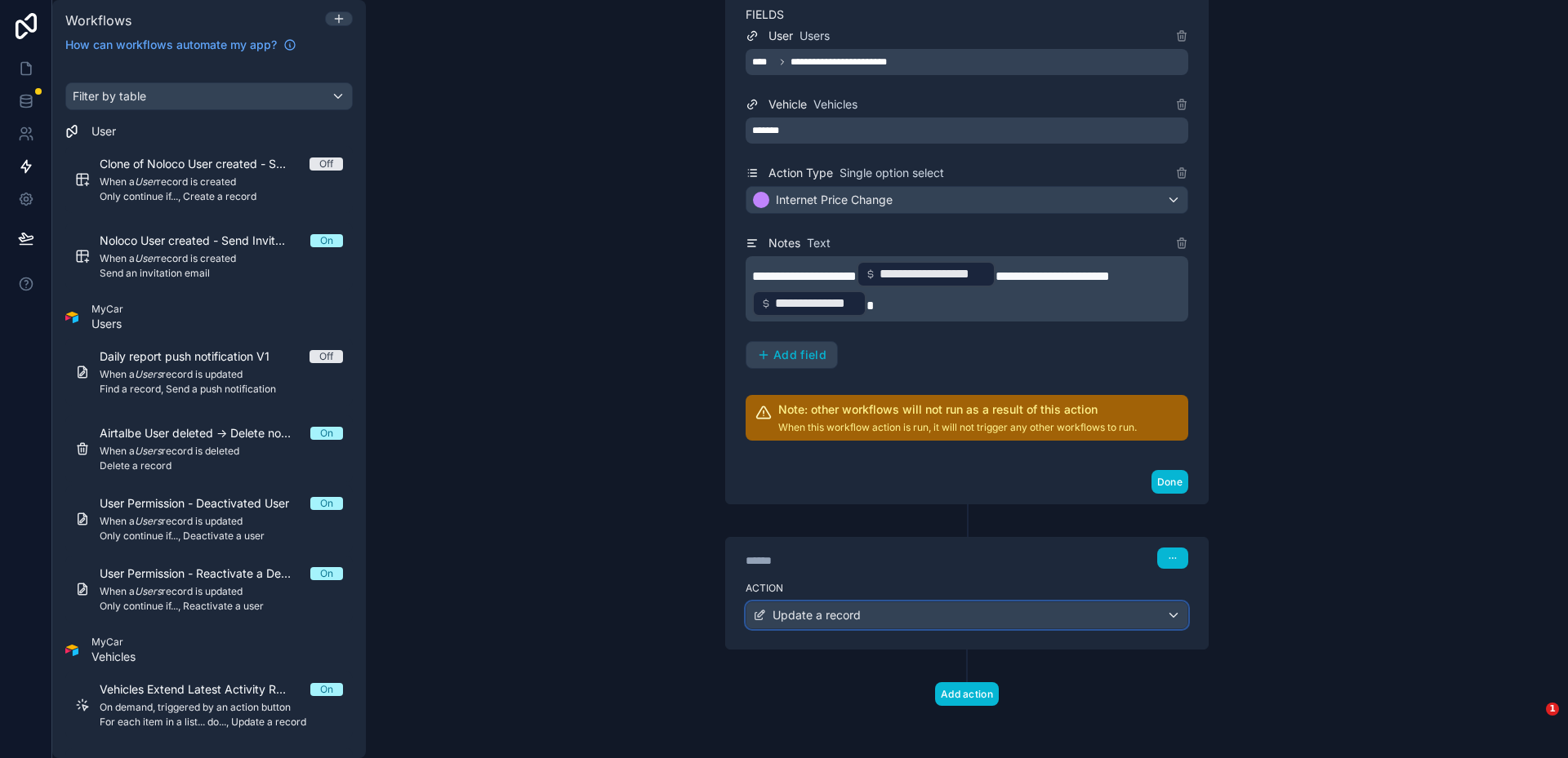
click at [968, 616] on div "Update a record" at bounding box center [967, 615] width 441 height 26
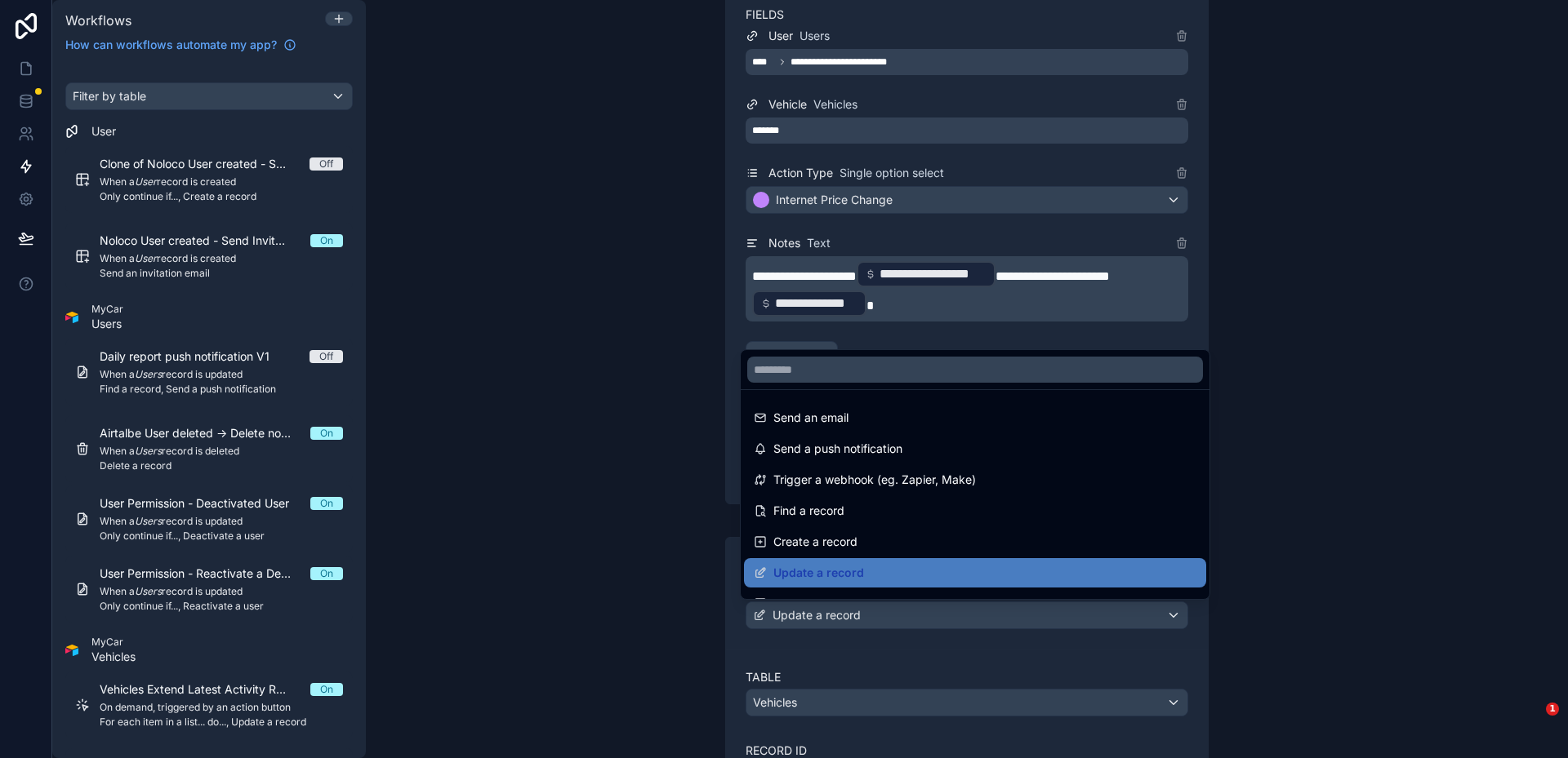
click at [1402, 401] on div at bounding box center [784, 379] width 1568 height 758
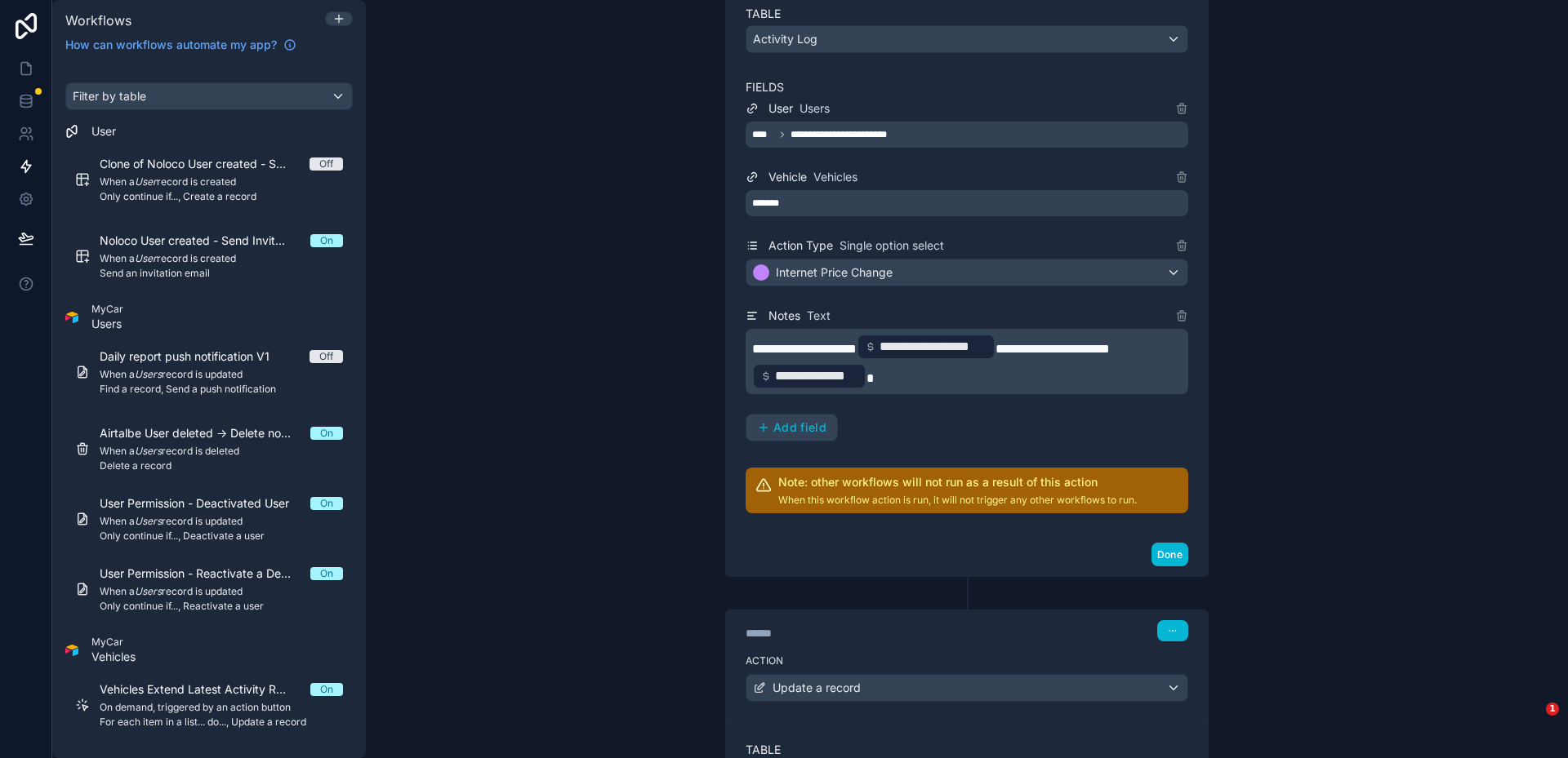
scroll to position [1004, 0]
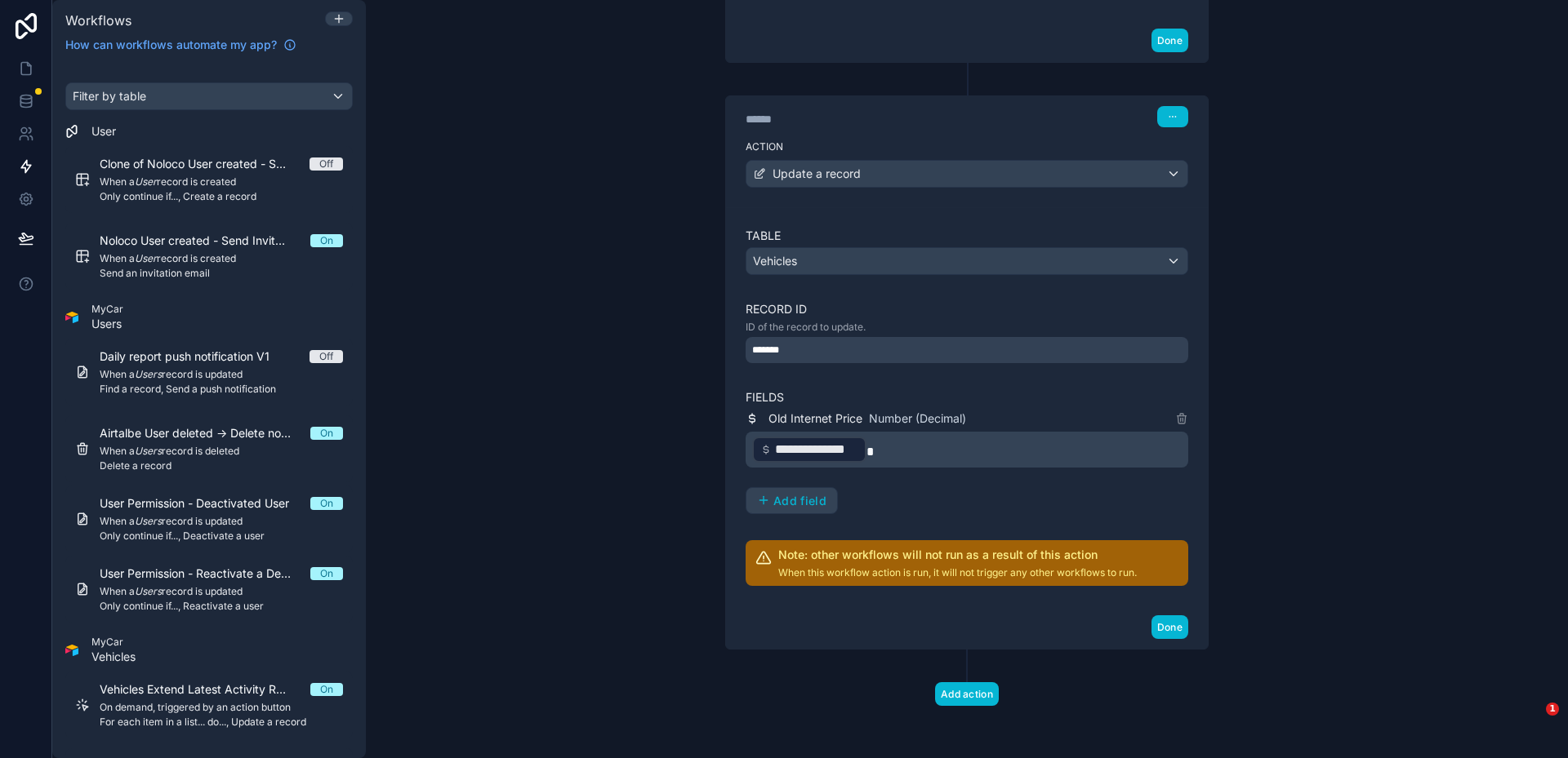
click at [995, 452] on p "**********" at bounding box center [968, 449] width 433 height 29
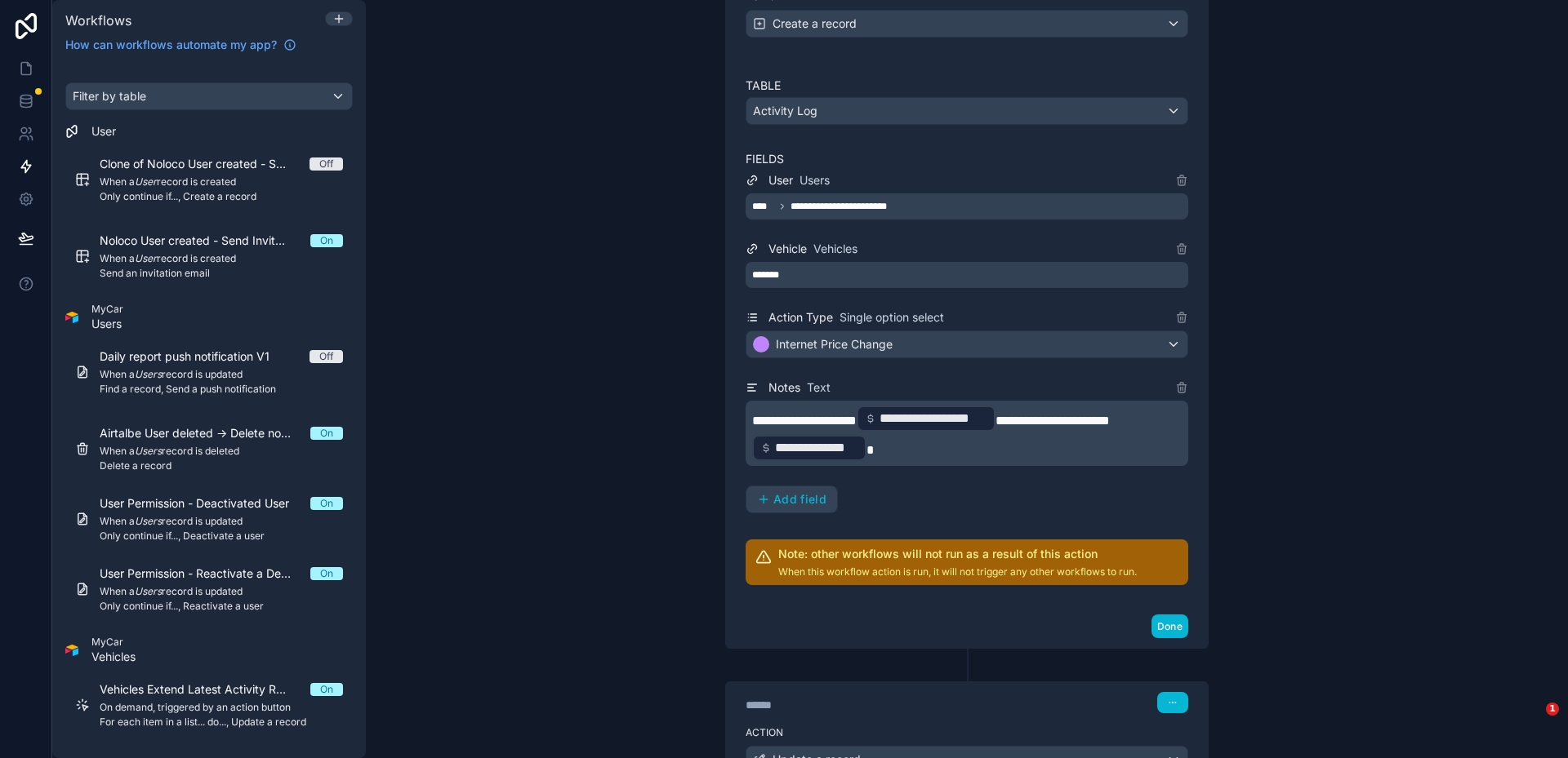
scroll to position [0, 0]
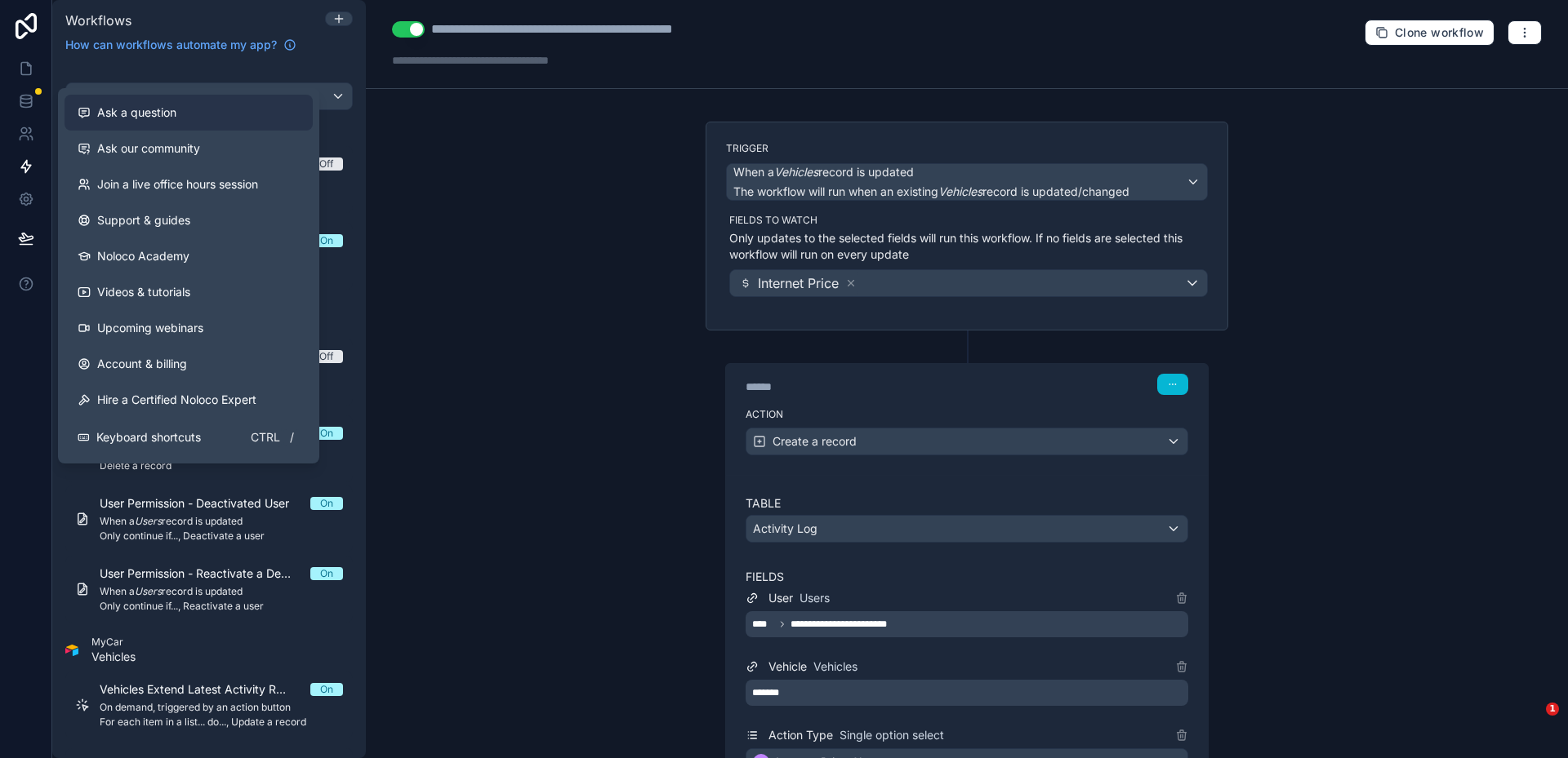
click at [169, 100] on button "Ask a question" at bounding box center [189, 112] width 248 height 36
